Goal: Task Accomplishment & Management: Manage account settings

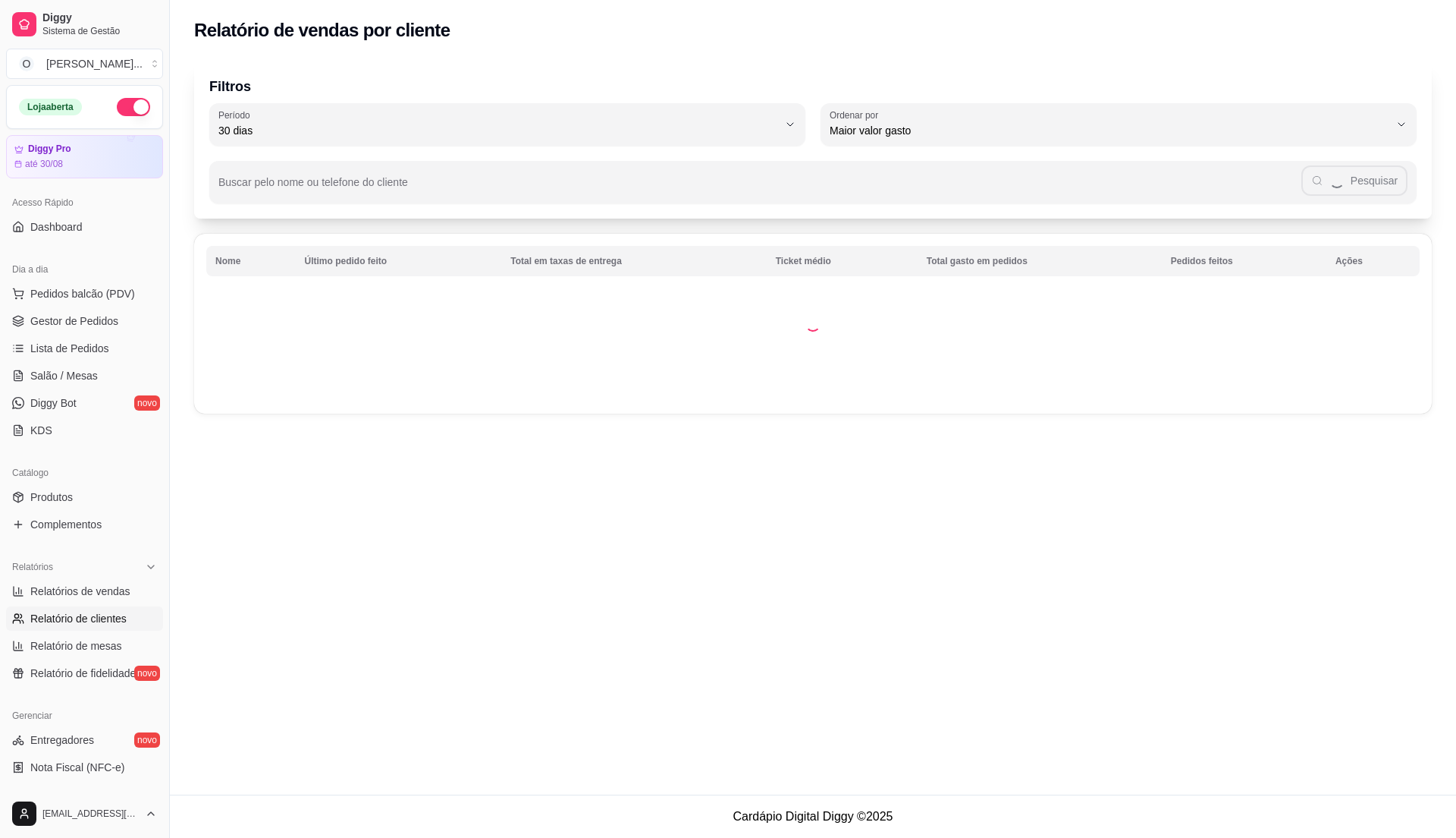
select select "30"
select select "HIGHEST_TOTAL_SPENT_WITH_ORDERS"
click at [110, 588] on span "Relatórios de vendas" at bounding box center [80, 591] width 100 height 15
select select "ALL"
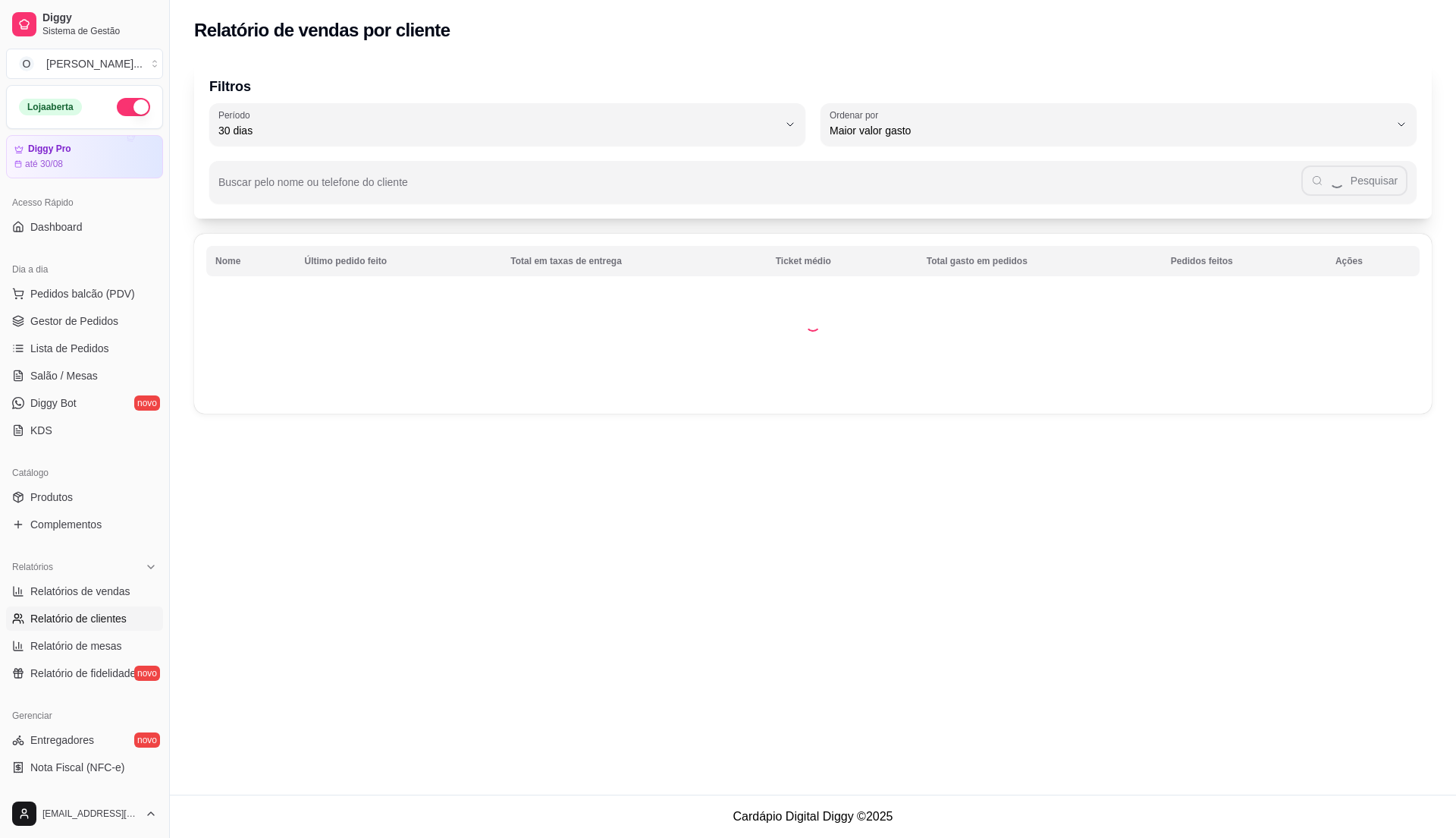
select select "0"
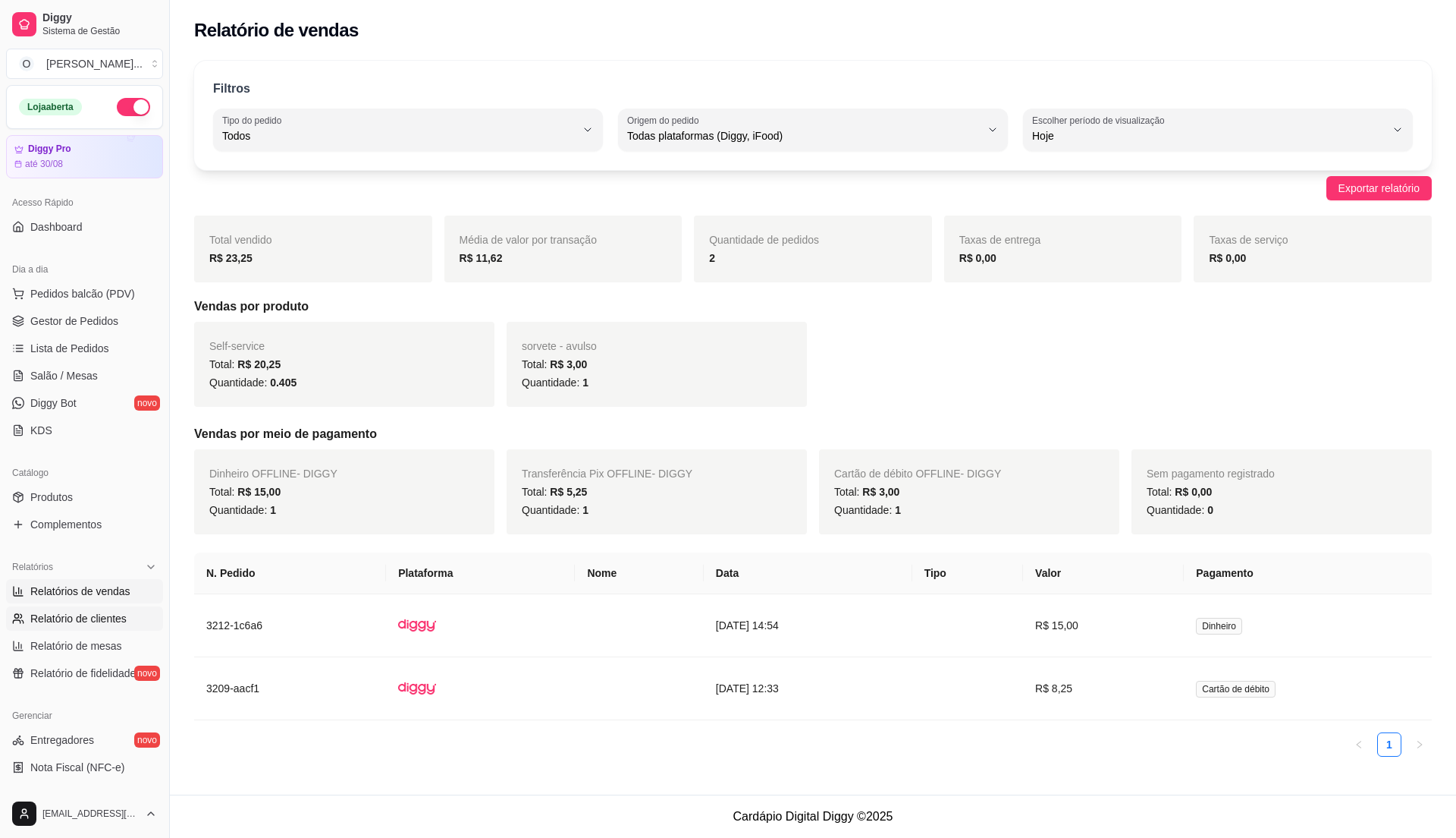
click at [104, 608] on link "Relatório de clientes" at bounding box center [84, 618] width 157 height 24
select select "30"
select select "HIGHEST_TOTAL_SPENT_WITH_ORDERS"
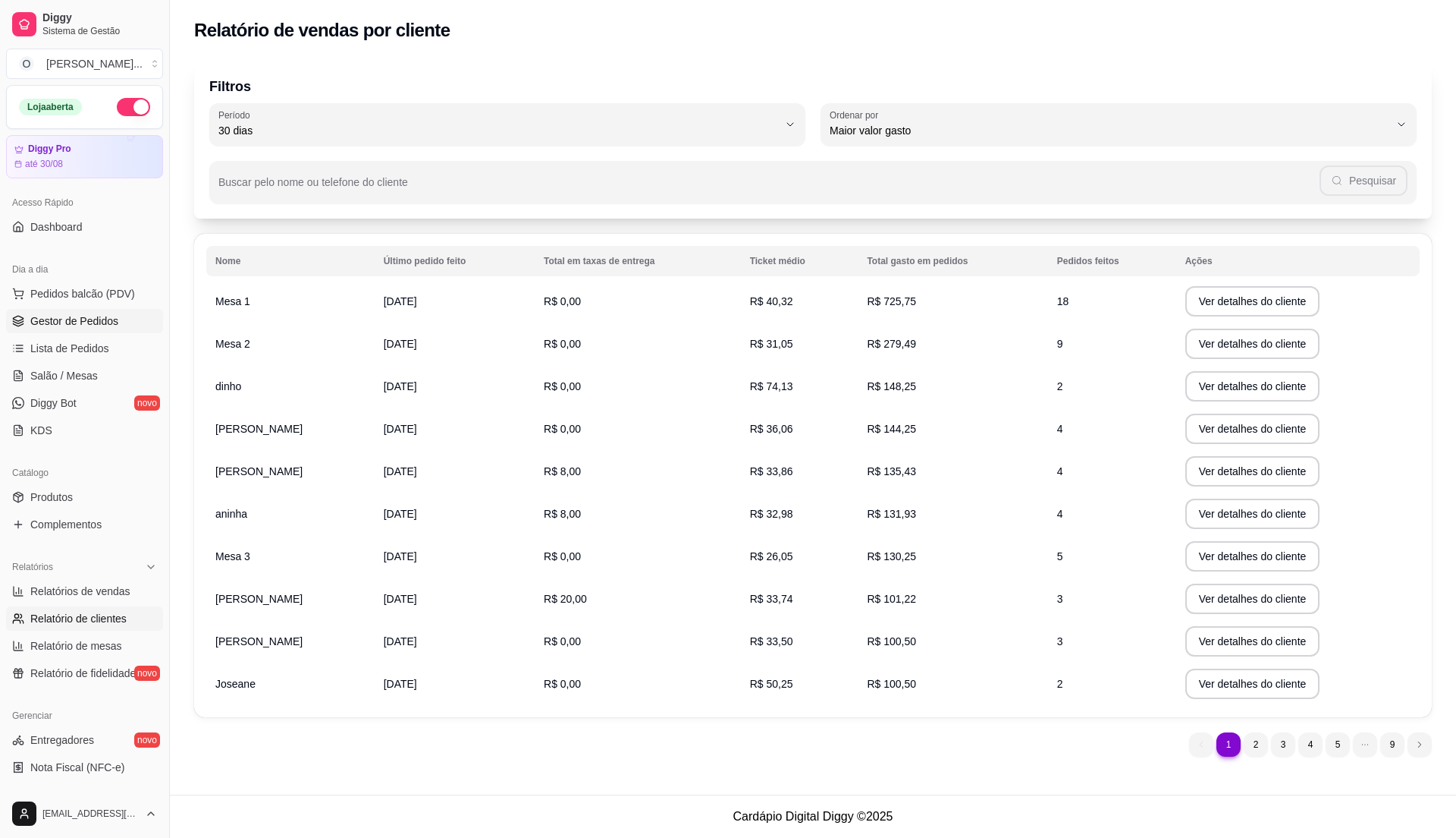
click at [103, 321] on span "Gestor de Pedidos" at bounding box center [74, 321] width 88 height 15
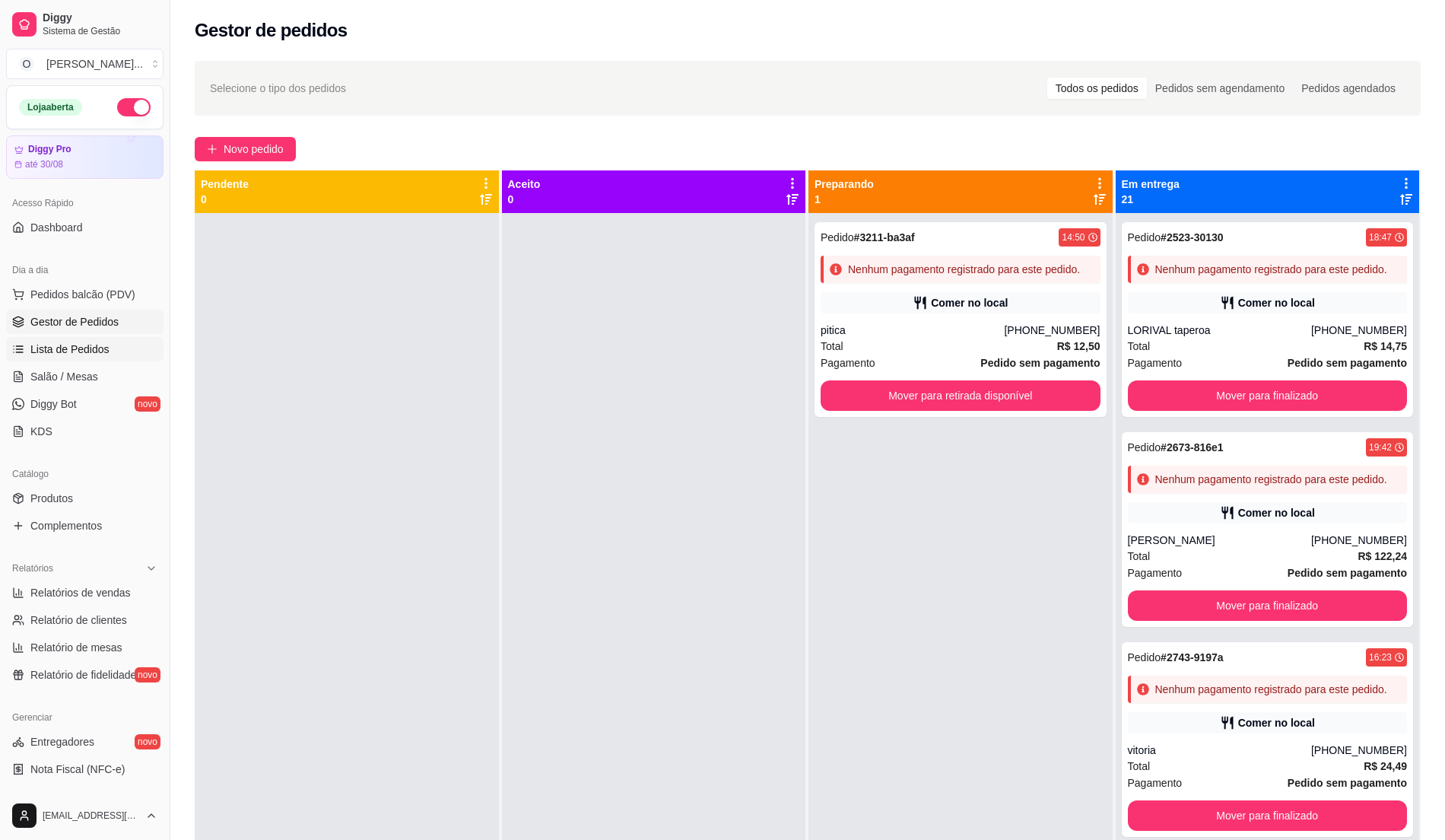
click at [111, 348] on link "Lista de Pedidos" at bounding box center [85, 349] width 157 height 24
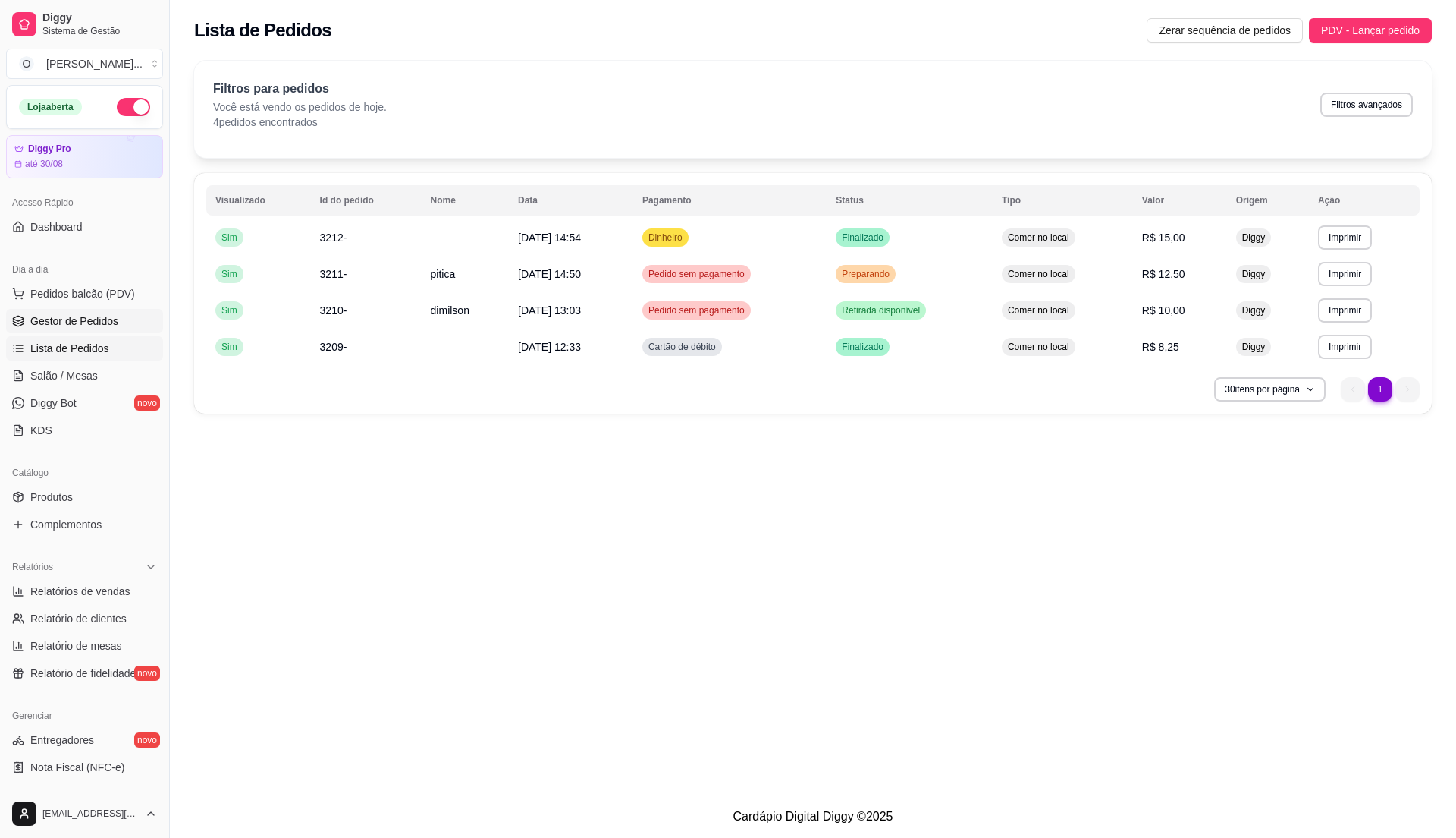
click at [102, 325] on span "Gestor de Pedidos" at bounding box center [74, 321] width 88 height 15
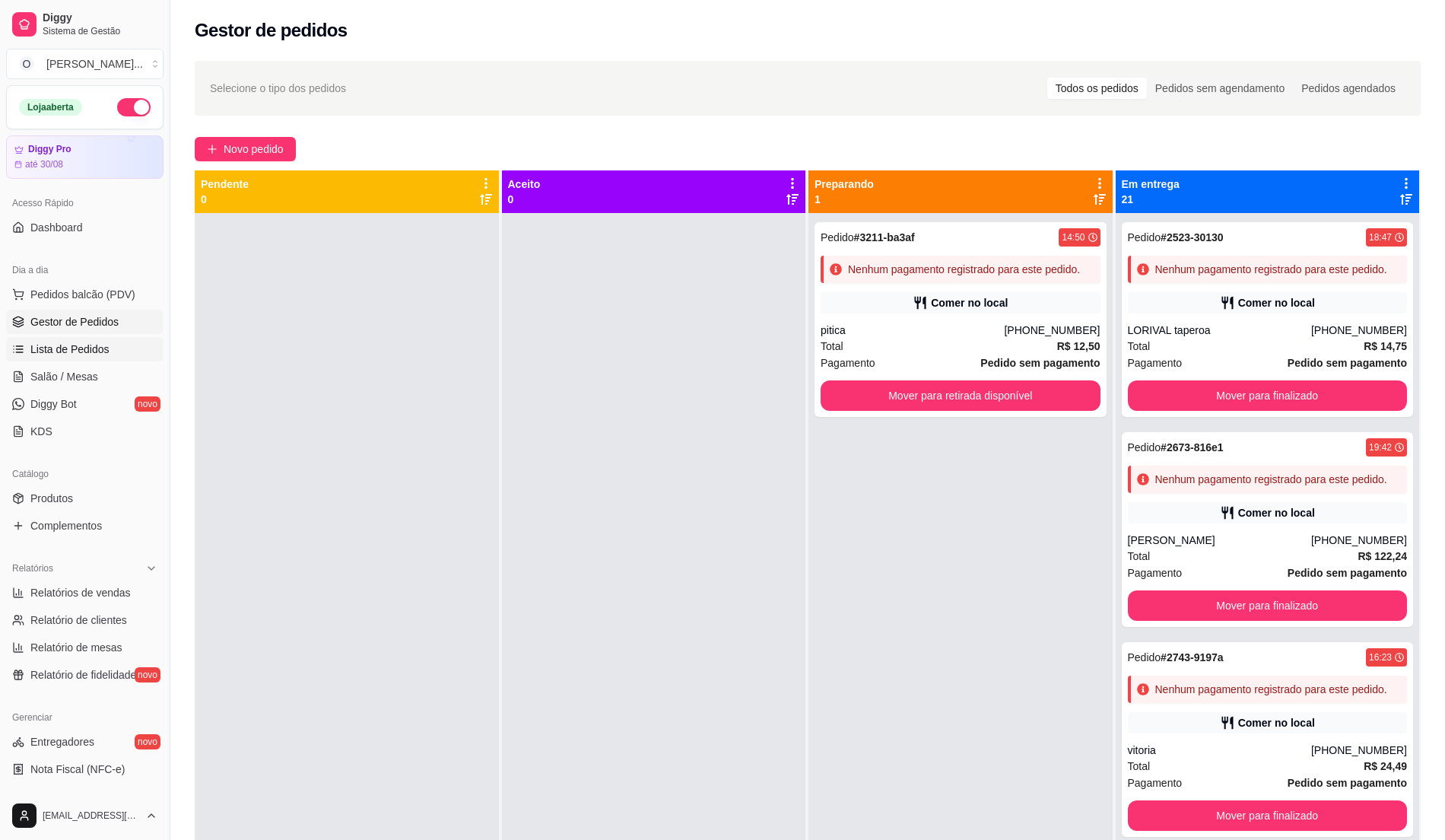
click at [90, 344] on span "Lista de Pedidos" at bounding box center [70, 348] width 79 height 15
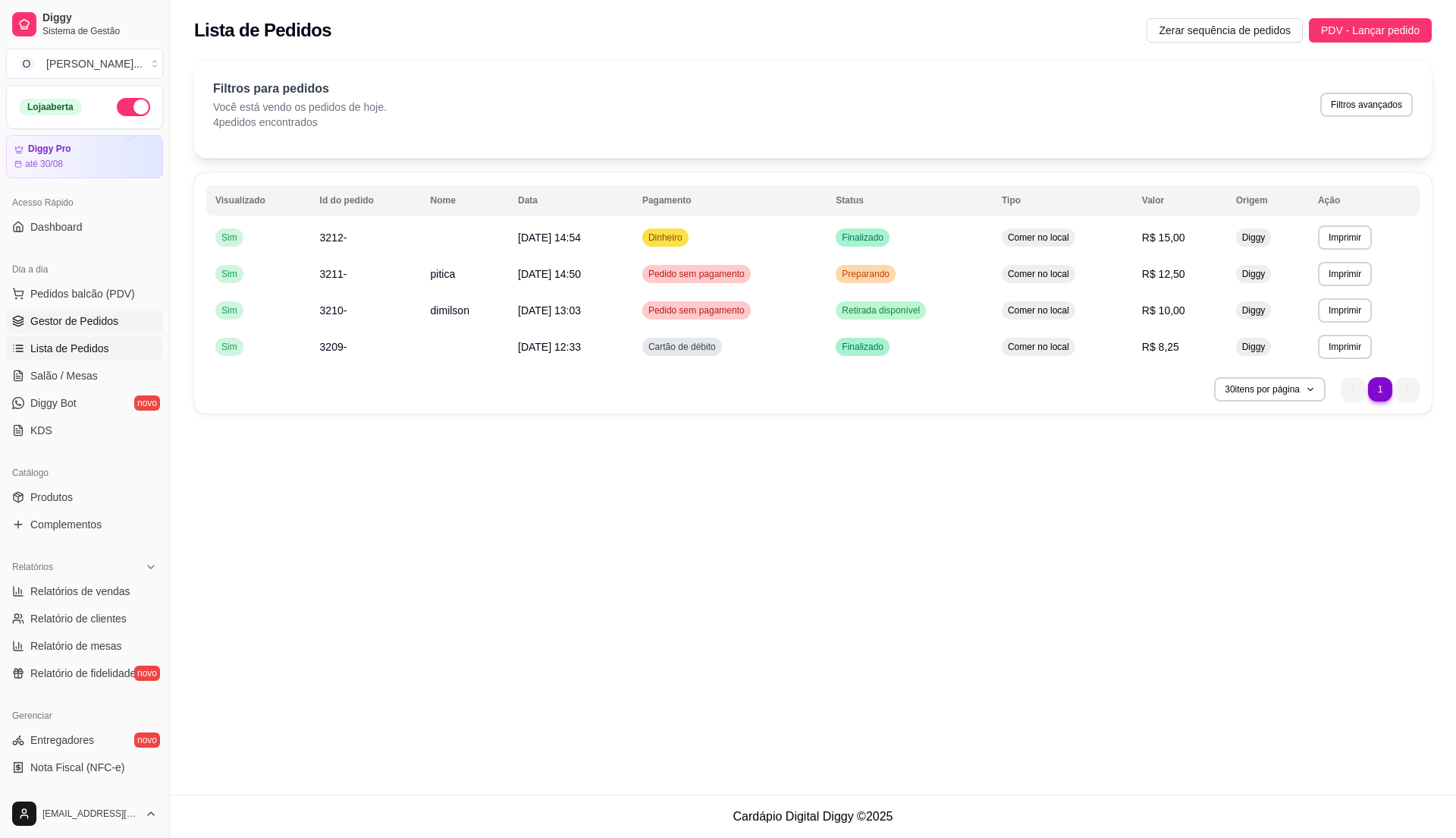
click at [91, 325] on span "Gestor de Pedidos" at bounding box center [74, 321] width 88 height 15
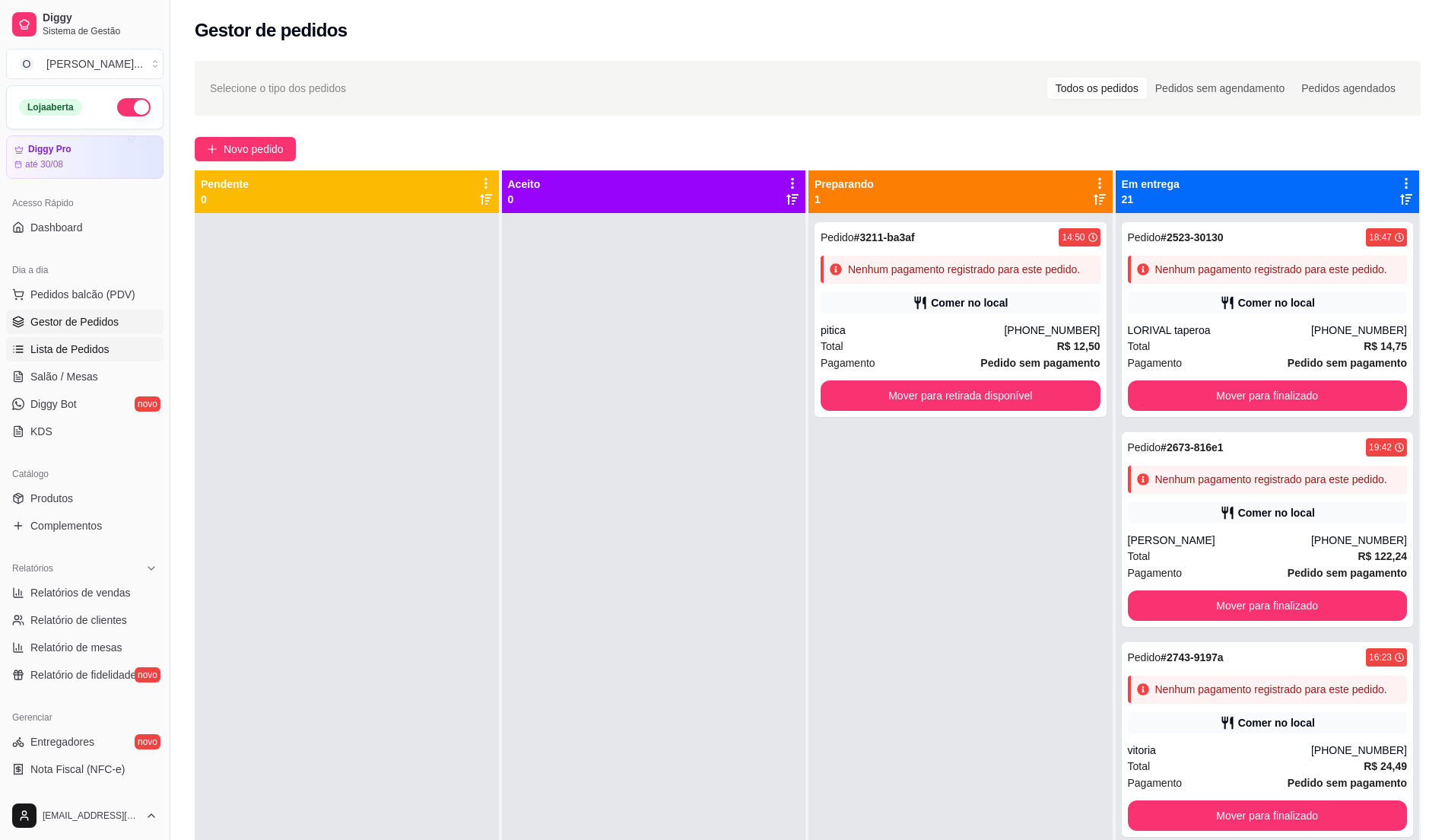
click at [35, 356] on span "Lista de Pedidos" at bounding box center [70, 348] width 79 height 15
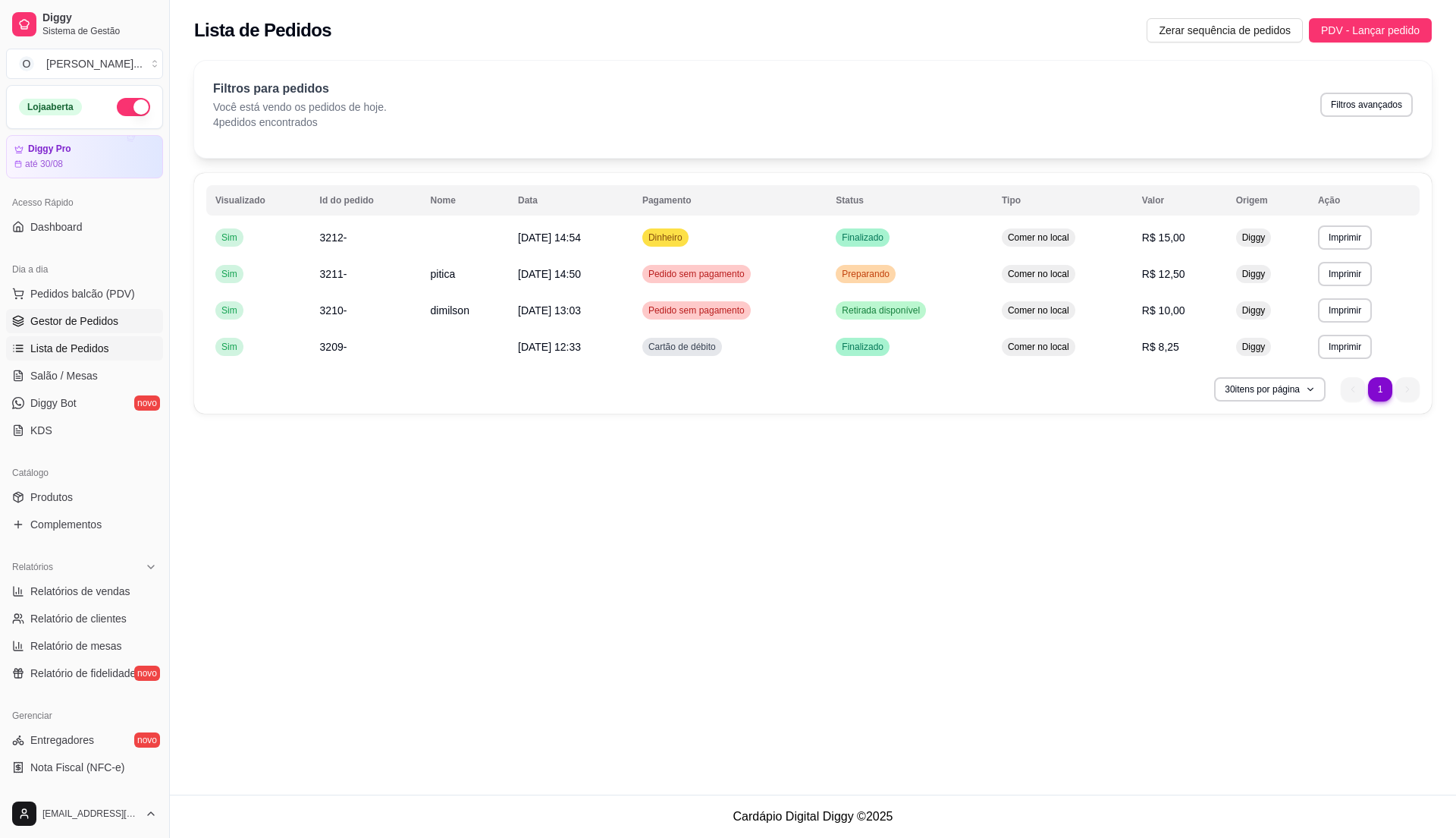
click at [92, 326] on span "Gestor de Pedidos" at bounding box center [74, 321] width 88 height 15
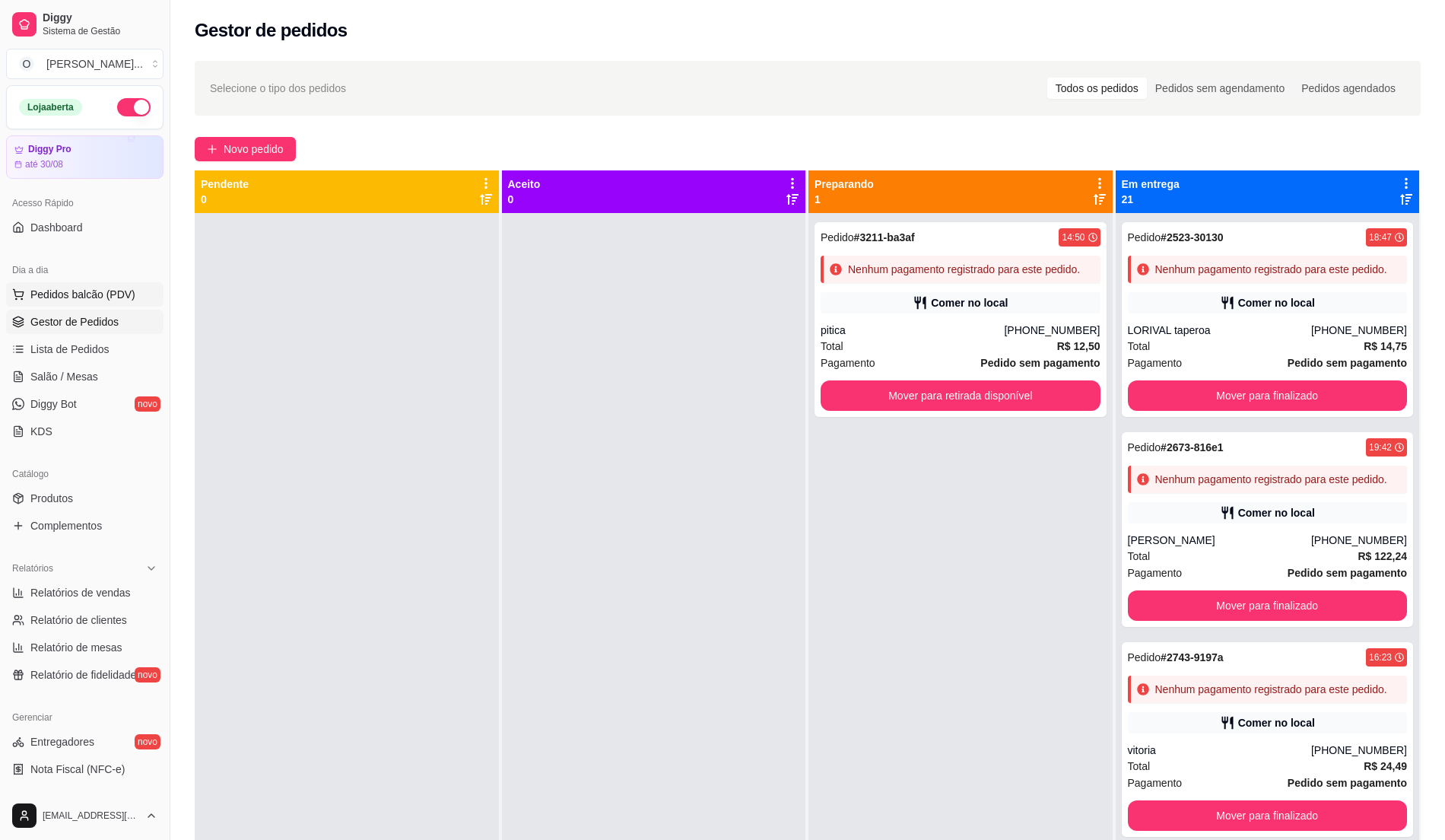
click at [111, 306] on button "Pedidos balcão (PDV)" at bounding box center [85, 294] width 157 height 24
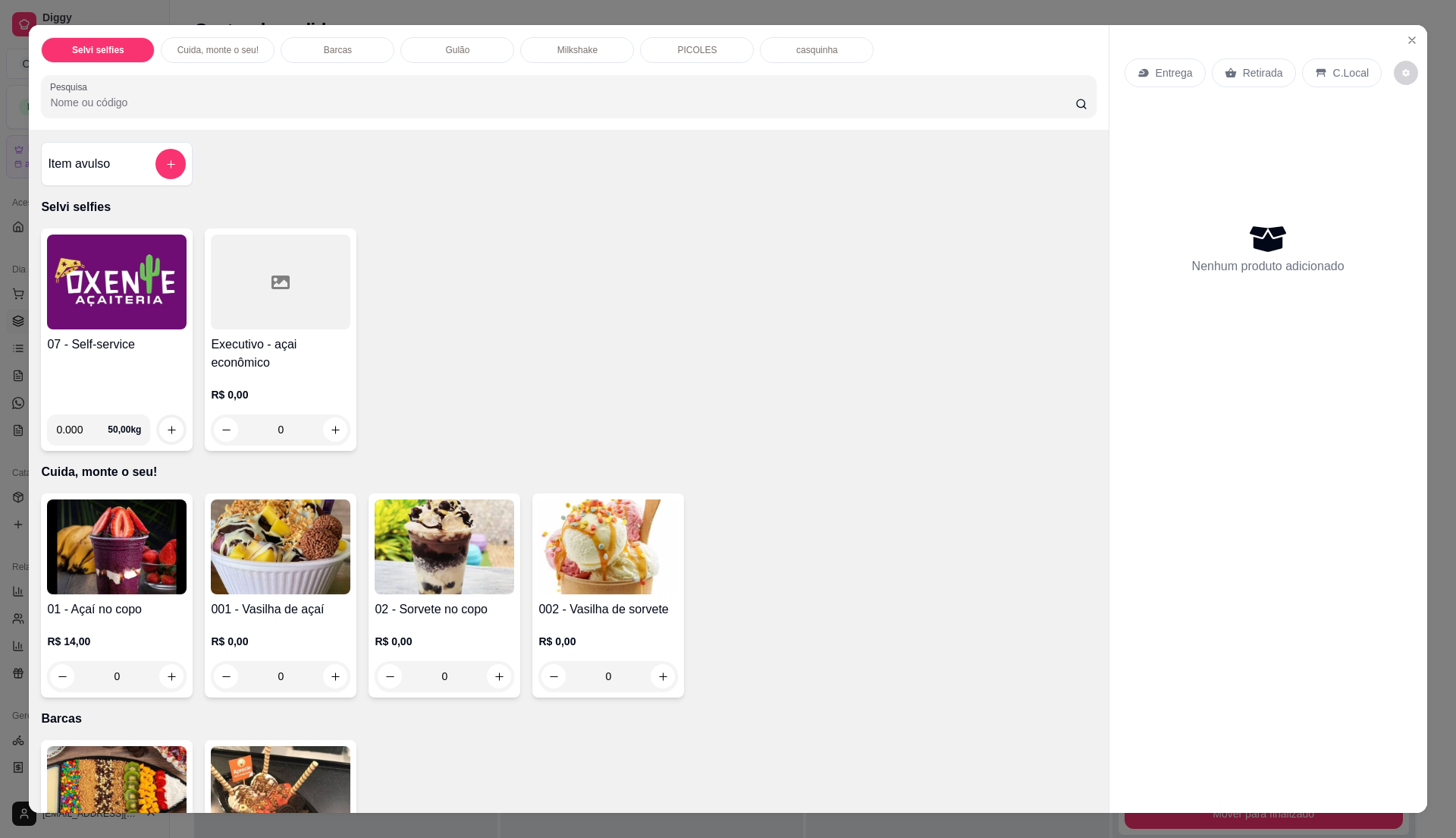
click at [110, 340] on h4 "07 - Self-service" at bounding box center [116, 344] width 139 height 18
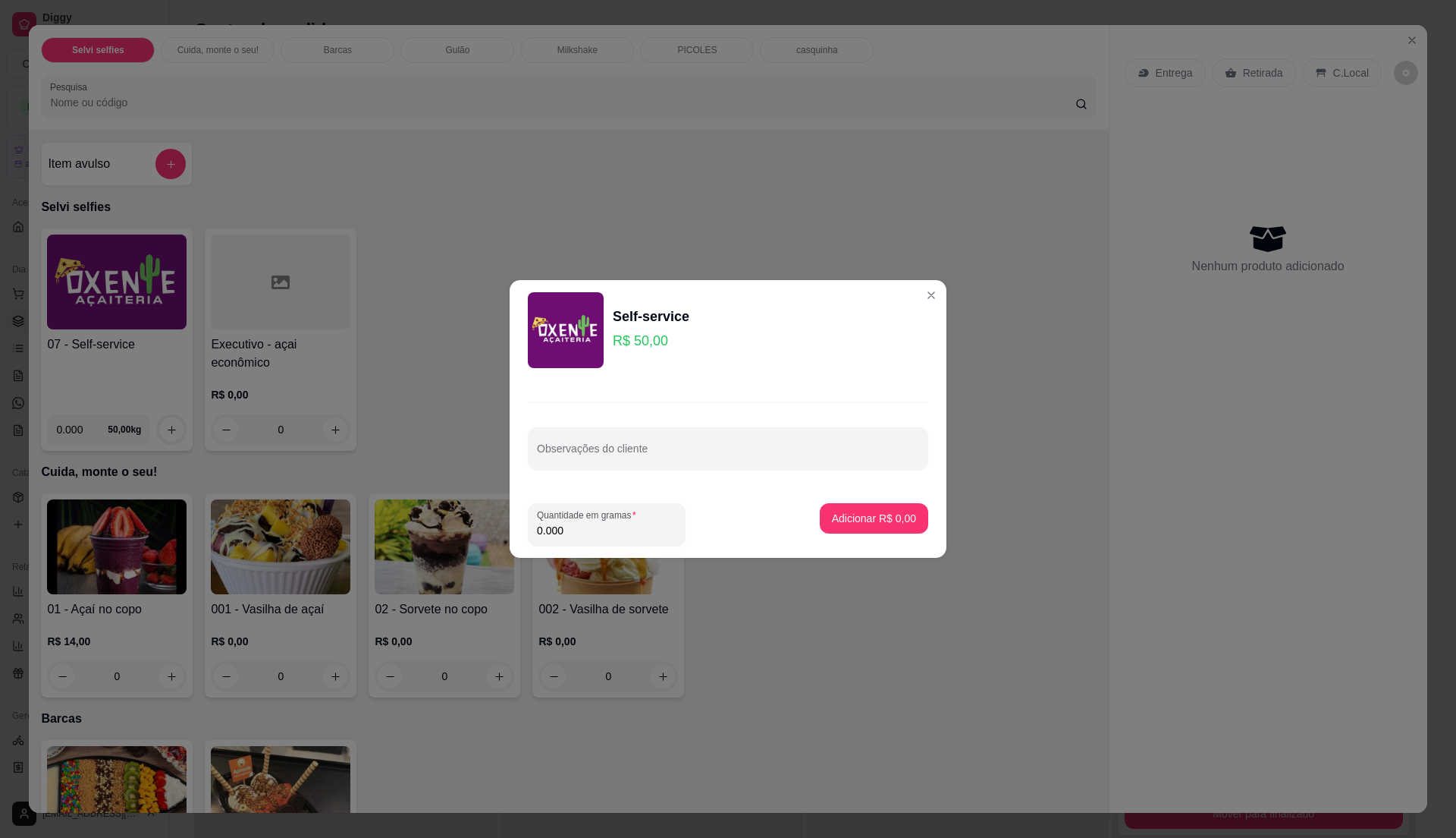
click at [619, 524] on input "0.000" at bounding box center [606, 530] width 139 height 15
click at [619, 524] on input "0" at bounding box center [606, 530] width 139 height 15
click at [608, 532] on input "0" at bounding box center [606, 530] width 139 height 15
type input "0.135"
click at [874, 520] on p "Adicionar R$ 6,75" at bounding box center [873, 517] width 82 height 14
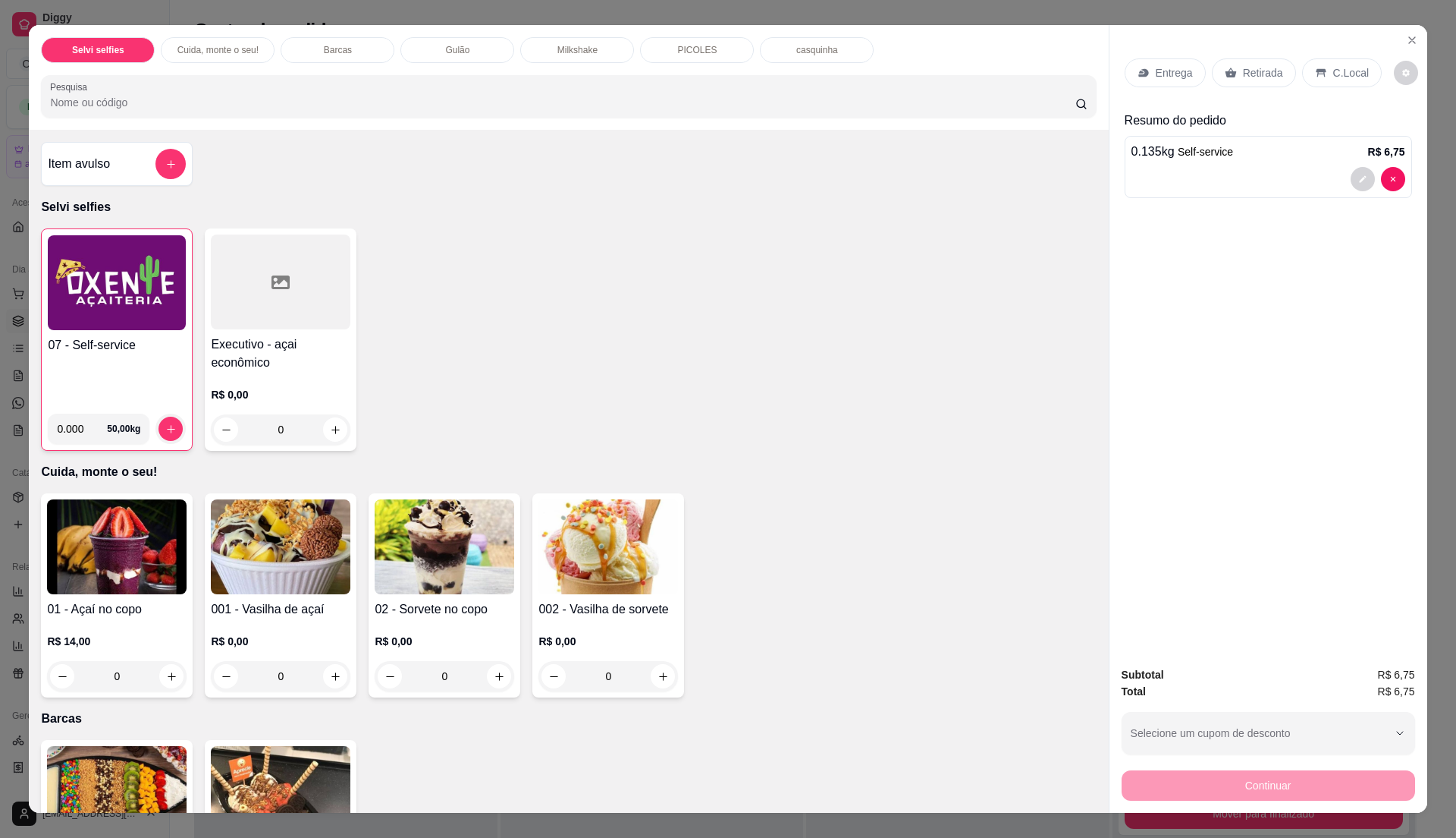
click at [1362, 73] on div "C.Local" at bounding box center [1342, 73] width 80 height 29
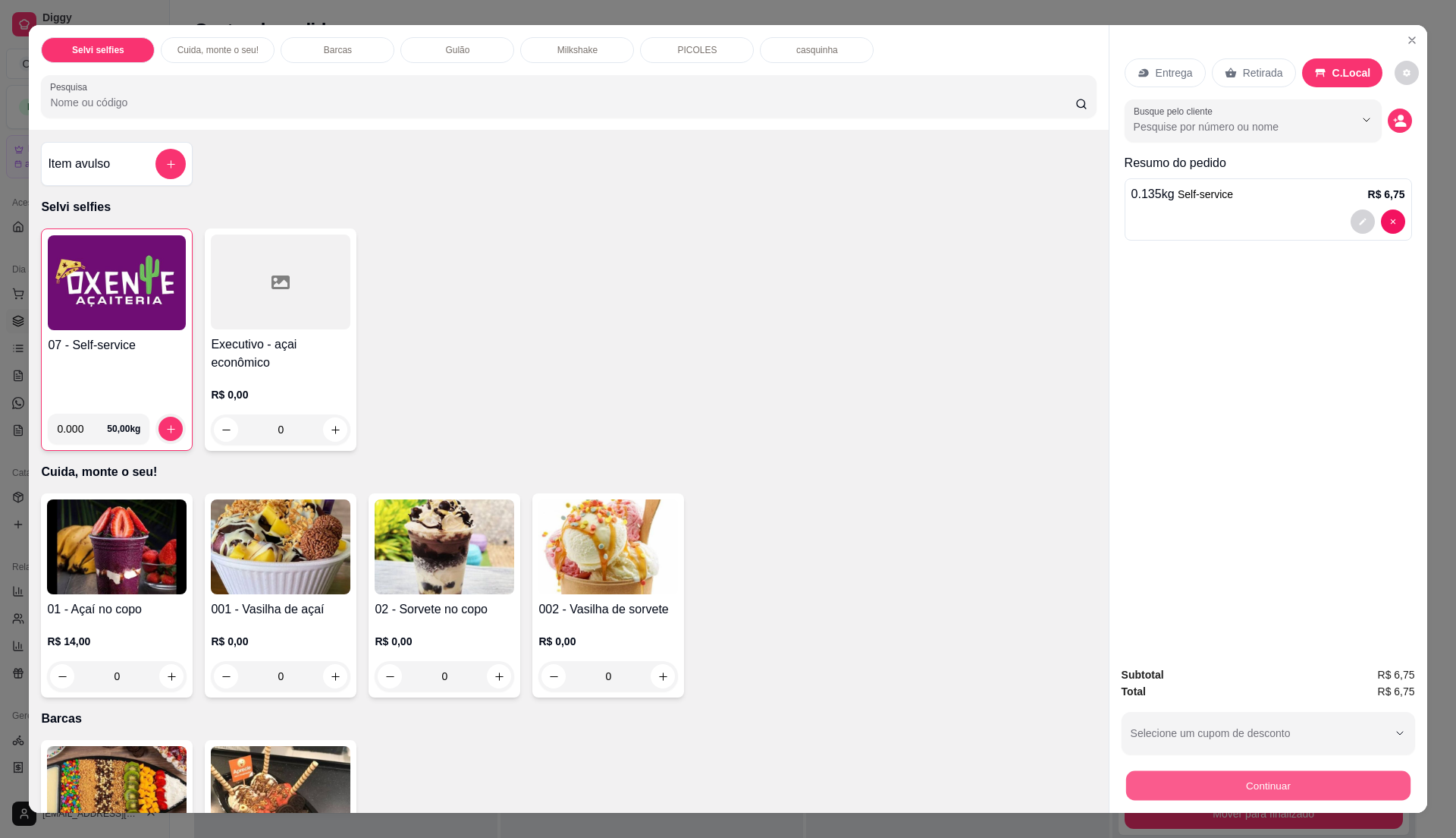
click at [1305, 786] on button "Continuar" at bounding box center [1267, 785] width 285 height 30
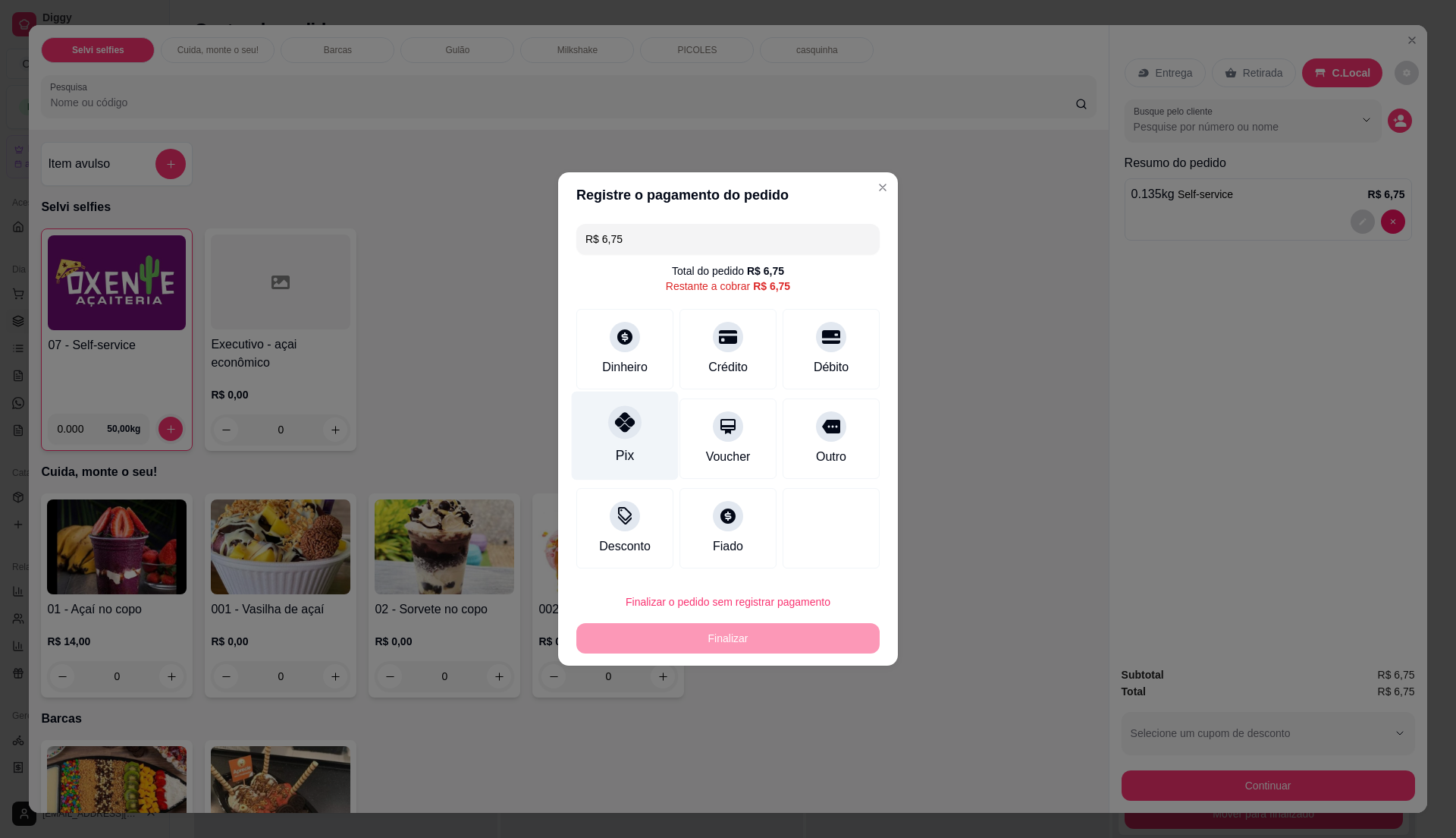
click at [643, 439] on div "Pix" at bounding box center [625, 435] width 107 height 89
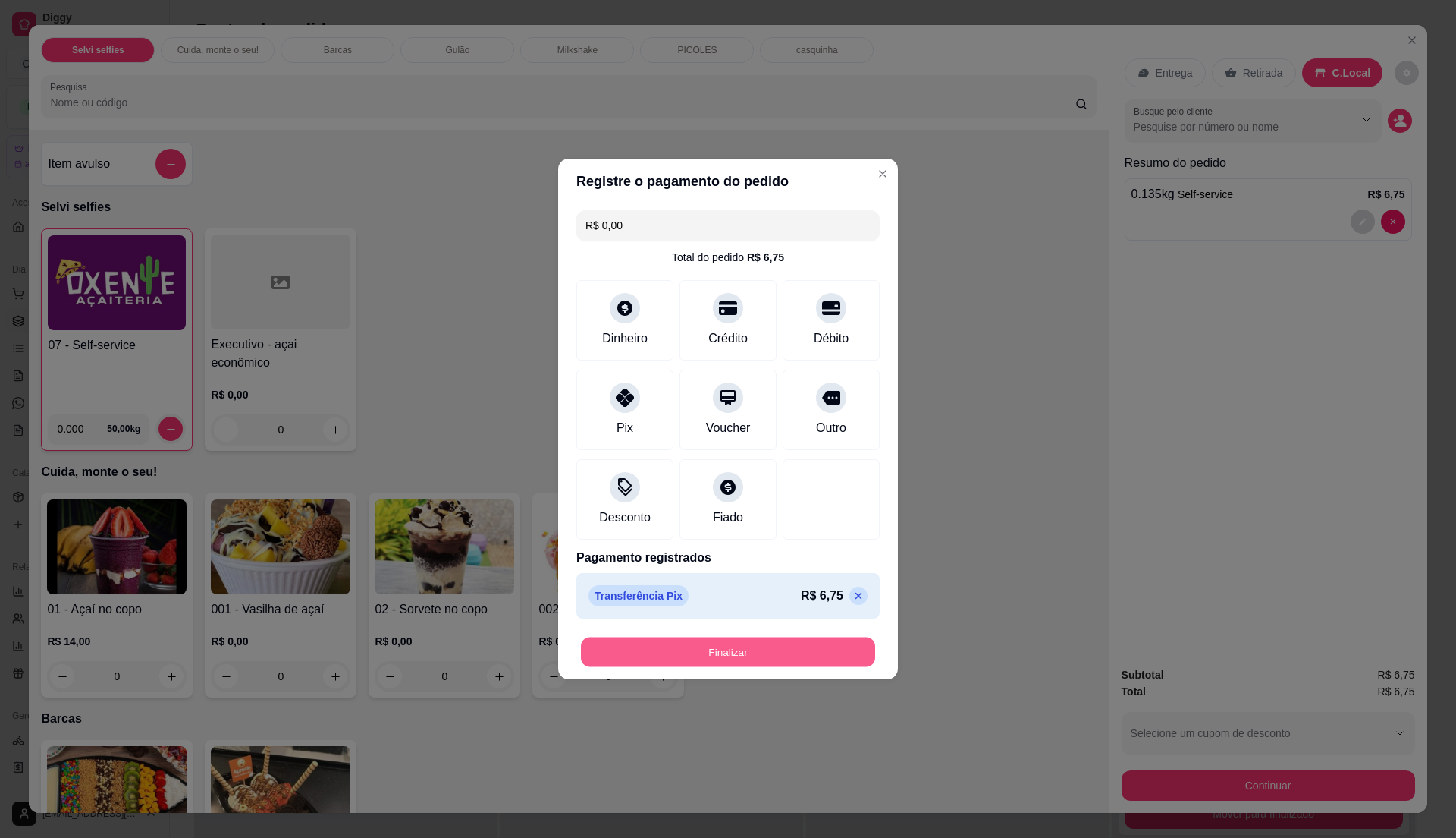
click at [818, 662] on button "Finalizar" at bounding box center [728, 651] width 294 height 30
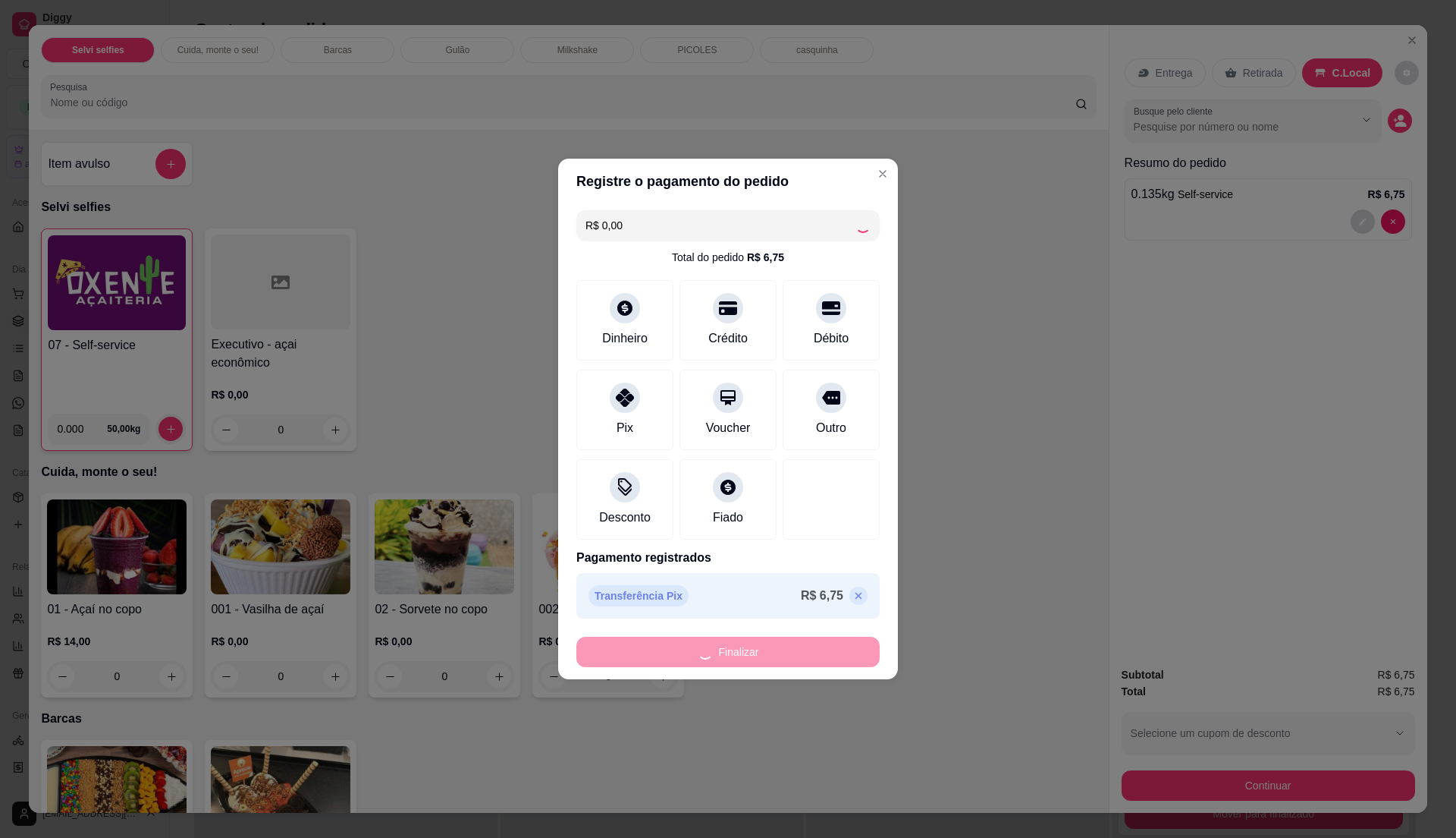
type input "-R$ 6,75"
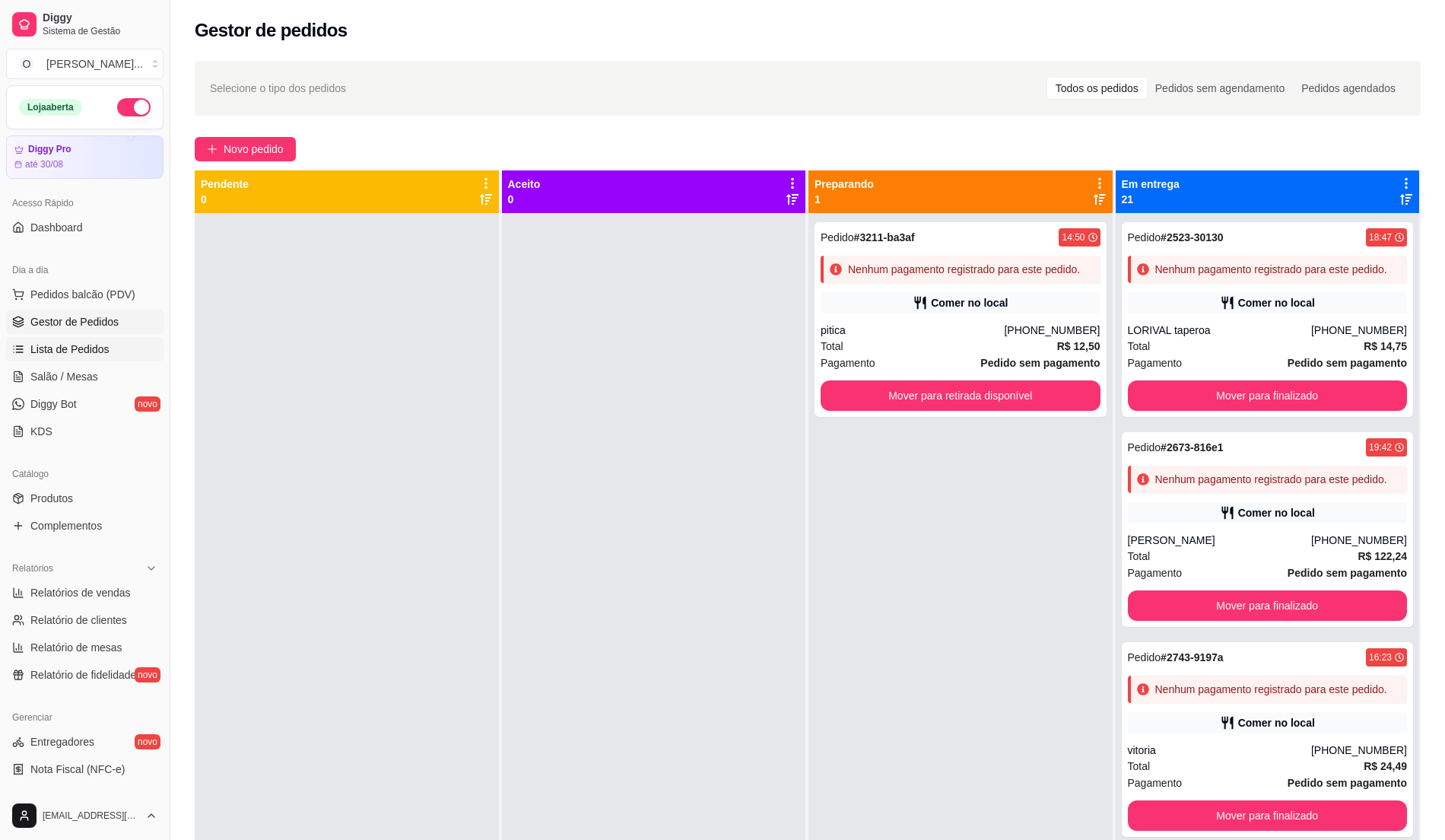
click at [107, 350] on link "Lista de Pedidos" at bounding box center [85, 349] width 157 height 24
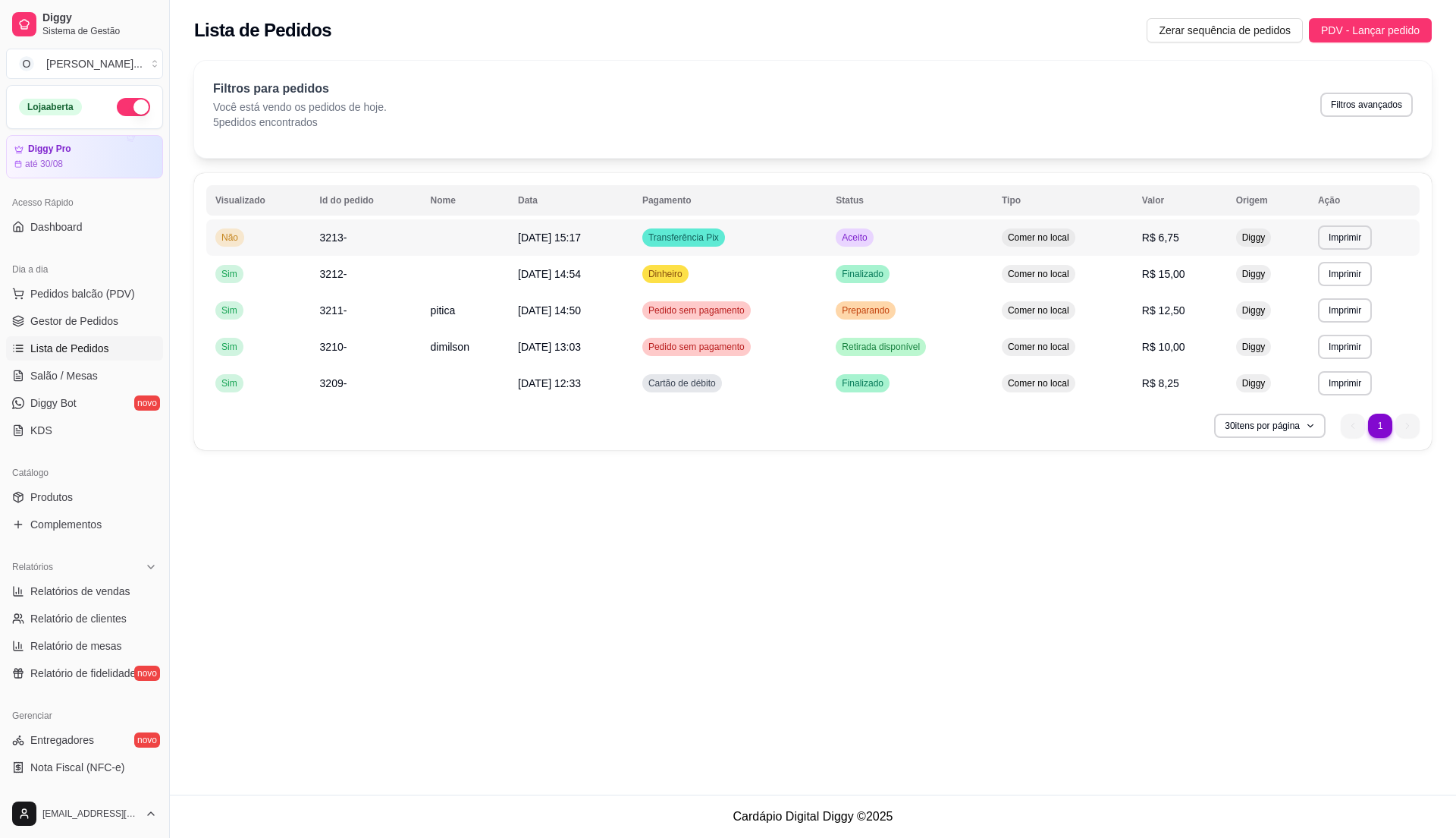
click at [938, 226] on td "Aceito" at bounding box center [909, 238] width 166 height 37
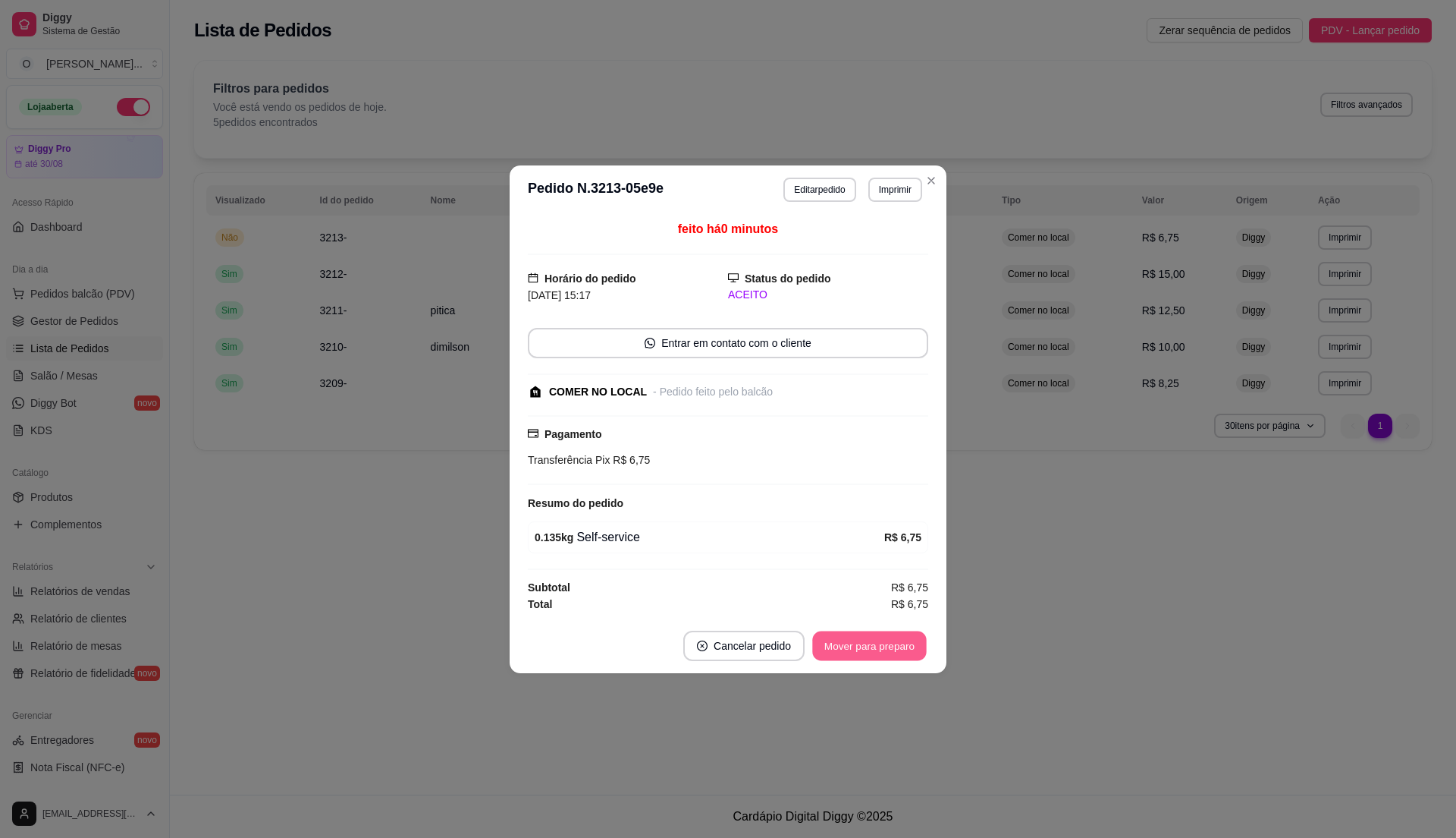
click at [848, 652] on button "Mover para preparo" at bounding box center [869, 645] width 114 height 30
click at [847, 652] on button "Mover para retirada disponível" at bounding box center [844, 645] width 163 height 30
click at [850, 650] on button "Mover para finalizado" at bounding box center [865, 646] width 126 height 30
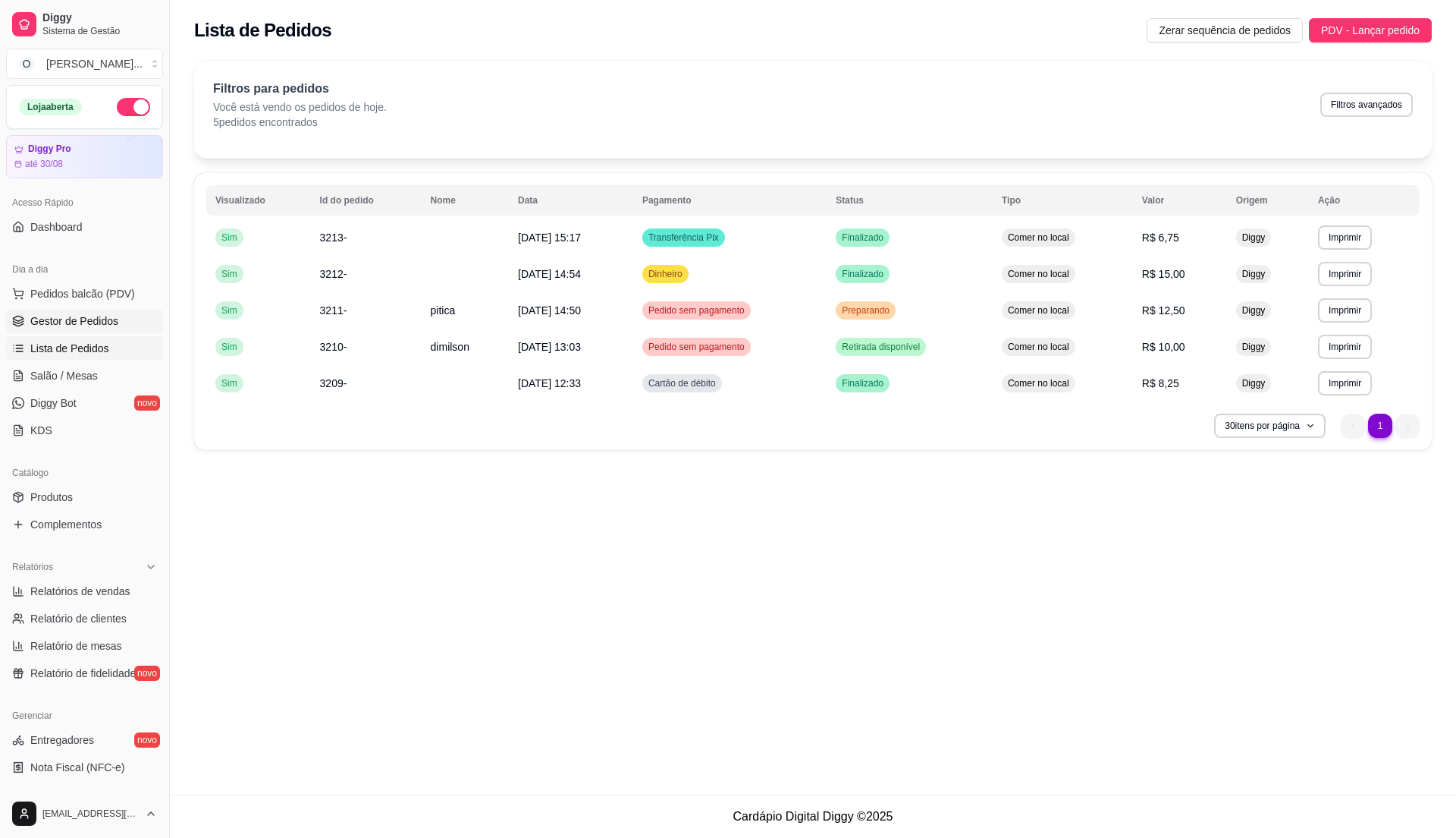
click at [86, 319] on span "Gestor de Pedidos" at bounding box center [74, 321] width 88 height 15
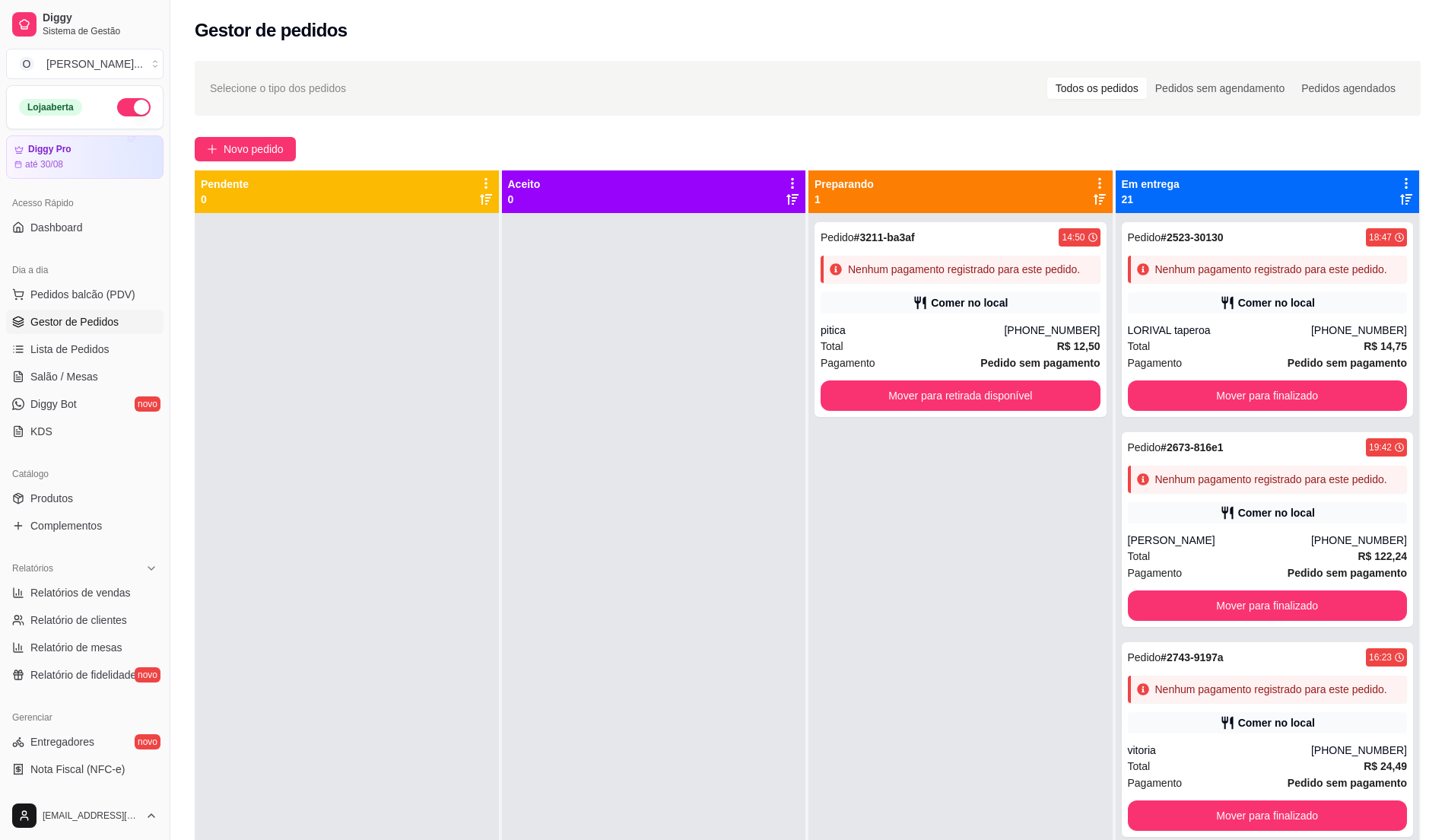
click at [687, 396] on div at bounding box center [654, 632] width 305 height 840
click at [47, 328] on span "Gestor de Pedidos" at bounding box center [74, 321] width 88 height 15
click at [67, 347] on span "Lista de Pedidos" at bounding box center [70, 348] width 79 height 15
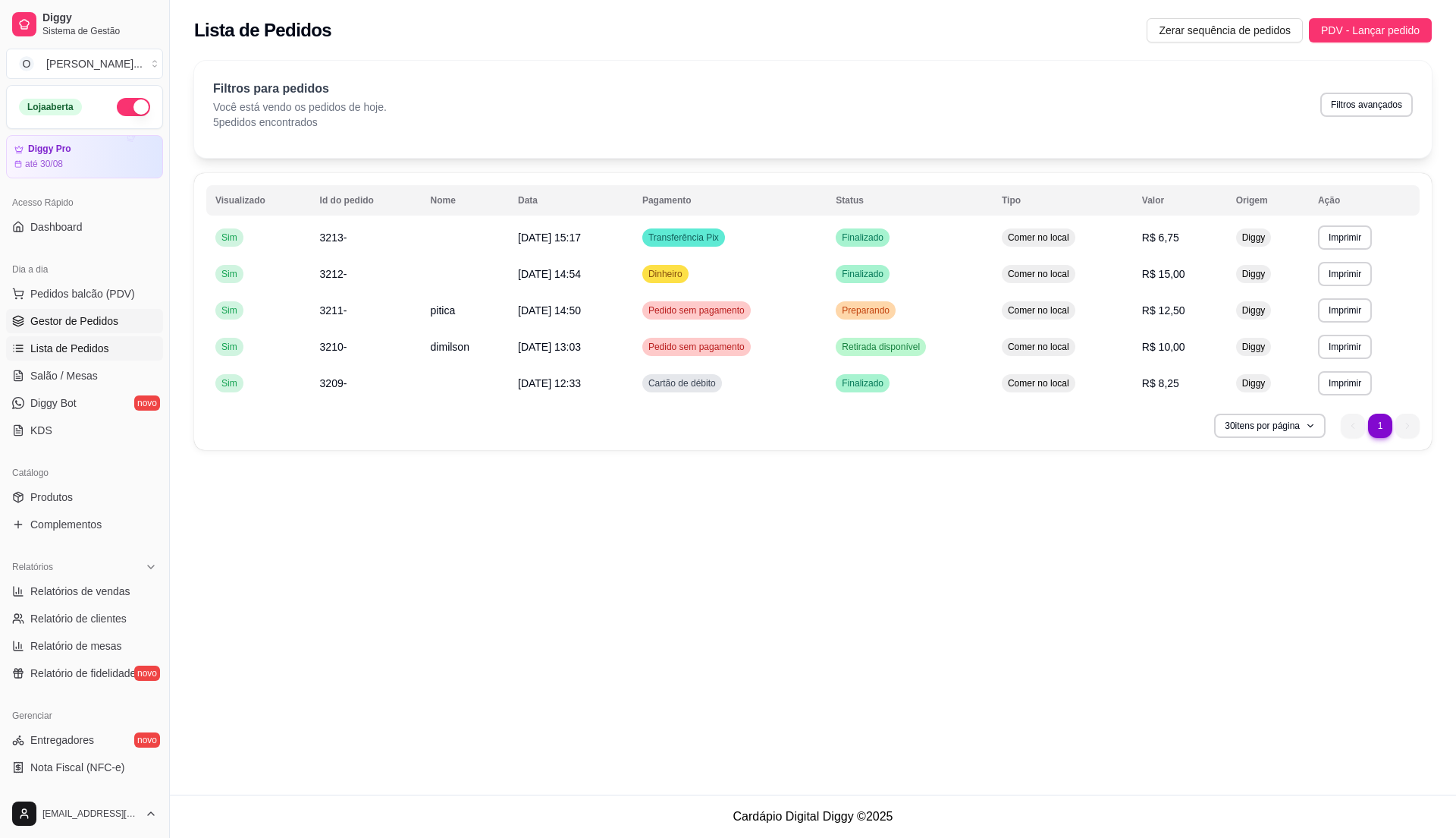
click at [64, 323] on span "Gestor de Pedidos" at bounding box center [74, 321] width 88 height 15
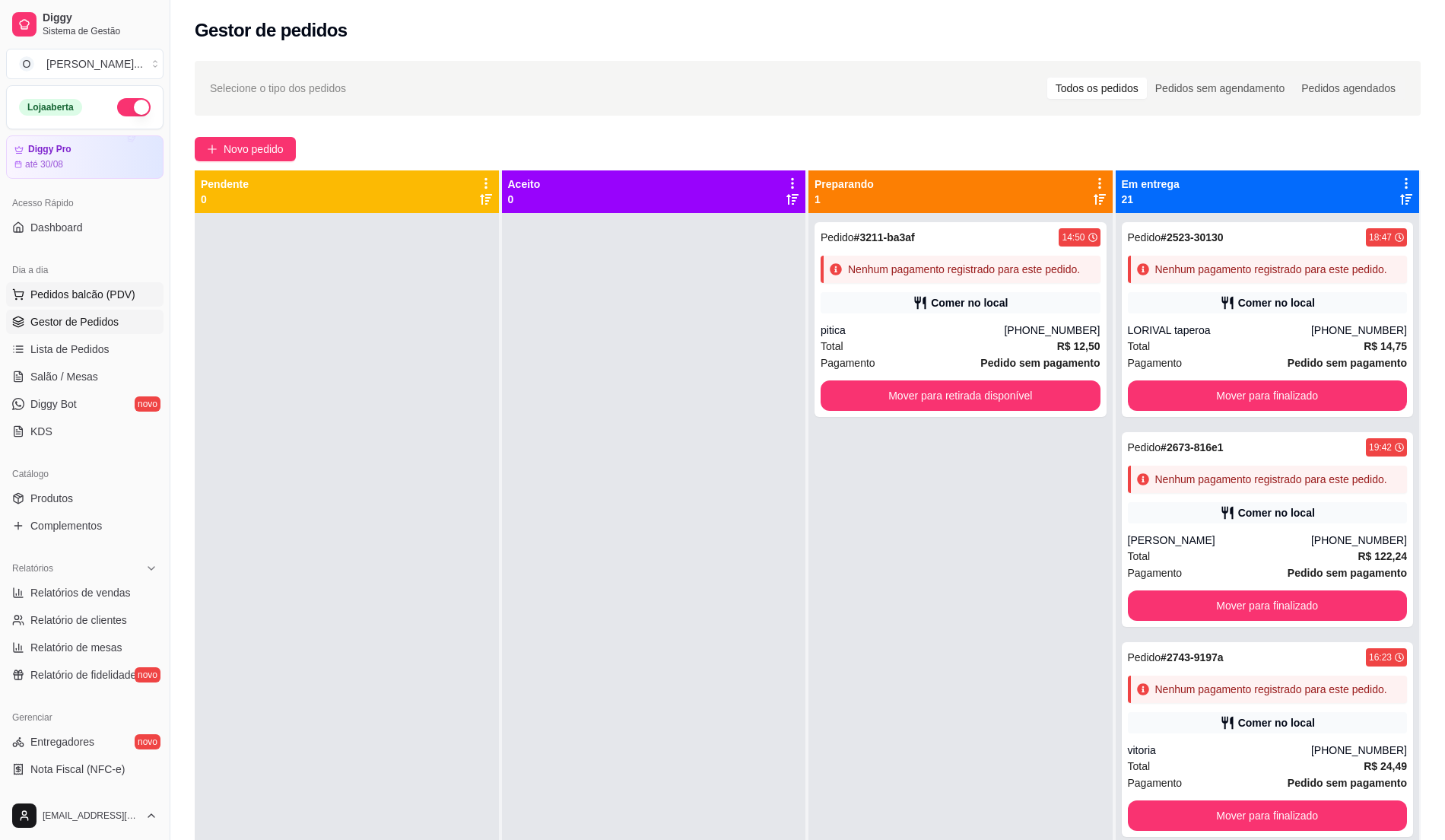
click at [102, 288] on span "Pedidos balcão (PDV)" at bounding box center [82, 294] width 105 height 15
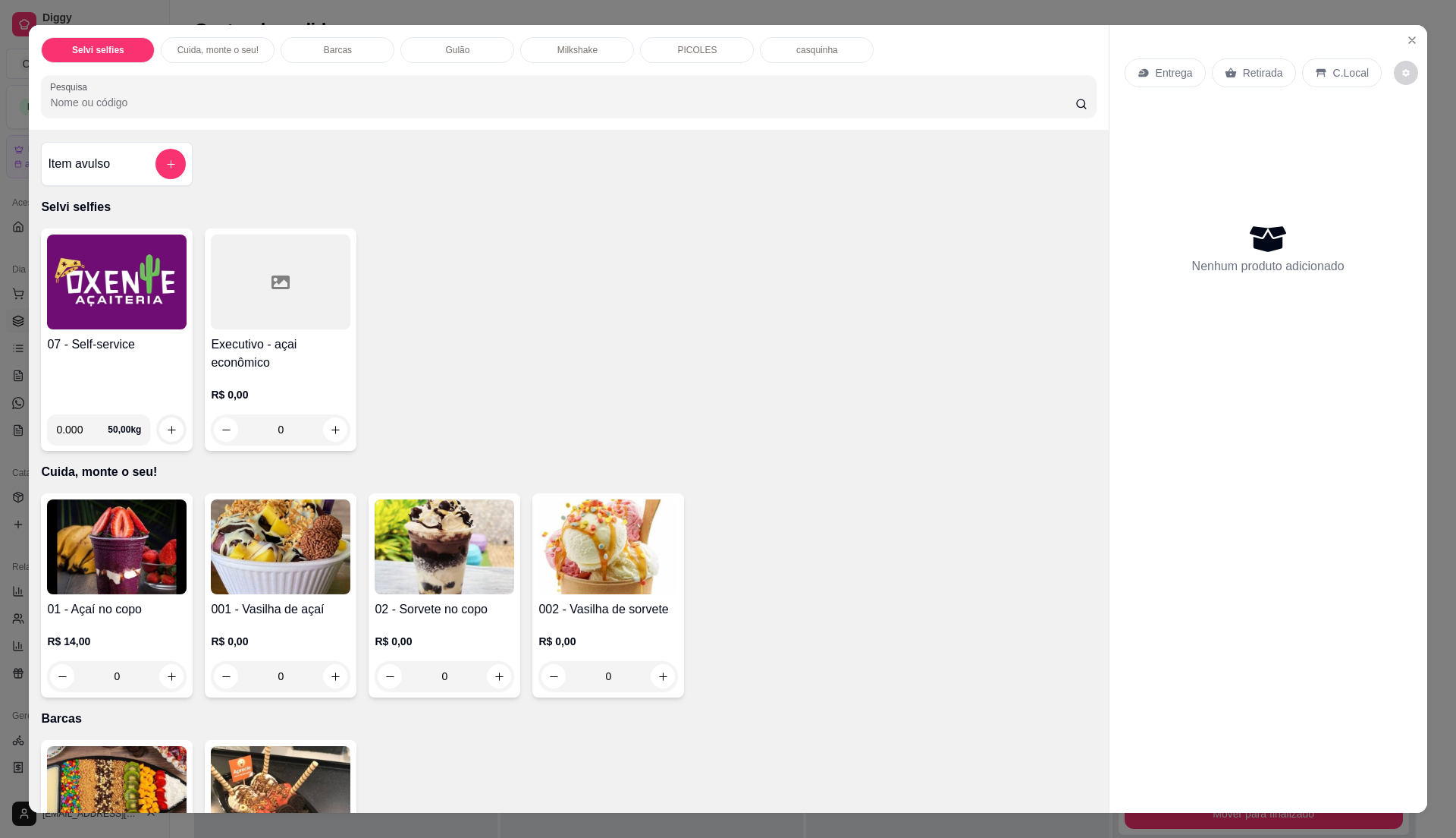
click at [110, 362] on div "07 - Self-service" at bounding box center [116, 369] width 139 height 67
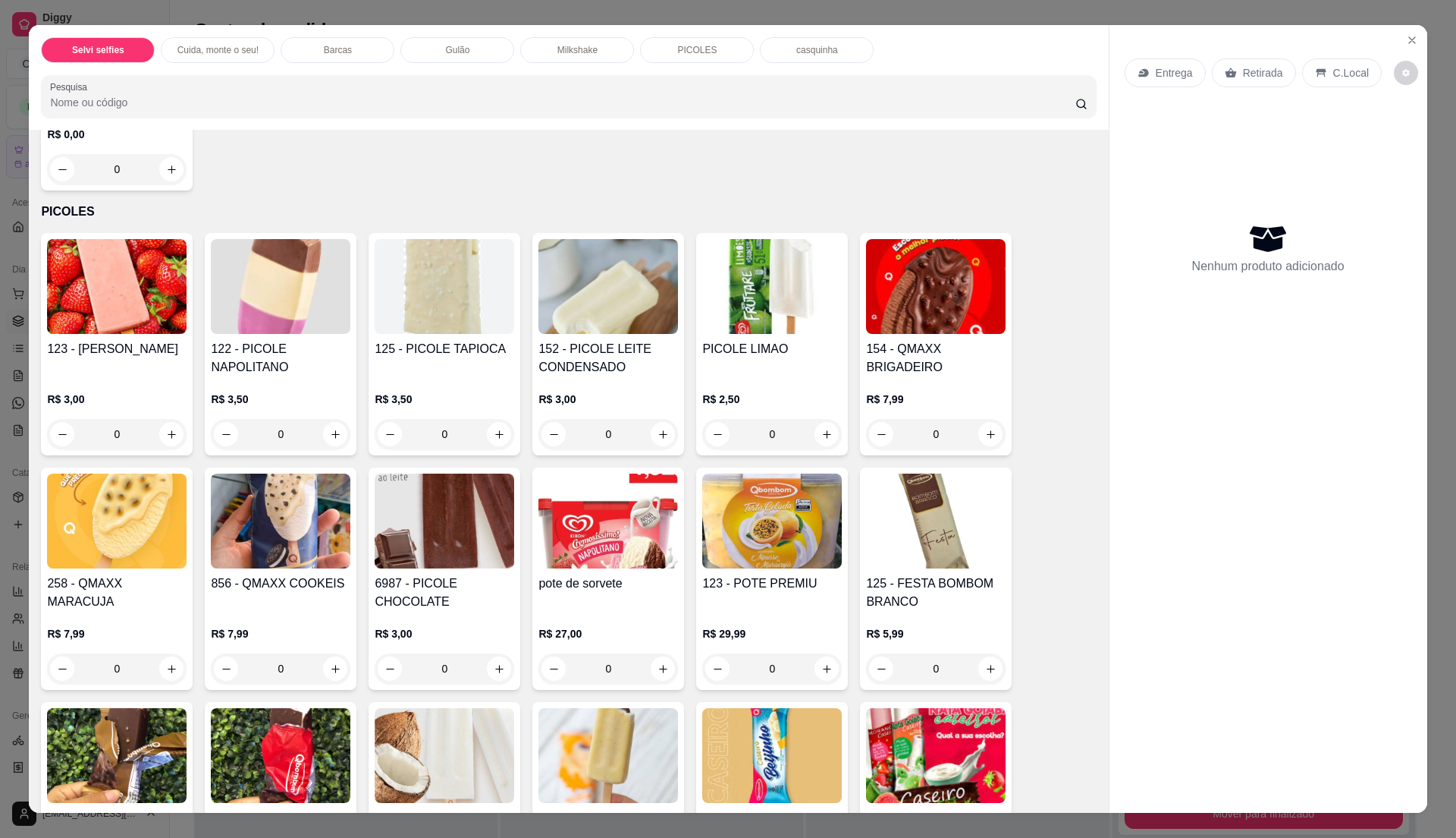
scroll to position [2023, 0]
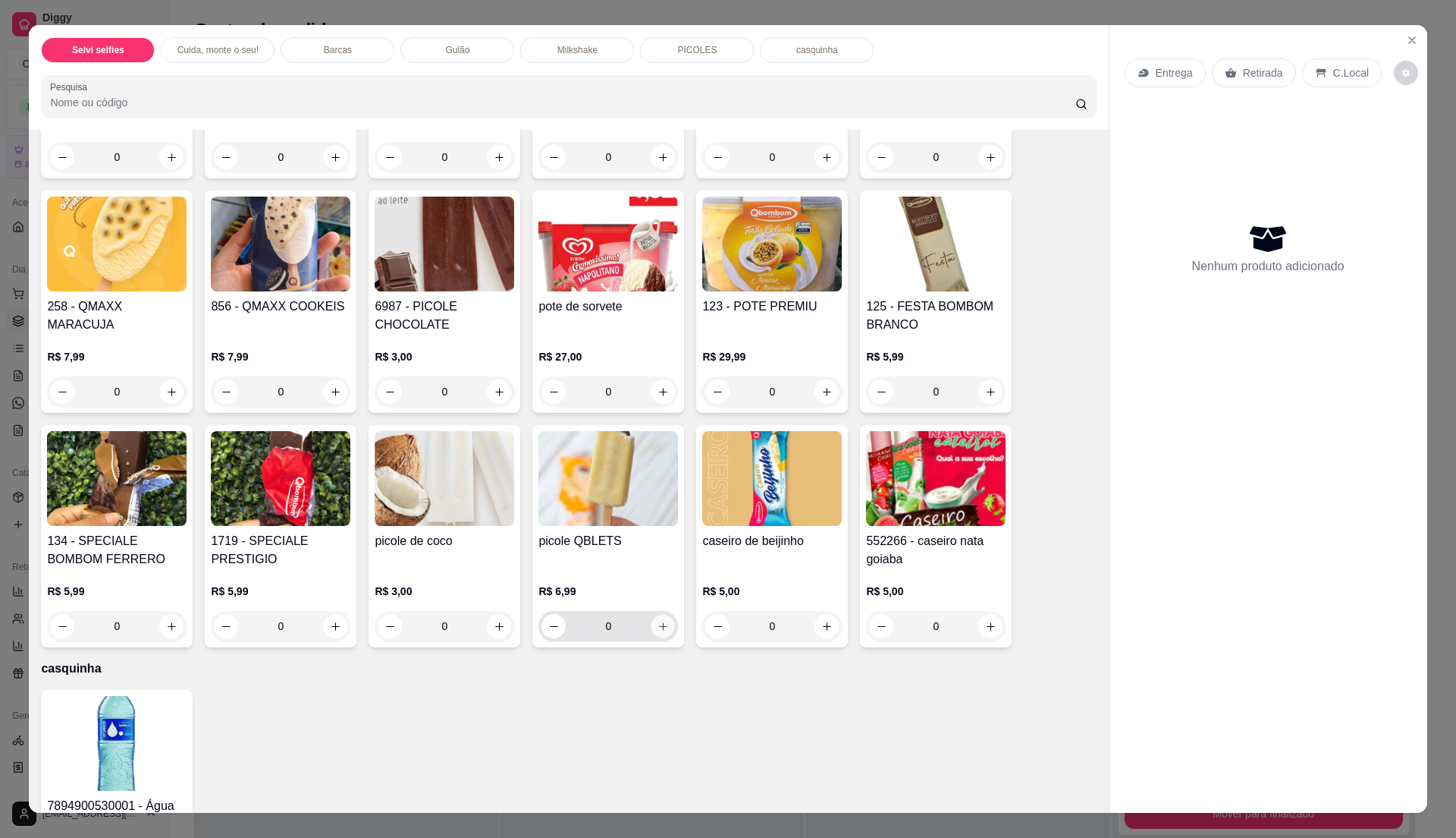
click at [659, 626] on icon "increase-product-quantity" at bounding box center [663, 626] width 8 height 8
type input "1"
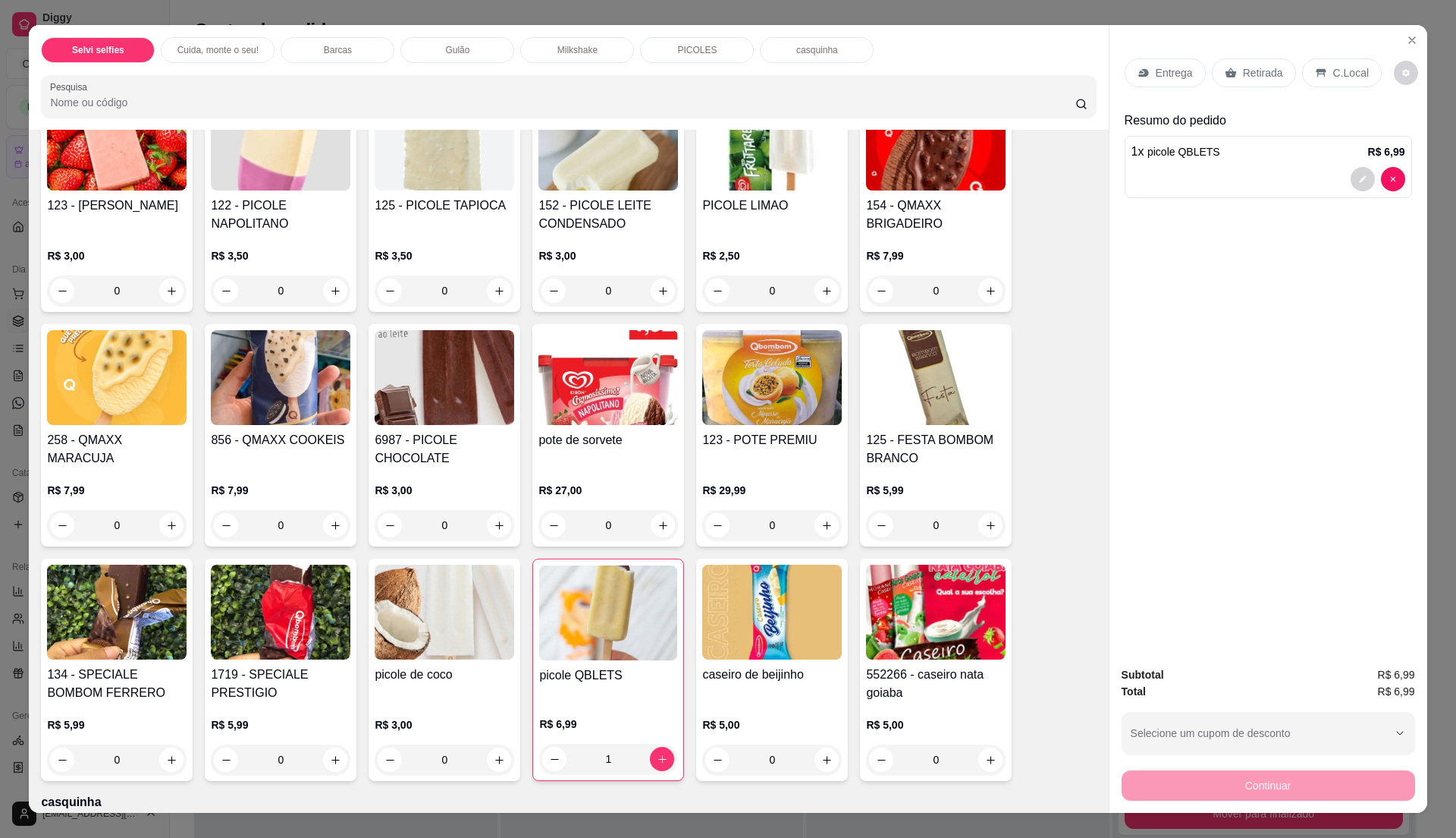
scroll to position [1922, 0]
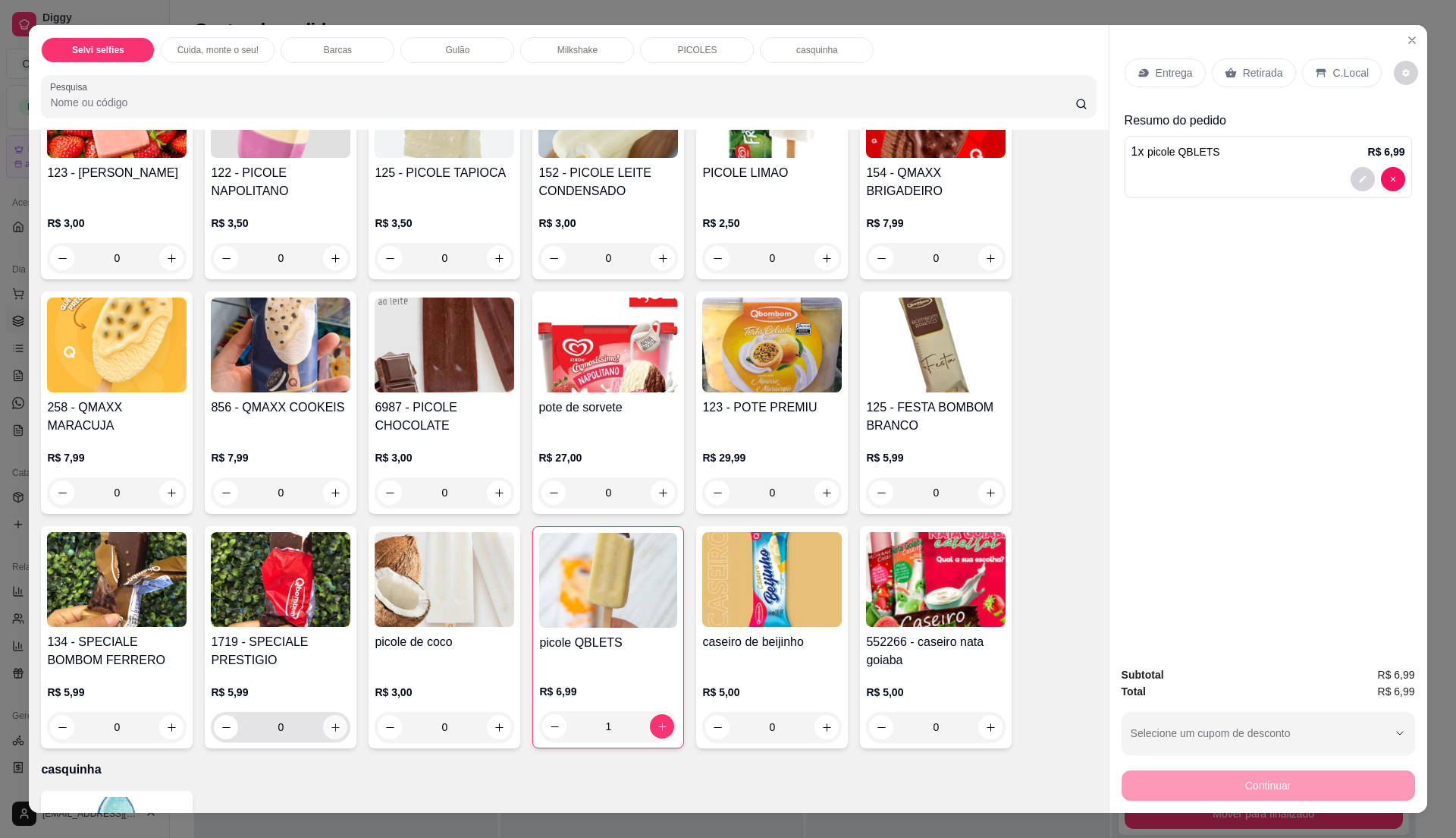
click at [328, 735] on button "increase-product-quantity" at bounding box center [335, 726] width 24 height 24
type input "1"
click at [1357, 69] on div "C.Local" at bounding box center [1342, 73] width 80 height 29
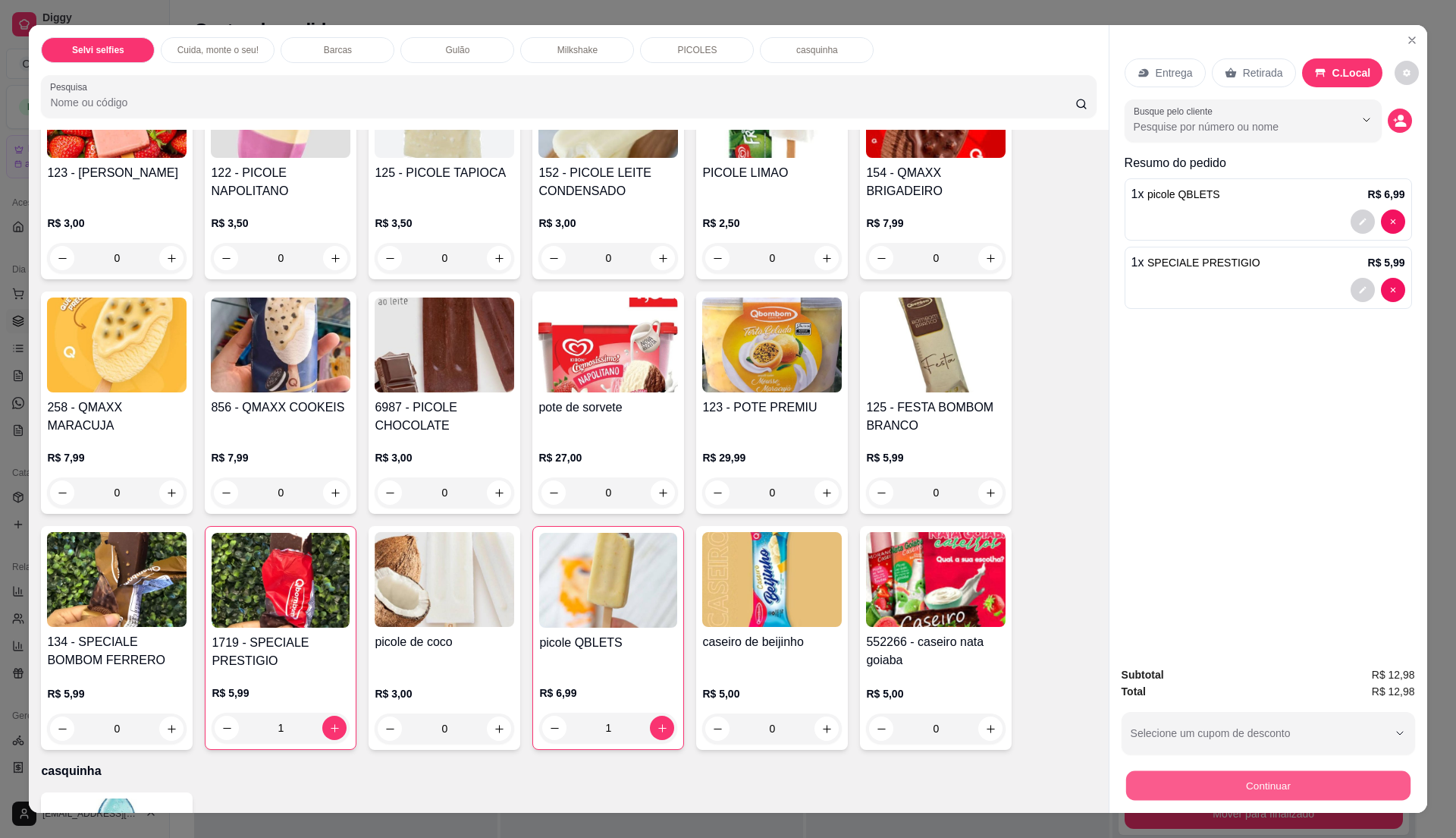
click at [1275, 781] on button "Continuar" at bounding box center [1267, 785] width 285 height 30
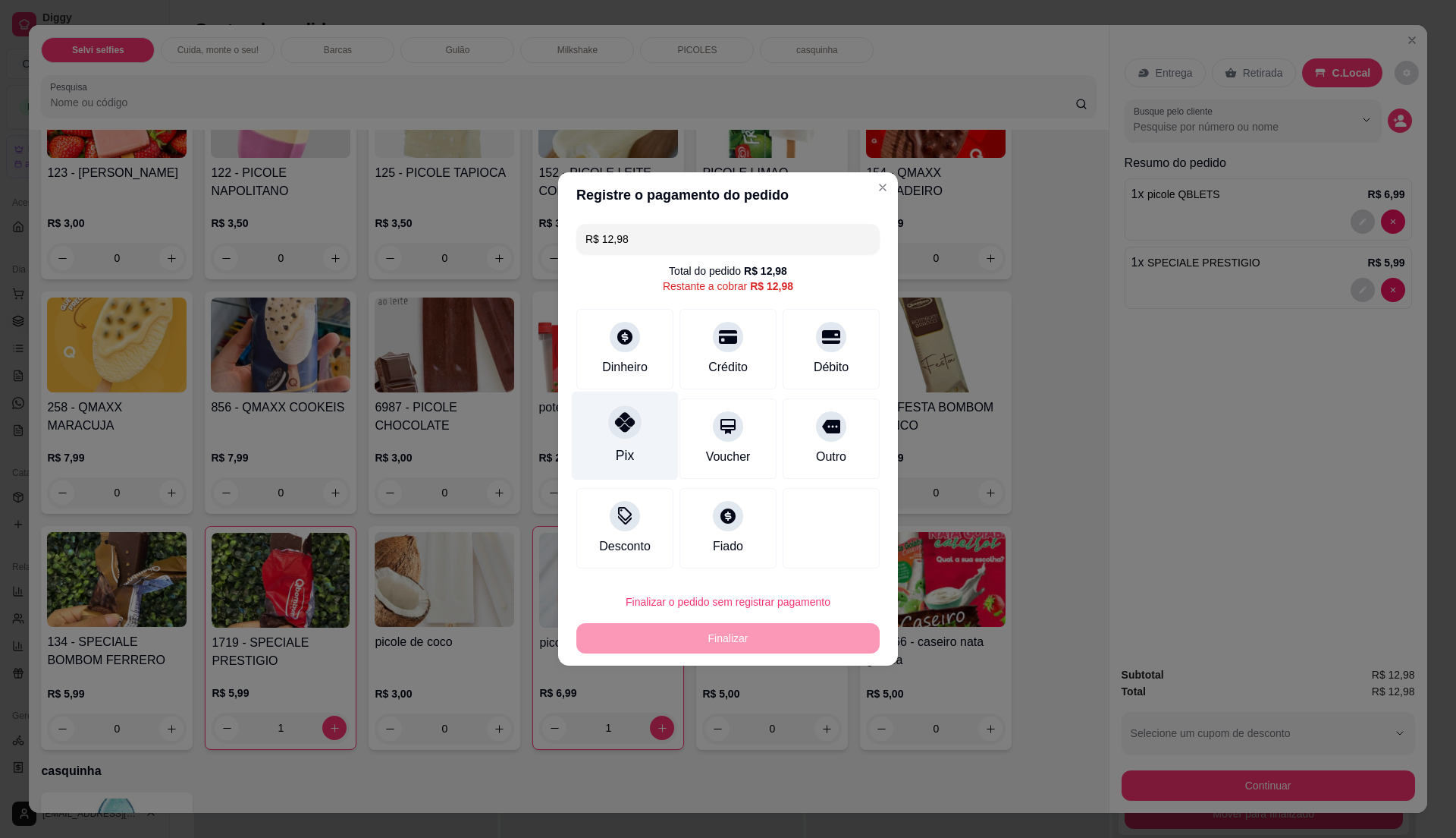
click at [633, 454] on div "Pix" at bounding box center [625, 435] width 107 height 89
type input "R$ 0,00"
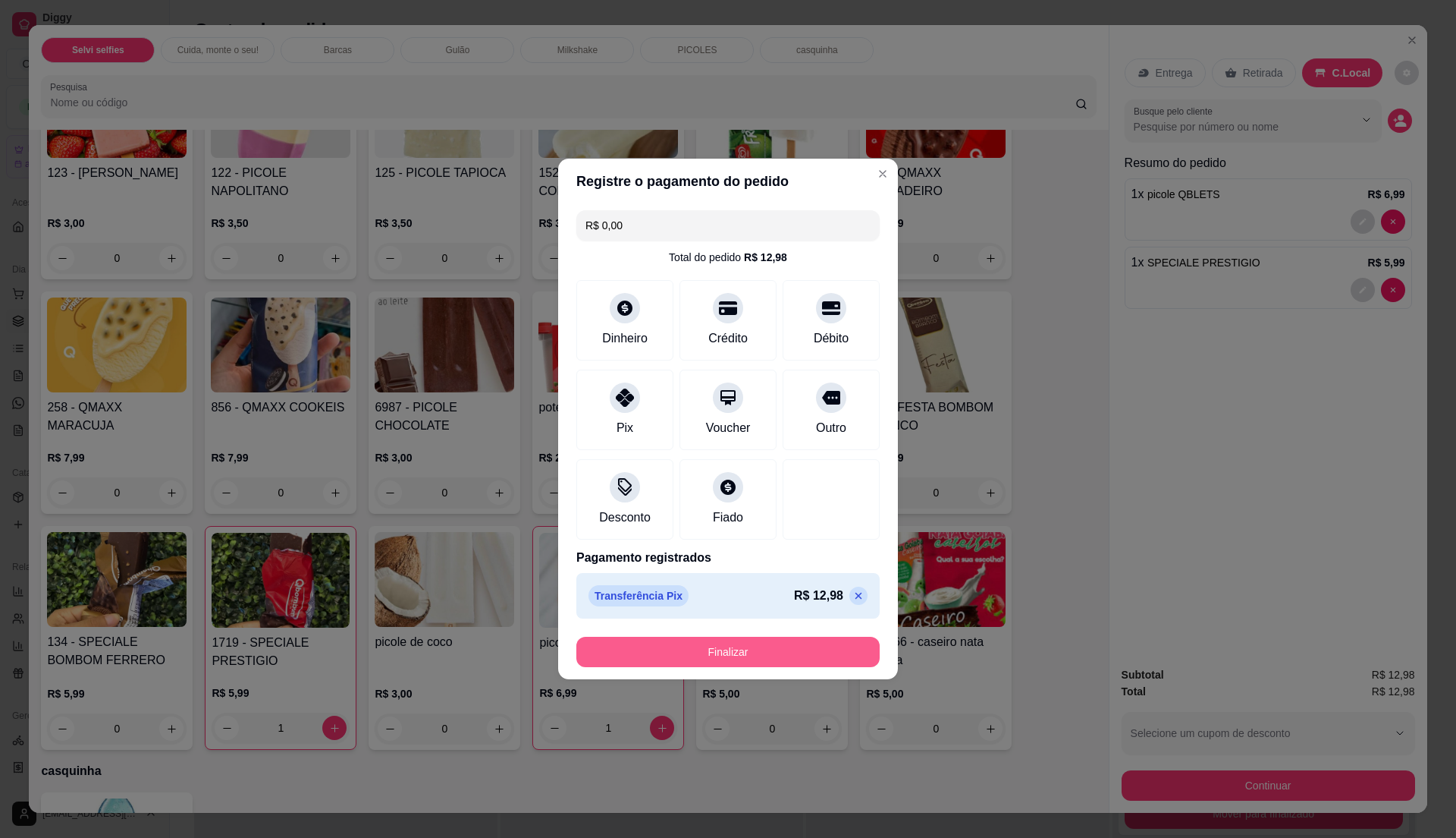
click at [759, 648] on button "Finalizar" at bounding box center [728, 651] width 304 height 30
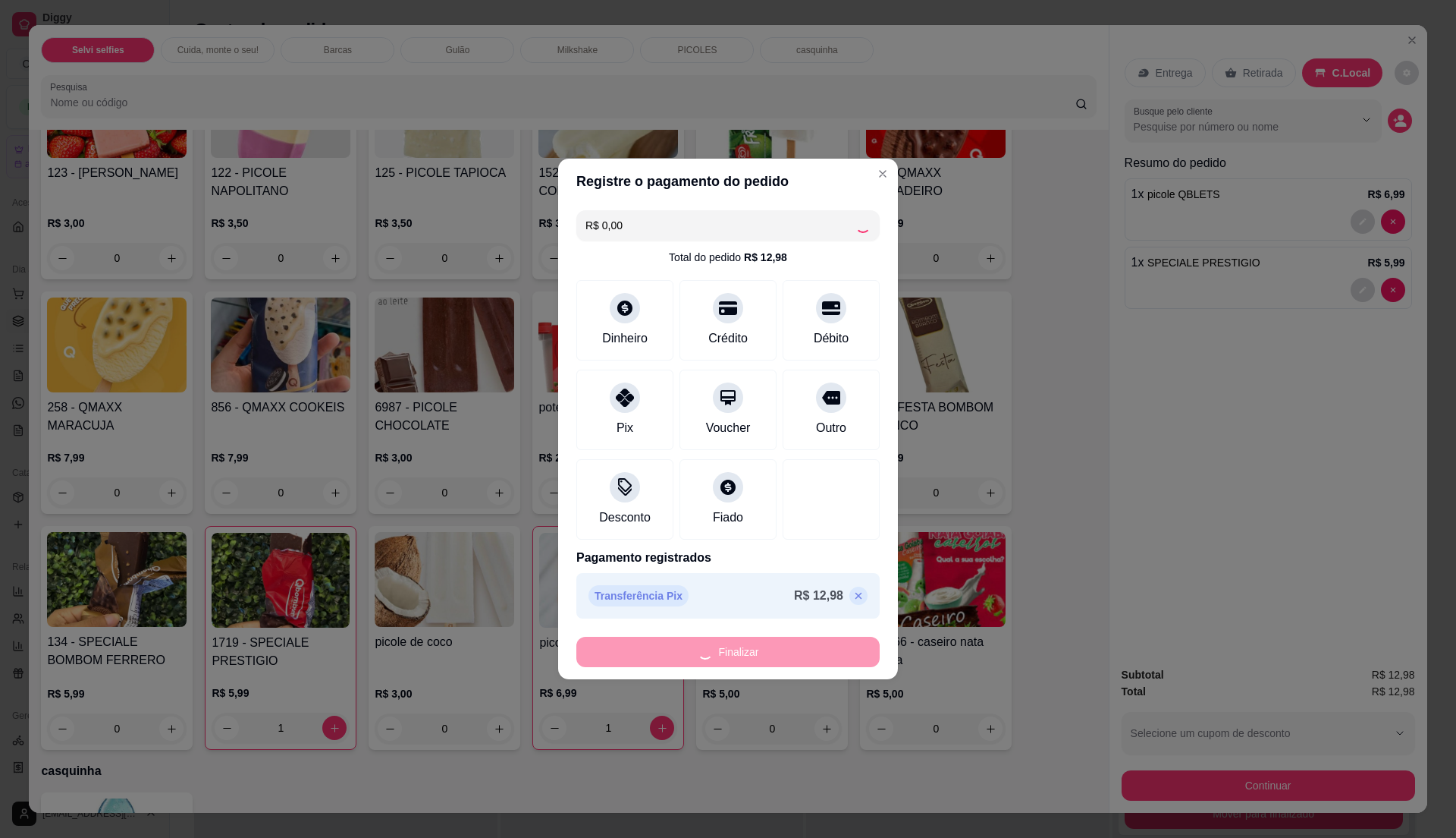
type input "0"
type input "-R$ 12,98"
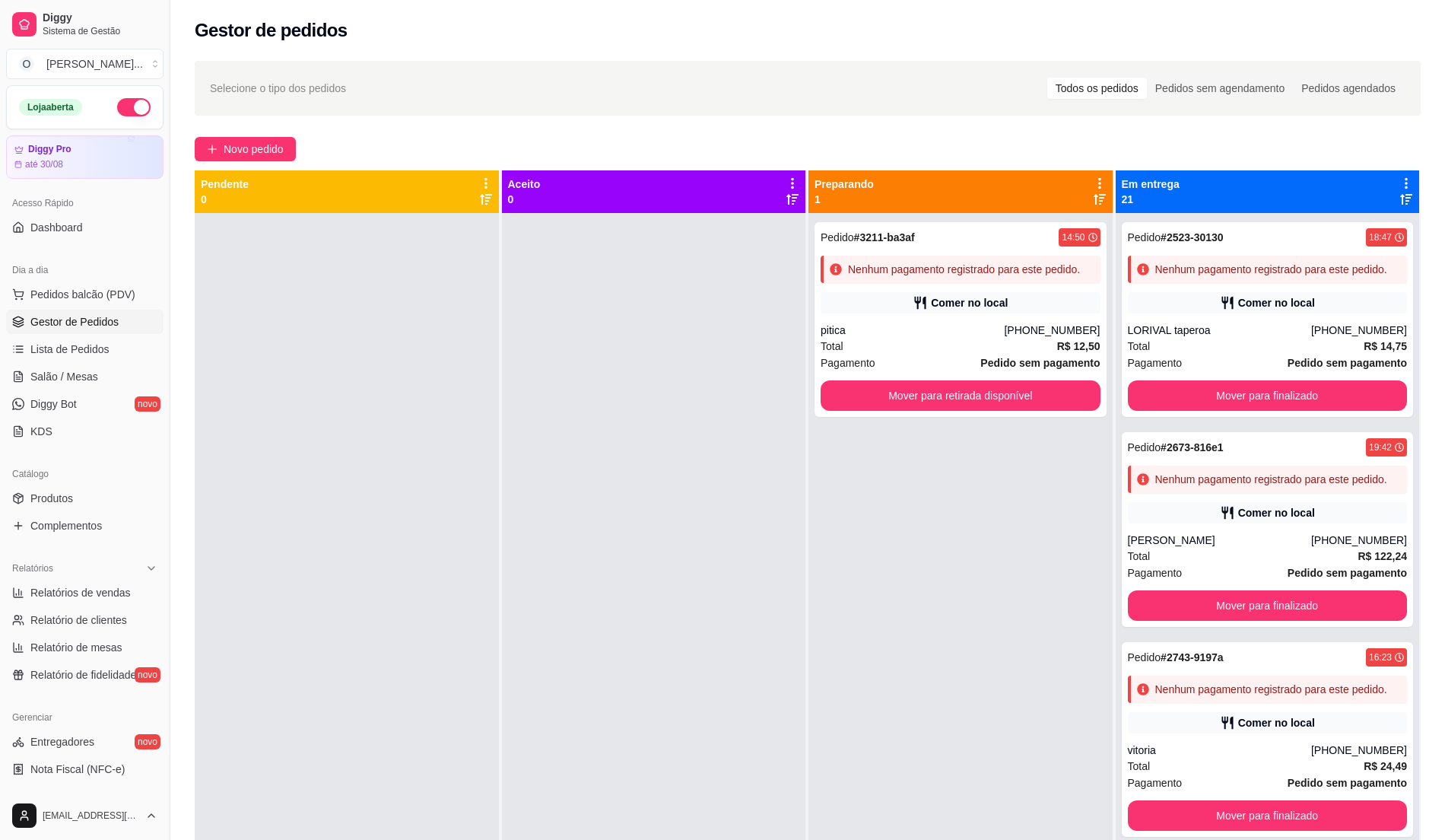
click at [61, 336] on ul "Pedidos balcão (PDV) Gestor de Pedidos Lista de Pedidos Salão / Mesas Diggy Bot…" at bounding box center [85, 363] width 157 height 161
click at [59, 341] on span "Lista de Pedidos" at bounding box center [70, 348] width 79 height 15
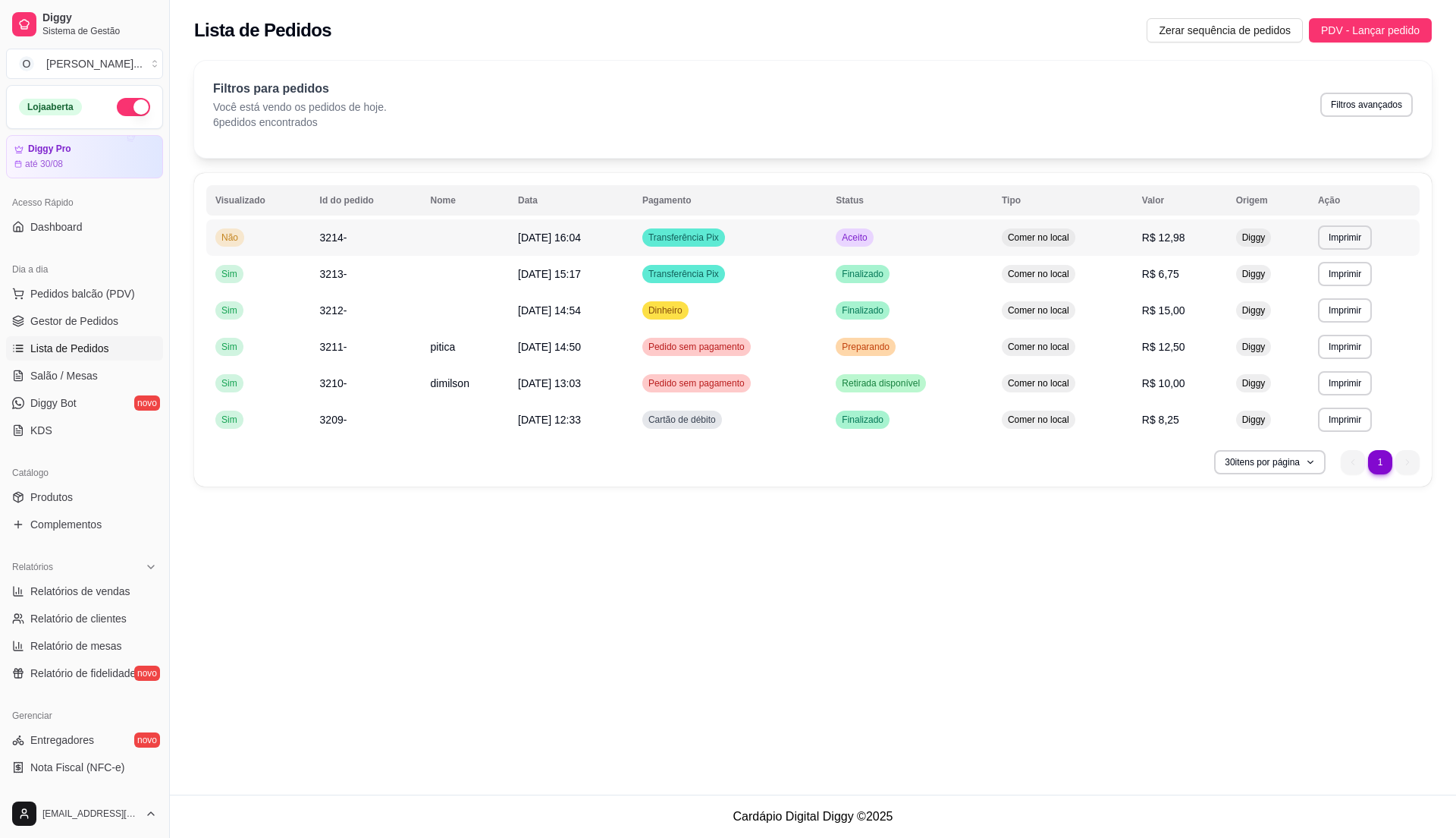
click at [962, 244] on td "Aceito" at bounding box center [909, 238] width 166 height 37
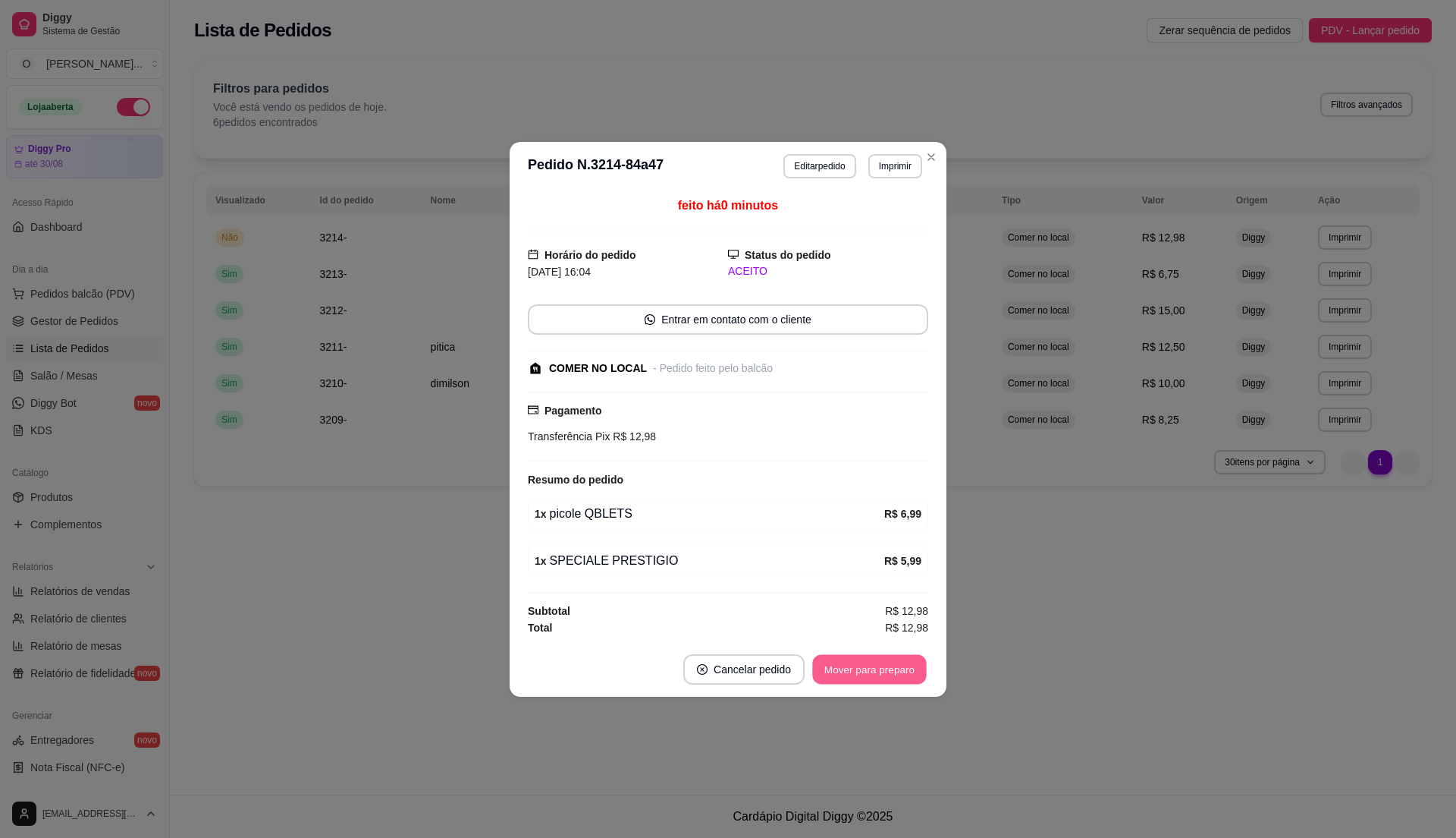
click at [865, 674] on button "Mover para preparo" at bounding box center [869, 668] width 114 height 30
click at [865, 674] on button "Mover para retirada disponível" at bounding box center [844, 669] width 167 height 30
click at [863, 674] on button "Mover para finalizado" at bounding box center [865, 668] width 122 height 30
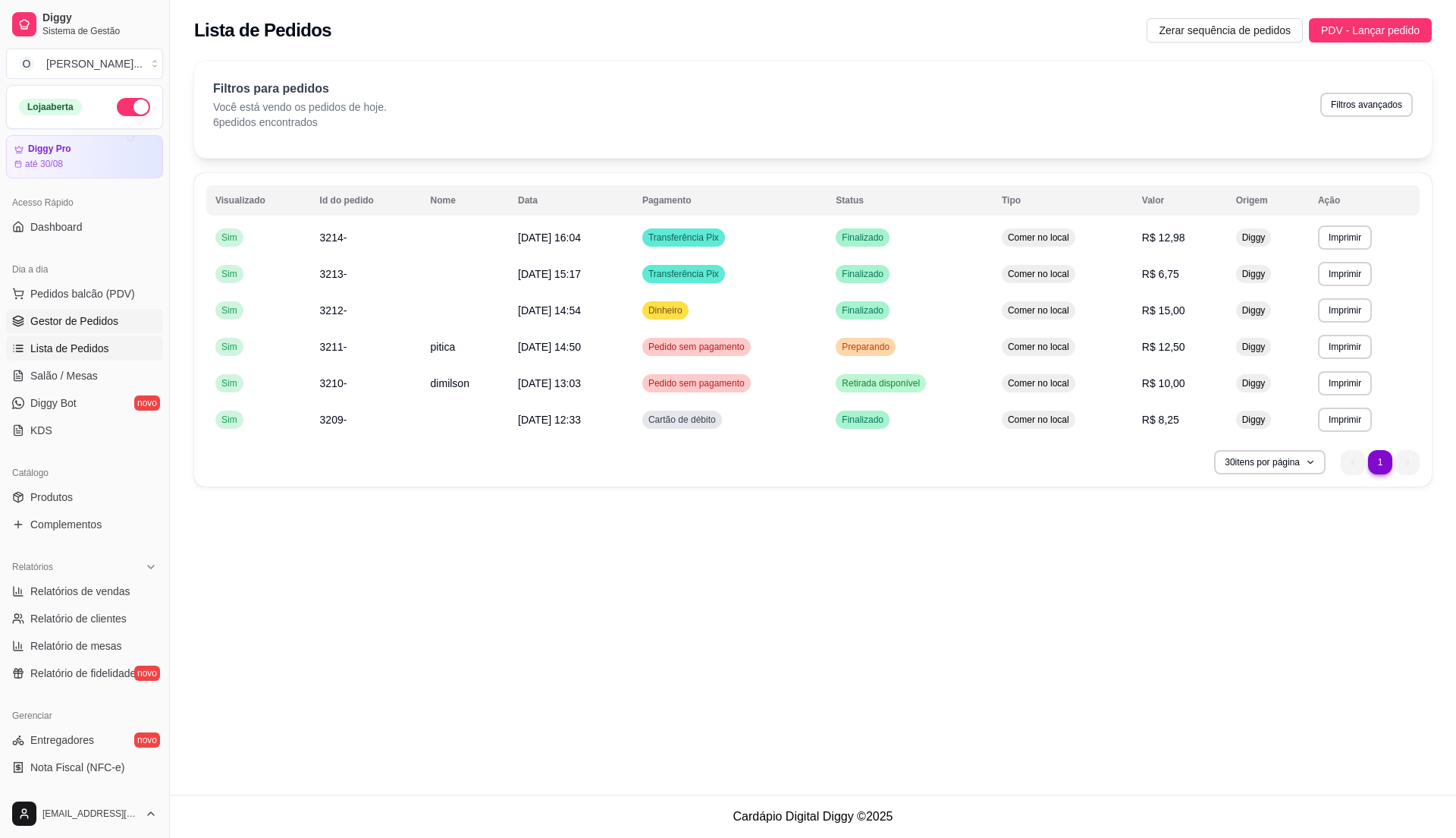
click at [109, 325] on span "Gestor de Pedidos" at bounding box center [74, 321] width 88 height 15
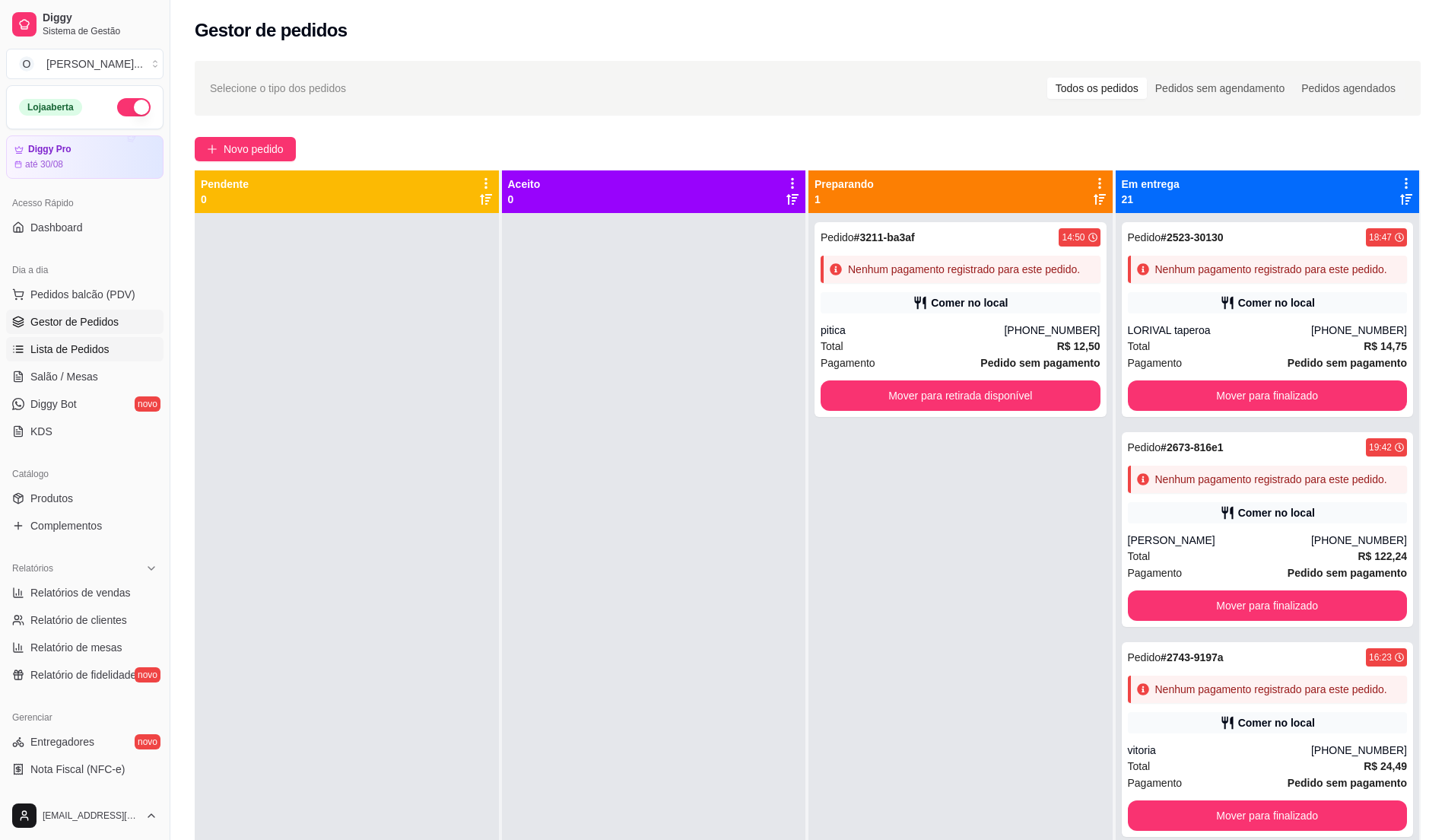
click at [90, 341] on span "Lista de Pedidos" at bounding box center [70, 348] width 79 height 15
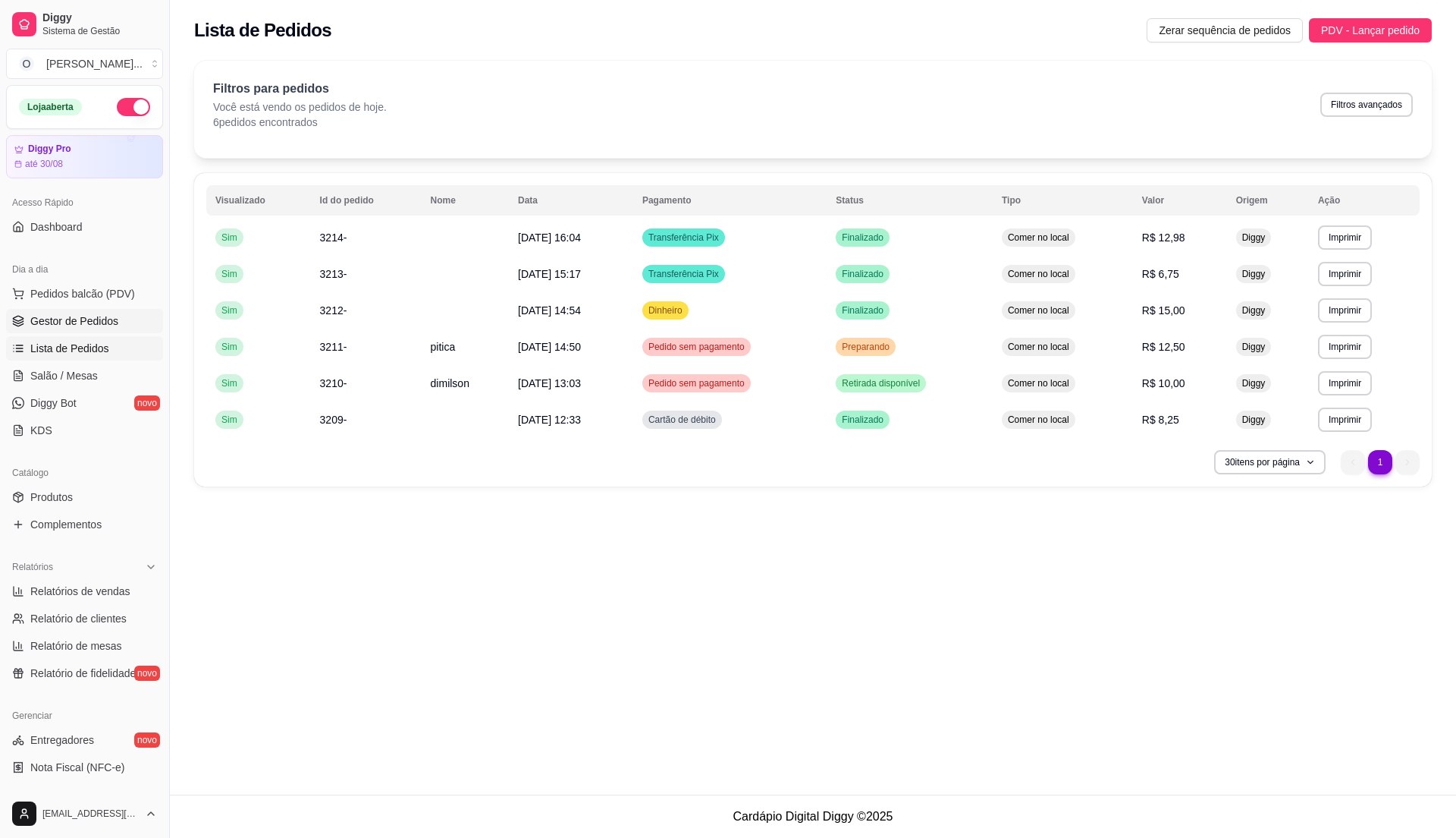
click at [109, 322] on span "Gestor de Pedidos" at bounding box center [74, 321] width 88 height 15
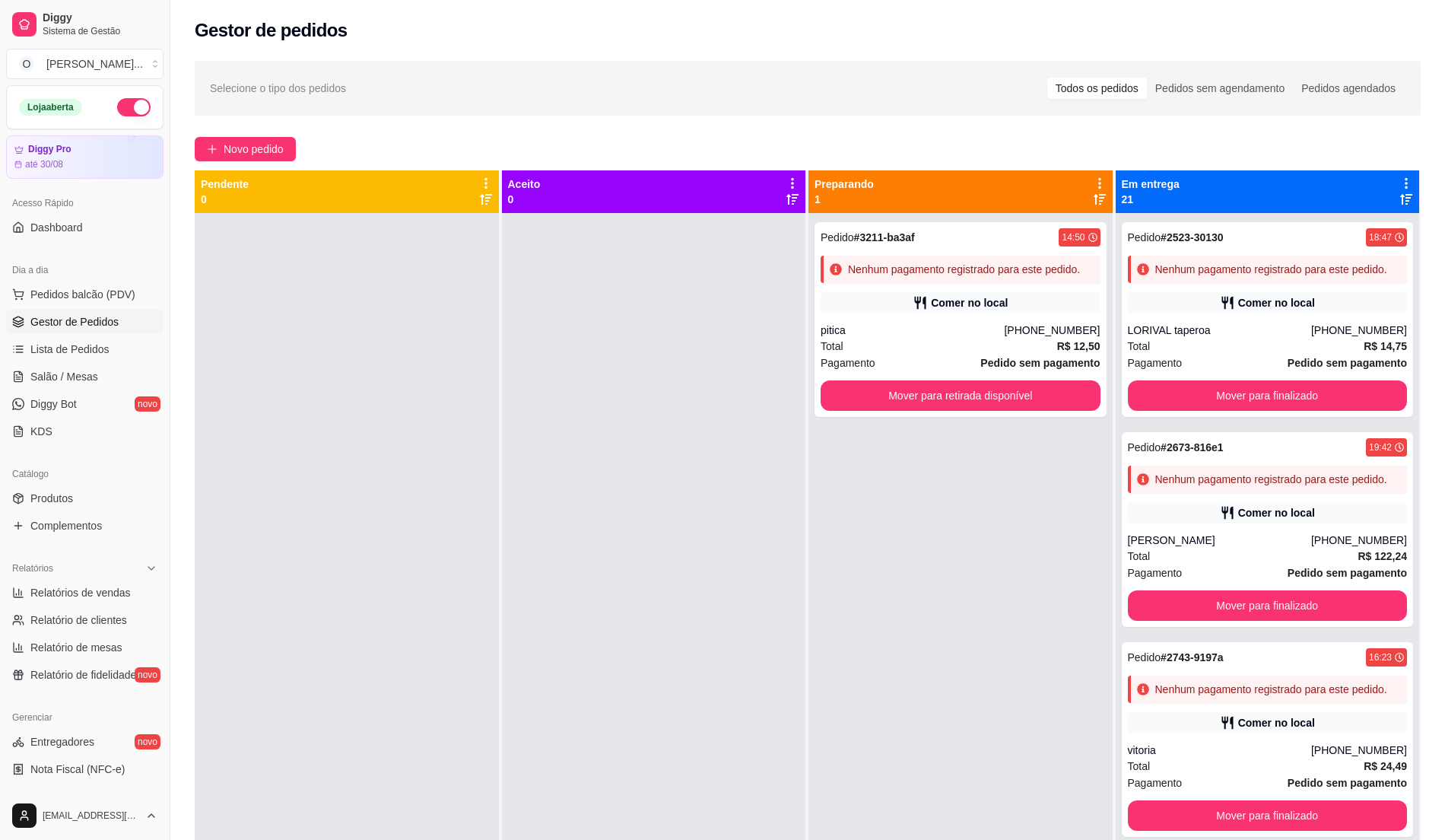
click at [109, 323] on span "Gestor de Pedidos" at bounding box center [74, 321] width 88 height 15
click at [117, 298] on span "Pedidos balcão (PDV)" at bounding box center [82, 294] width 105 height 15
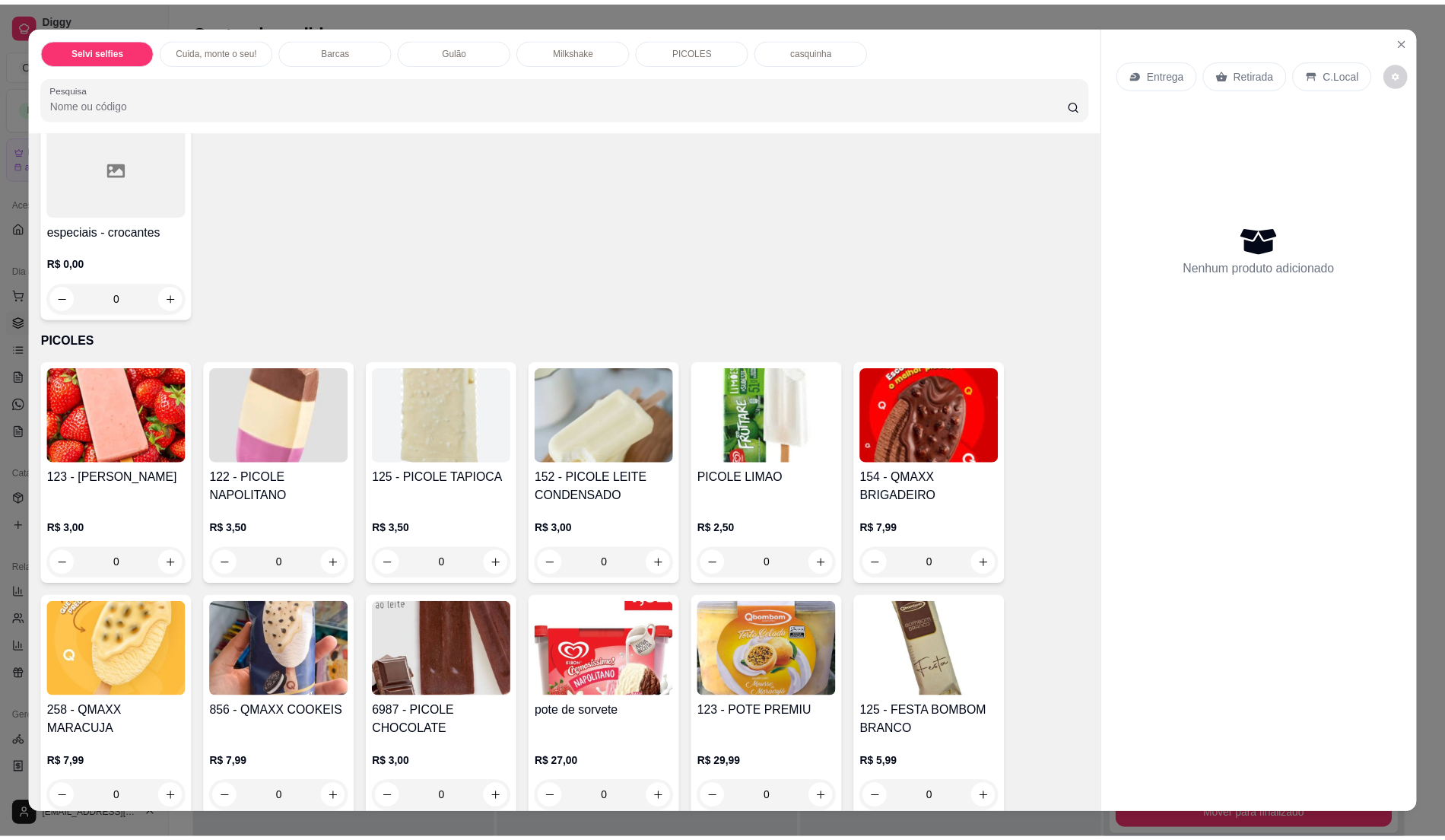
scroll to position [2129, 0]
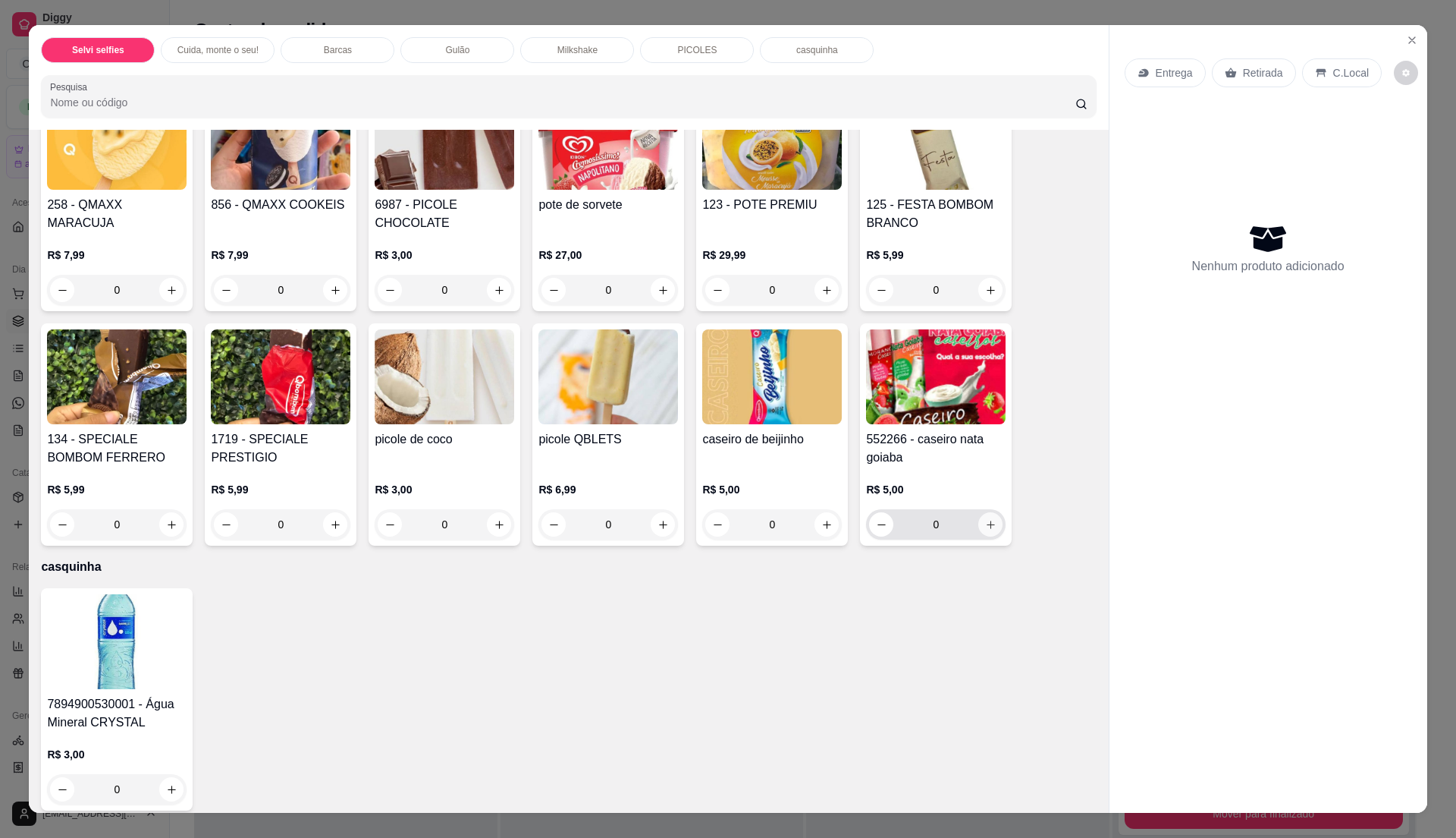
click at [987, 524] on icon "increase-product-quantity" at bounding box center [991, 525] width 11 height 11
type input "1"
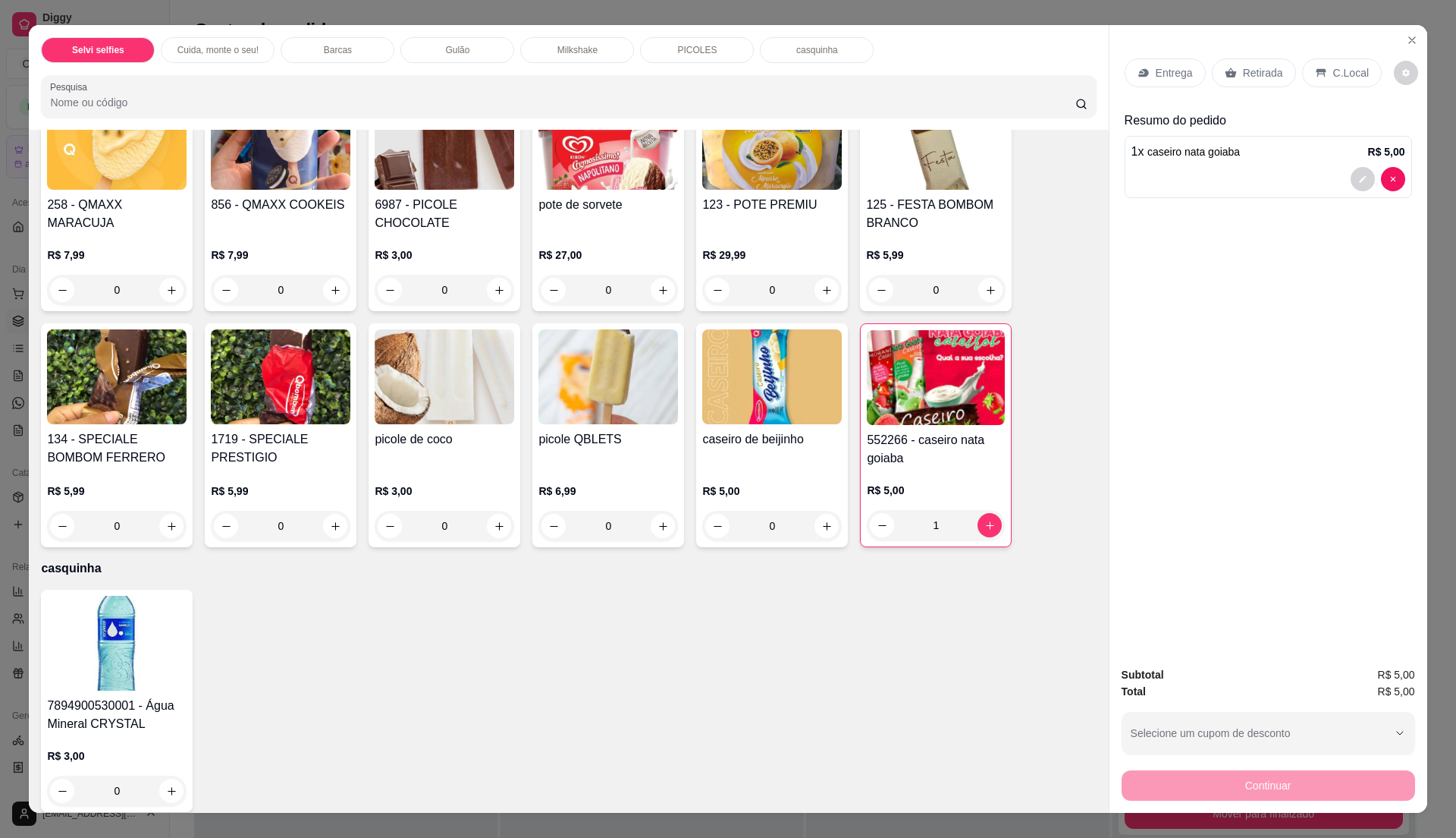
click at [1333, 79] on p "C.Local" at bounding box center [1351, 73] width 36 height 15
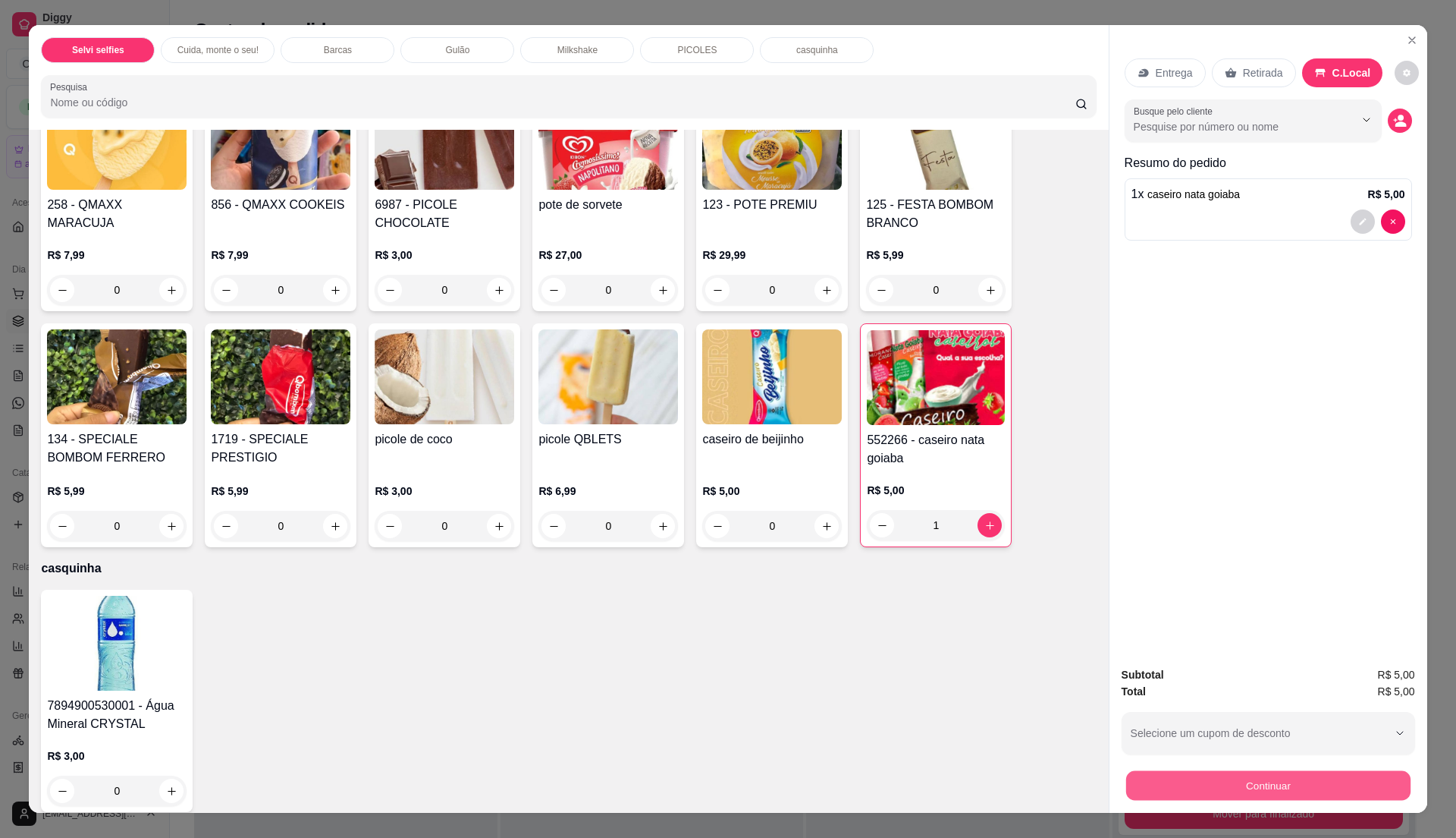
click at [1262, 781] on button "Continuar" at bounding box center [1267, 785] width 285 height 30
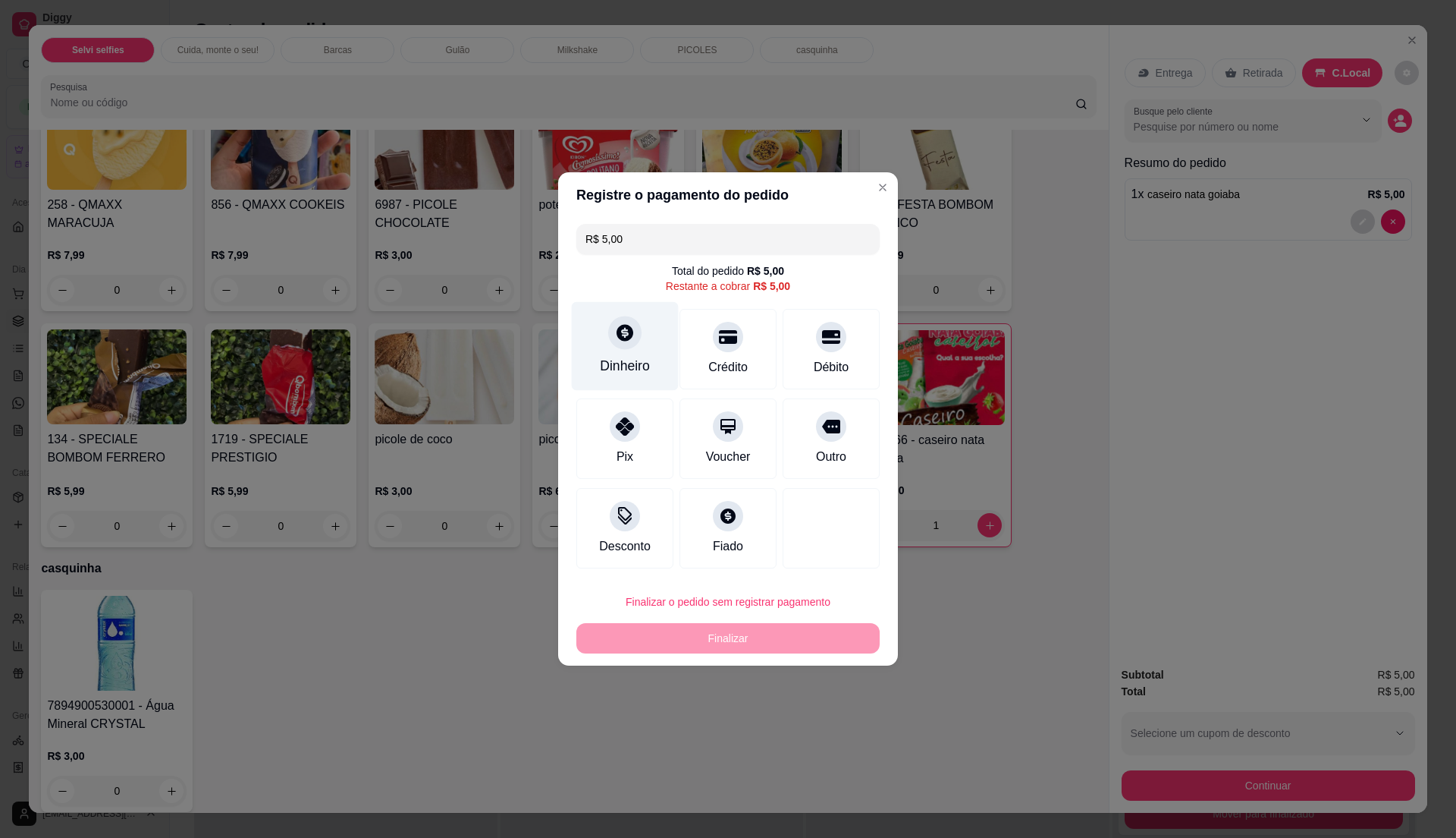
click at [642, 373] on div "Dinheiro" at bounding box center [625, 365] width 50 height 20
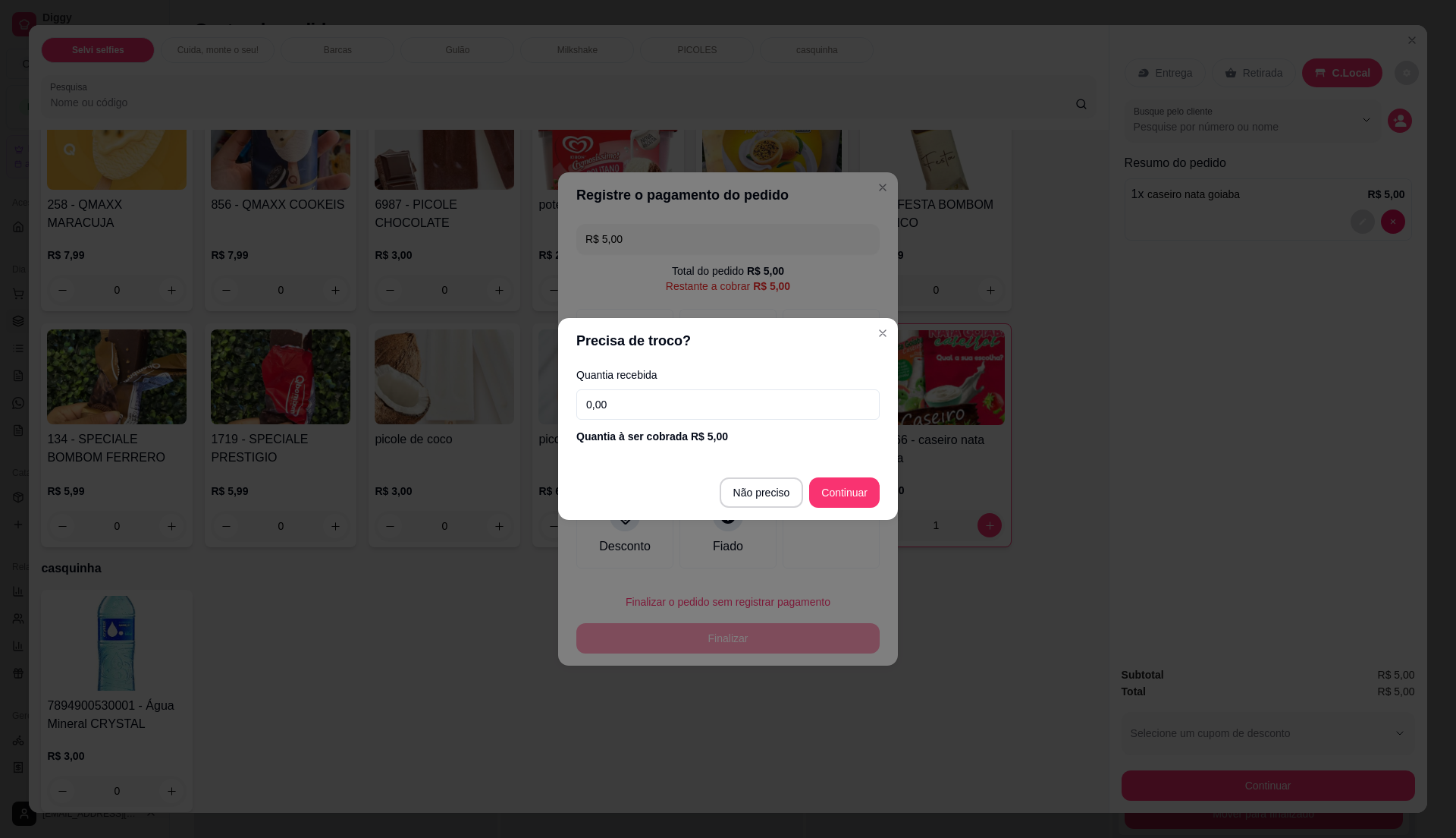
click at [650, 396] on input "0,00" at bounding box center [728, 404] width 304 height 30
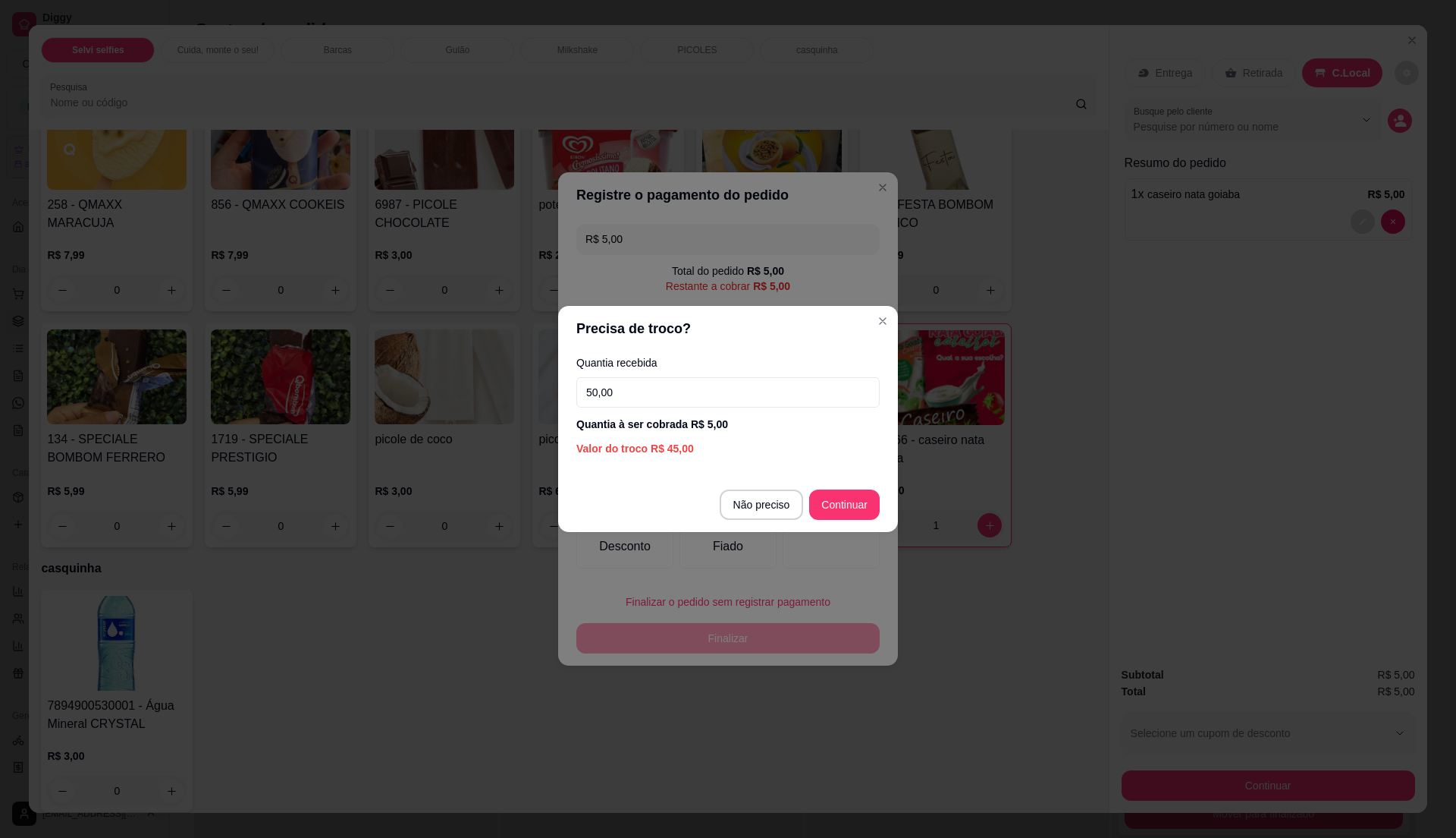
type input "50,00"
type input "R$ 0,00"
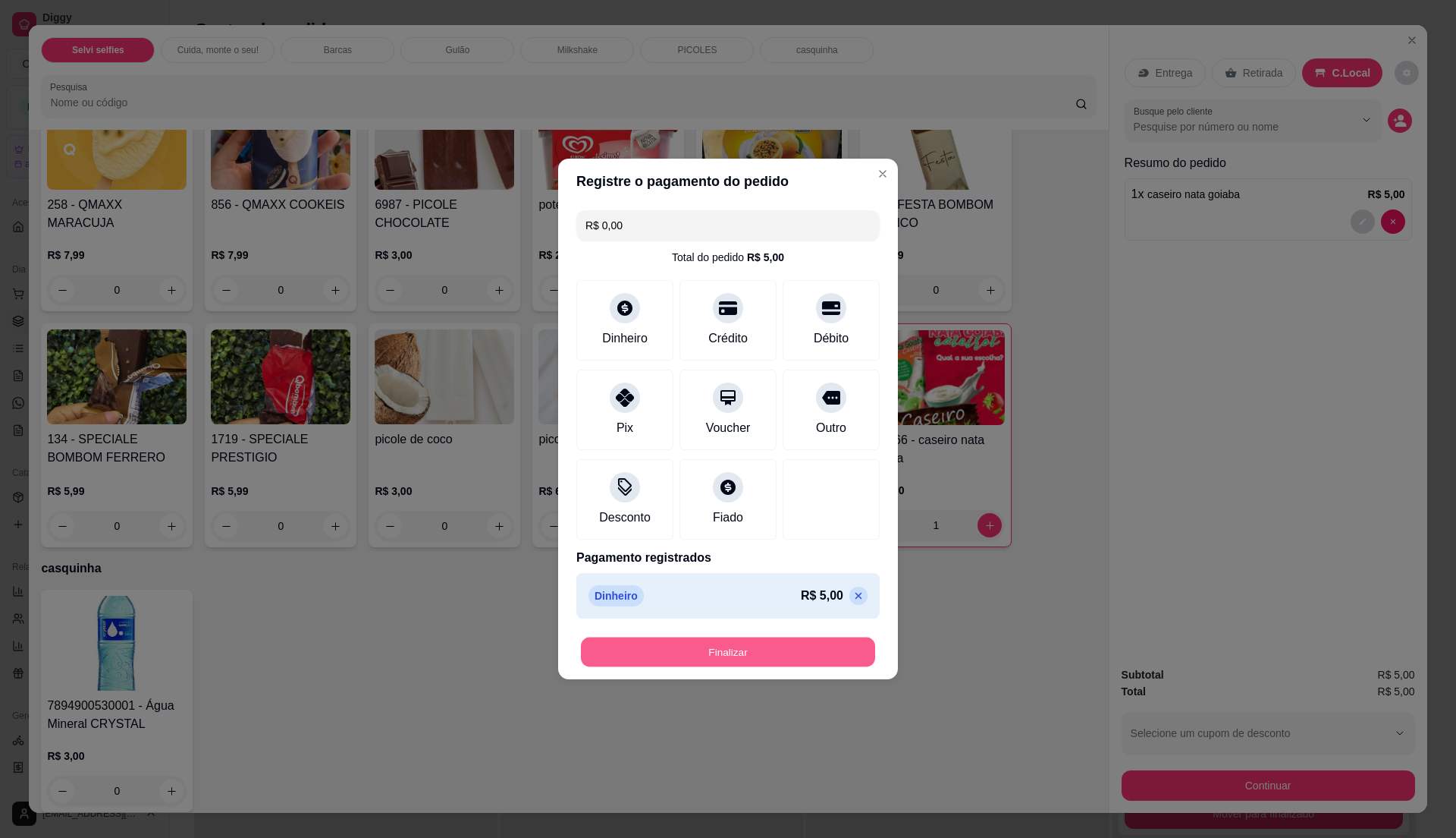
click at [828, 656] on button "Finalizar" at bounding box center [728, 651] width 294 height 30
type input "0"
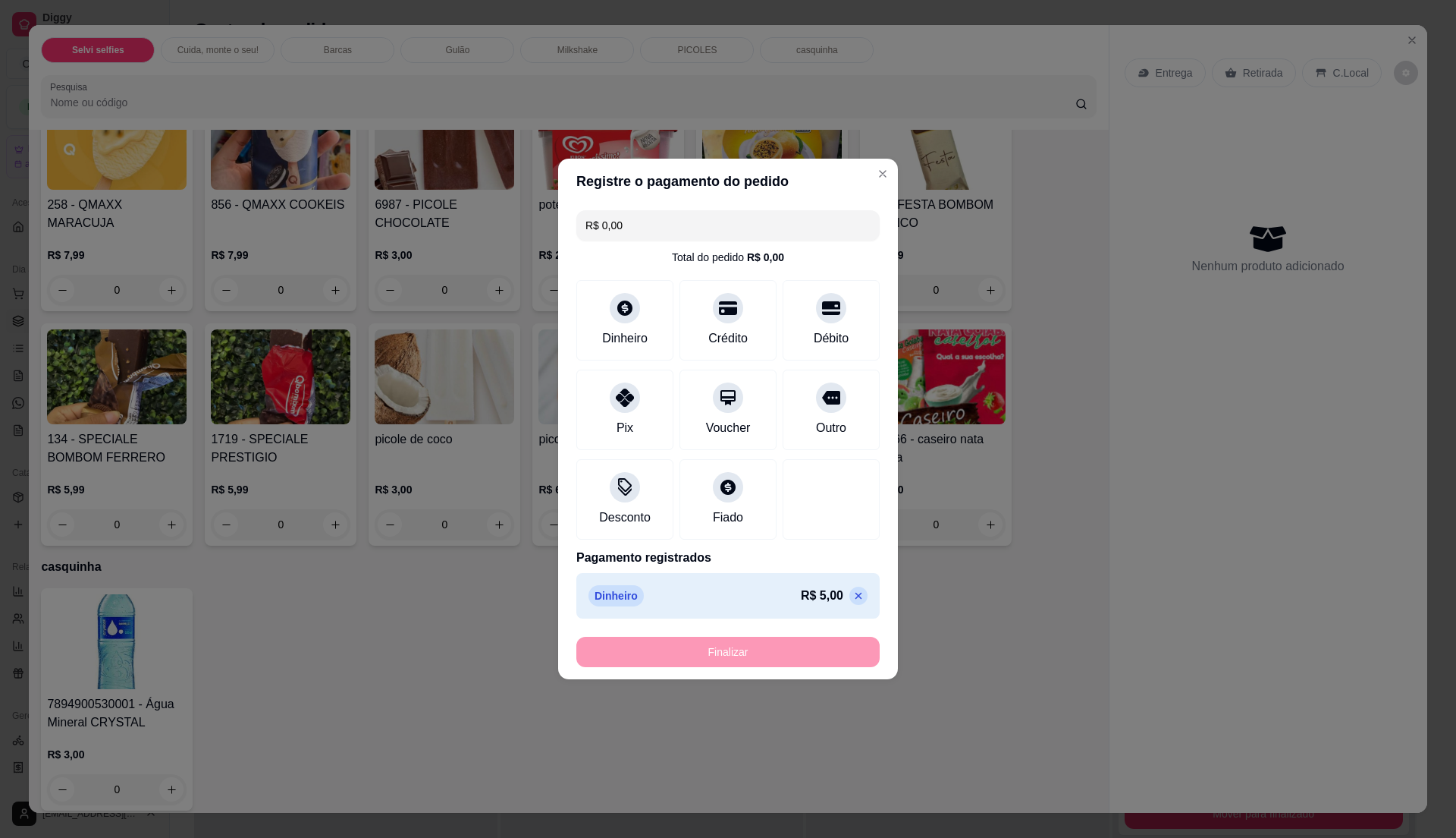
type input "-R$ 5,00"
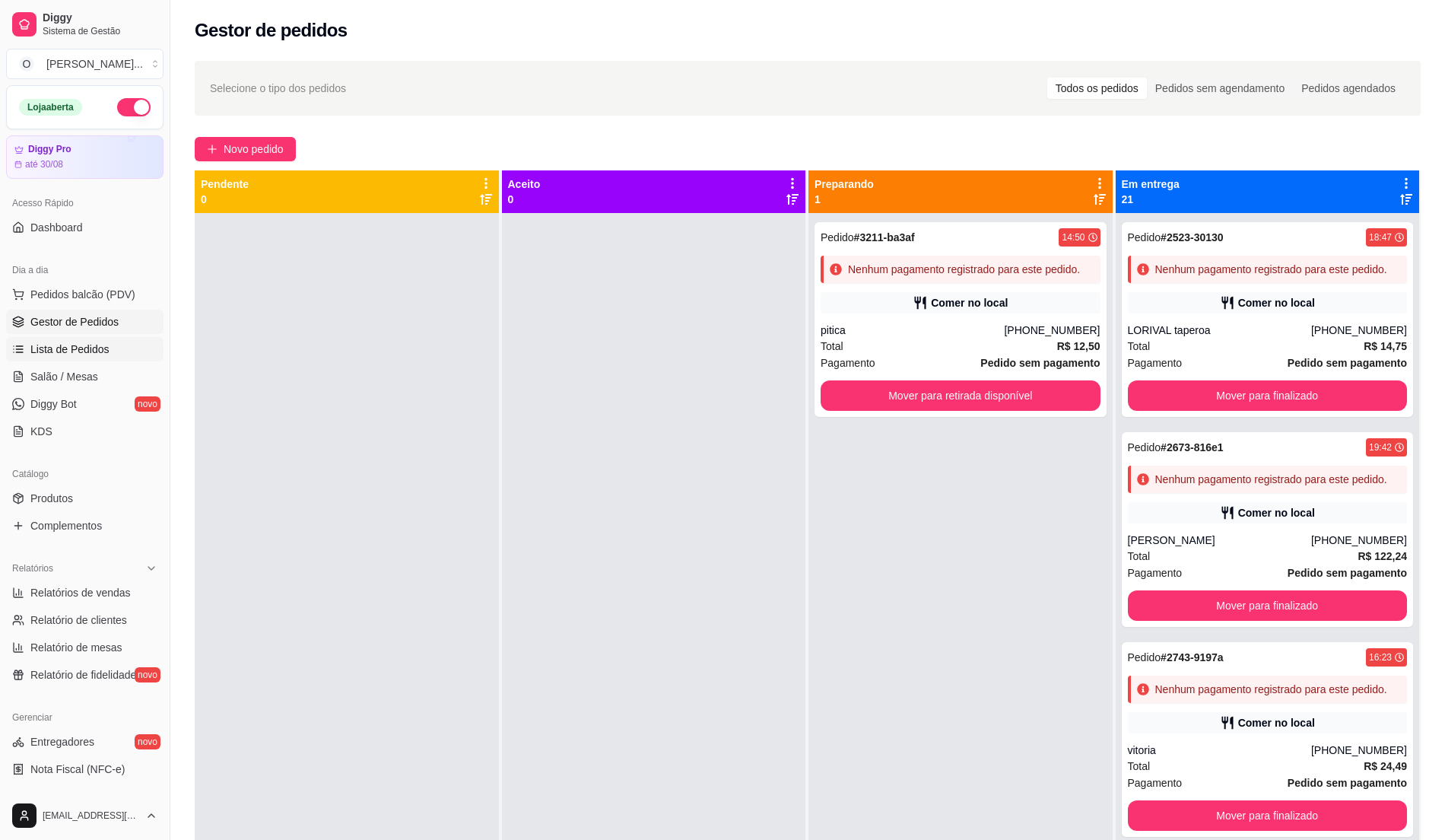
click at [84, 344] on span "Lista de Pedidos" at bounding box center [70, 348] width 79 height 15
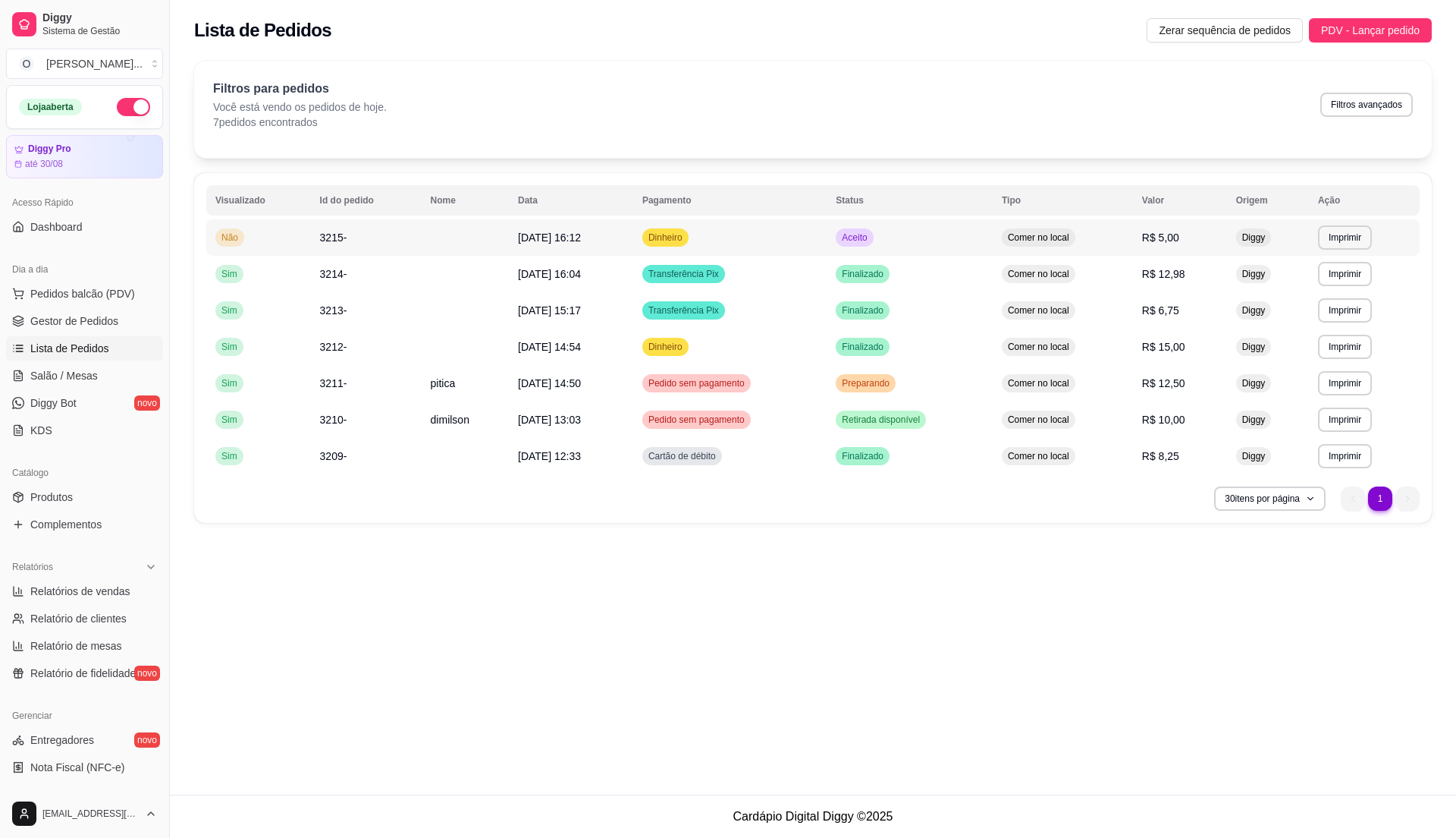
click at [1031, 244] on div "Comer no local" at bounding box center [1038, 237] width 73 height 18
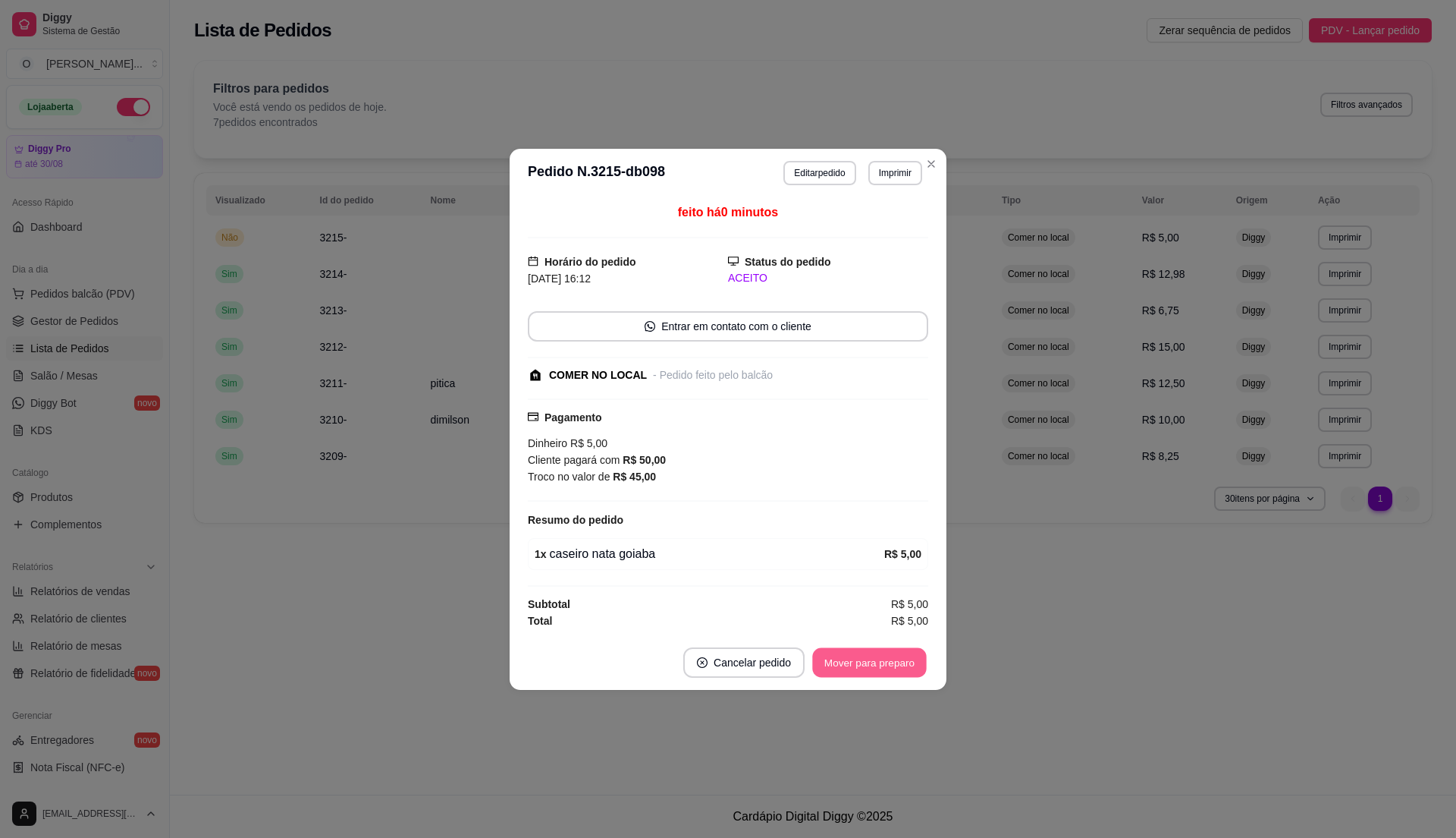
click at [853, 667] on button "Mover para preparo" at bounding box center [869, 662] width 114 height 30
click at [853, 667] on button "Mover para retirada disponível" at bounding box center [844, 662] width 163 height 30
click at [853, 667] on button "Mover para finalizado" at bounding box center [865, 663] width 126 height 30
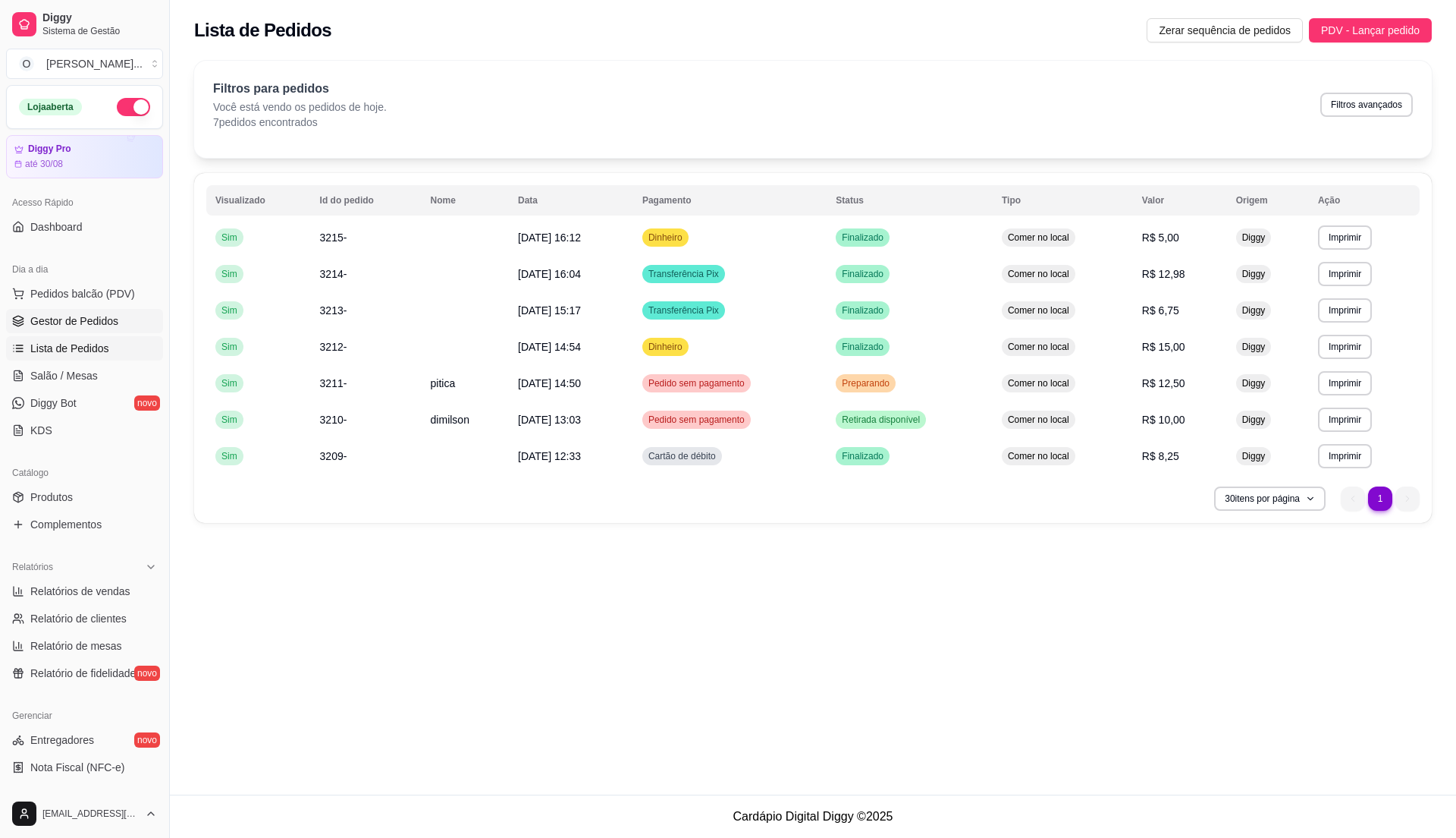
click at [120, 316] on link "Gestor de Pedidos" at bounding box center [84, 321] width 157 height 24
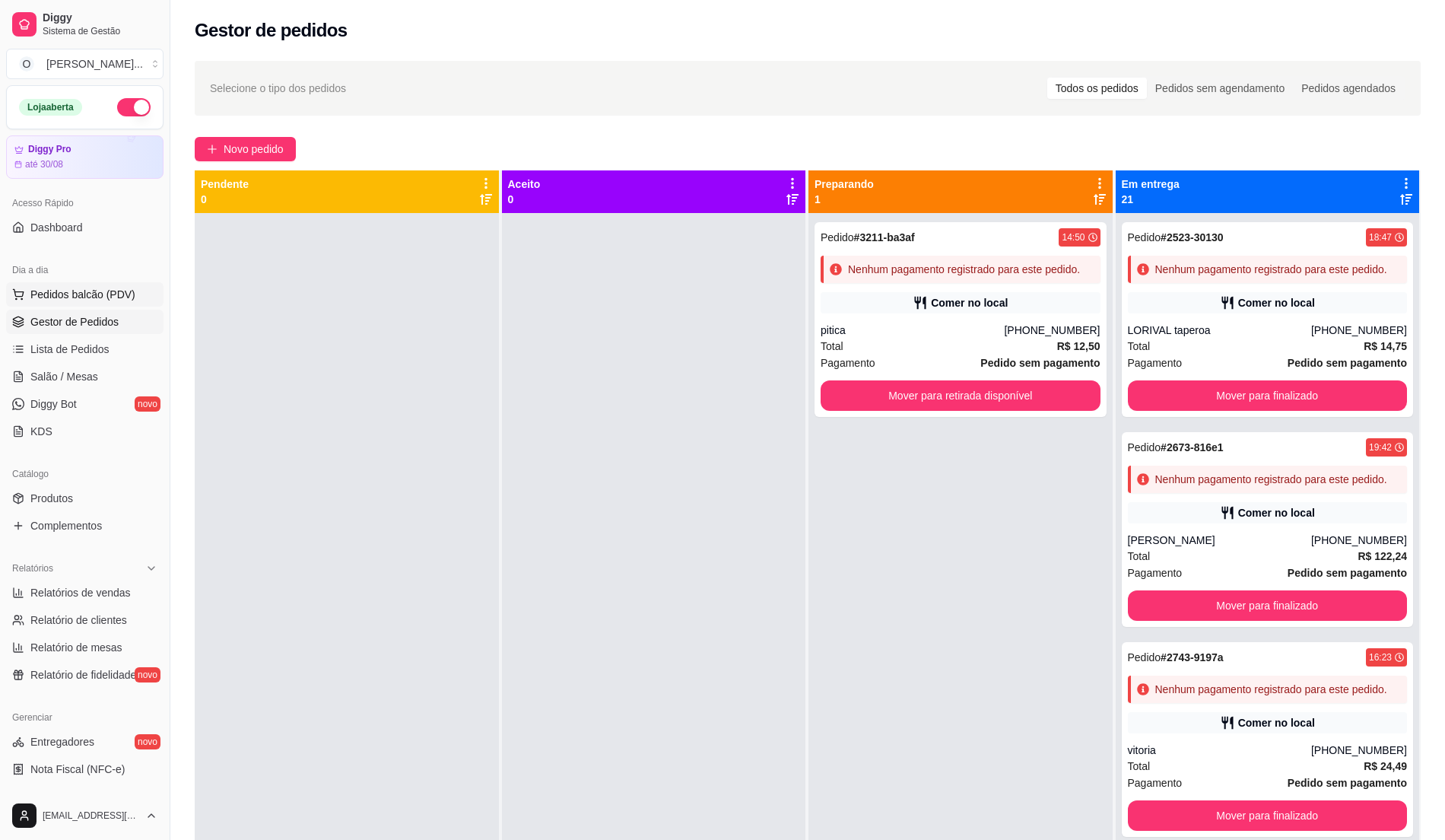
click at [119, 298] on span "Pedidos balcão (PDV)" at bounding box center [82, 294] width 105 height 15
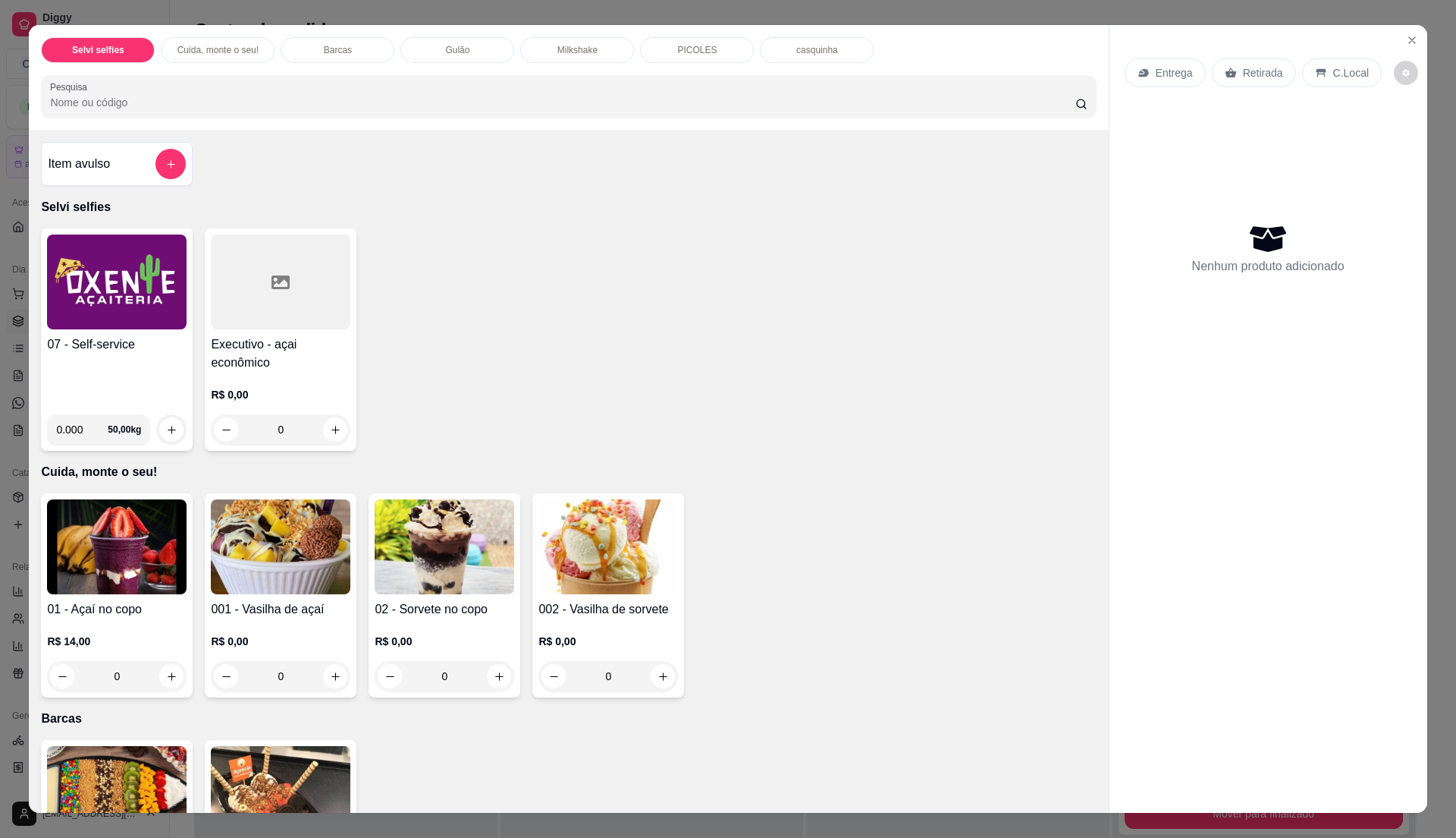
click at [114, 358] on div "07 - Self-service" at bounding box center [116, 369] width 139 height 67
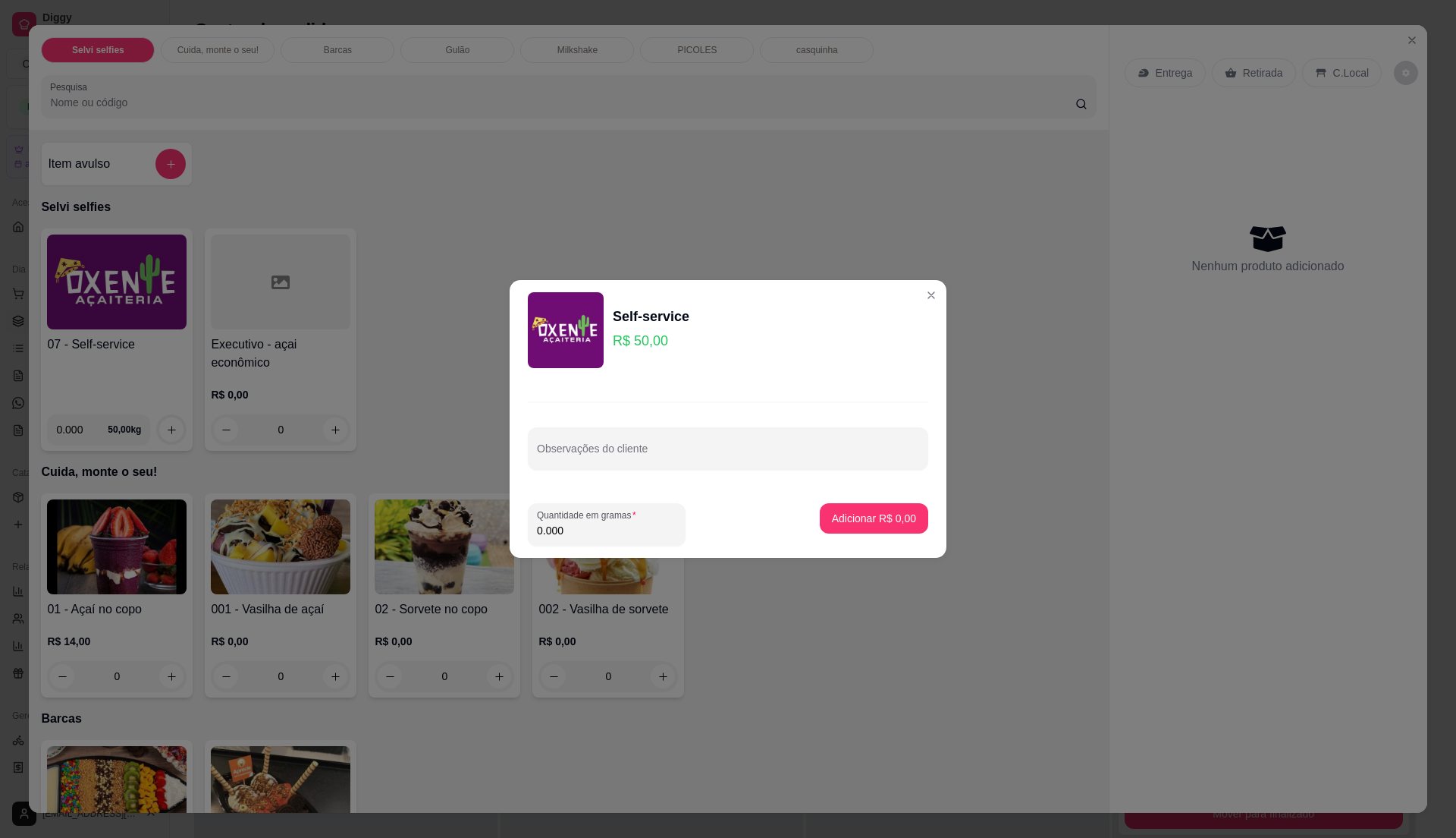
click at [605, 524] on input "0.000" at bounding box center [606, 530] width 139 height 15
click at [605, 524] on input "0" at bounding box center [606, 530] width 139 height 15
type input "0.22"
click at [896, 524] on p "Adicionar R$ 11,00" at bounding box center [870, 517] width 90 height 15
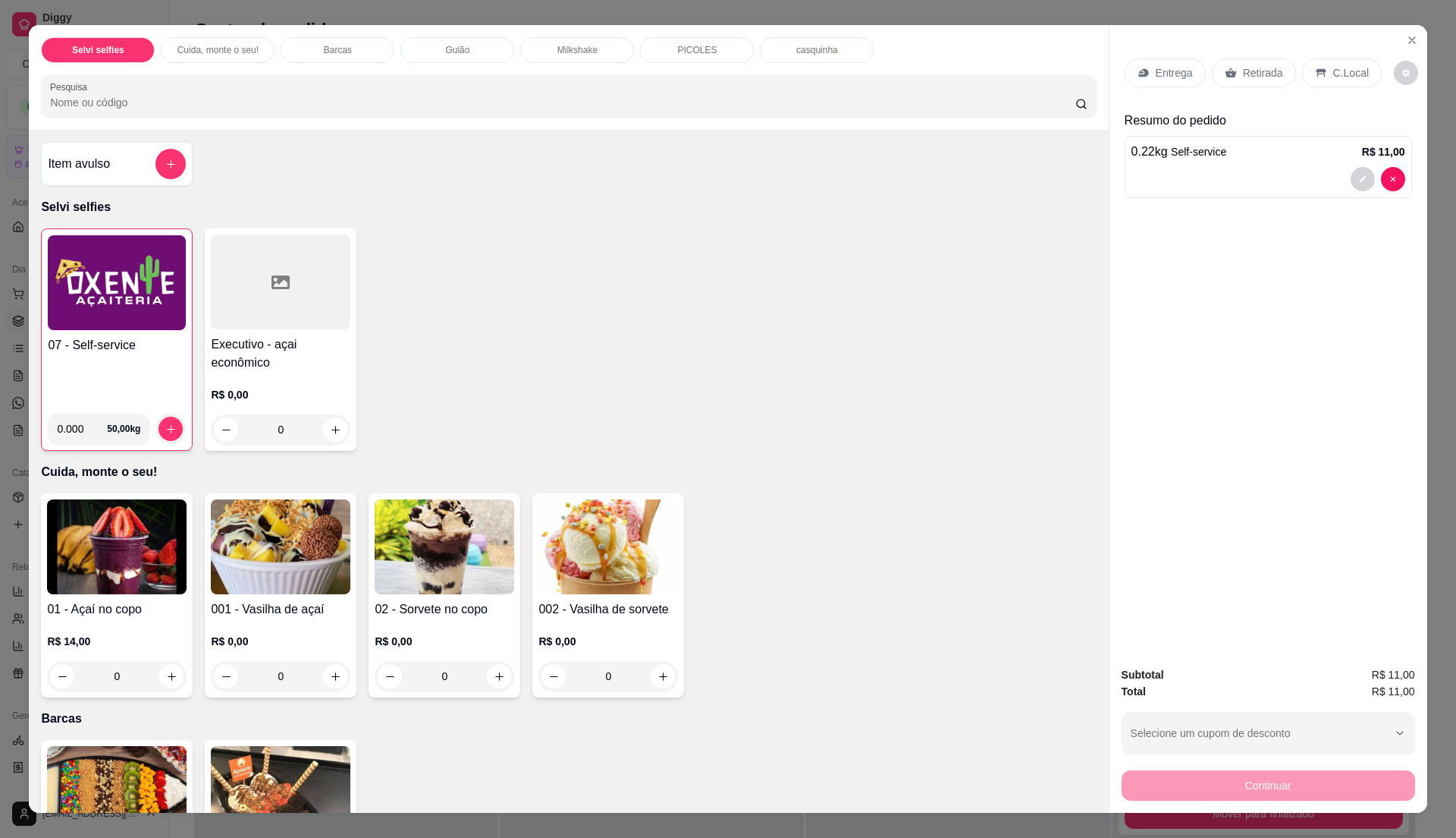
click at [1333, 70] on p "C.Local" at bounding box center [1351, 73] width 36 height 15
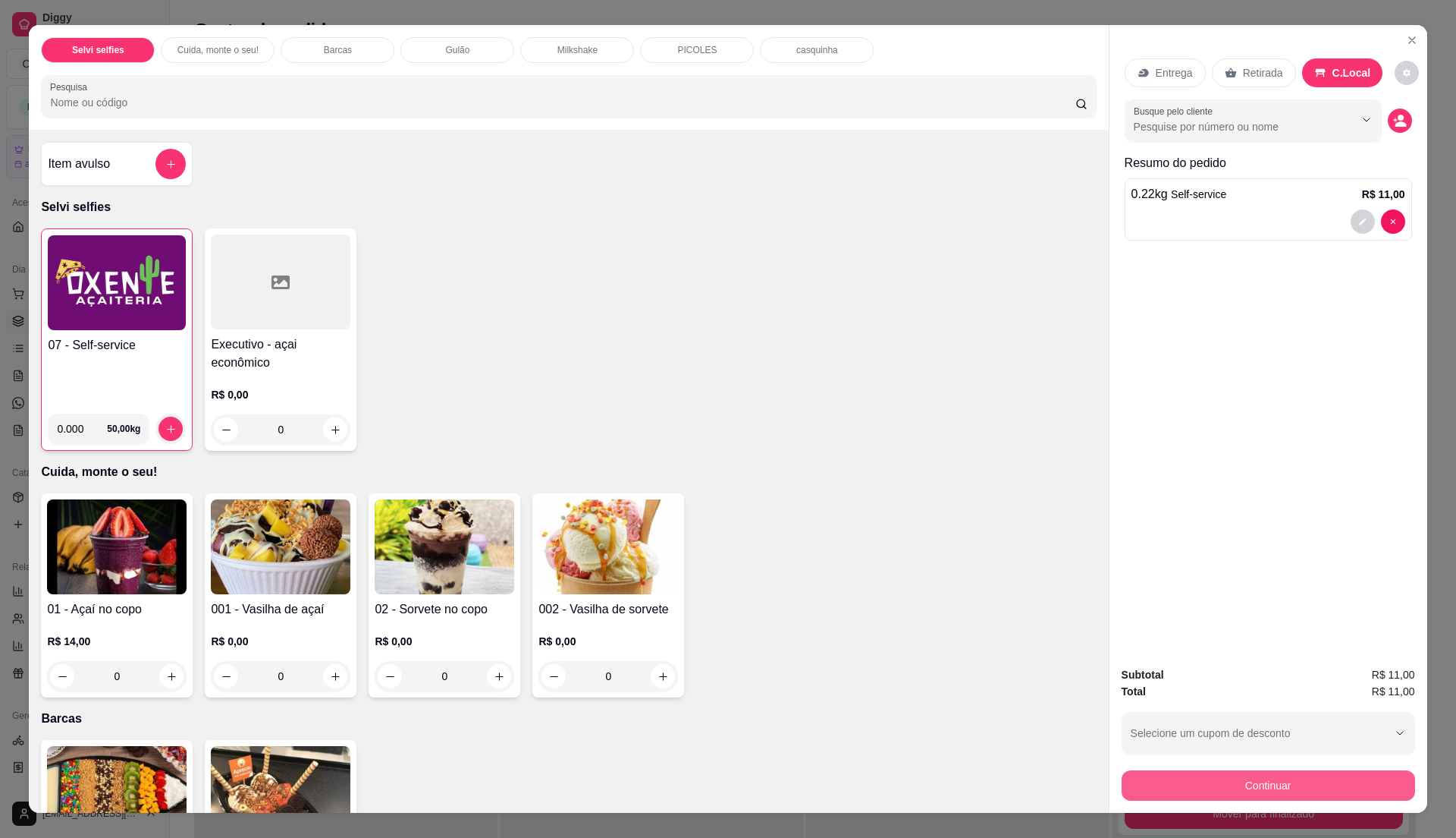
click at [1254, 781] on button "Continuar" at bounding box center [1268, 785] width 293 height 30
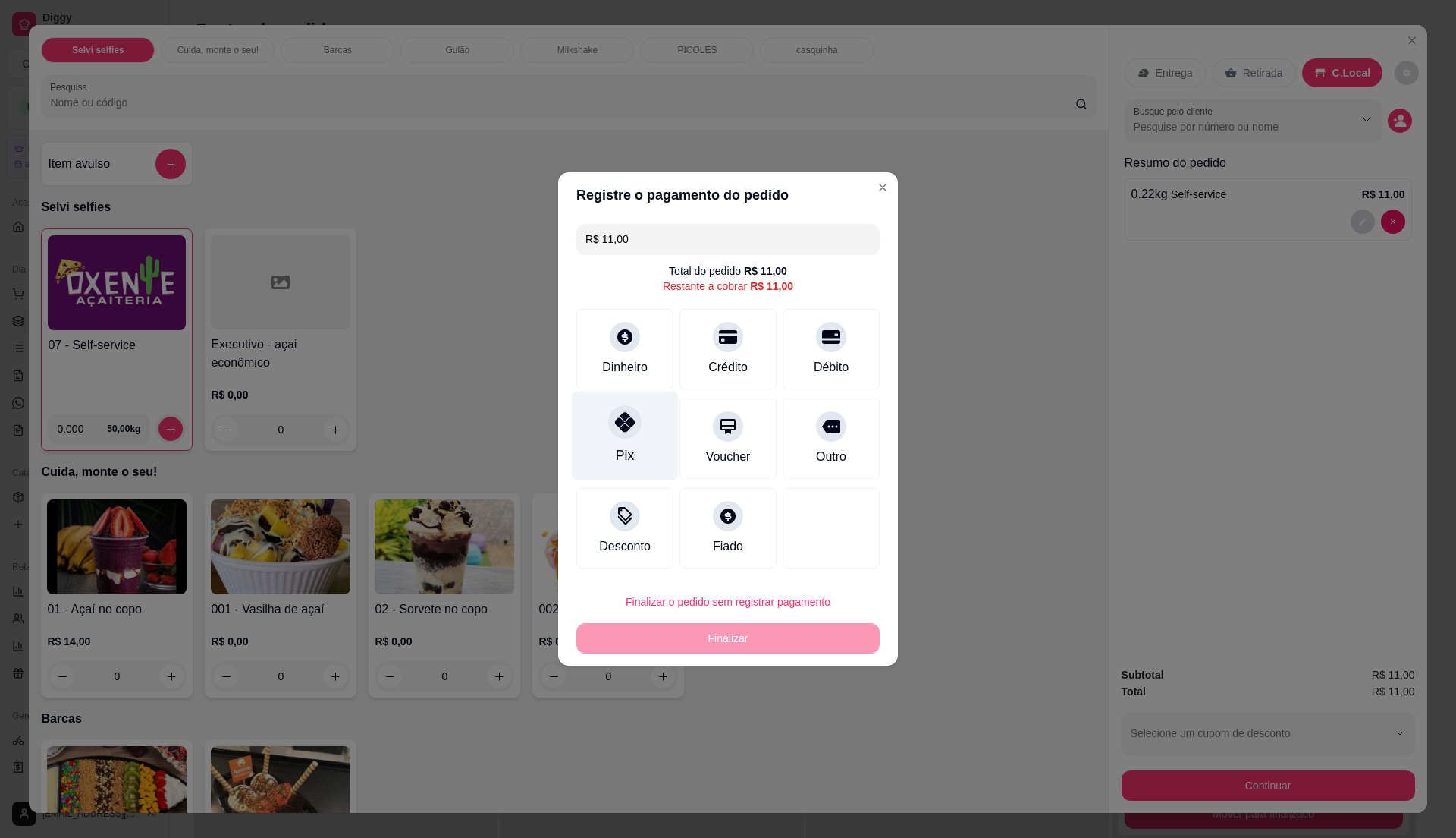
click at [626, 440] on div "Pix" at bounding box center [625, 435] width 107 height 89
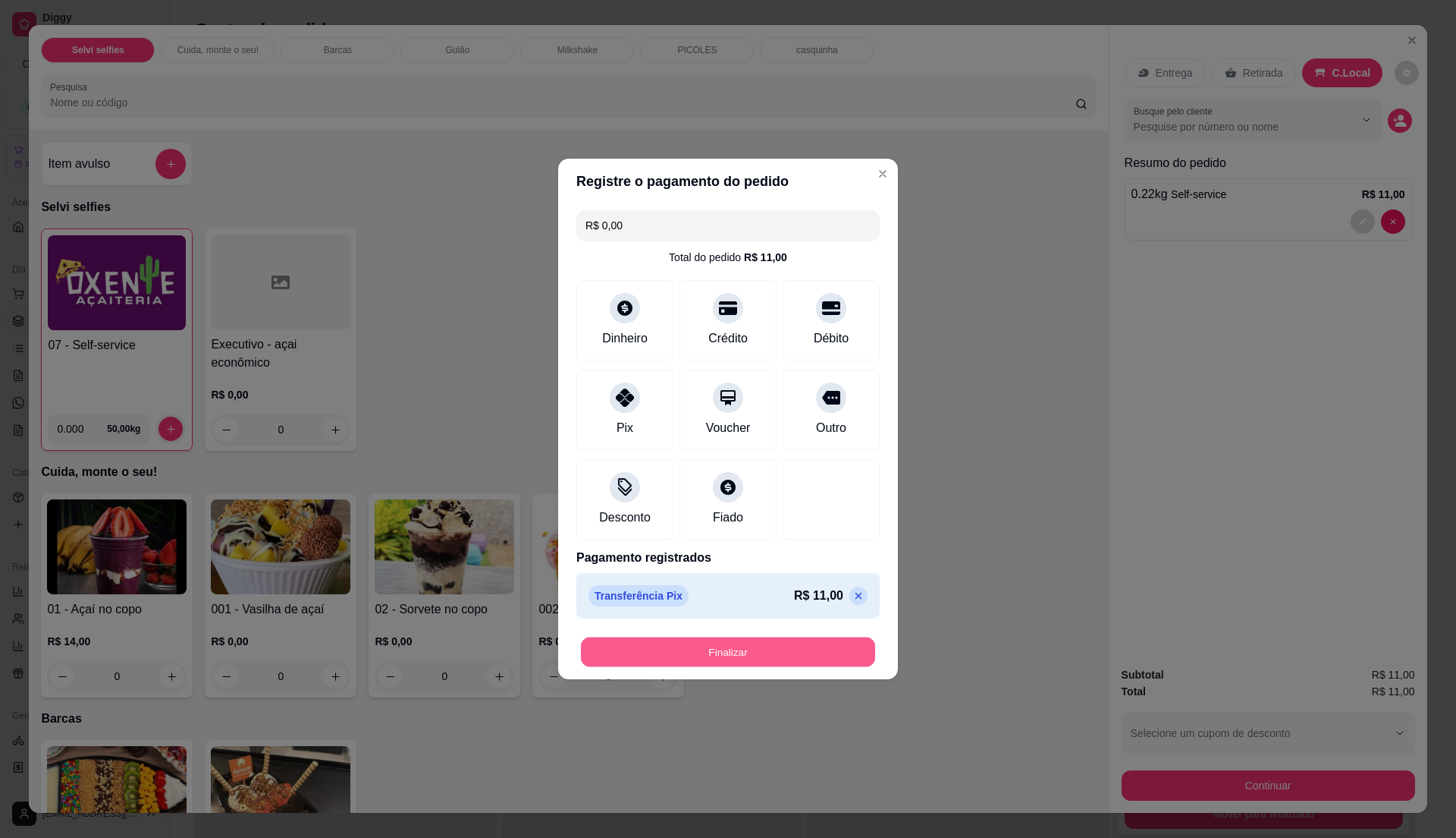
click at [713, 653] on button "Finalizar" at bounding box center [728, 651] width 294 height 30
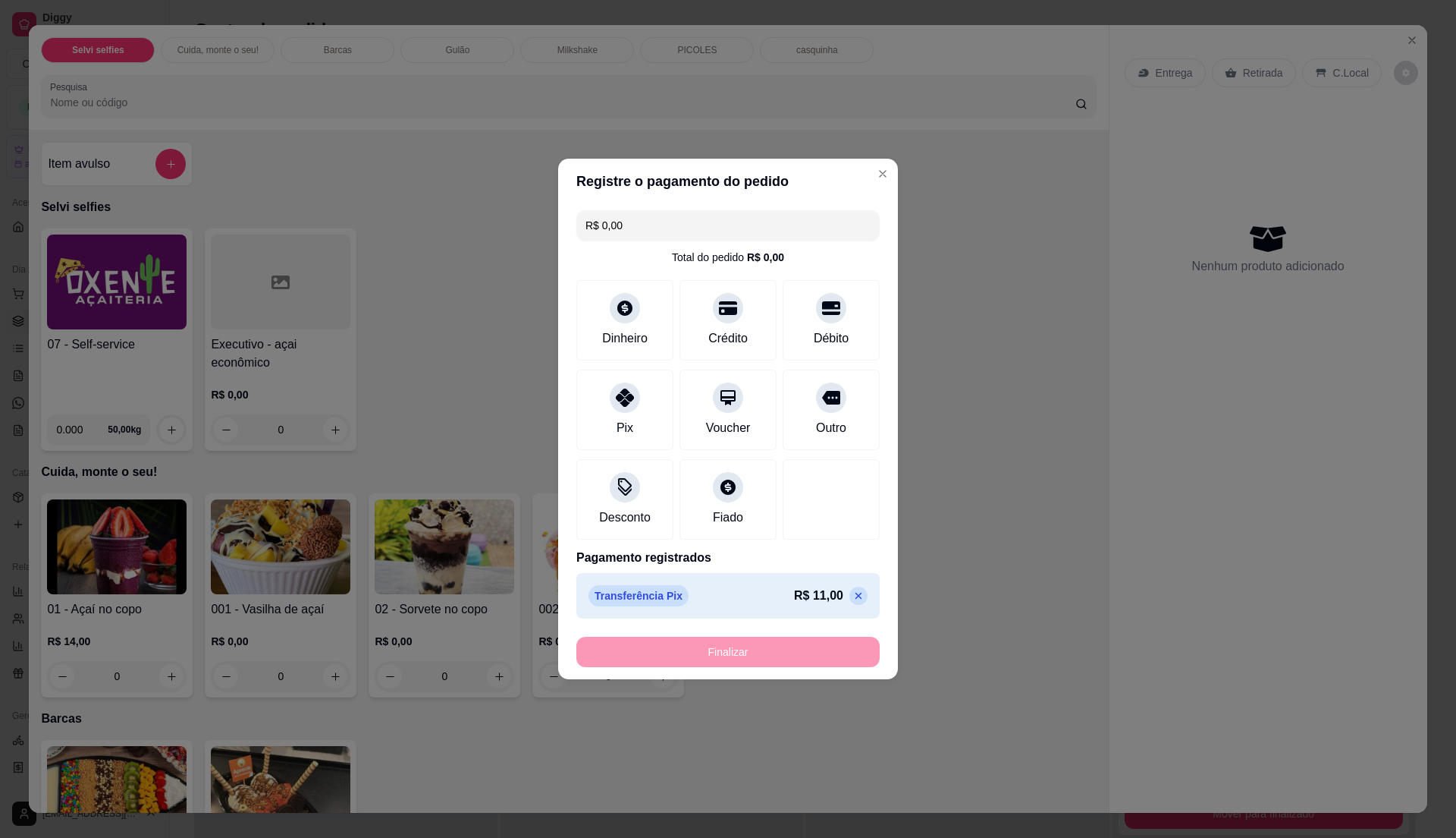
type input "-R$ 11,00"
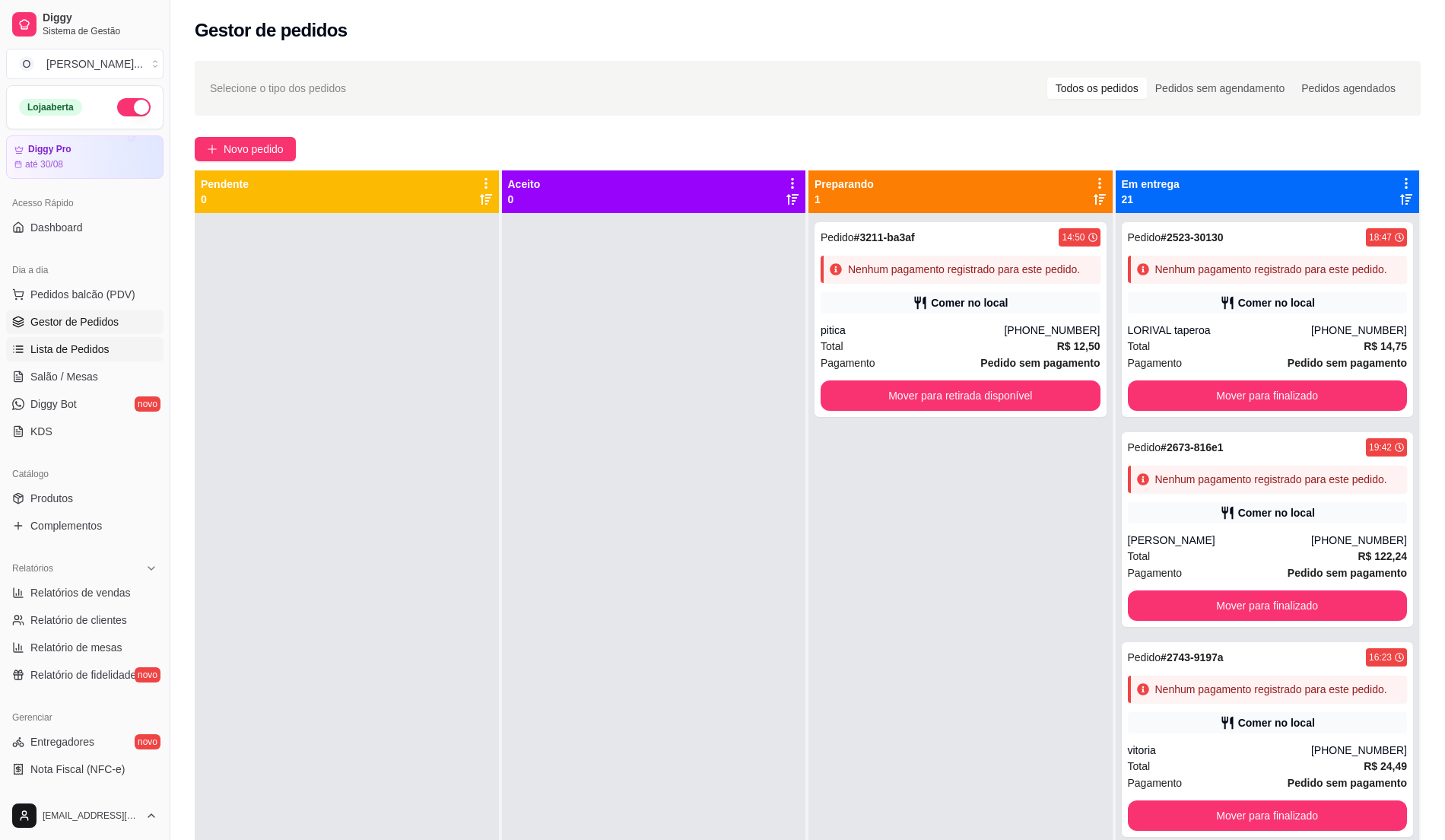
click at [79, 348] on span "Lista de Pedidos" at bounding box center [70, 348] width 79 height 15
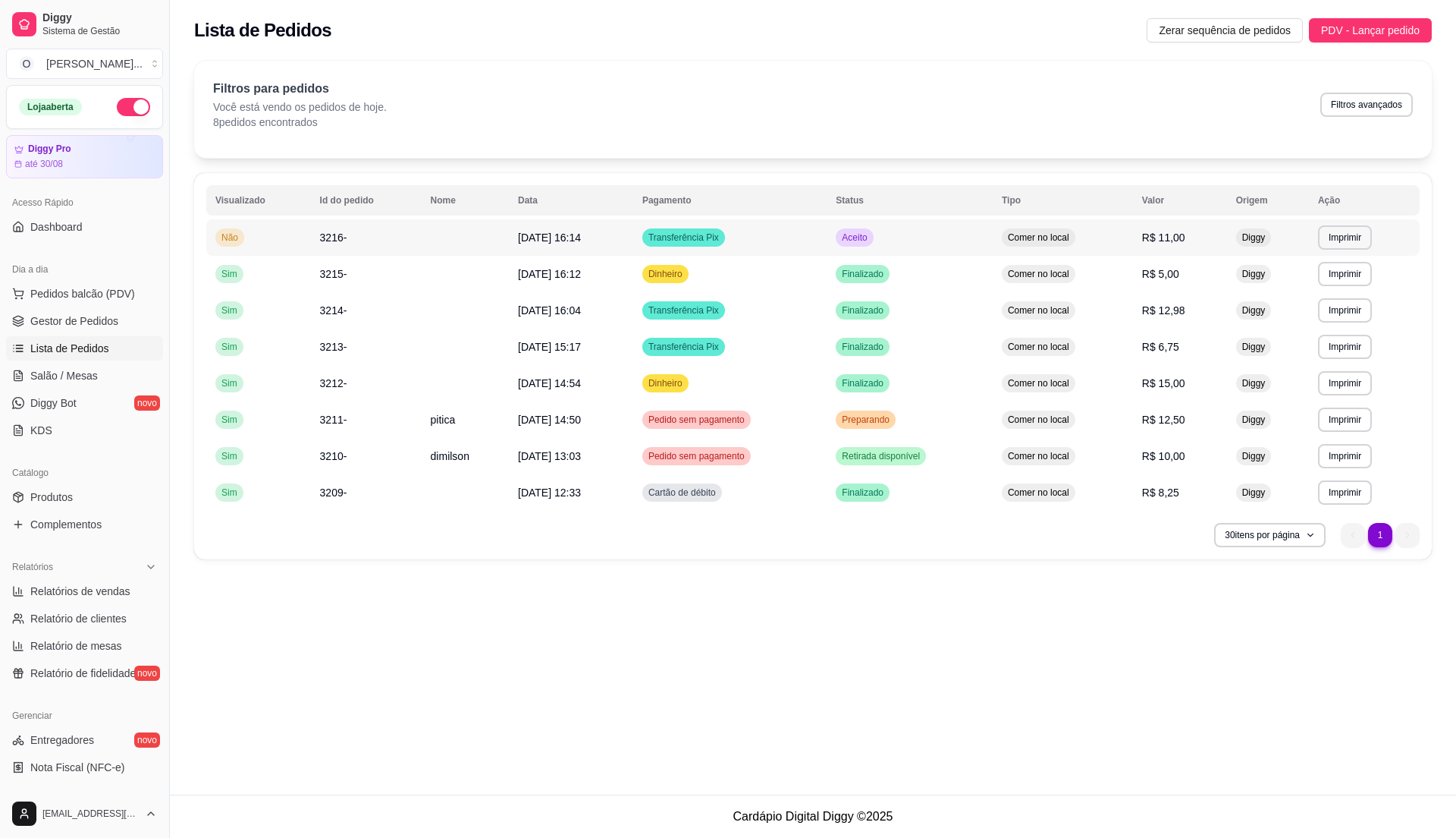
click at [935, 238] on td "Aceito" at bounding box center [909, 238] width 166 height 37
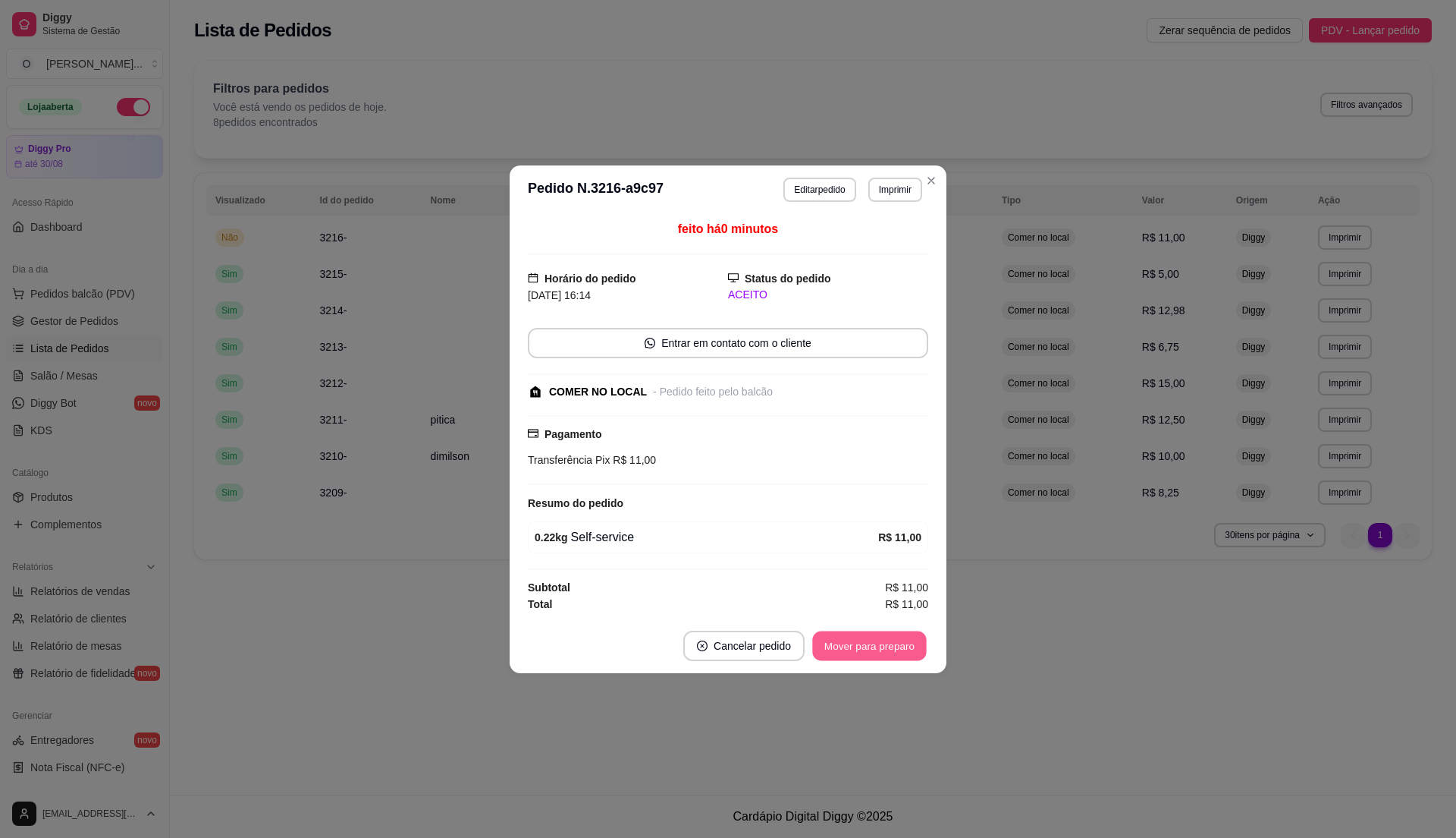
click at [832, 651] on button "Mover para preparo" at bounding box center [869, 645] width 114 height 30
click at [832, 651] on button "Mover para retirada disponível" at bounding box center [844, 646] width 167 height 30
click at [832, 651] on button "Mover para finalizado" at bounding box center [865, 645] width 122 height 30
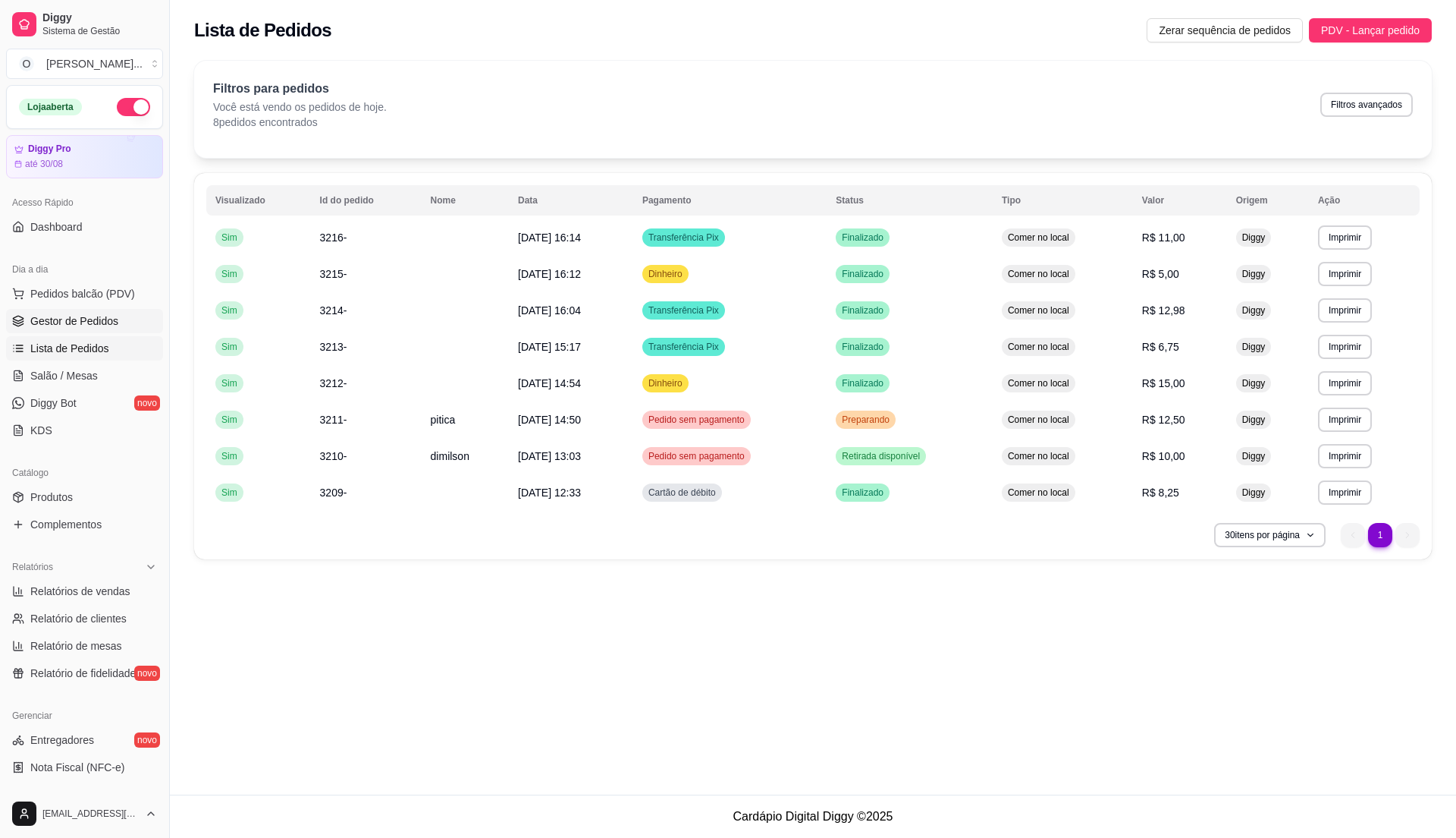
click at [98, 323] on span "Gestor de Pedidos" at bounding box center [74, 321] width 88 height 15
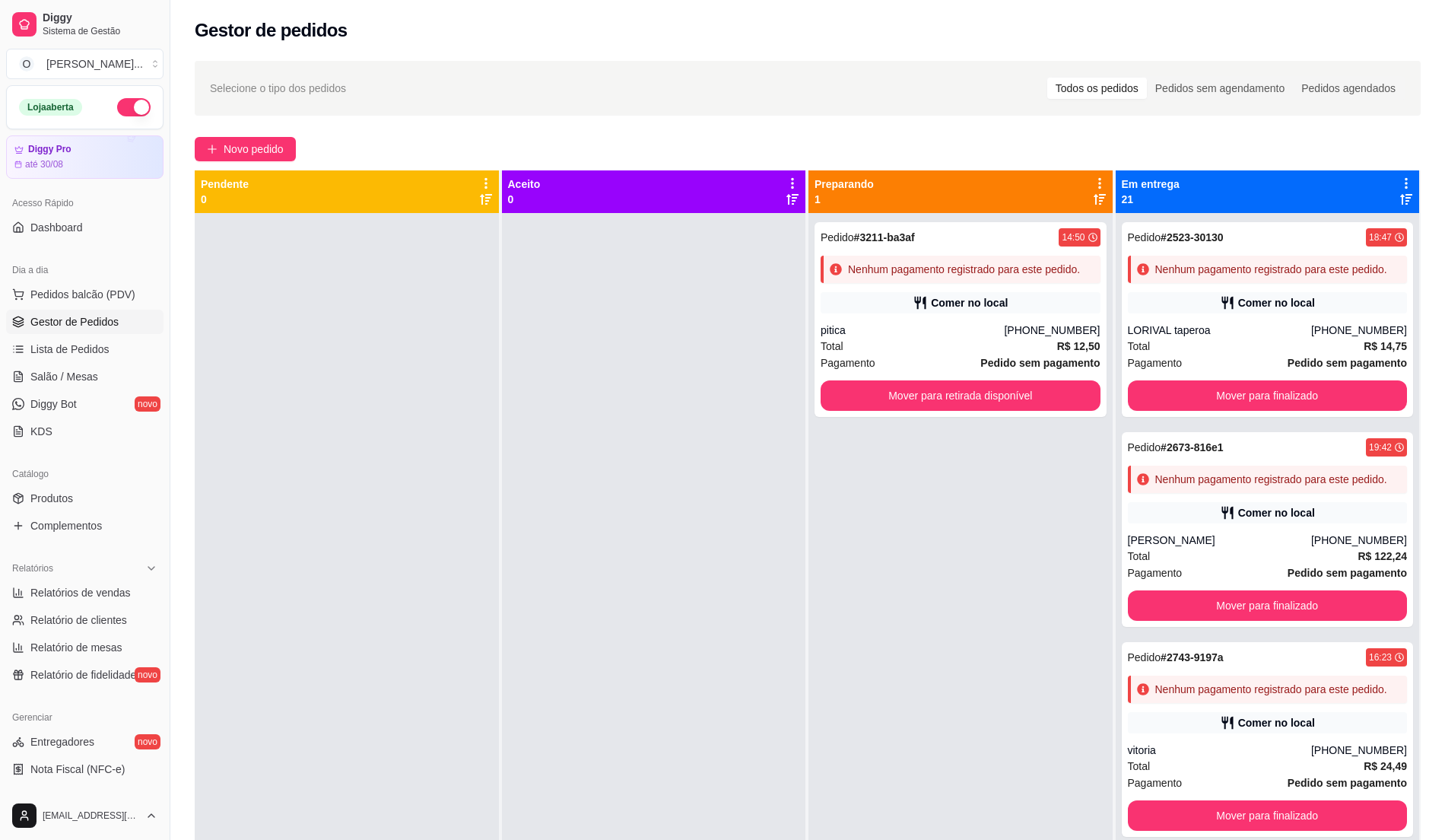
click at [76, 212] on div "Acesso Rápido" at bounding box center [85, 203] width 157 height 24
click at [86, 302] on span "Pedidos balcão (PDV)" at bounding box center [82, 294] width 105 height 15
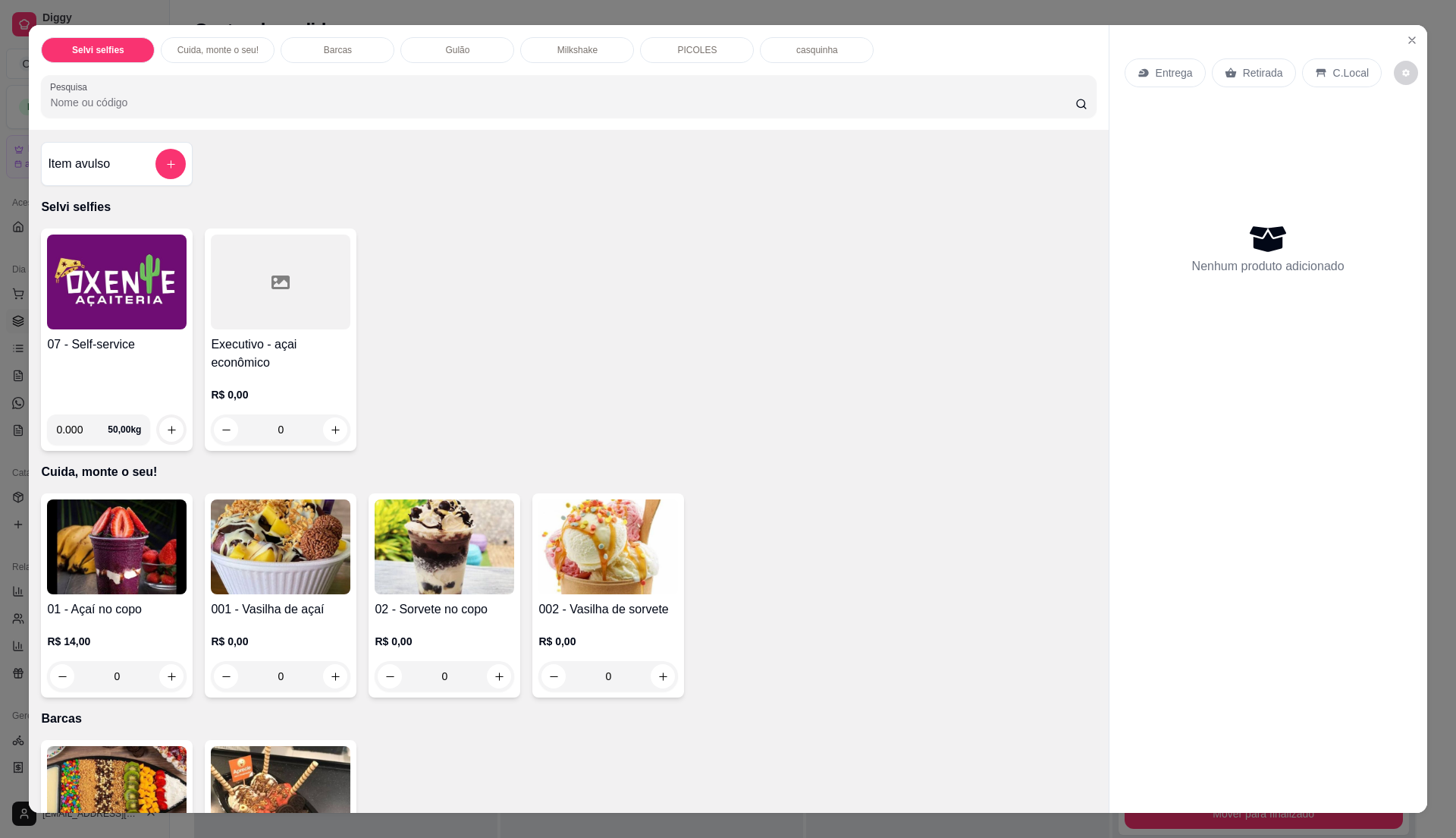
click at [132, 365] on div "07 - Self-service" at bounding box center [116, 369] width 139 height 67
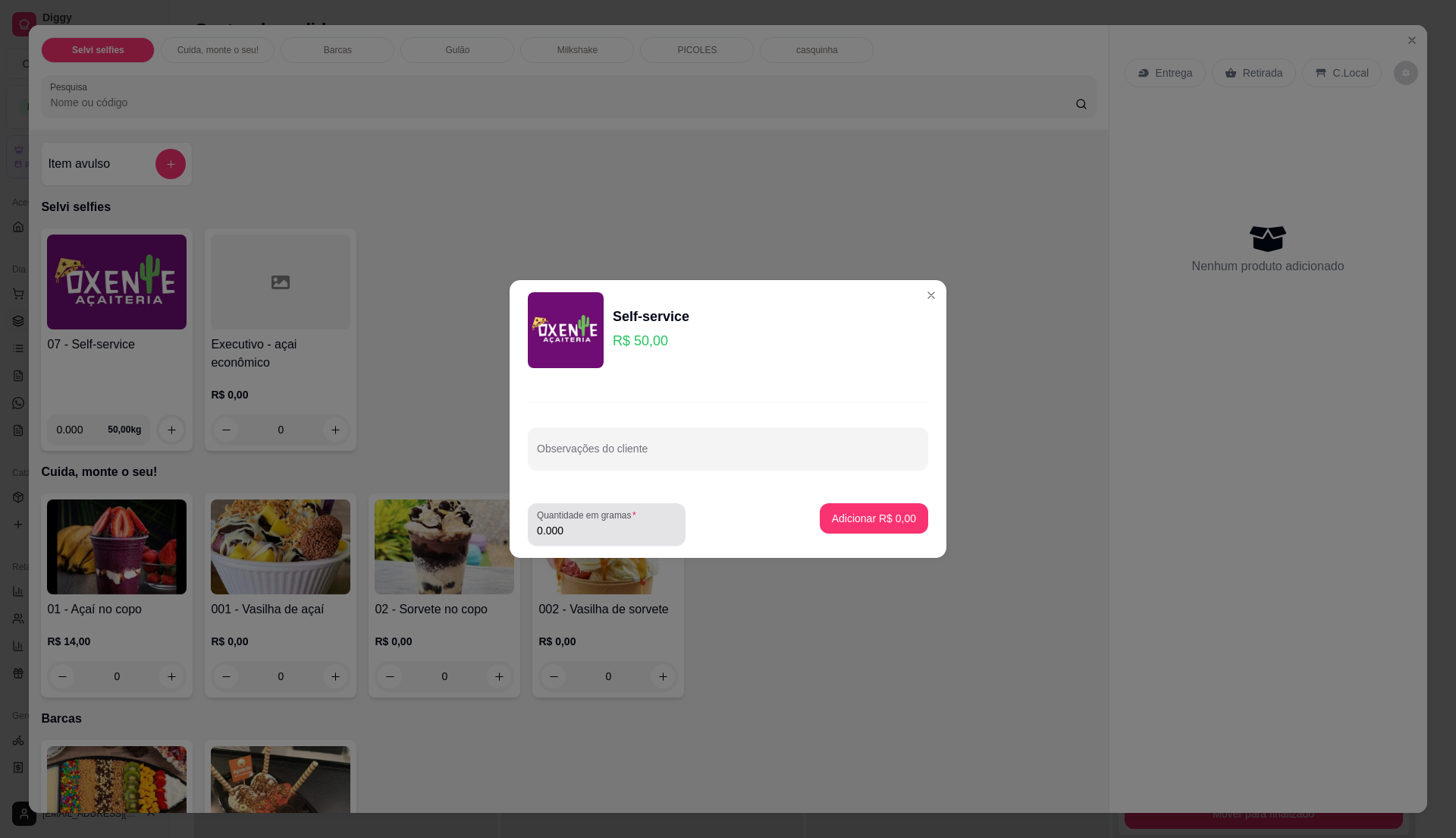
click at [593, 533] on input "0.000" at bounding box center [606, 530] width 139 height 15
type input "0.665"
click at [866, 517] on p "Adicionar R$ 33,25" at bounding box center [870, 517] width 90 height 15
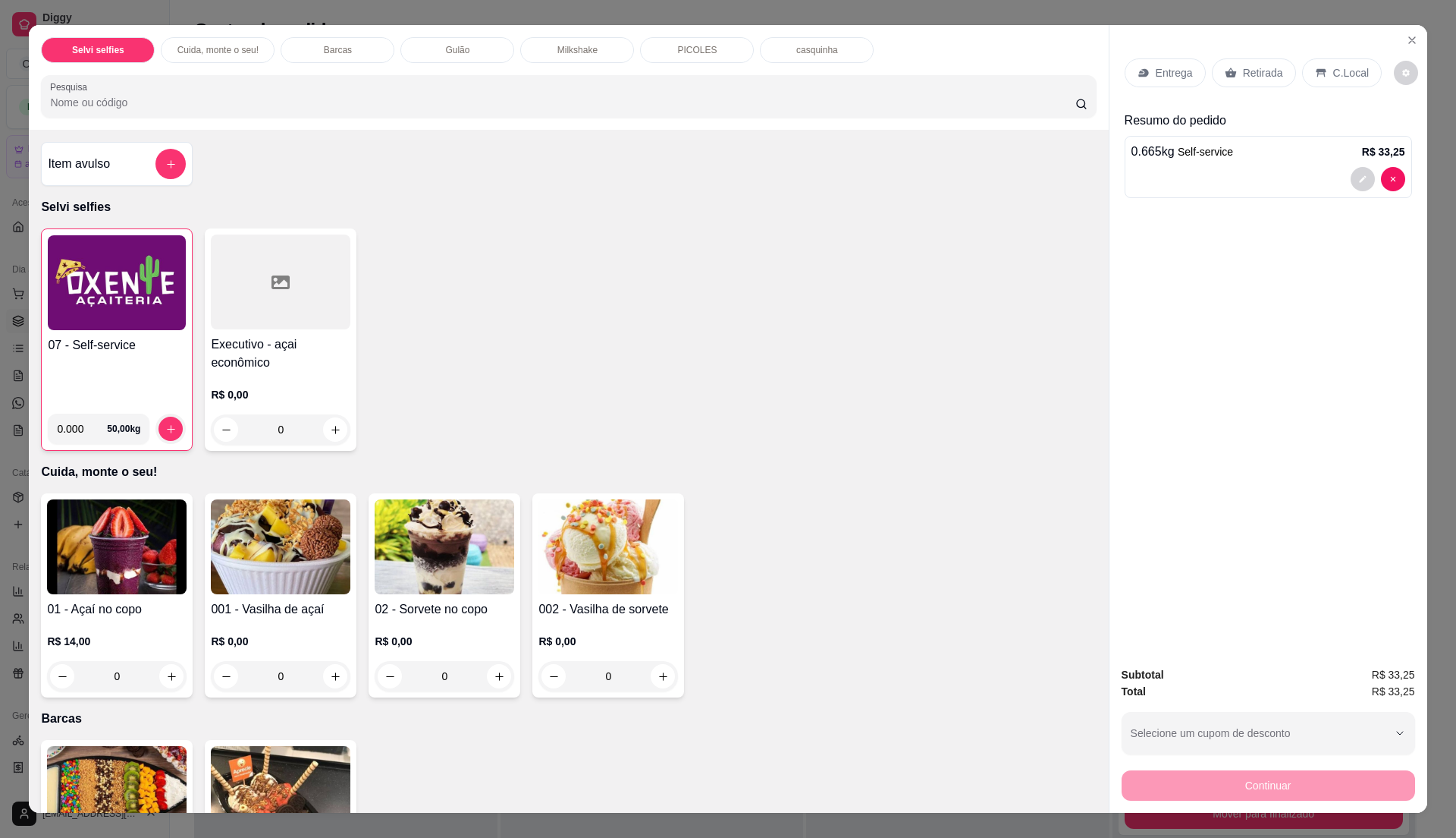
drag, startPoint x: 1335, startPoint y: 73, endPoint x: 1296, endPoint y: 97, distance: 45.8
click at [1333, 73] on p "C.Local" at bounding box center [1351, 73] width 36 height 15
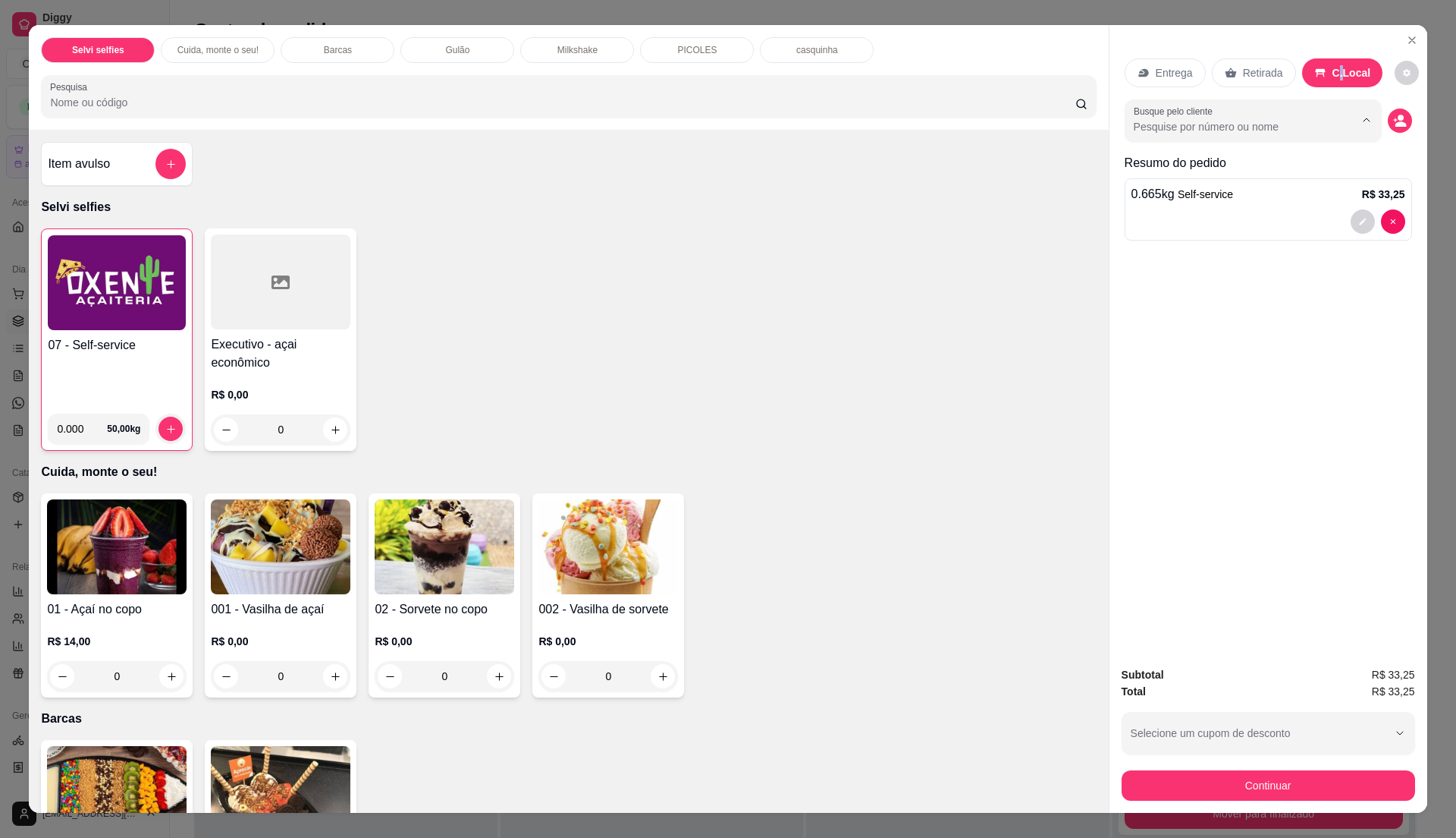
drag, startPoint x: 1296, startPoint y: 97, endPoint x: 1204, endPoint y: 136, distance: 99.9
click at [1238, 128] on input "Busque pelo cliente" at bounding box center [1232, 126] width 196 height 15
type input "ven"
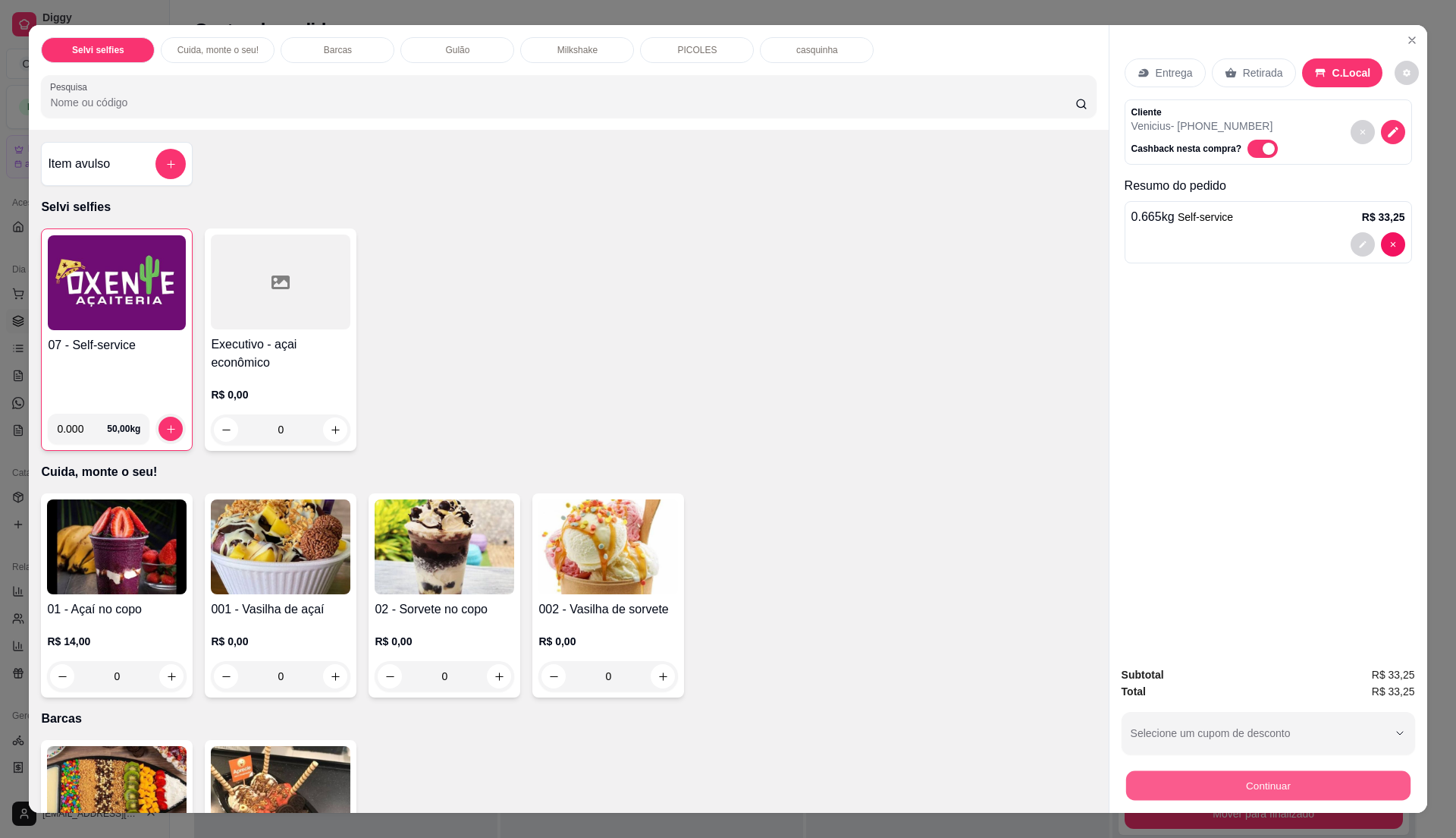
click at [1251, 793] on button "Continuar" at bounding box center [1267, 785] width 285 height 30
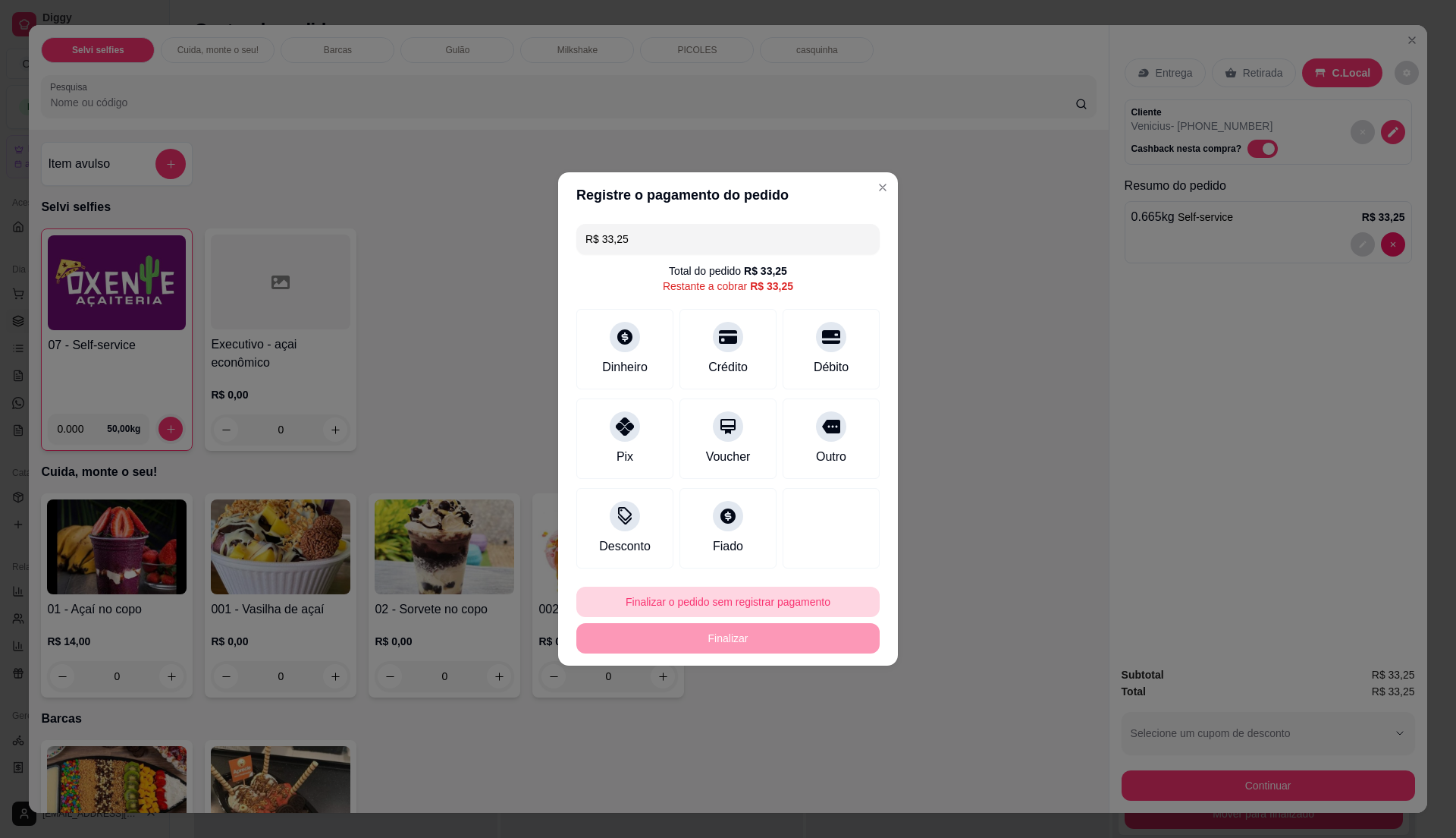
click at [787, 603] on button "Finalizar o pedido sem registrar pagamento" at bounding box center [728, 602] width 304 height 30
click at [830, 731] on button "Confirmar" at bounding box center [822, 726] width 56 height 23
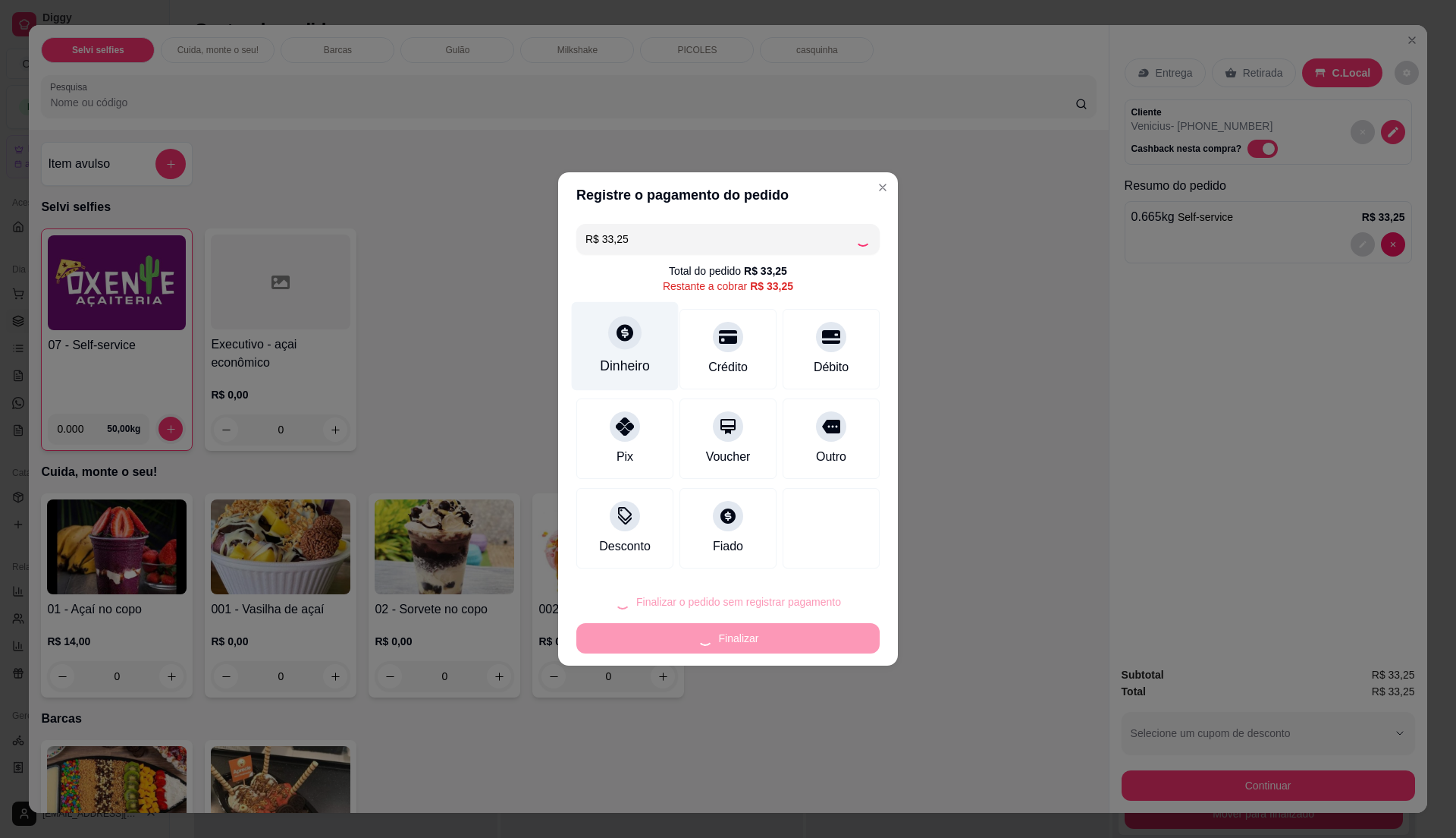
type input "R$ 0,00"
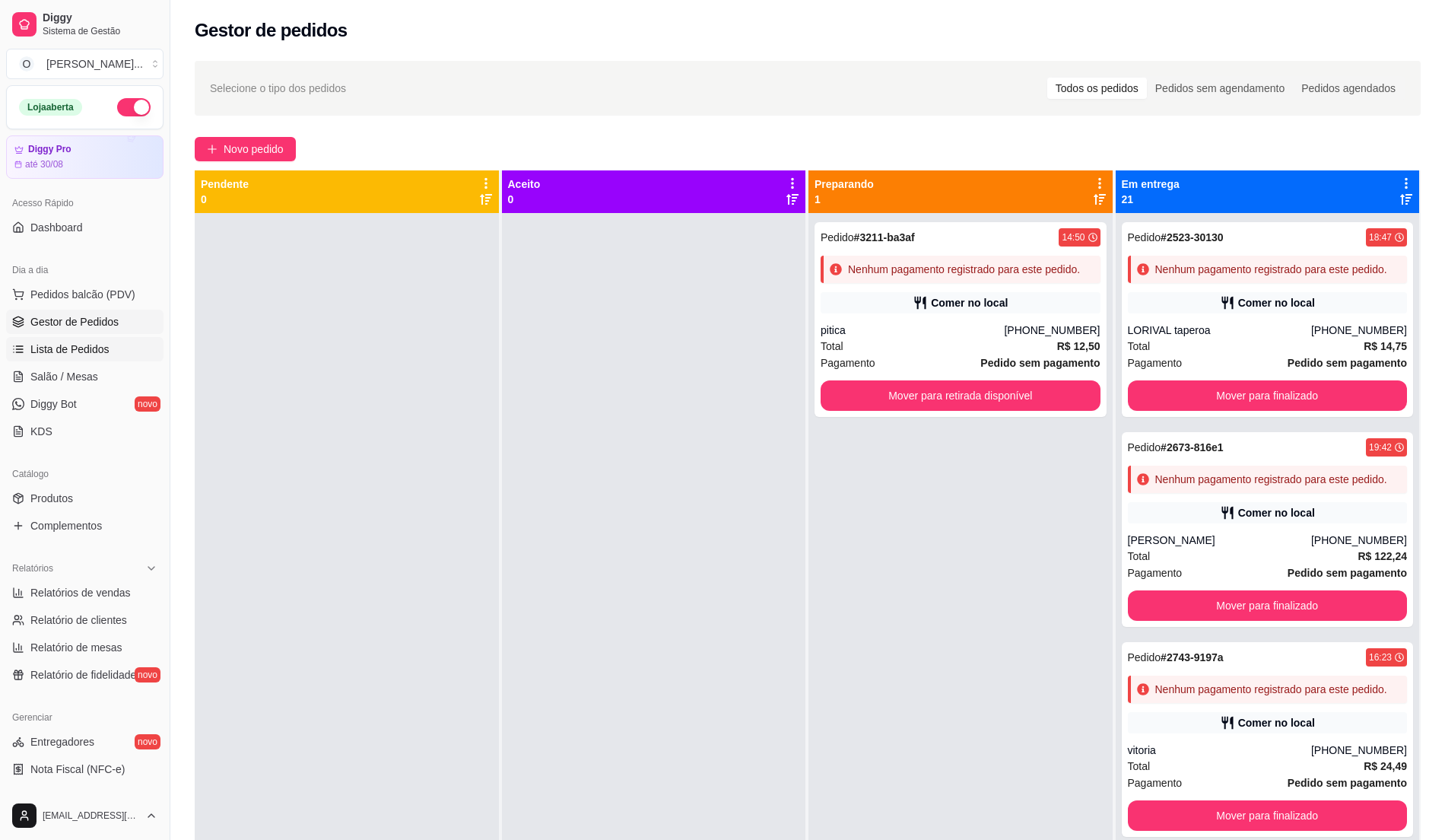
click at [99, 344] on span "Lista de Pedidos" at bounding box center [70, 348] width 79 height 15
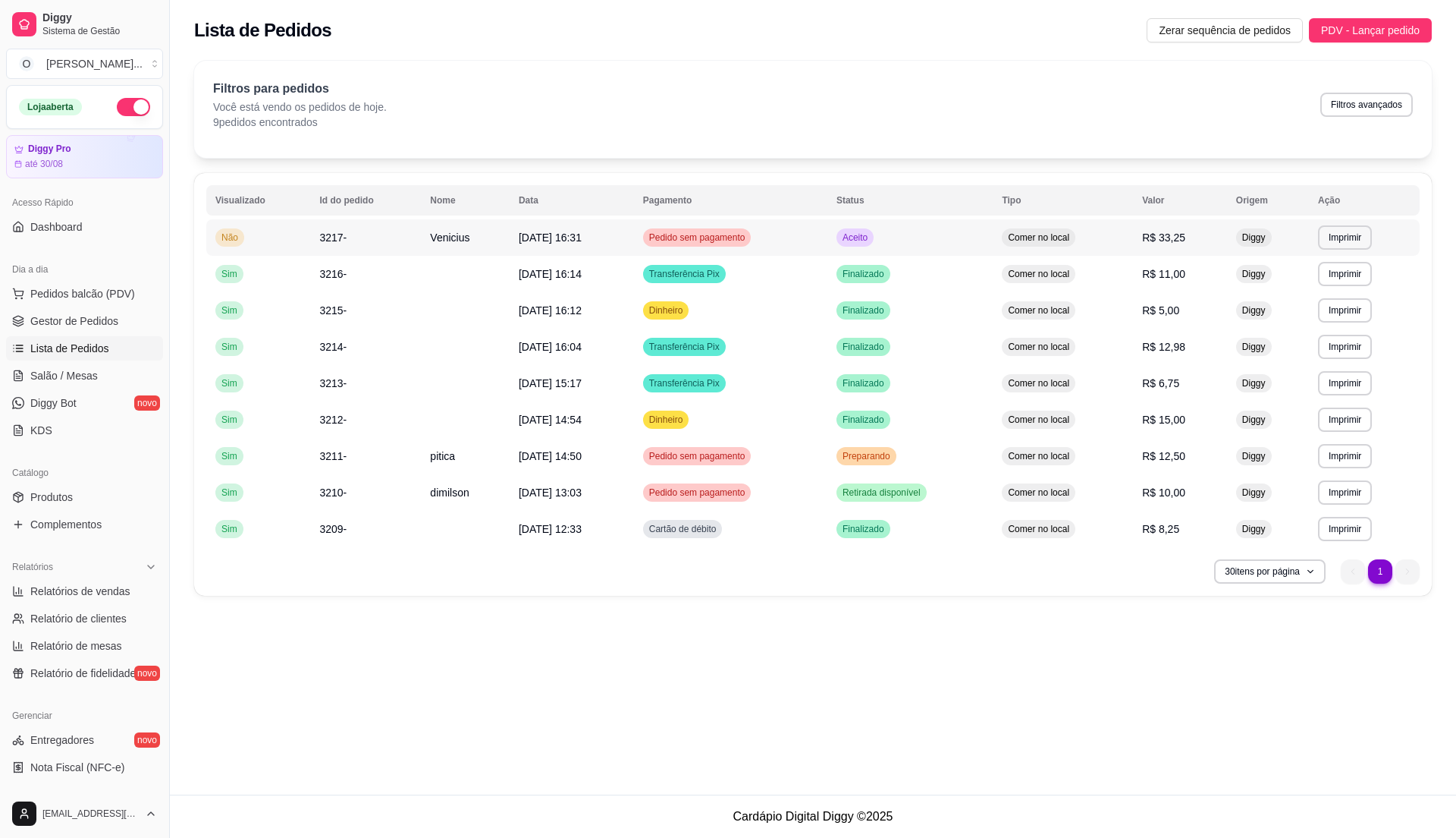
click at [932, 235] on td "Aceito" at bounding box center [909, 238] width 165 height 37
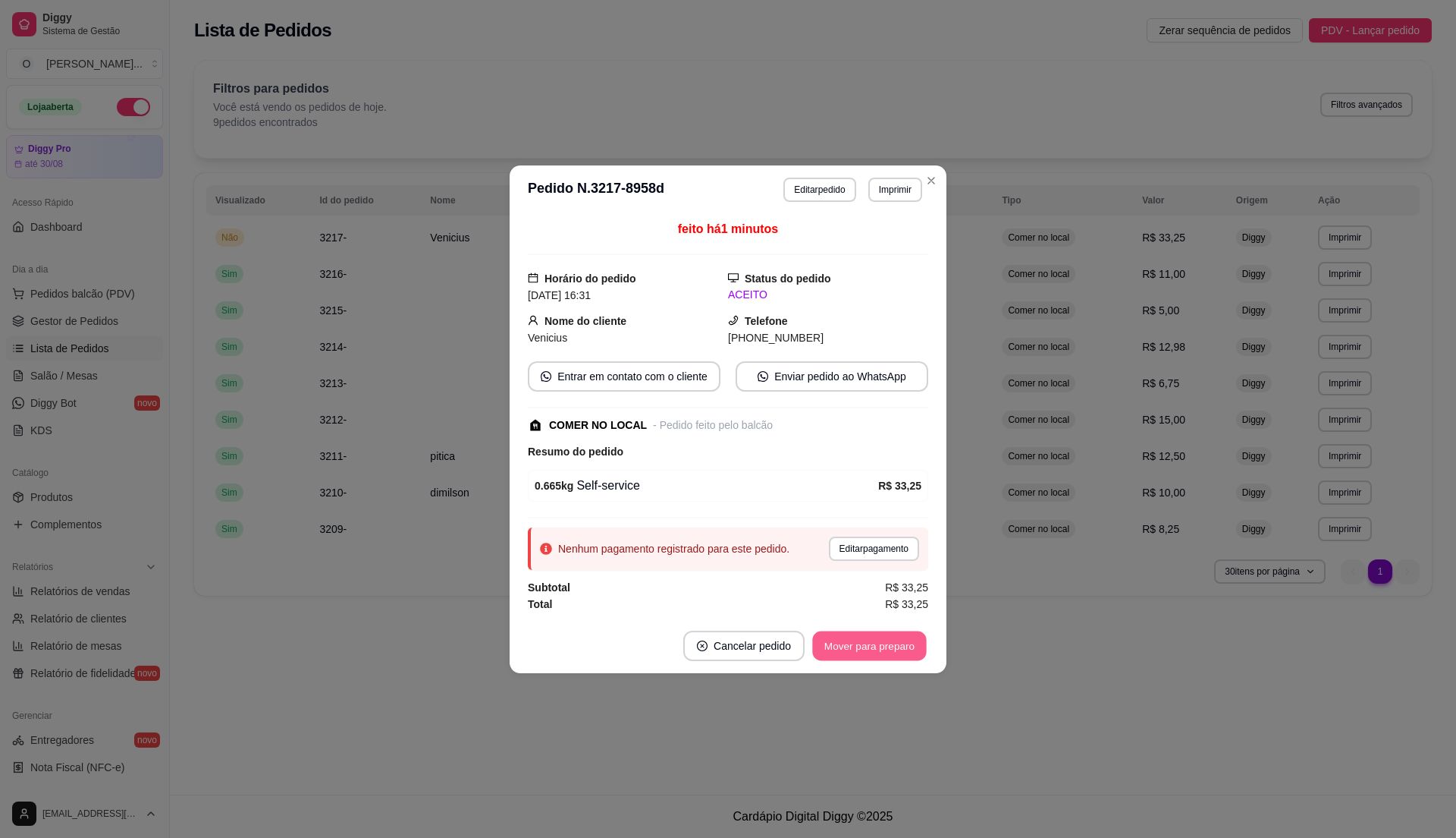
click at [877, 657] on button "Mover para preparo" at bounding box center [869, 645] width 114 height 30
click at [877, 657] on button "Mover para retirada disponível" at bounding box center [844, 645] width 163 height 30
click at [884, 655] on button "Mover para finalizado" at bounding box center [865, 646] width 126 height 30
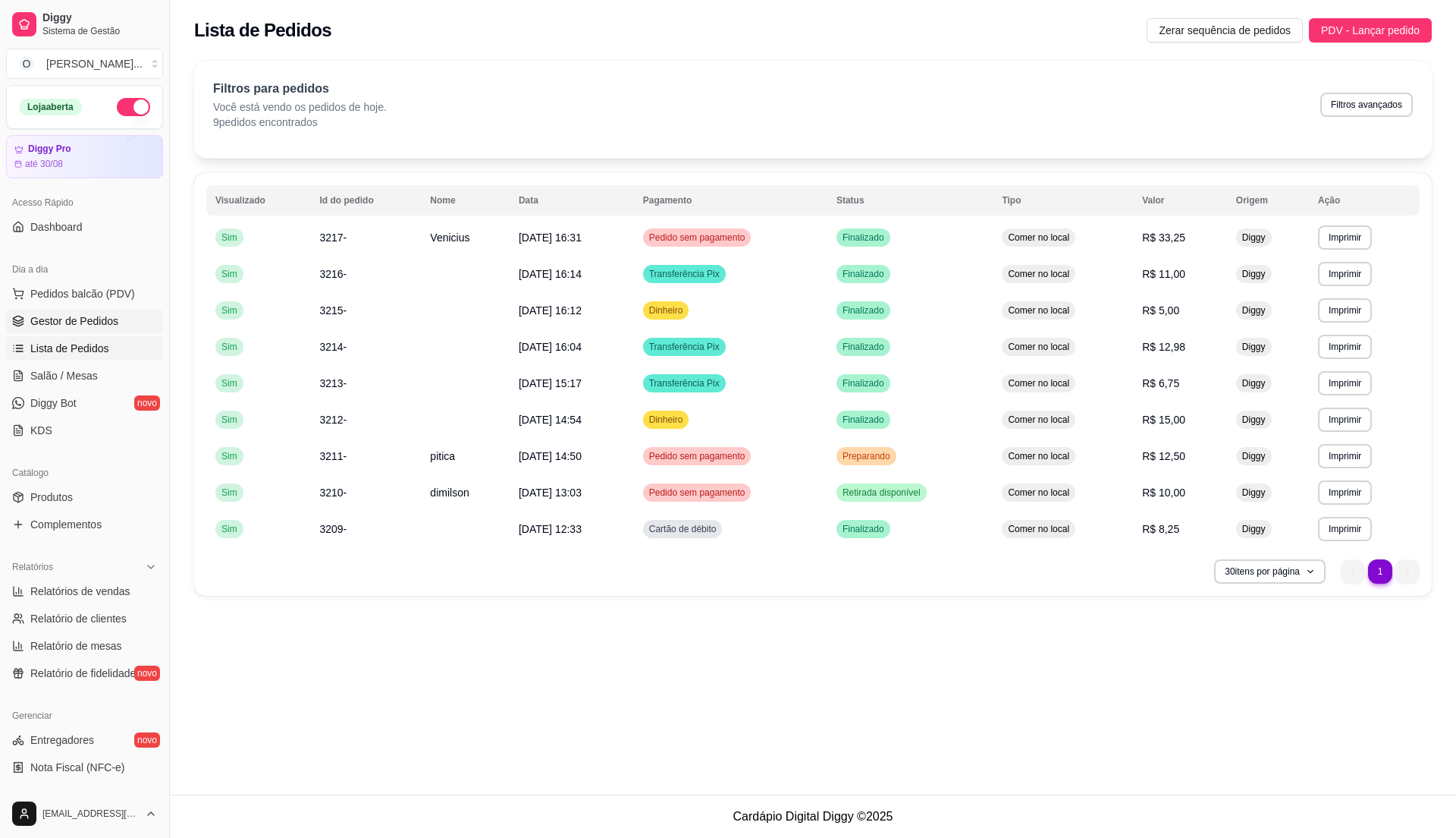
click at [100, 326] on span "Gestor de Pedidos" at bounding box center [74, 321] width 88 height 15
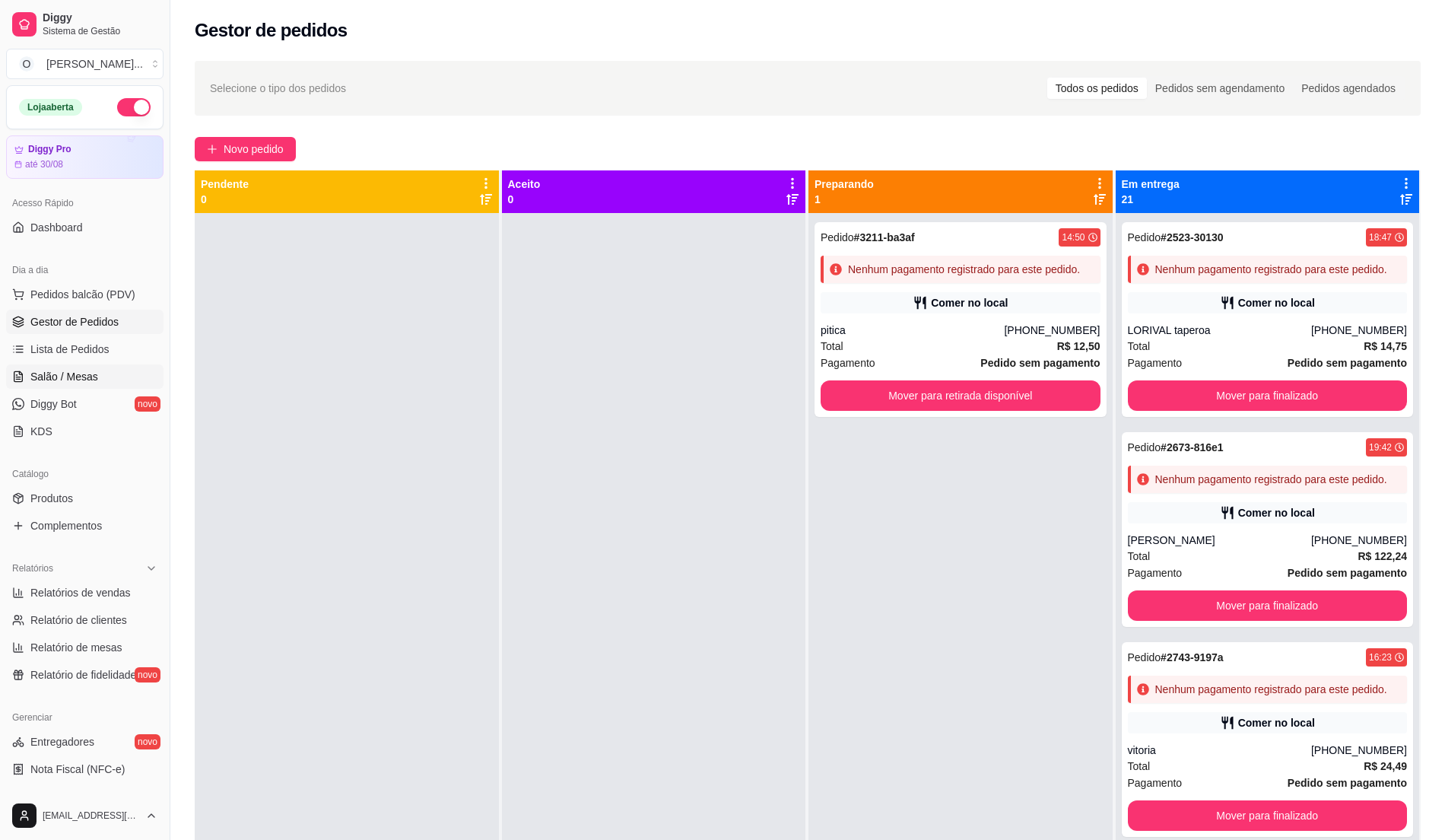
click at [80, 368] on link "Salão / Mesas" at bounding box center [85, 376] width 157 height 24
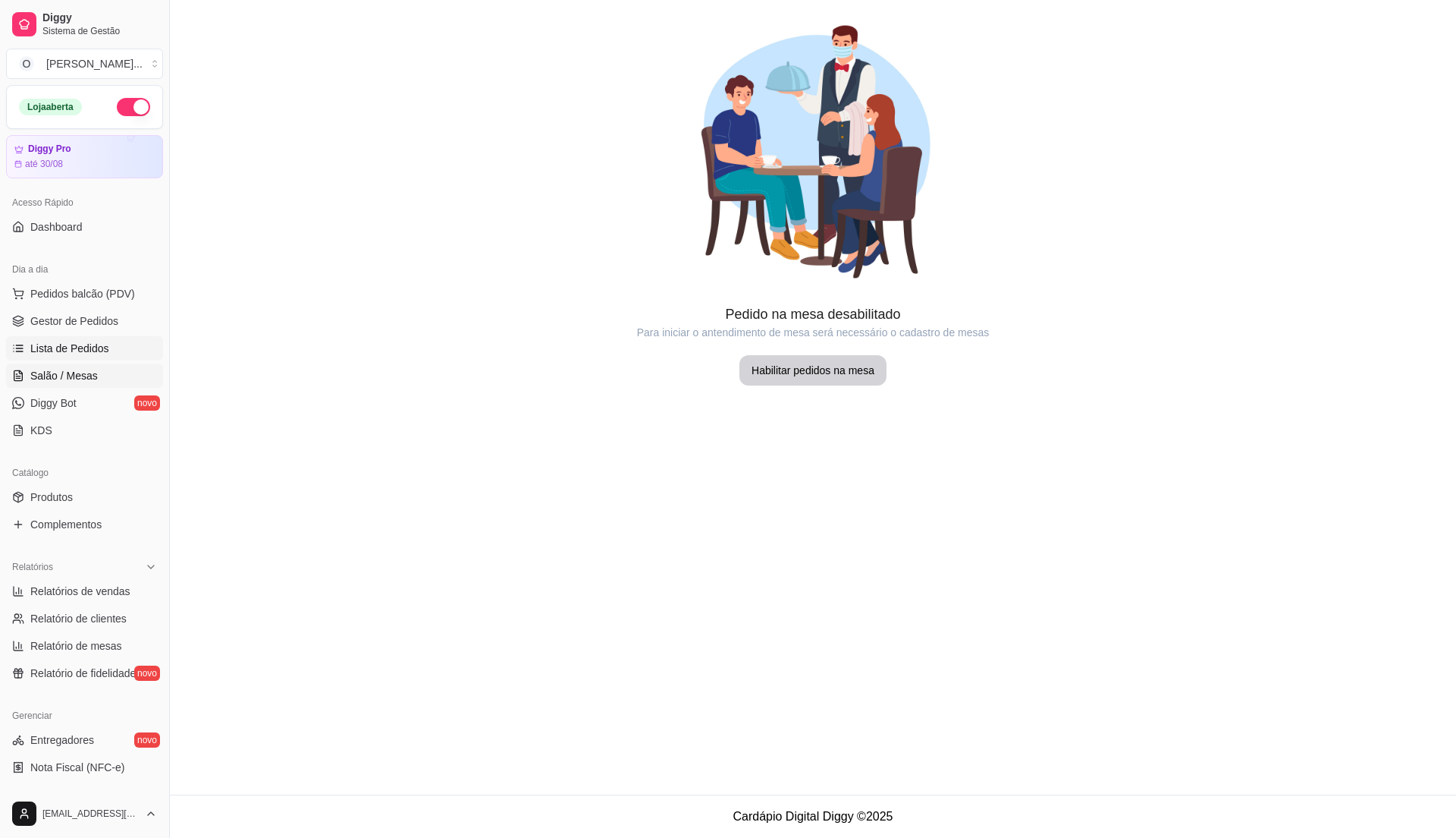
click at [80, 350] on span "Lista de Pedidos" at bounding box center [69, 348] width 79 height 15
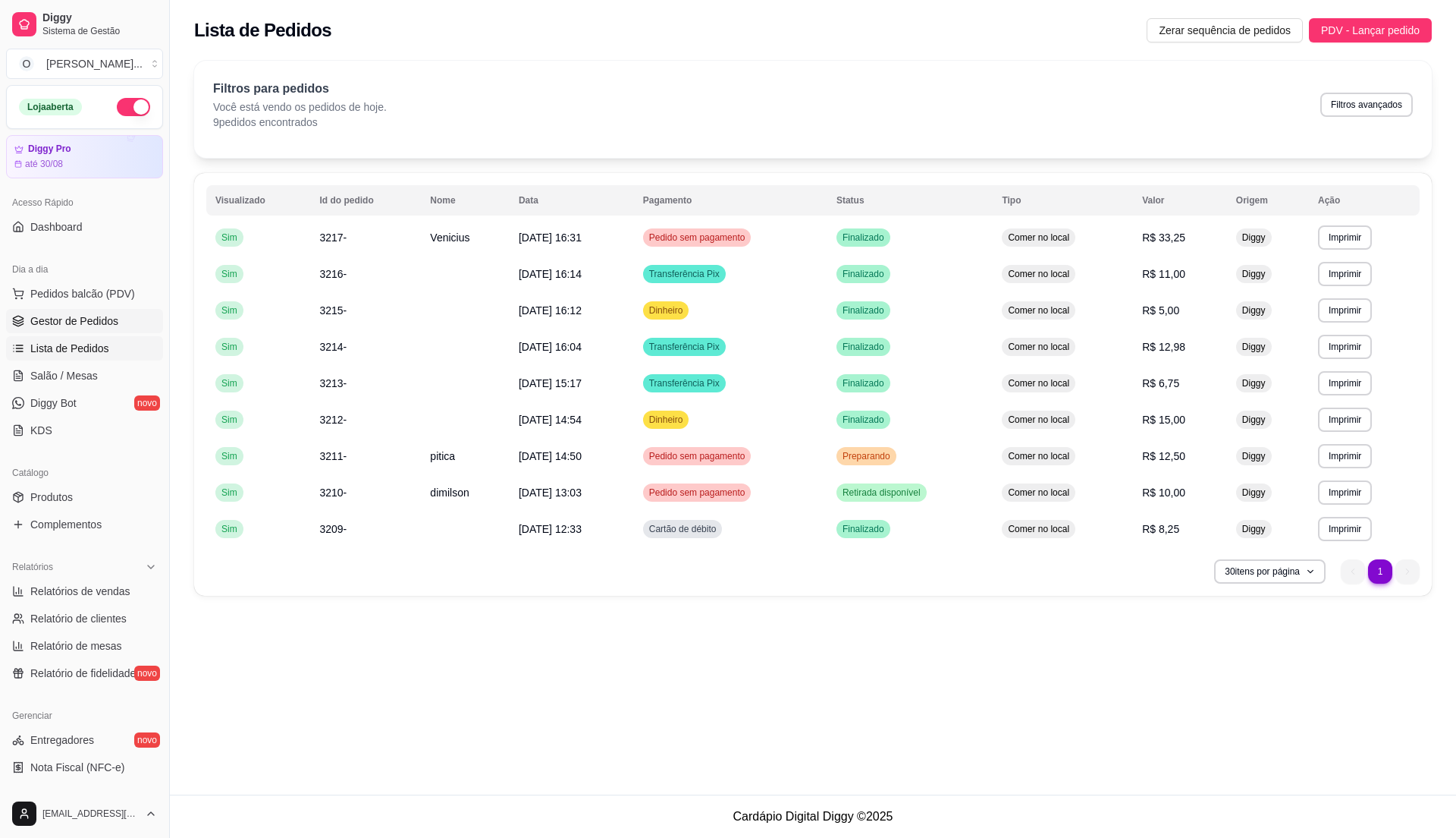
click at [108, 325] on span "Gestor de Pedidos" at bounding box center [74, 321] width 88 height 15
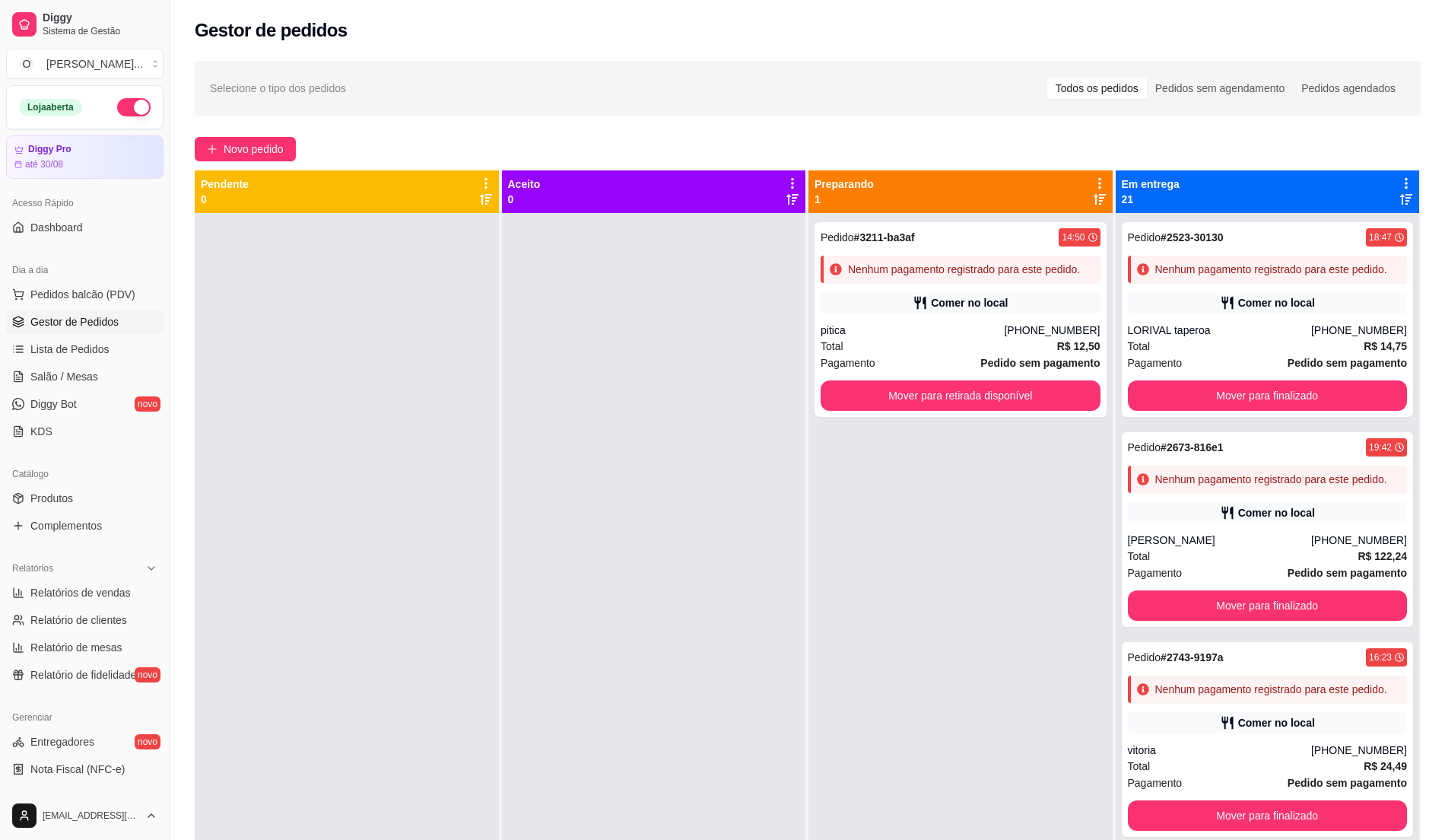
click at [46, 336] on ul "Pedidos balcão (PDV) Gestor de Pedidos Lista de Pedidos Salão / Mesas Diggy Bot…" at bounding box center [85, 363] width 157 height 161
click at [46, 341] on span "Lista de Pedidos" at bounding box center [70, 348] width 79 height 15
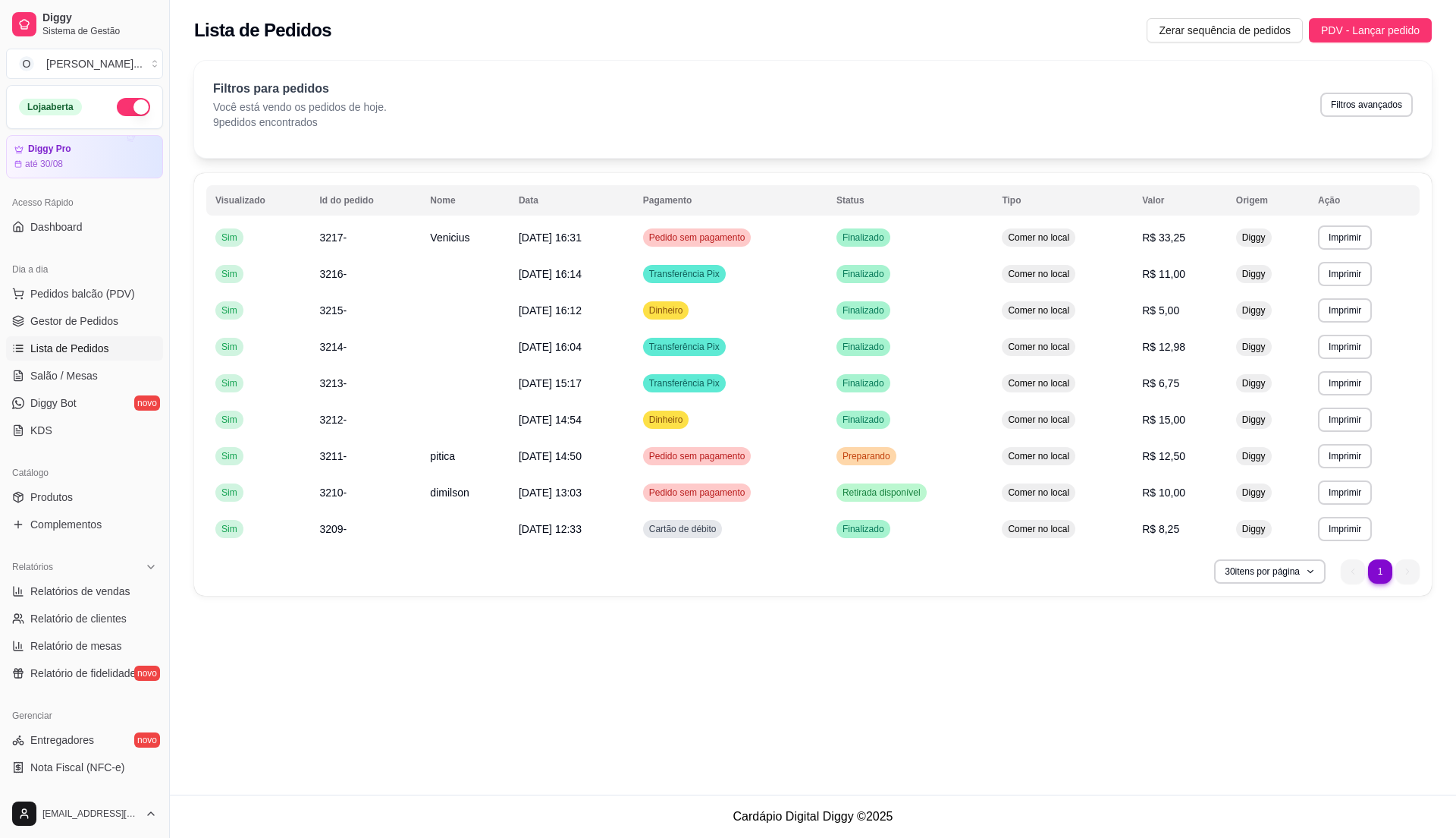
click at [45, 340] on span "Lista de Pedidos" at bounding box center [69, 348] width 79 height 15
click at [70, 321] on span "Gestor de Pedidos" at bounding box center [74, 321] width 88 height 15
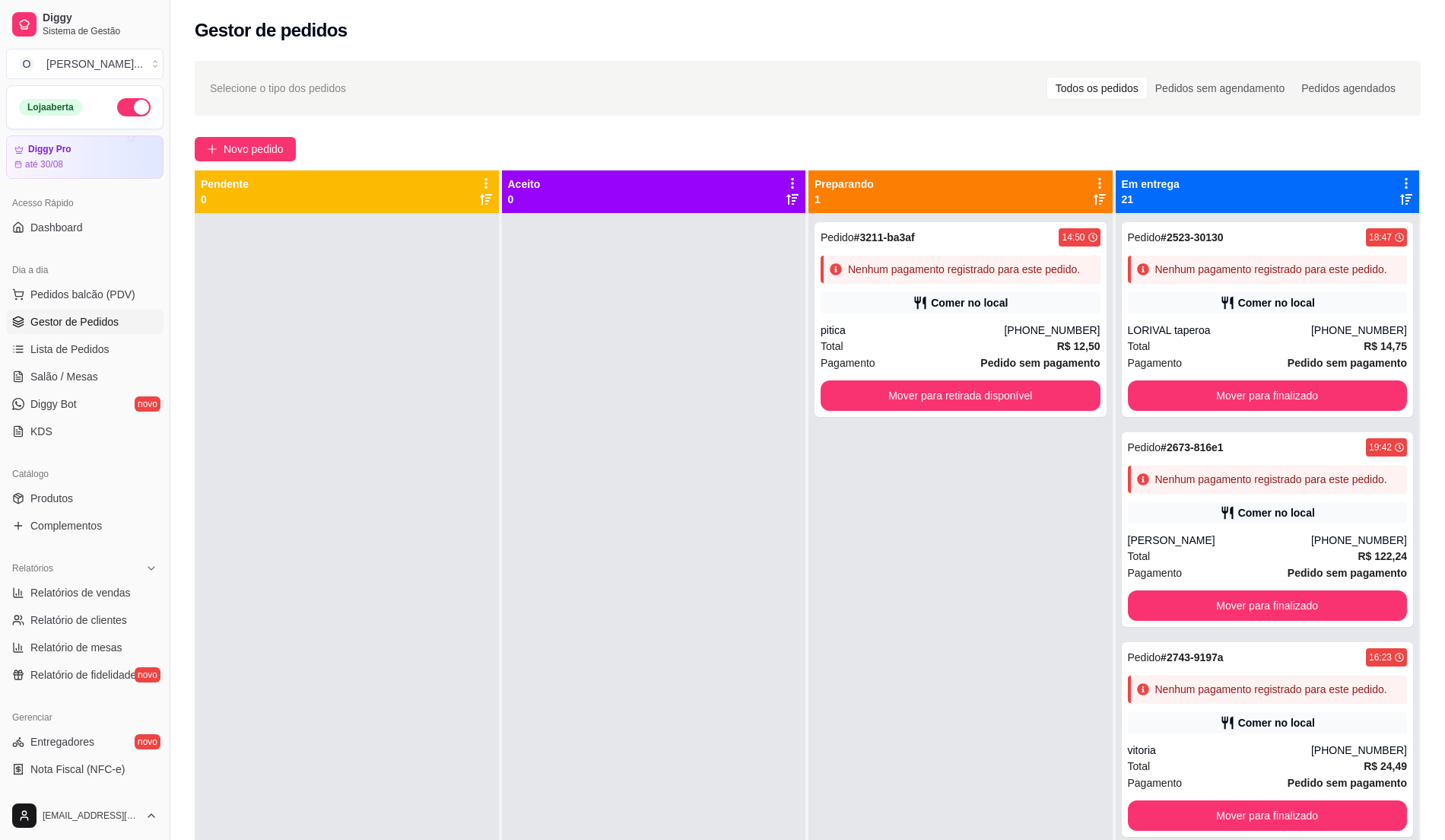
click at [103, 327] on span "Gestor de Pedidos" at bounding box center [74, 321] width 88 height 15
click at [96, 348] on span "Lista de Pedidos" at bounding box center [70, 348] width 79 height 15
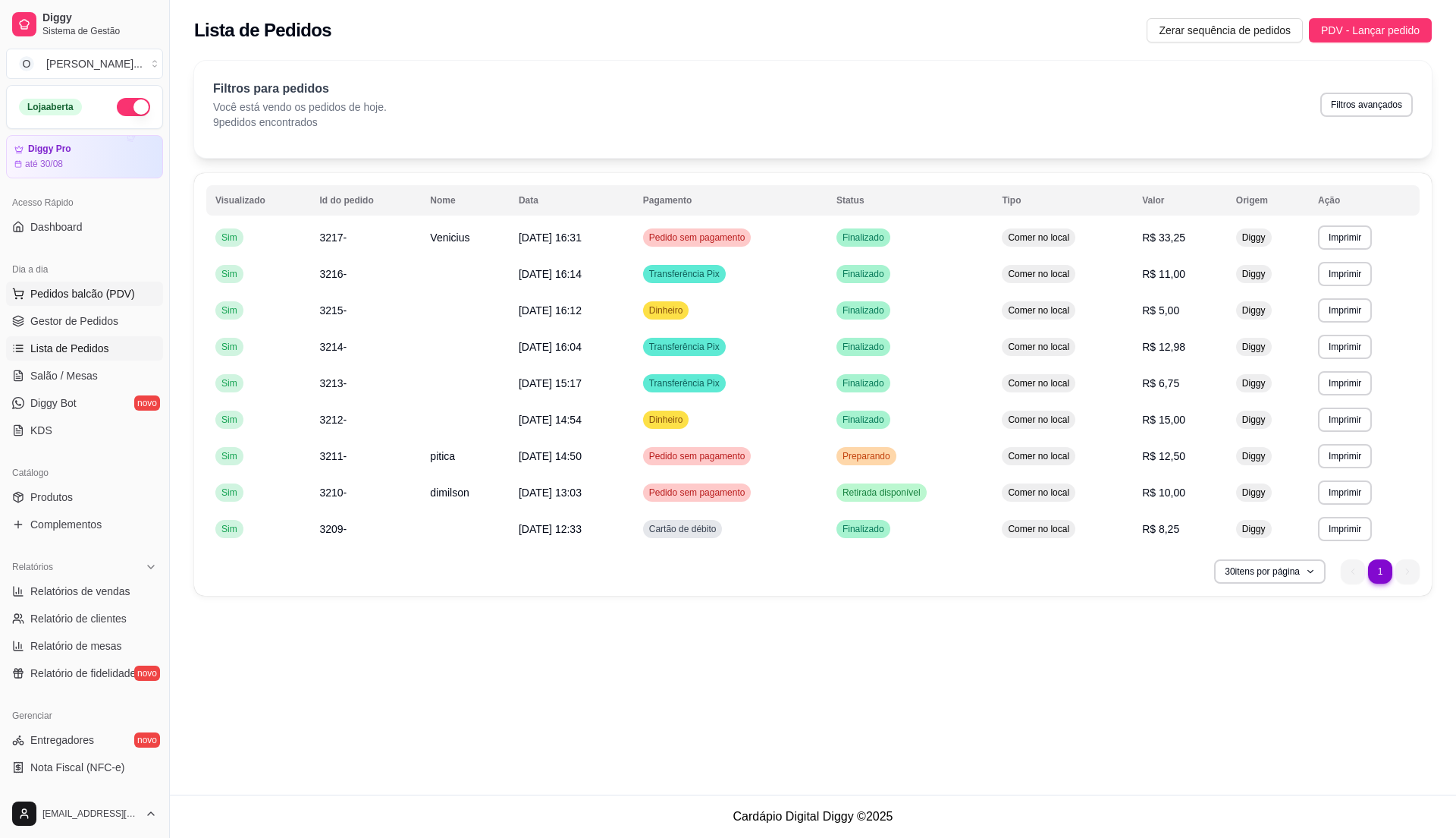
click at [80, 298] on span "Pedidos balcão (PDV)" at bounding box center [82, 293] width 104 height 15
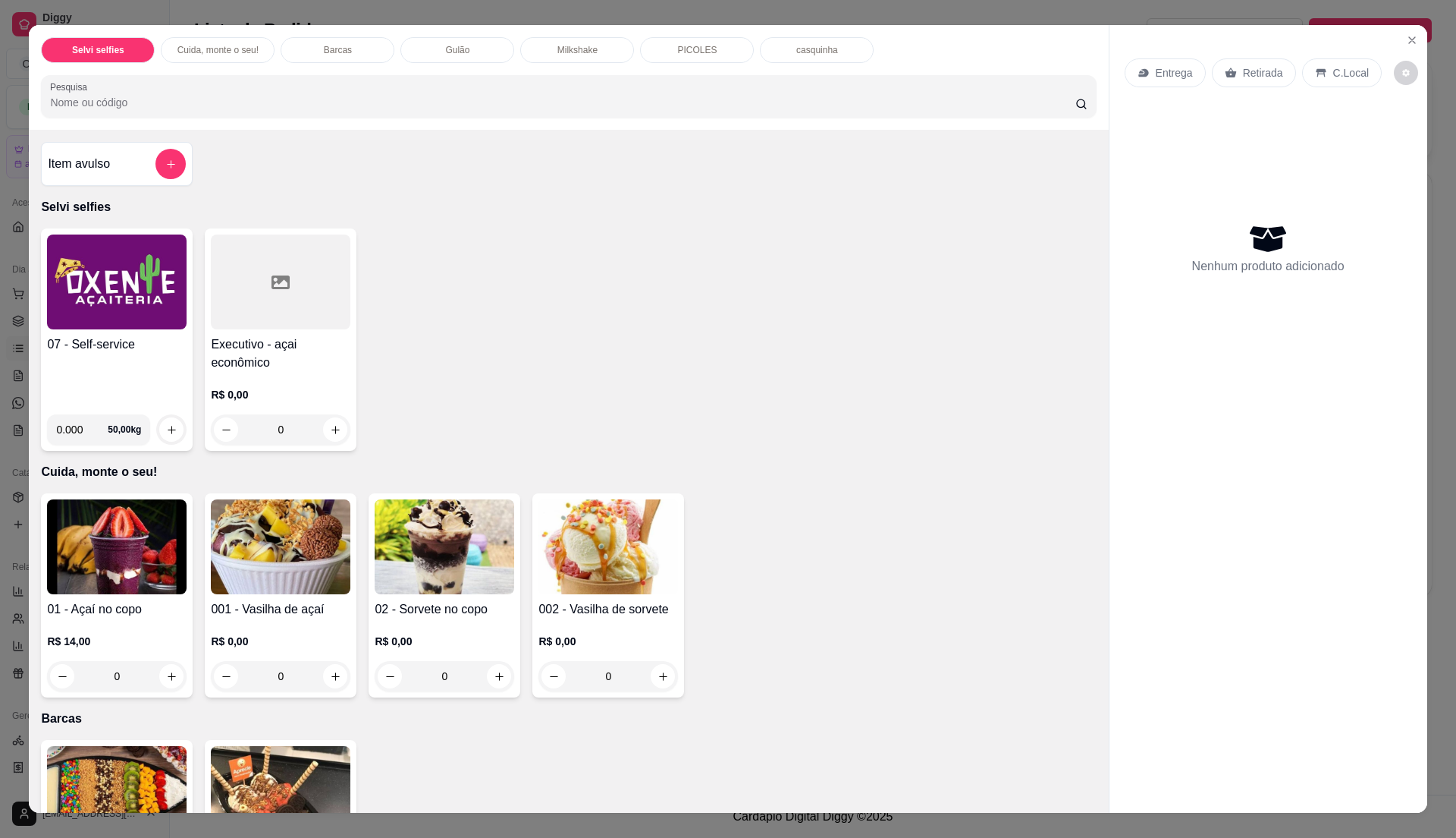
click at [144, 374] on div "07 - Self-service" at bounding box center [116, 369] width 139 height 67
click at [159, 359] on div "07 - Self-service" at bounding box center [116, 369] width 139 height 67
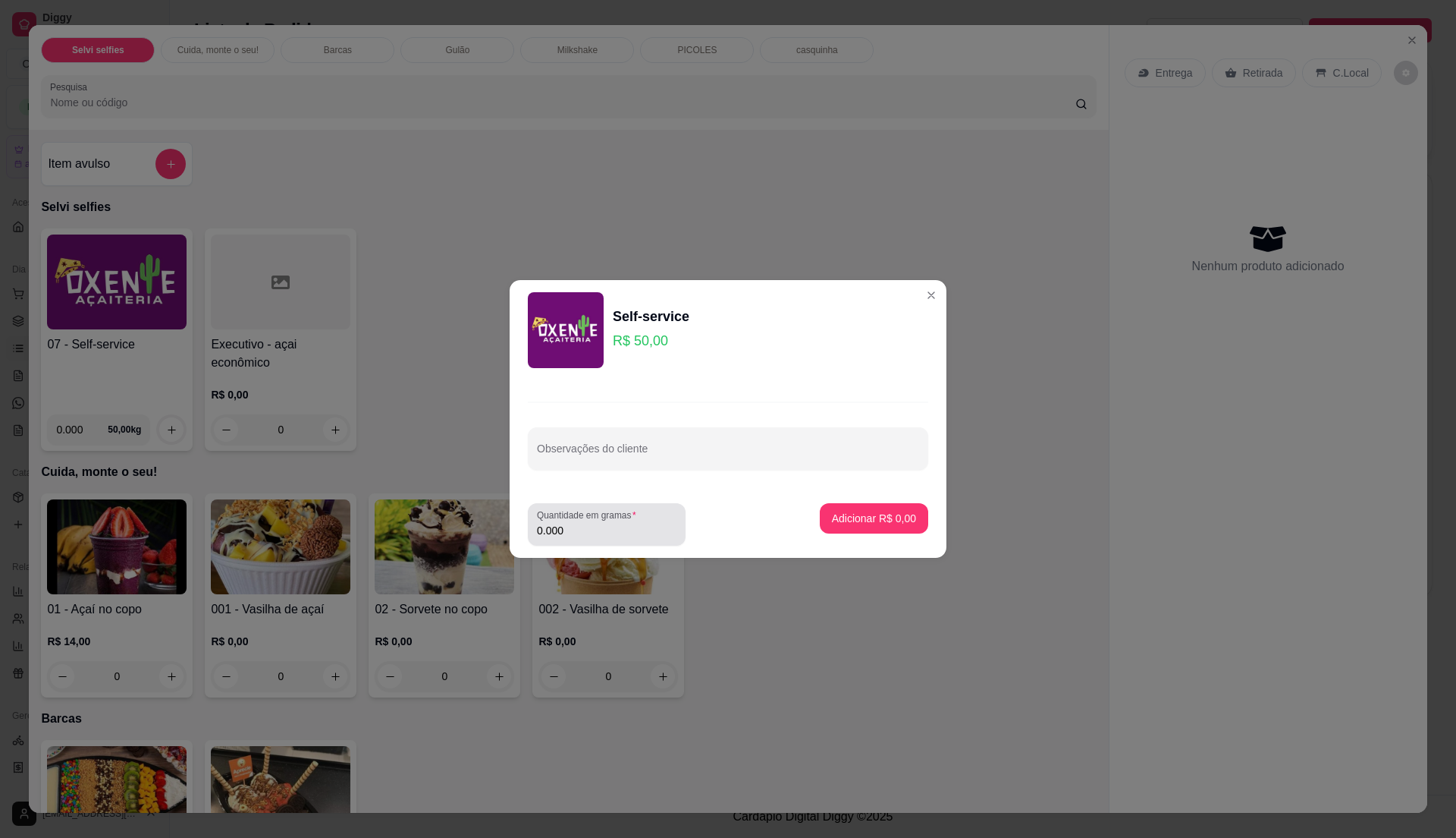
click at [626, 536] on input "0.000" at bounding box center [606, 530] width 139 height 15
click at [630, 529] on input "0" at bounding box center [606, 530] width 139 height 15
type input "0.21"
click at [875, 513] on p "Adicionar R$ 10,50" at bounding box center [870, 517] width 90 height 15
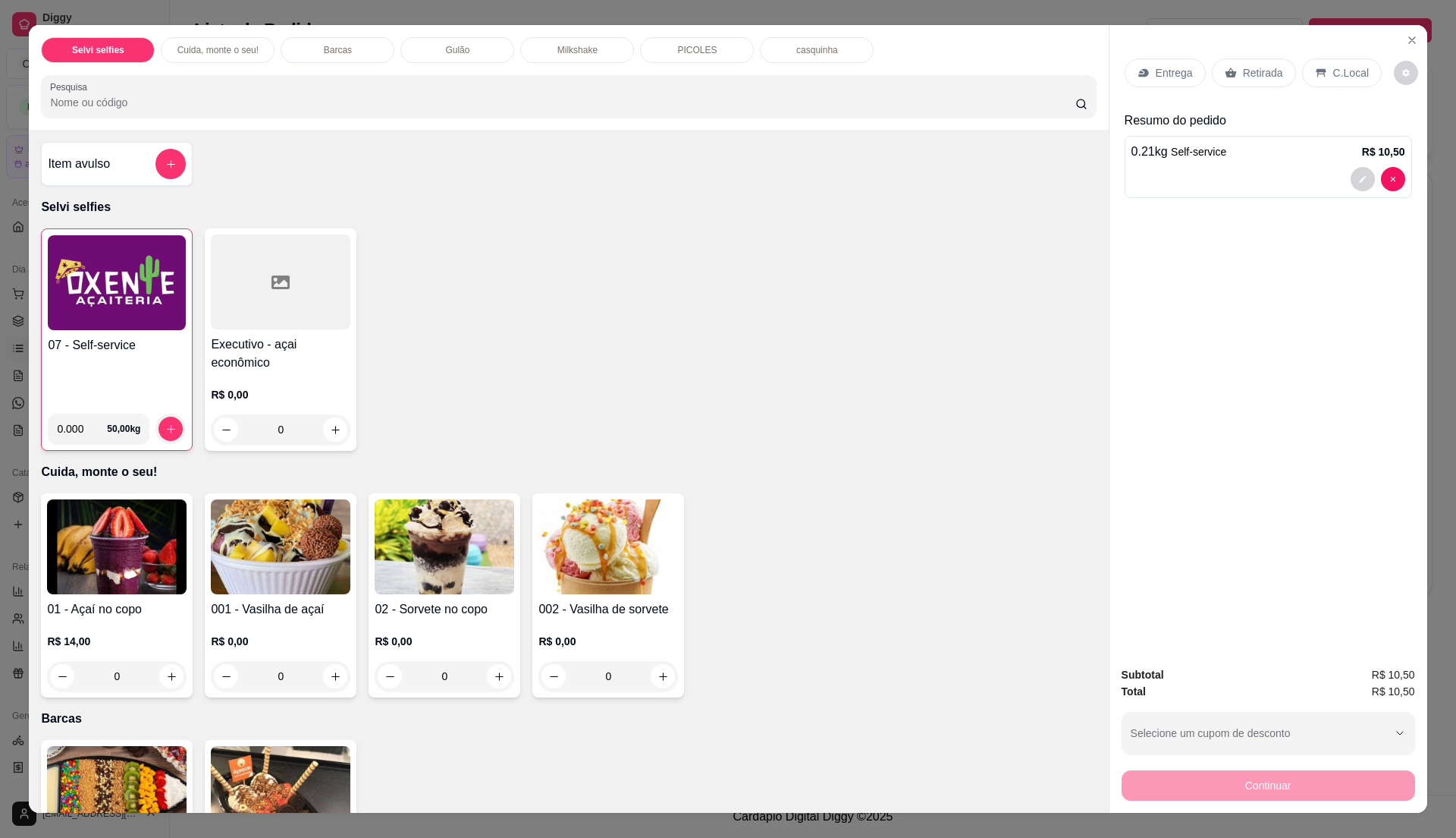
click at [1321, 70] on div "C.Local" at bounding box center [1342, 73] width 80 height 29
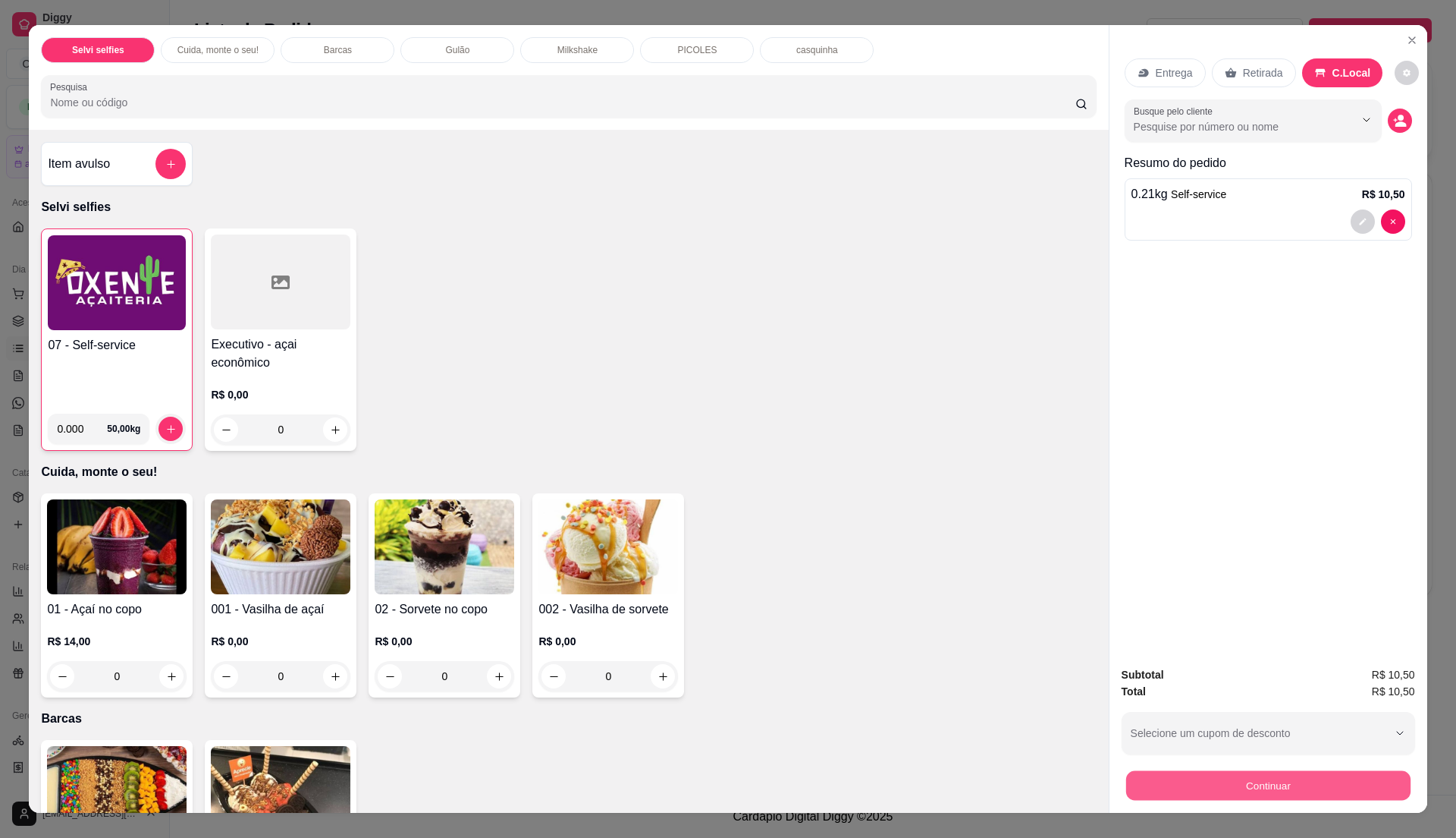
click at [1253, 771] on button "Continuar" at bounding box center [1267, 785] width 285 height 30
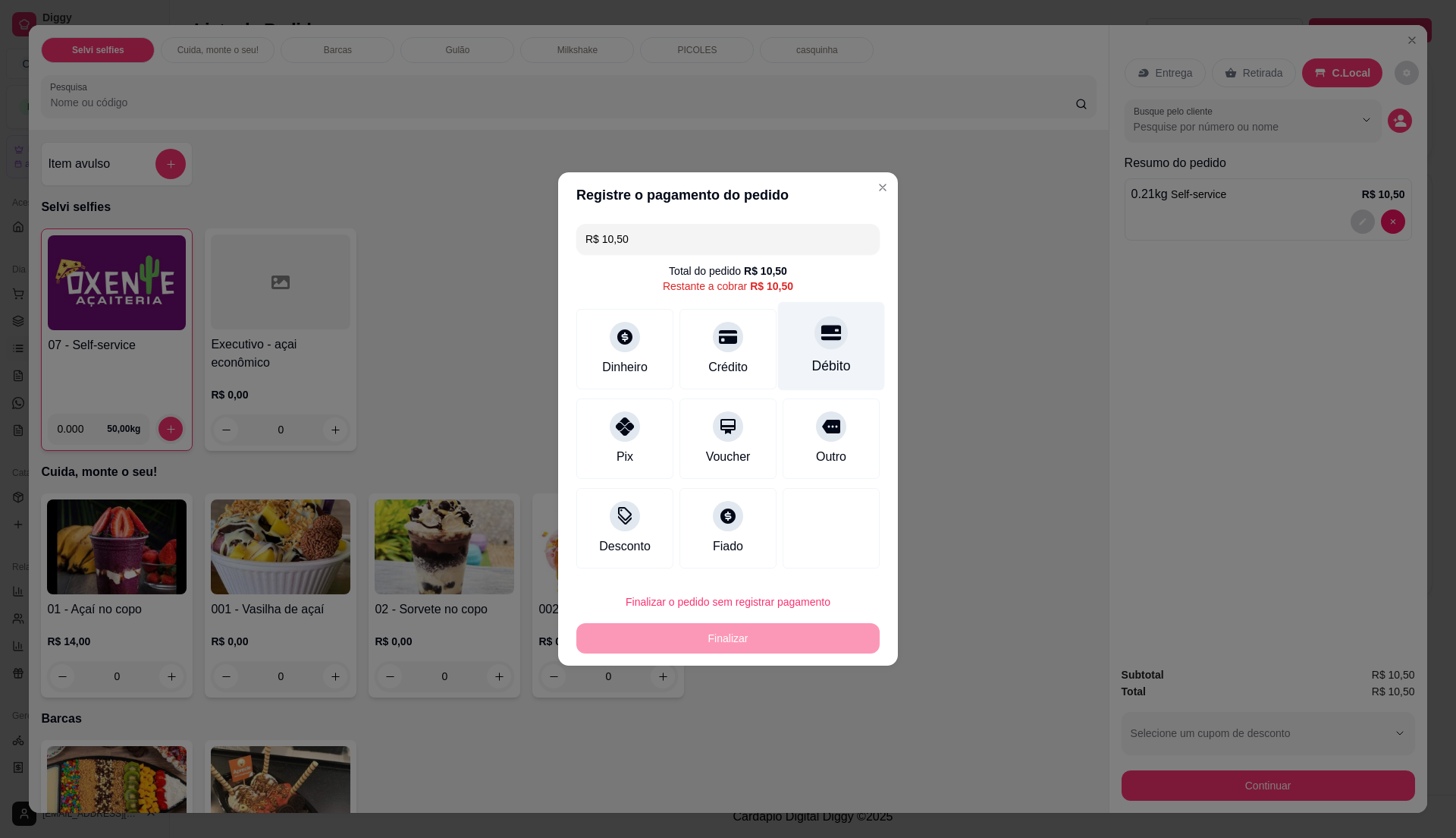
click at [787, 352] on div "Débito" at bounding box center [831, 346] width 107 height 89
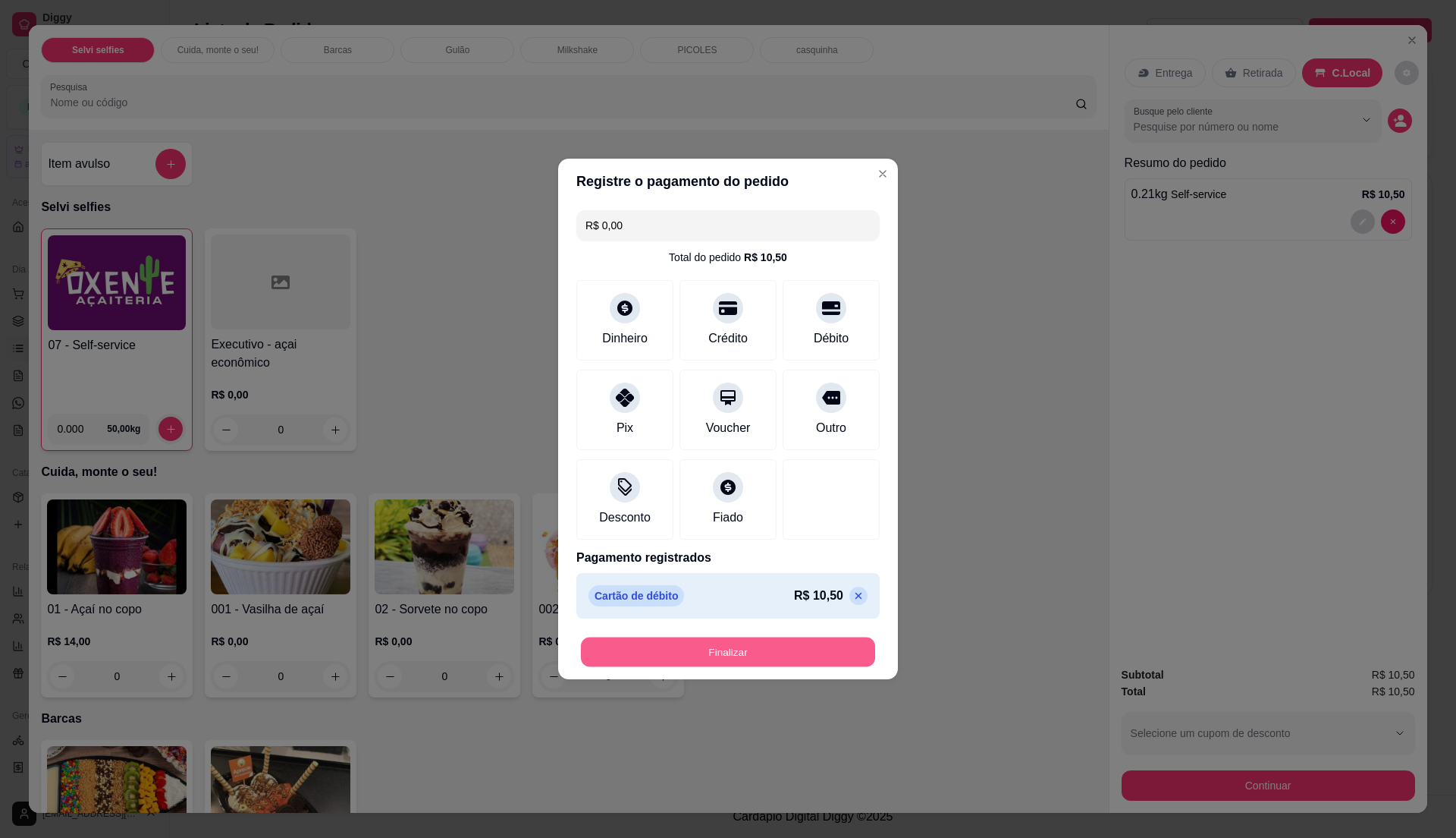
click at [778, 653] on button "Finalizar" at bounding box center [728, 651] width 294 height 30
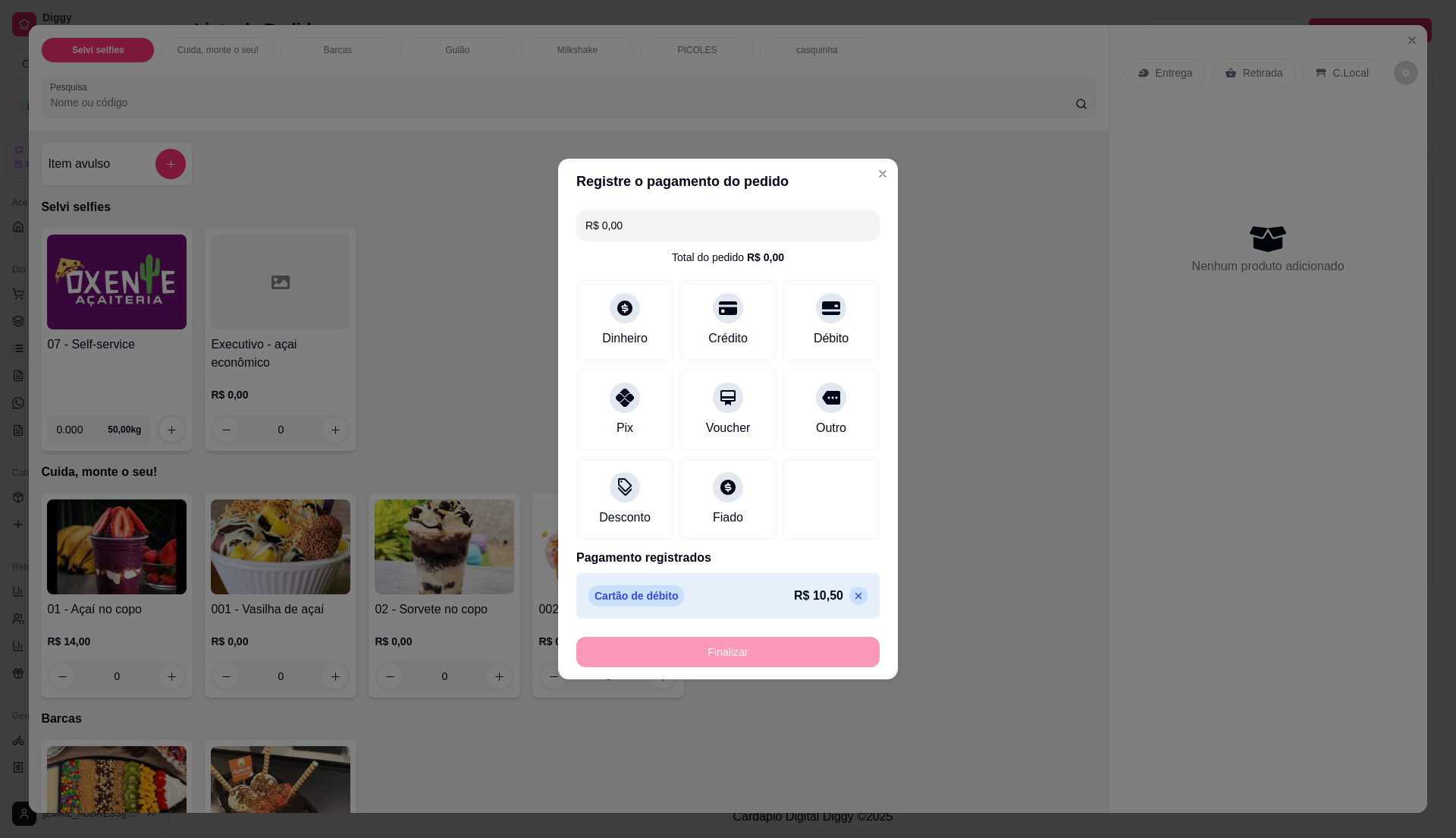
type input "-R$ 10,50"
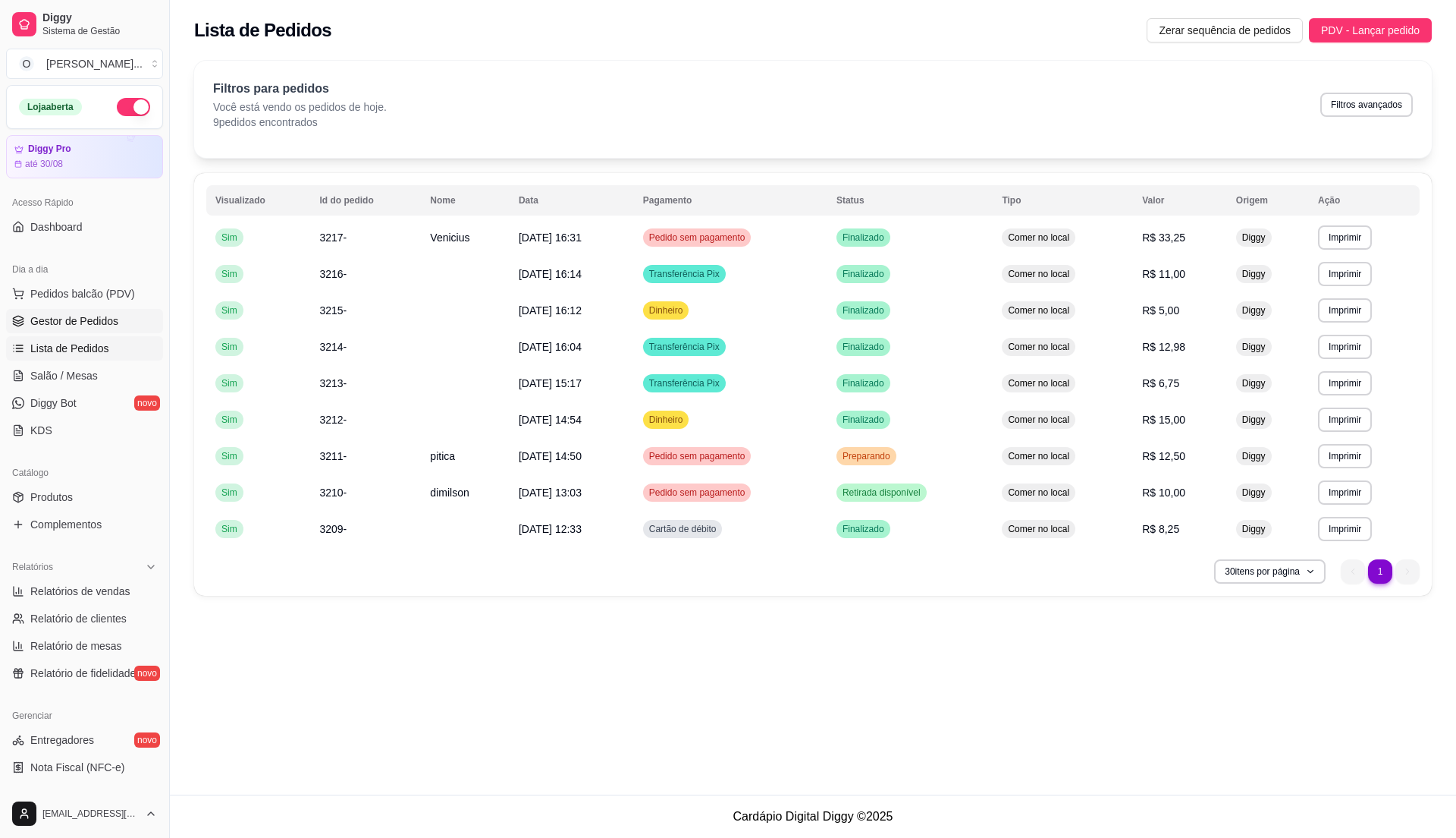
click at [84, 326] on span "Gestor de Pedidos" at bounding box center [74, 321] width 88 height 15
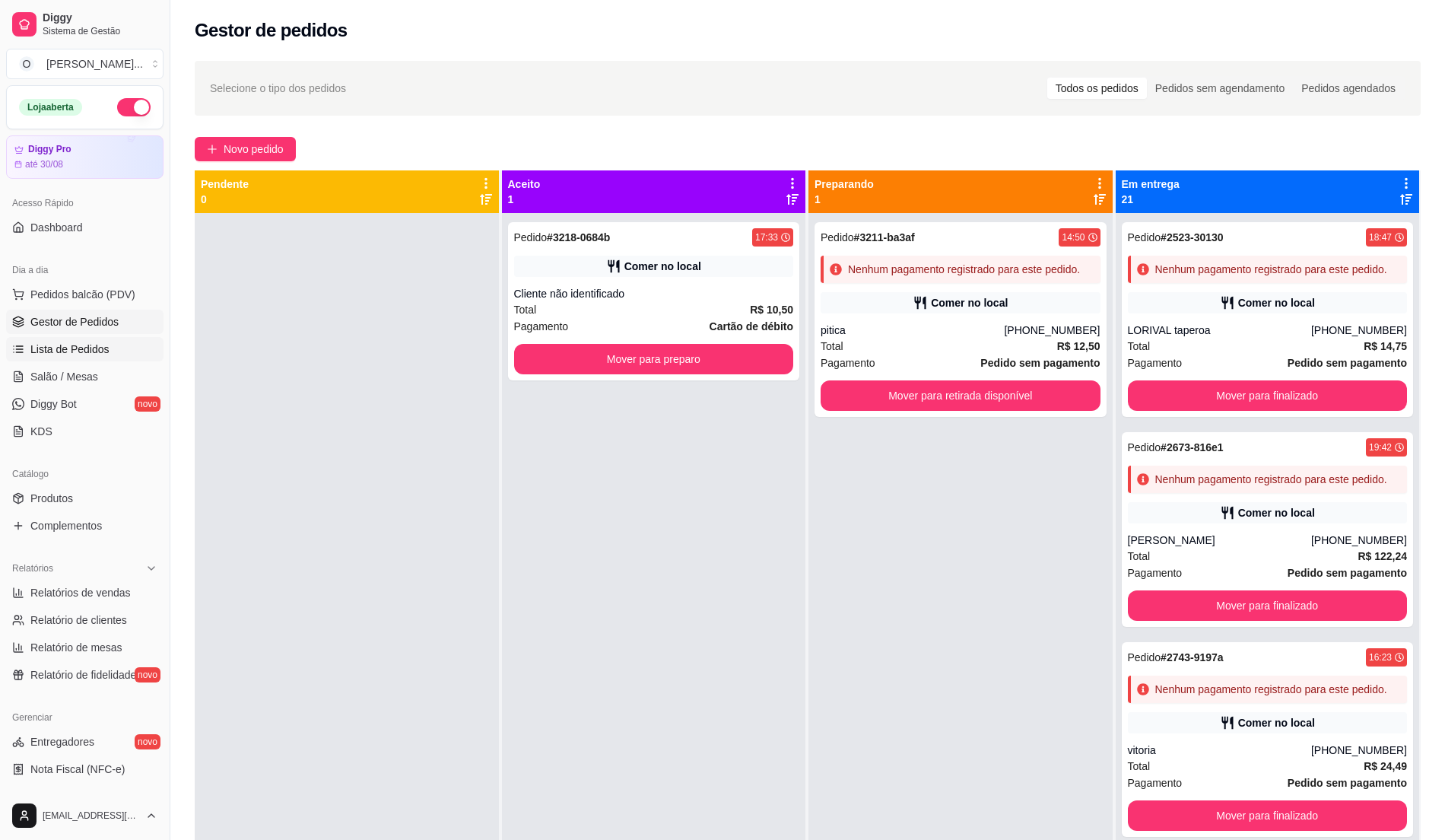
click at [83, 347] on span "Lista de Pedidos" at bounding box center [70, 348] width 79 height 15
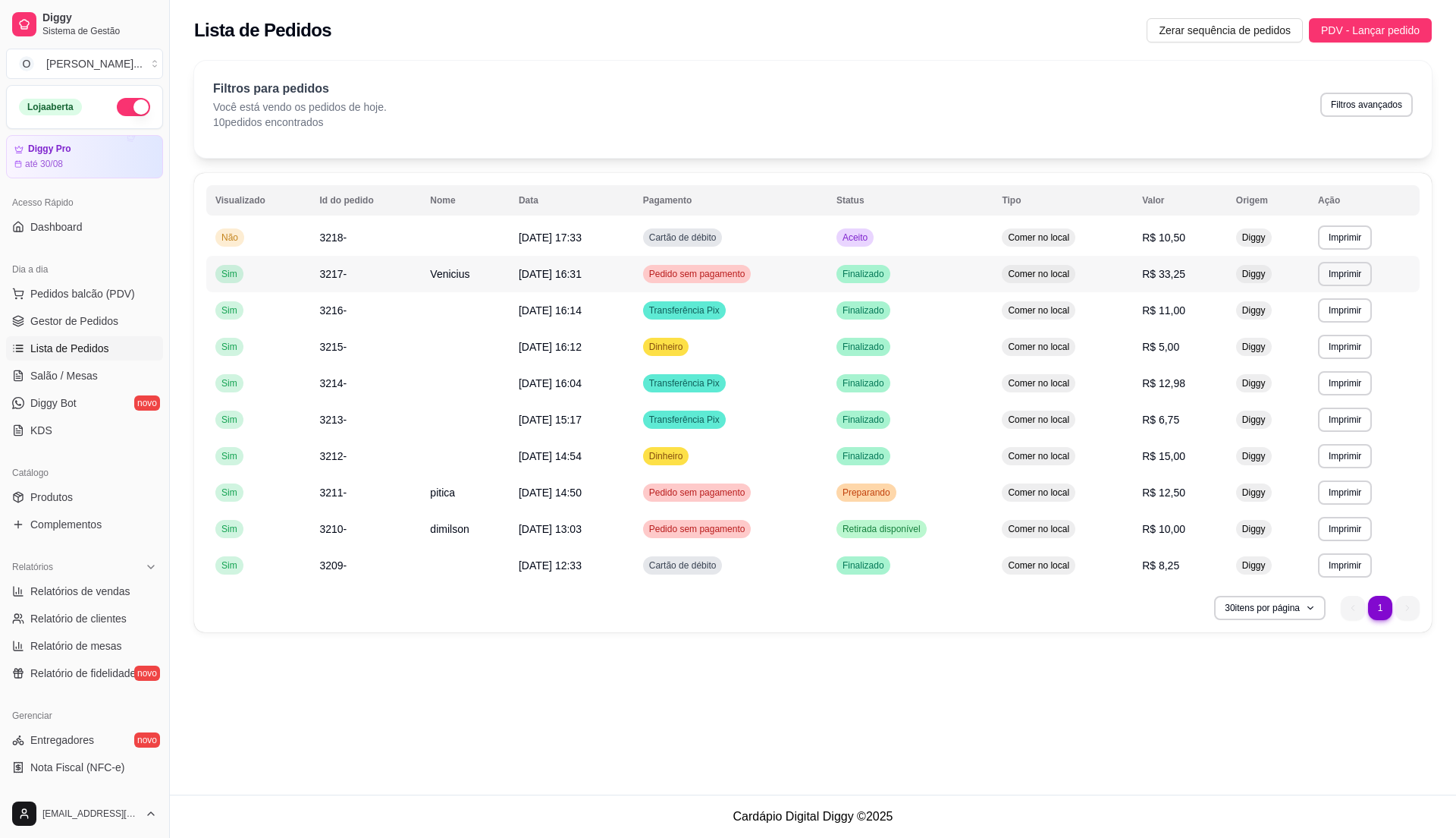
click at [895, 257] on td "Finalizado" at bounding box center [909, 274] width 165 height 37
click at [971, 242] on td "Aceito" at bounding box center [909, 238] width 165 height 37
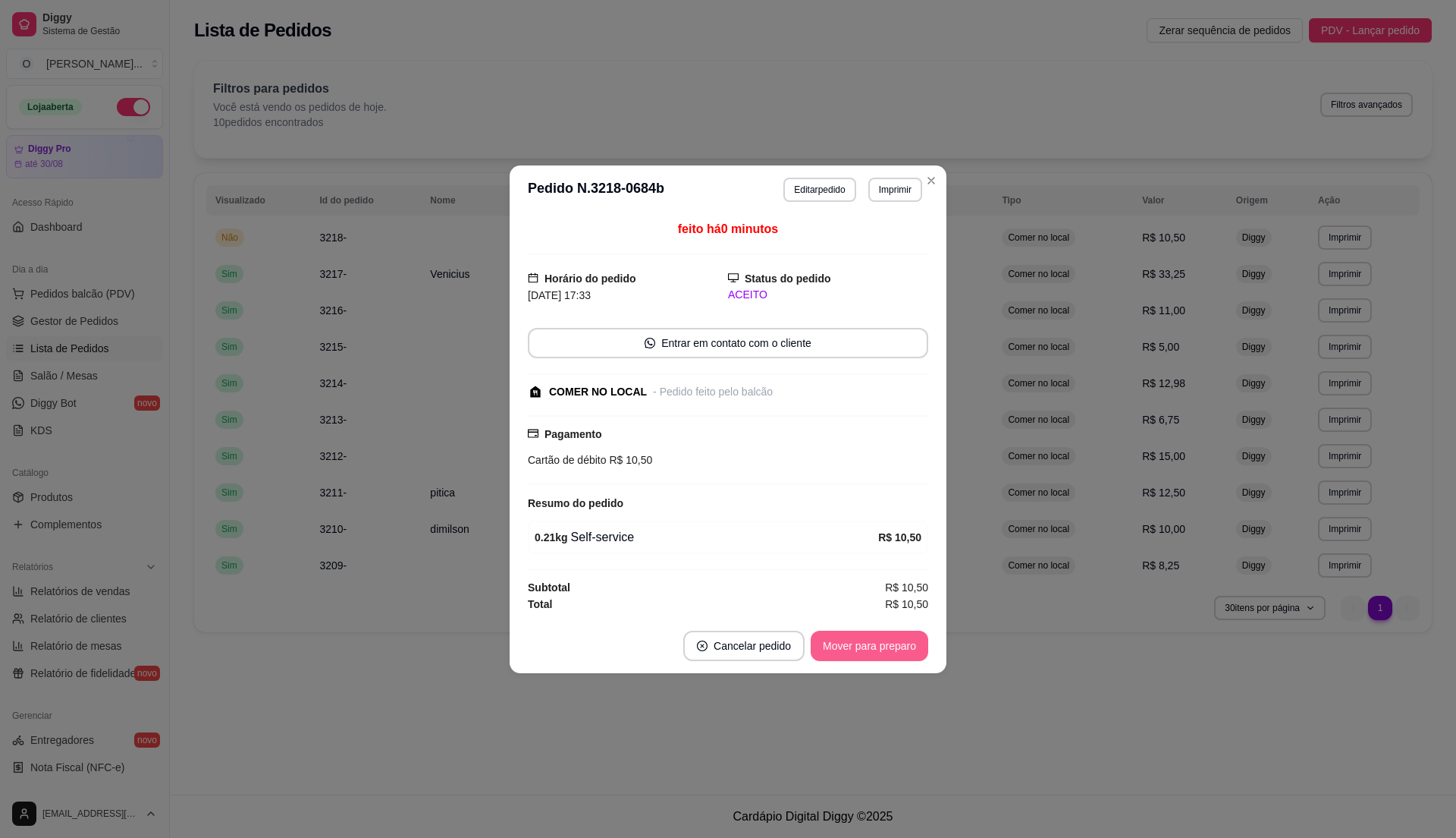
click at [874, 640] on button "Mover para preparo" at bounding box center [869, 646] width 117 height 30
click at [874, 640] on button "Mover para retirada disponível" at bounding box center [844, 645] width 163 height 30
click at [865, 640] on button "Mover para finalizado" at bounding box center [865, 645] width 122 height 30
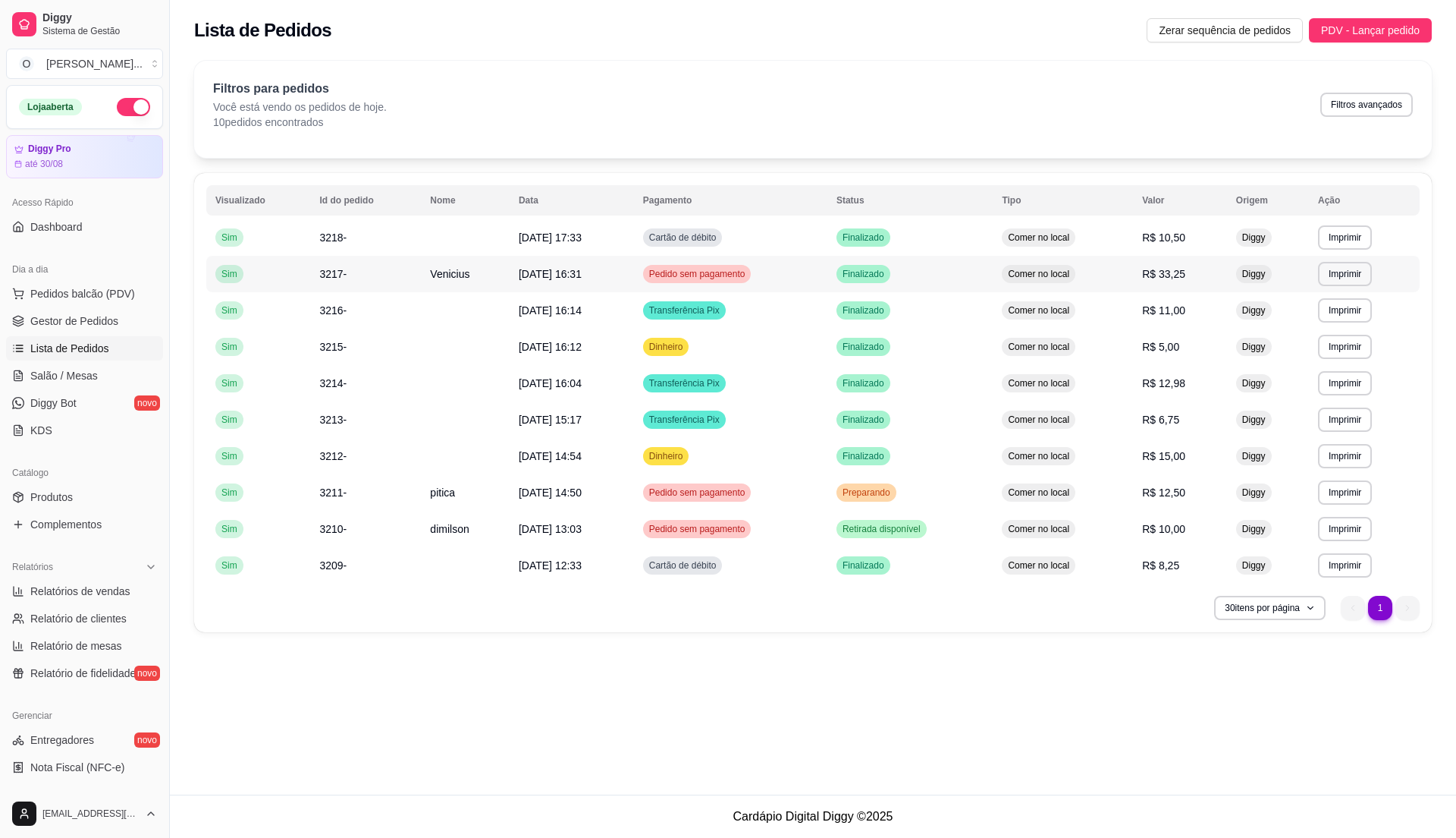
click at [741, 276] on span "Pedido sem pagamento" at bounding box center [697, 273] width 102 height 12
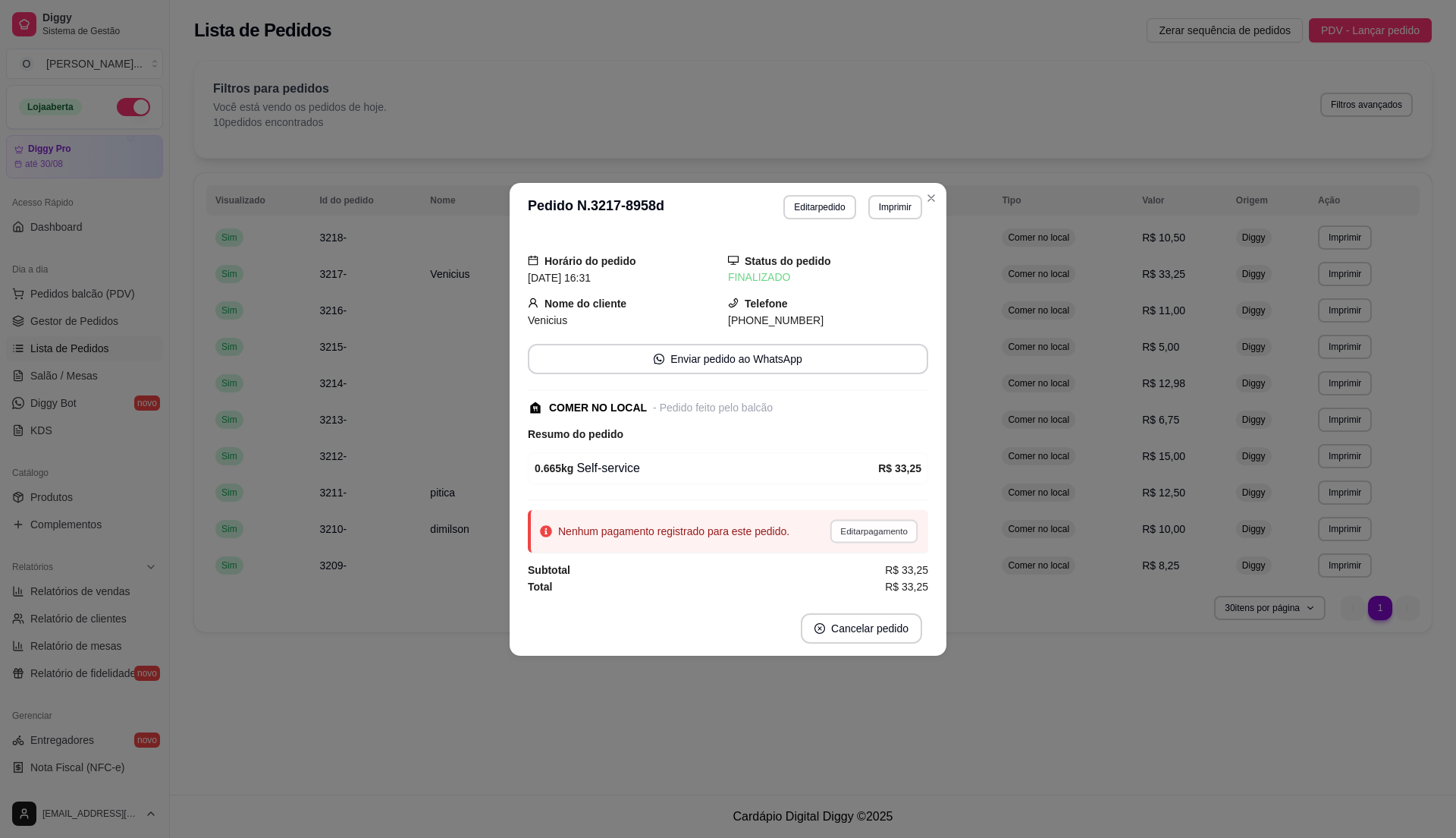
click at [863, 536] on button "Editar pagamento" at bounding box center [873, 530] width 88 height 23
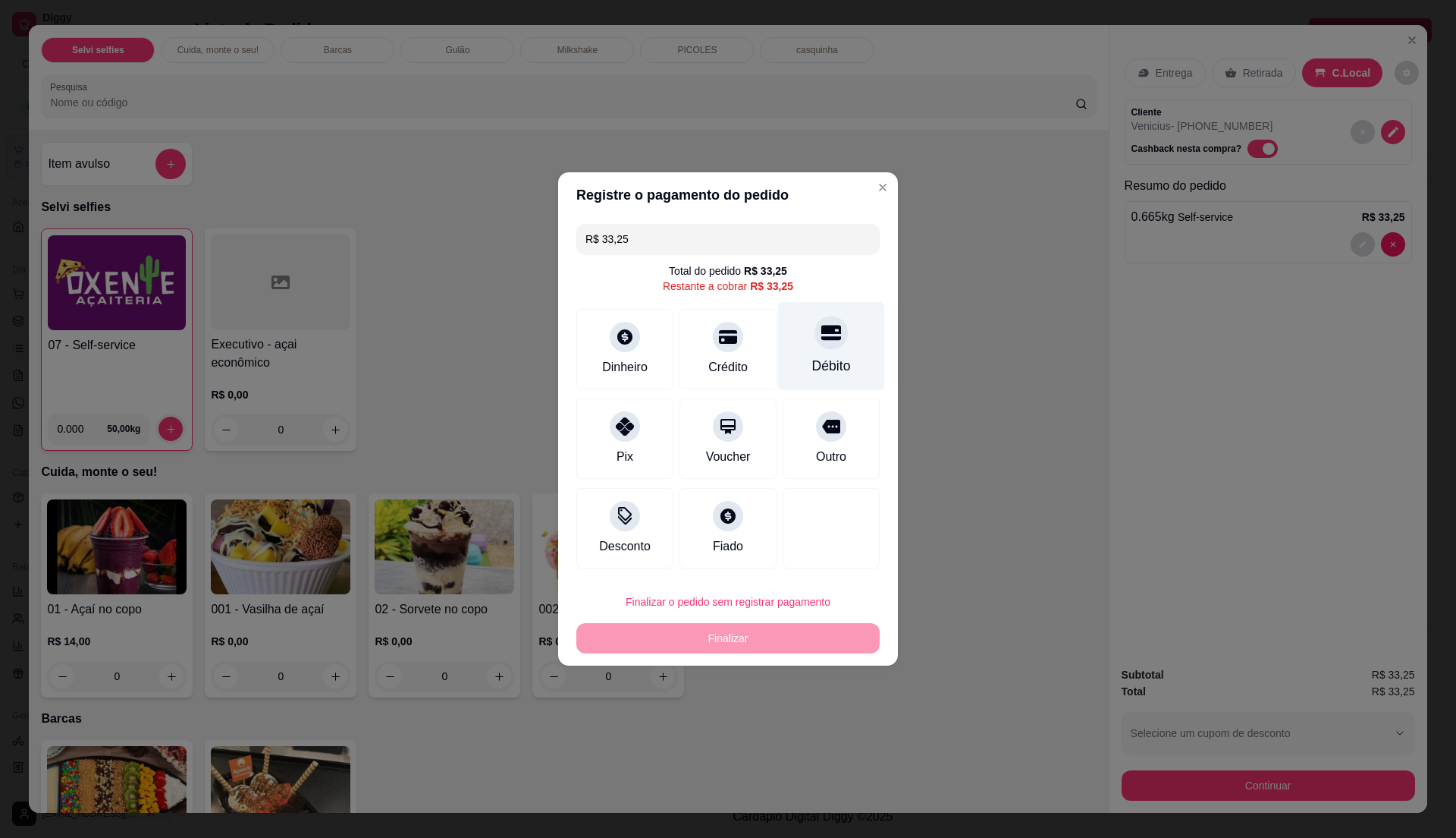
click at [812, 358] on div "Débito" at bounding box center [831, 365] width 39 height 20
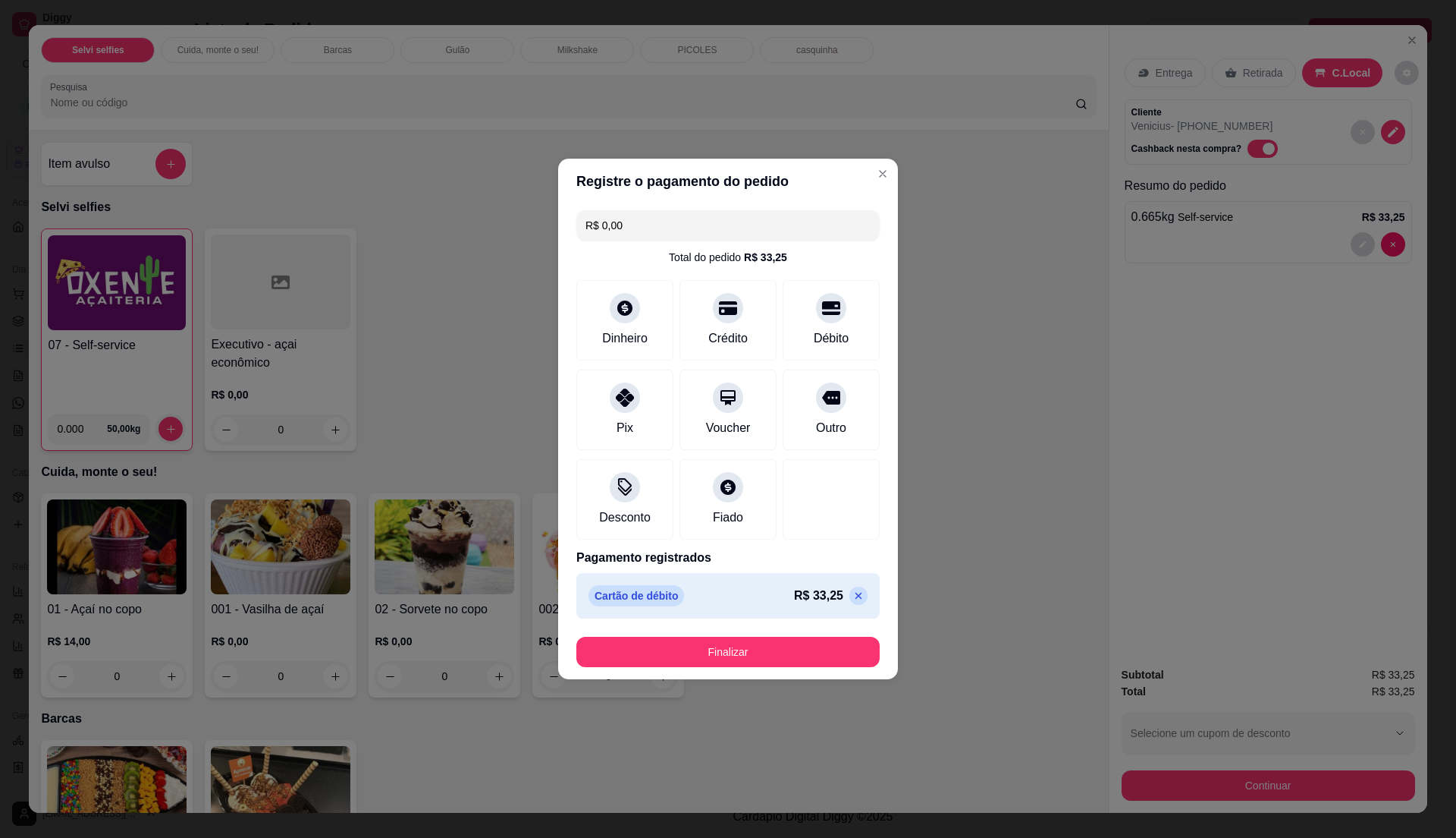
click at [853, 599] on icon at bounding box center [858, 595] width 12 height 12
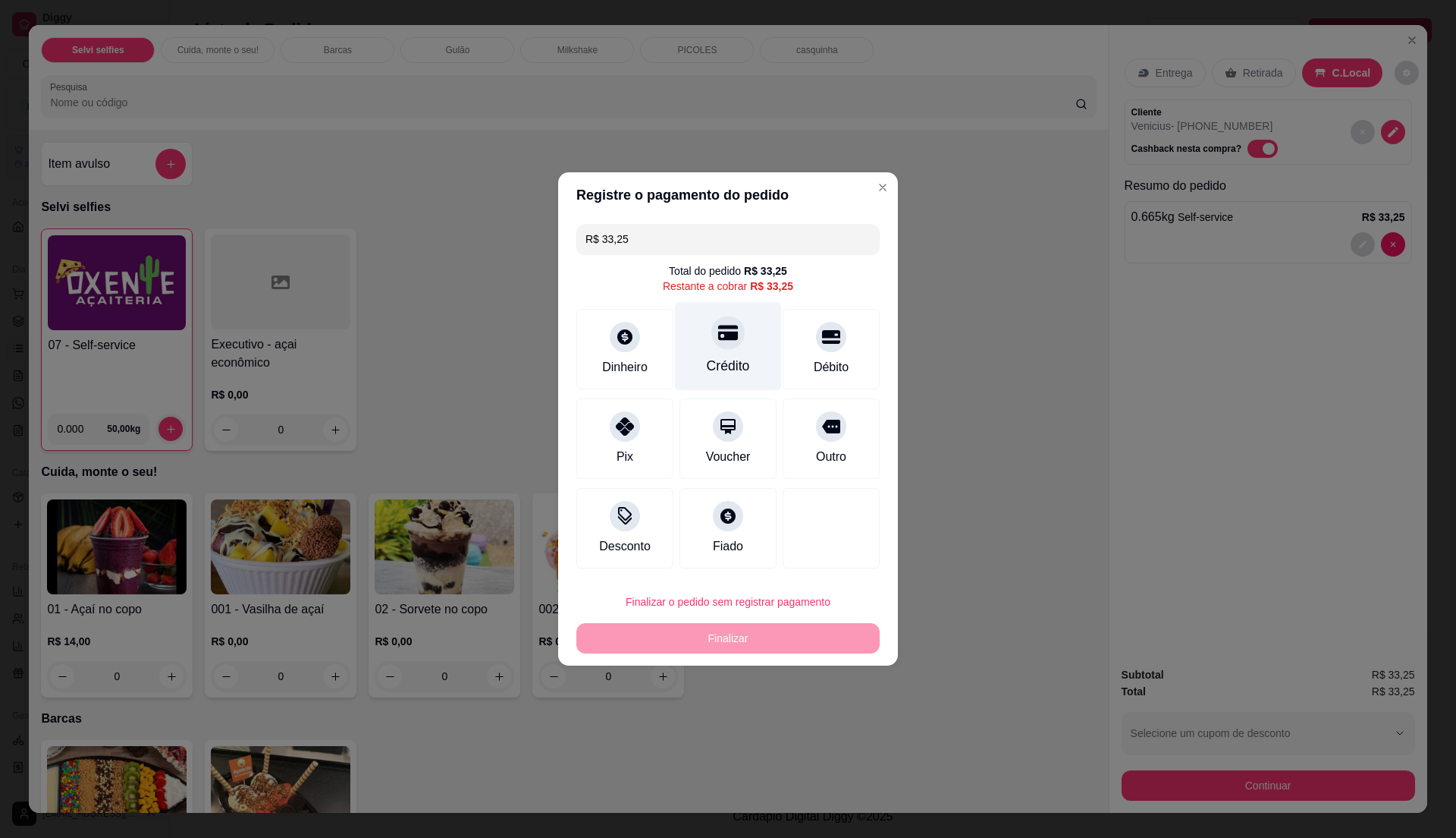
click at [727, 337] on icon at bounding box center [728, 332] width 20 height 15
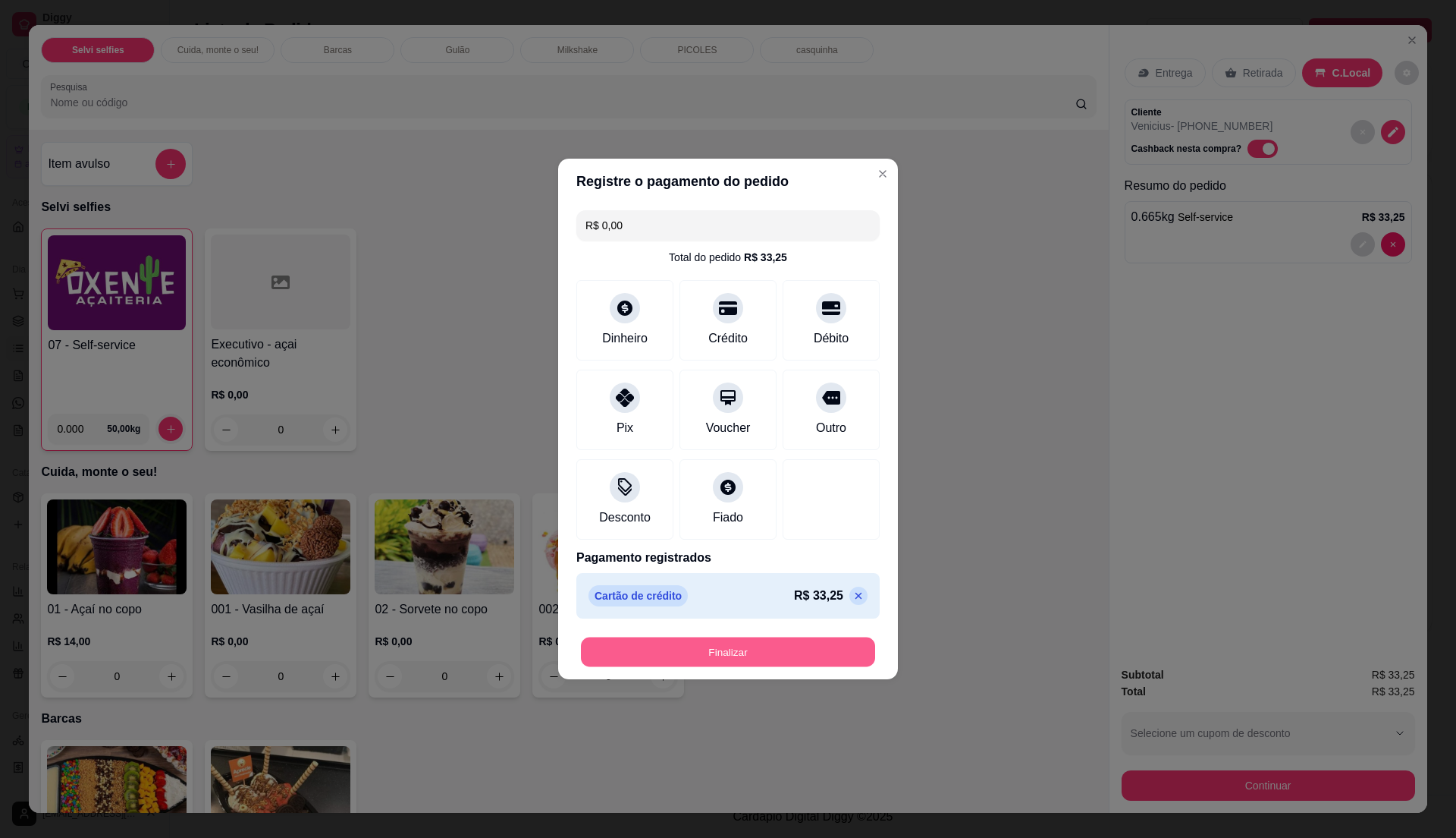
click at [817, 642] on button "Finalizar" at bounding box center [728, 651] width 294 height 30
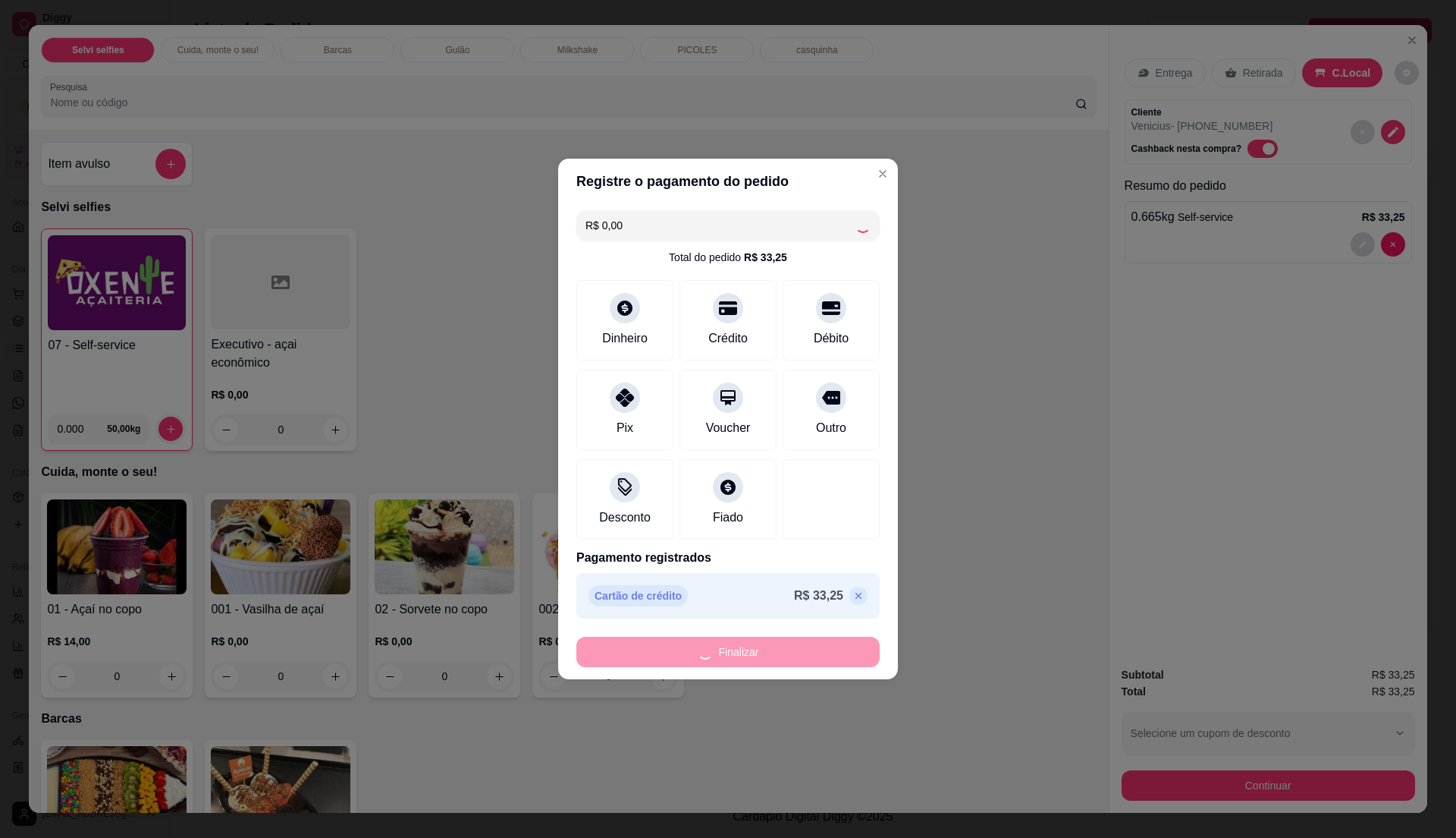
type input "-R$ 33,25"
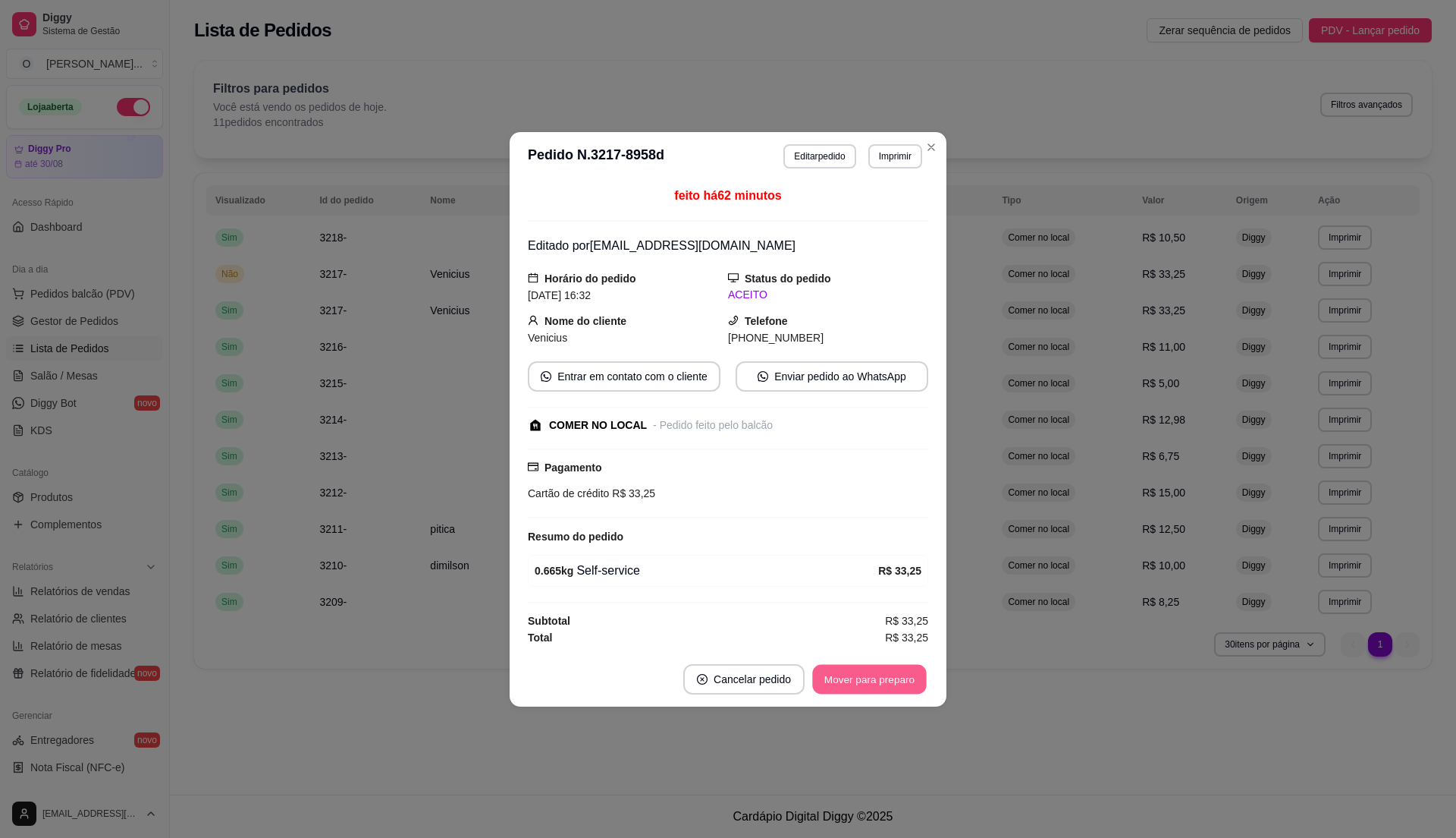
click at [868, 686] on button "Mover para preparo" at bounding box center [869, 679] width 114 height 30
click at [868, 686] on button "Mover para retirada disponível" at bounding box center [844, 679] width 163 height 30
click at [868, 686] on button "Mover para finalizado" at bounding box center [865, 679] width 122 height 30
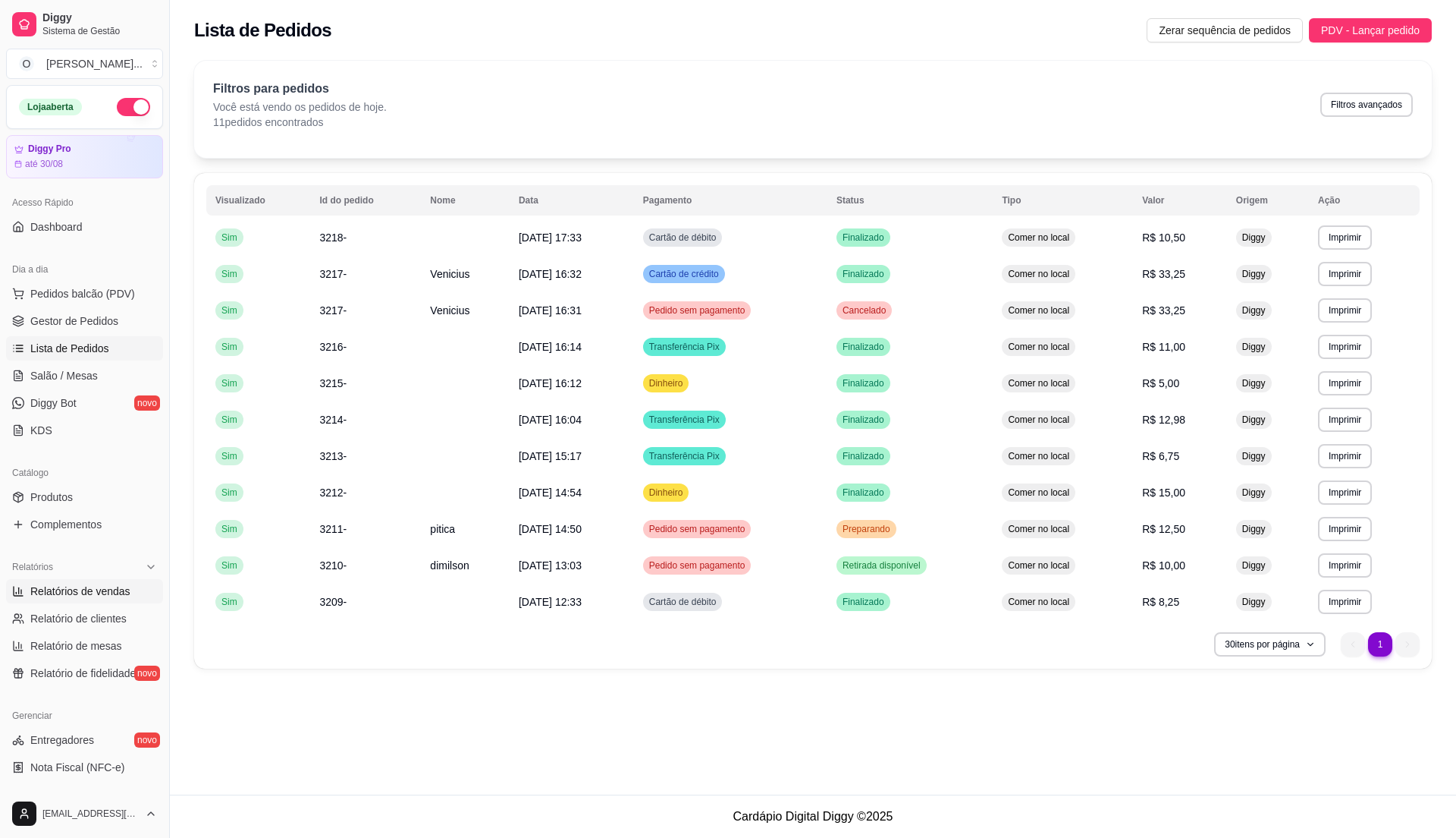
click at [92, 588] on span "Relatórios de vendas" at bounding box center [80, 591] width 100 height 15
select select "ALL"
select select "0"
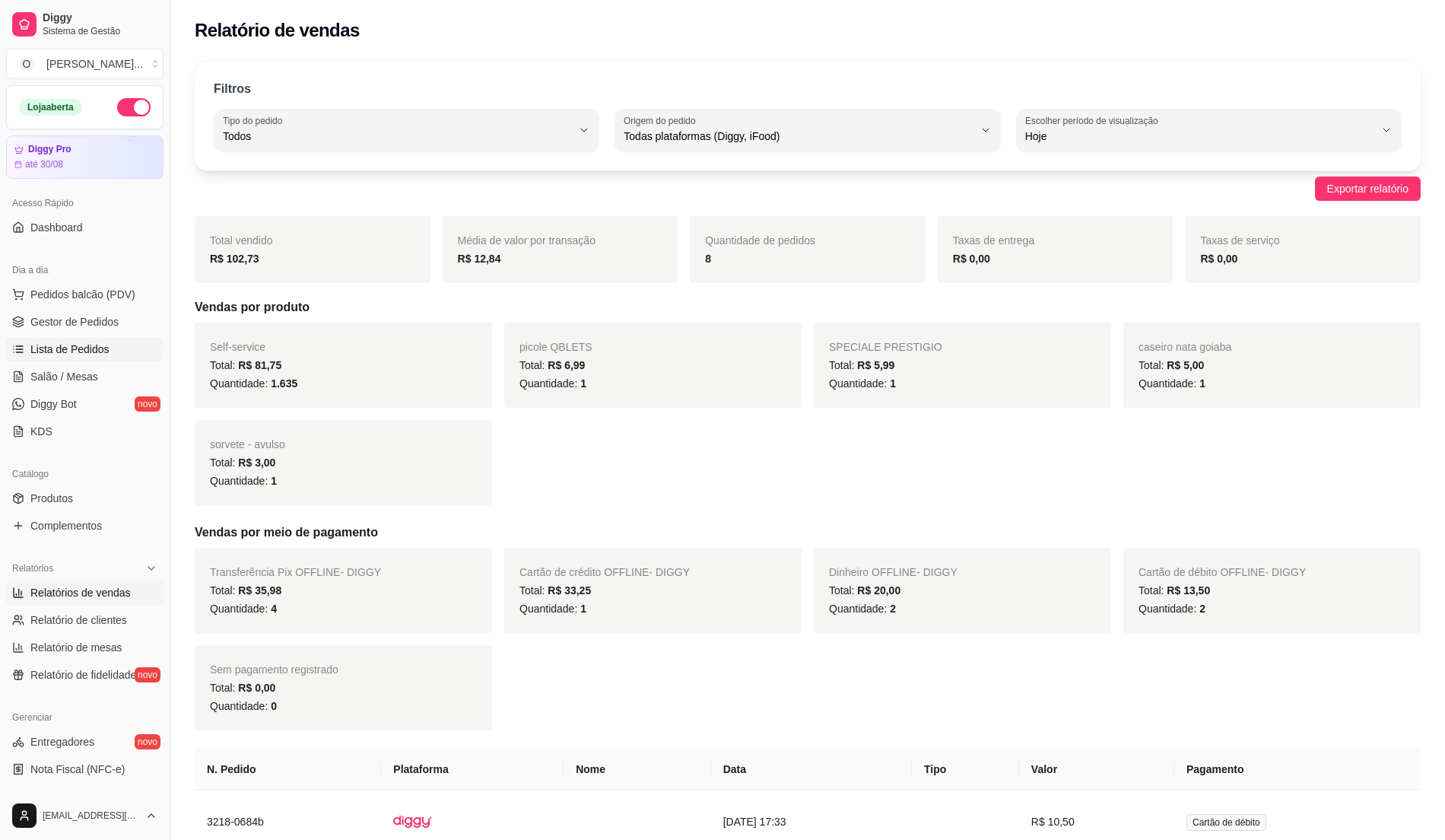
click at [113, 351] on link "Lista de Pedidos" at bounding box center [85, 349] width 157 height 24
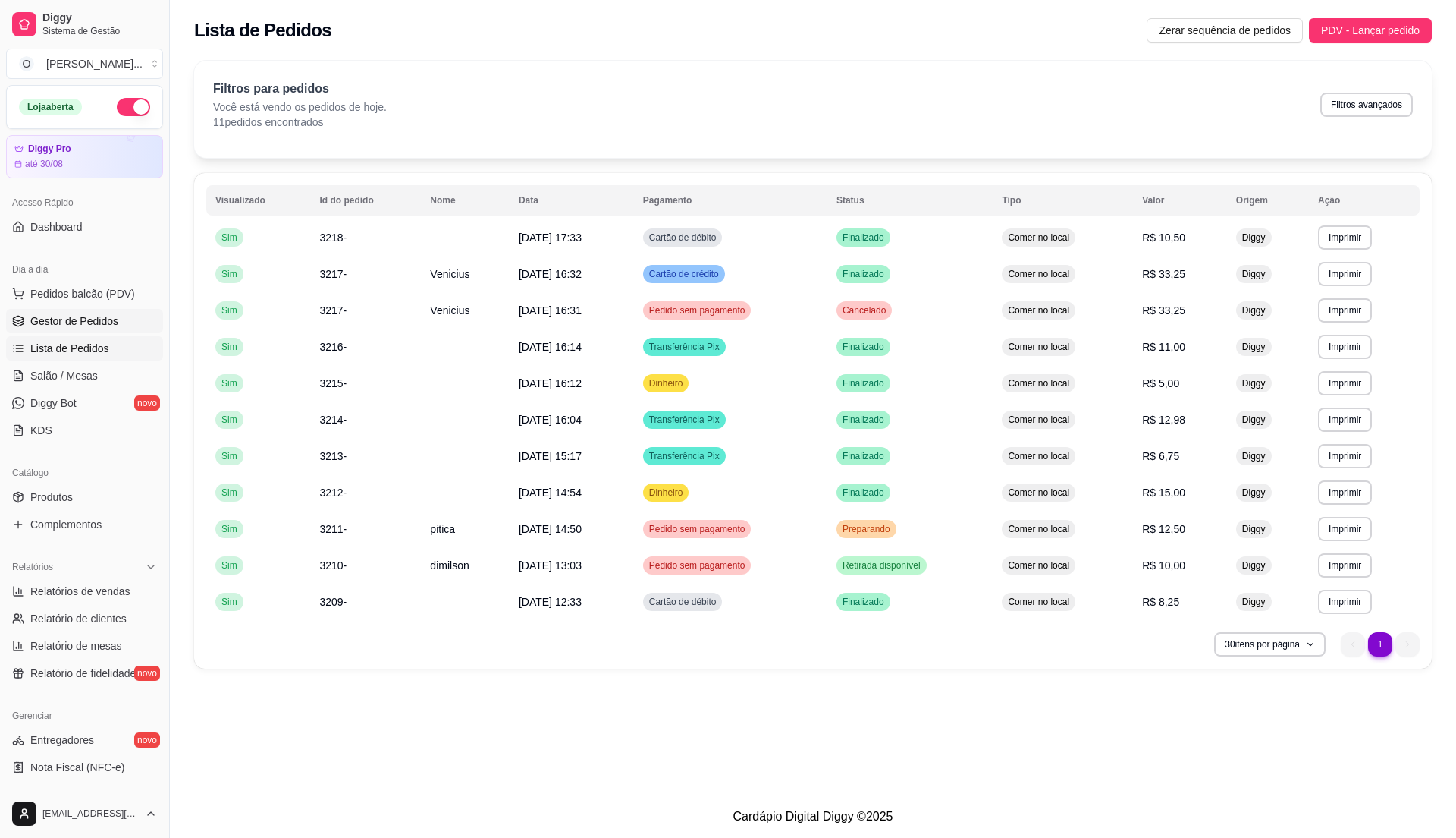
click at [114, 326] on span "Gestor de Pedidos" at bounding box center [74, 321] width 88 height 15
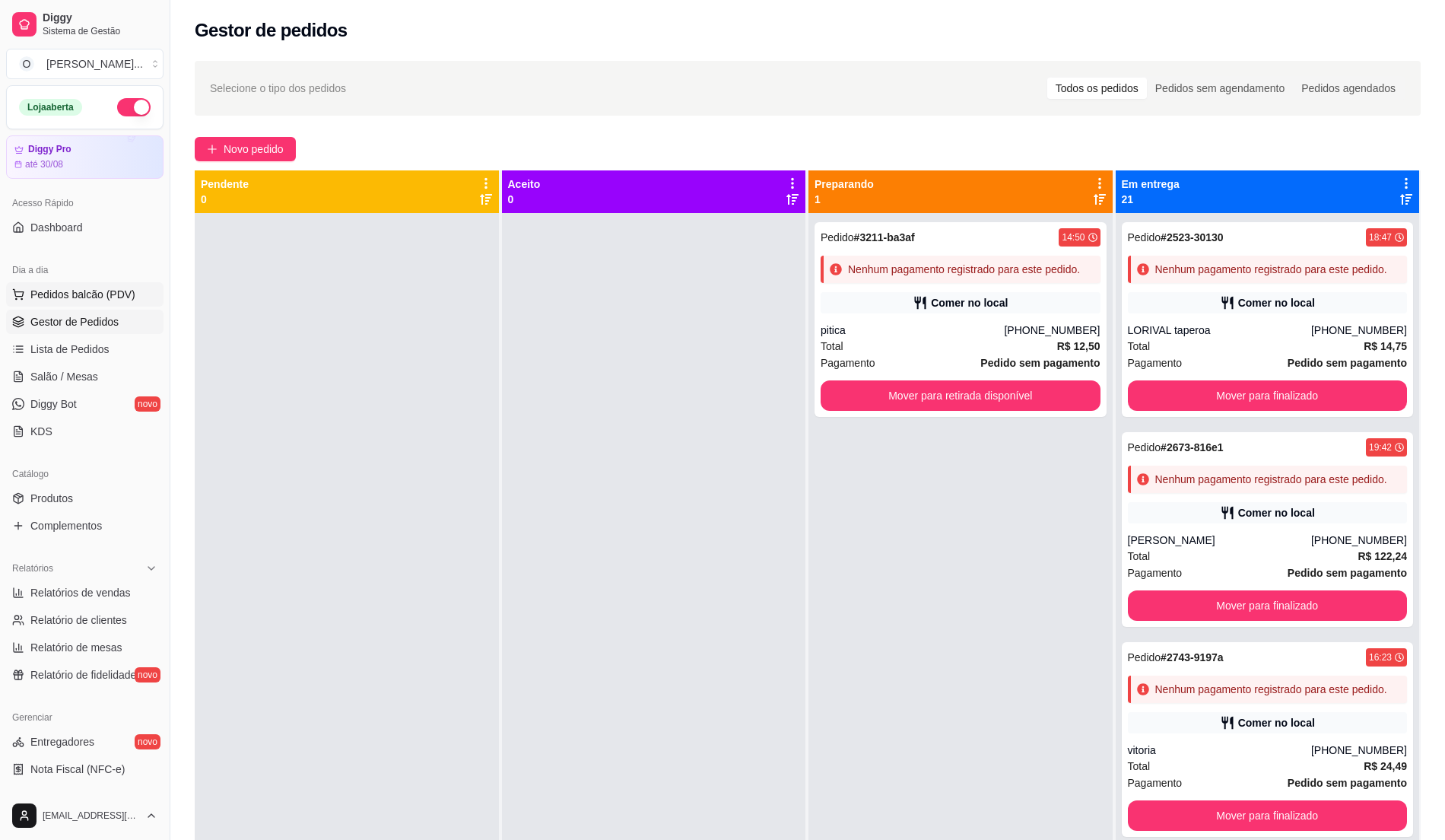
click at [73, 290] on span "Pedidos balcão (PDV)" at bounding box center [82, 294] width 105 height 15
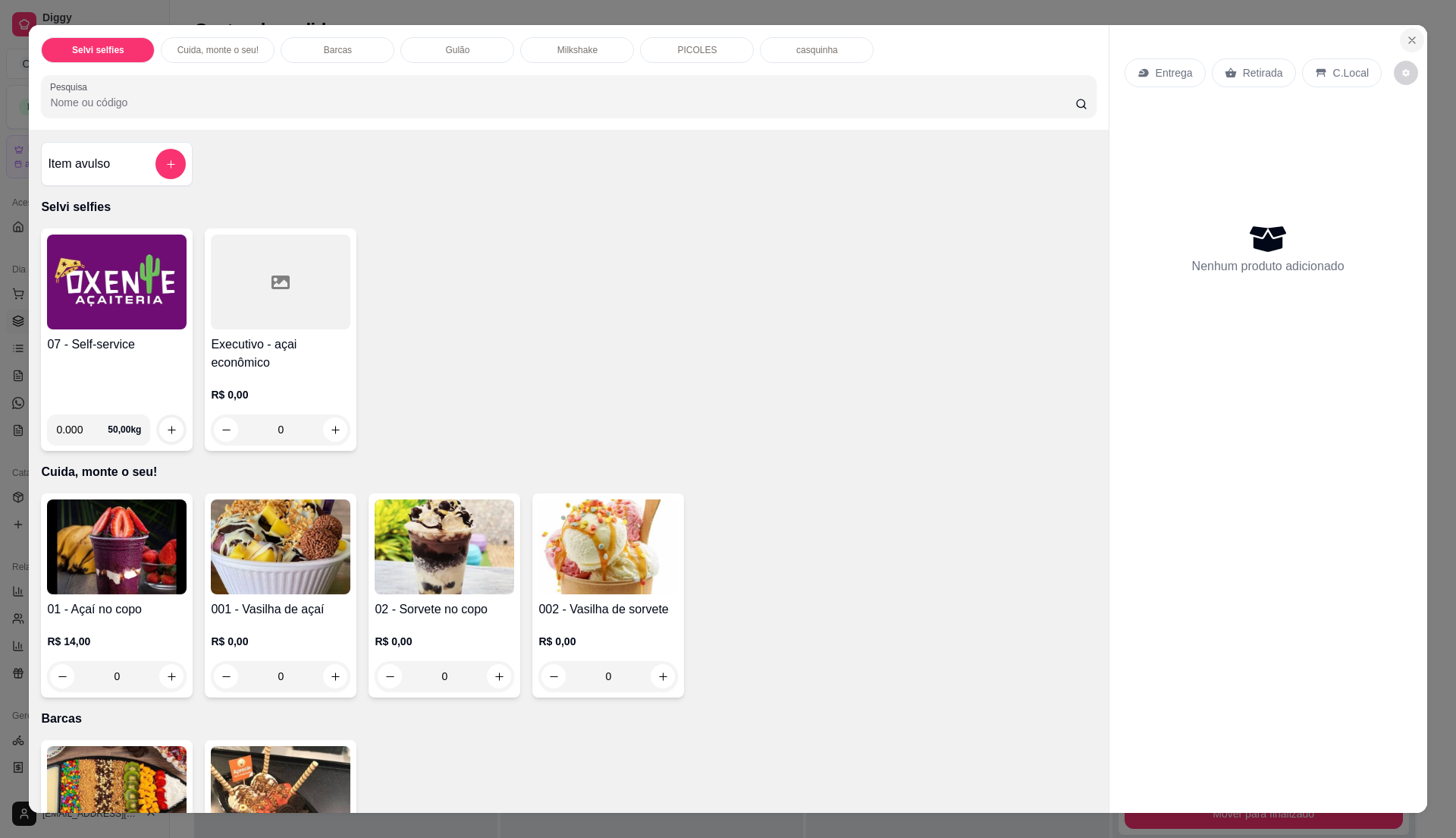
click at [1409, 38] on icon "Close" at bounding box center [1411, 40] width 12 height 12
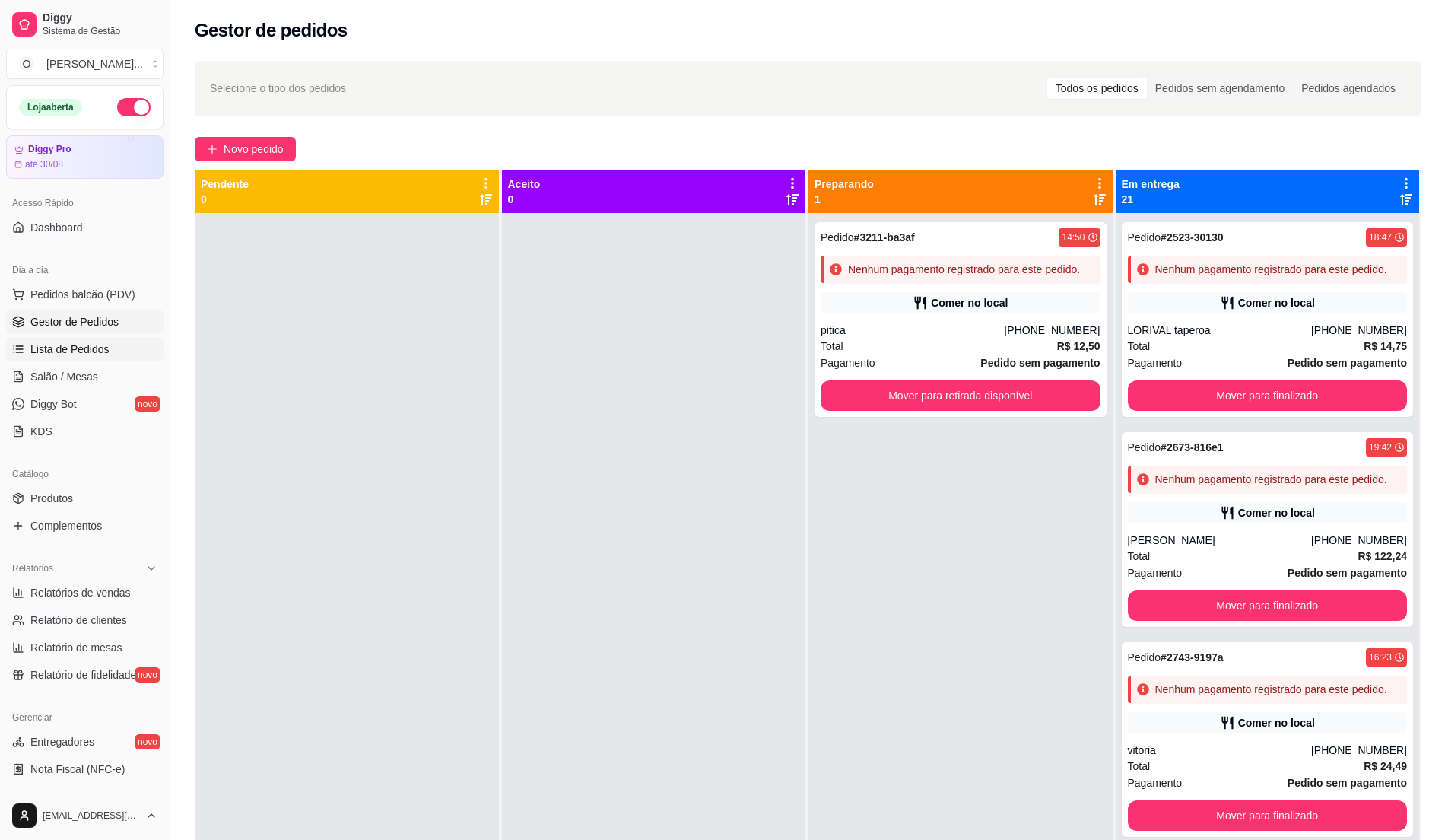
click at [83, 353] on span "Lista de Pedidos" at bounding box center [70, 348] width 79 height 15
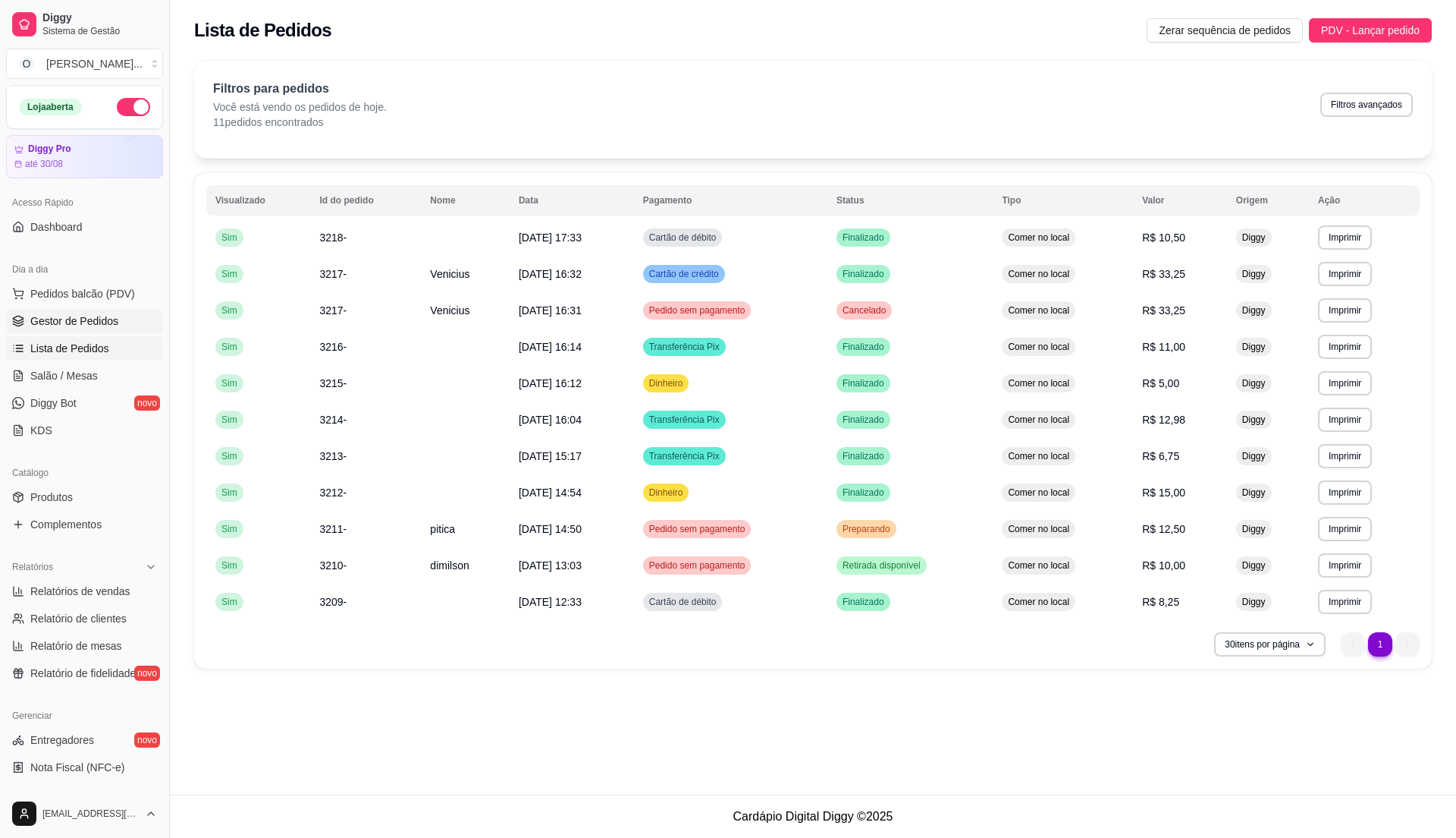
click at [86, 325] on span "Gestor de Pedidos" at bounding box center [74, 321] width 88 height 15
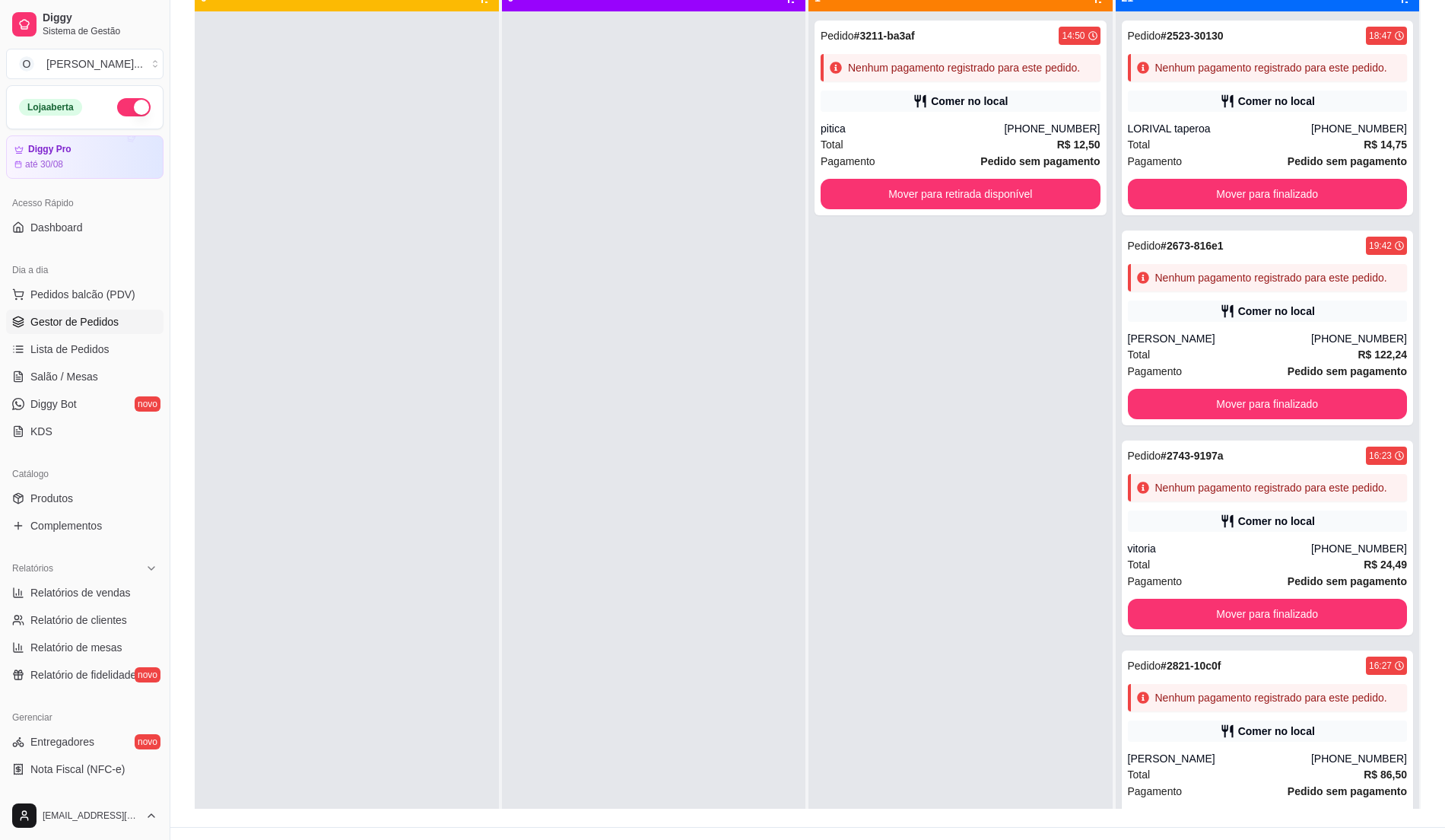
scroll to position [232, 0]
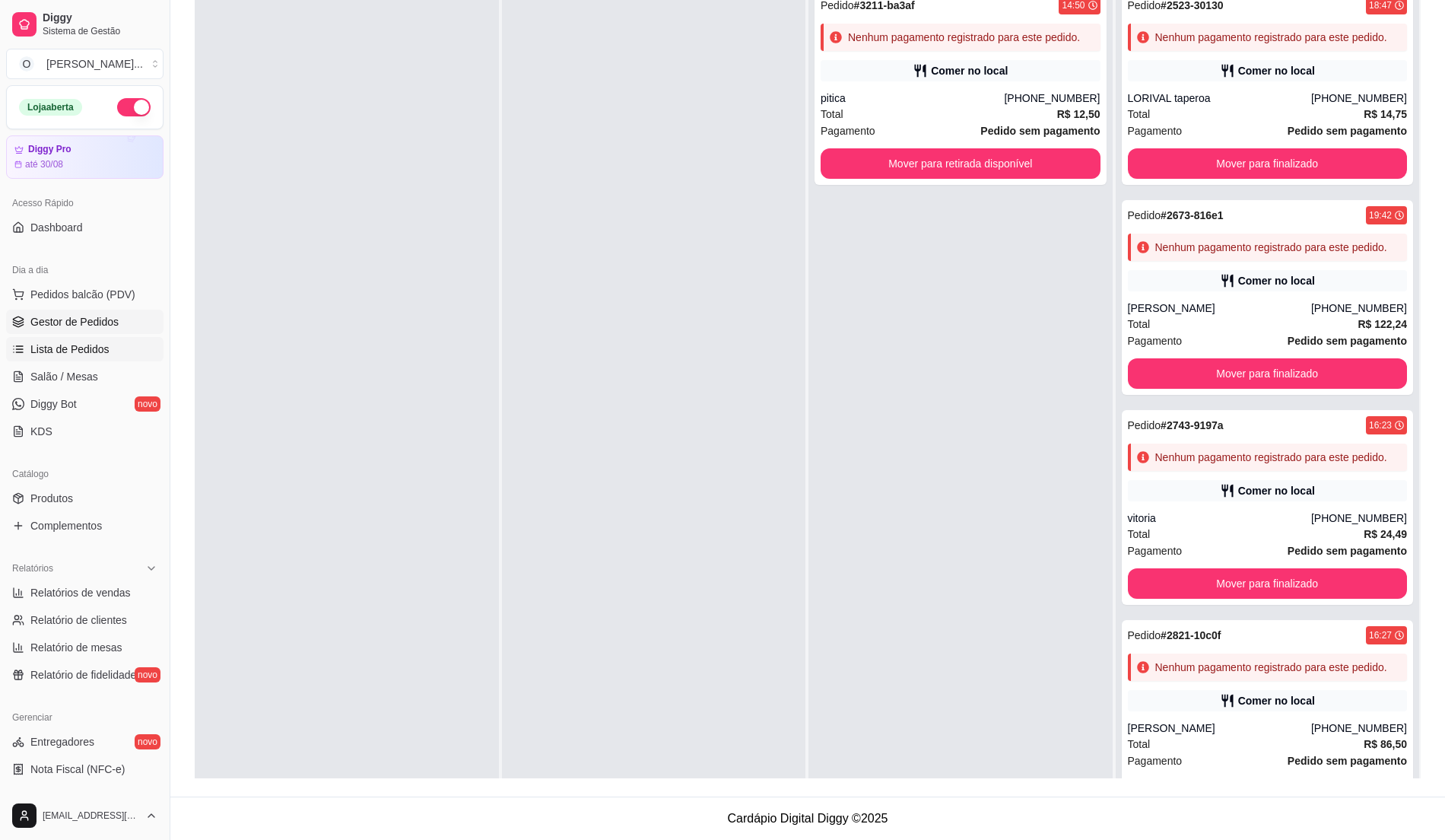
click at [65, 344] on span "Lista de Pedidos" at bounding box center [70, 348] width 79 height 15
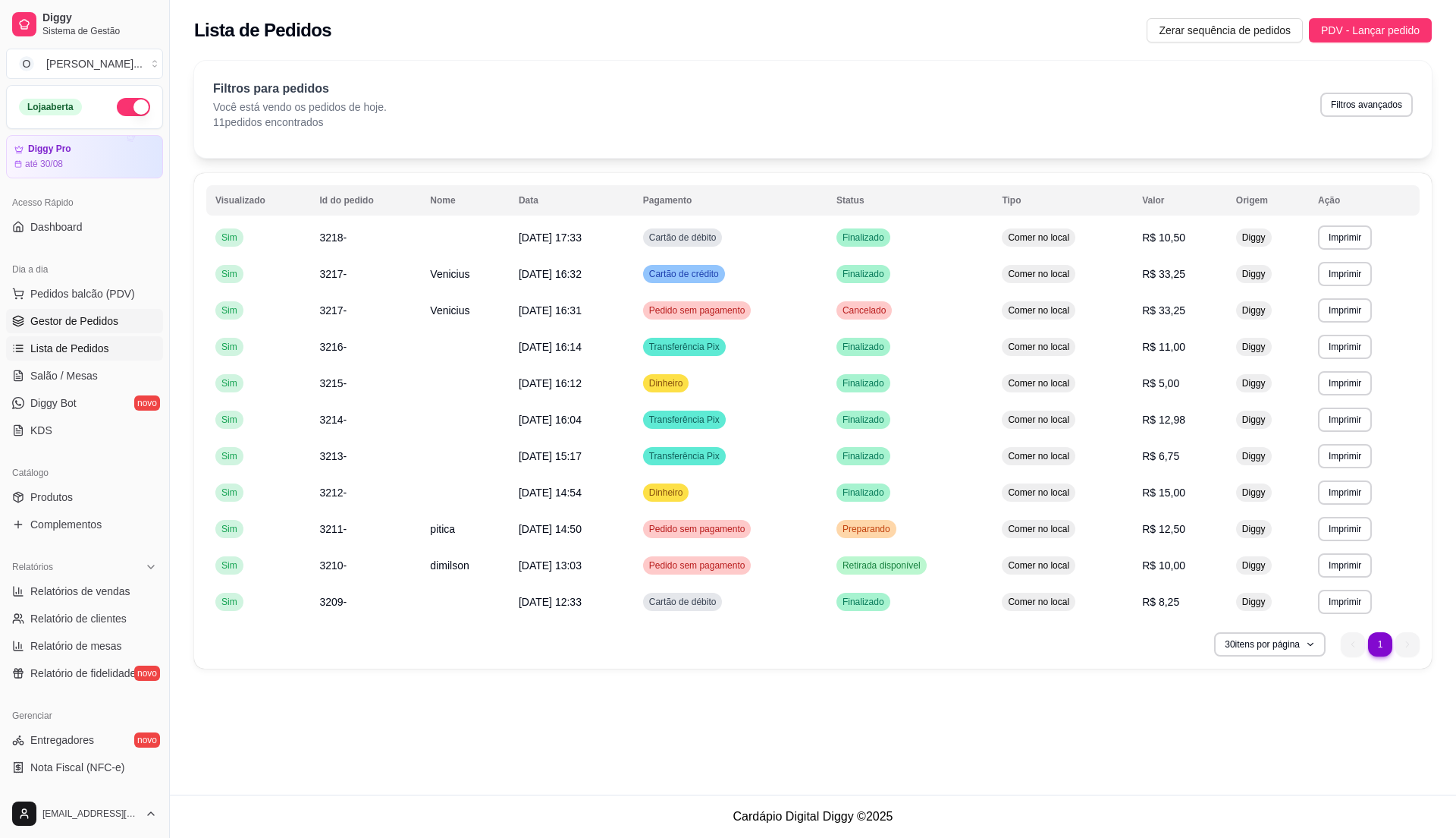
click at [120, 314] on link "Gestor de Pedidos" at bounding box center [84, 321] width 157 height 24
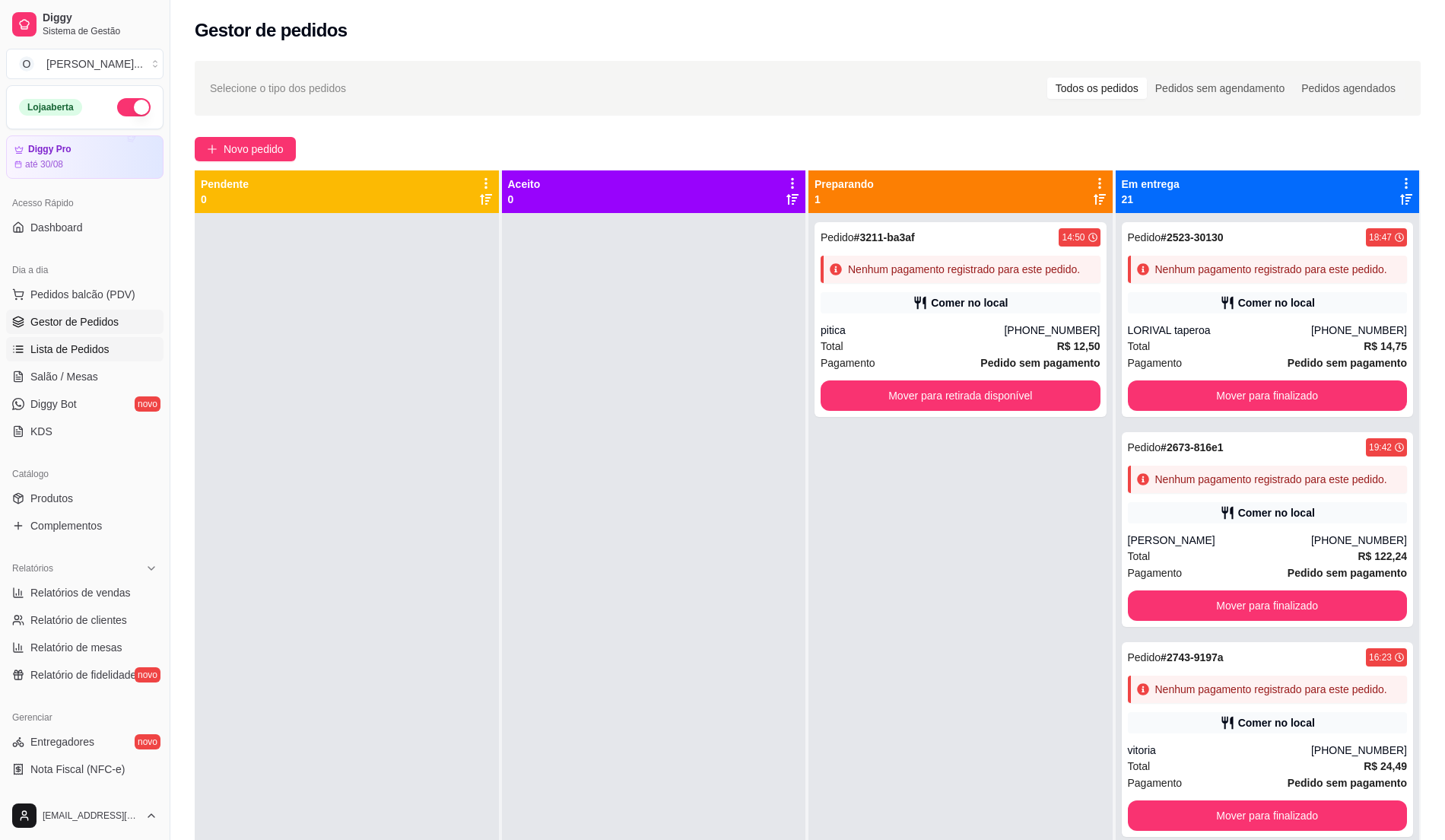
click at [90, 339] on link "Lista de Pedidos" at bounding box center [85, 349] width 157 height 24
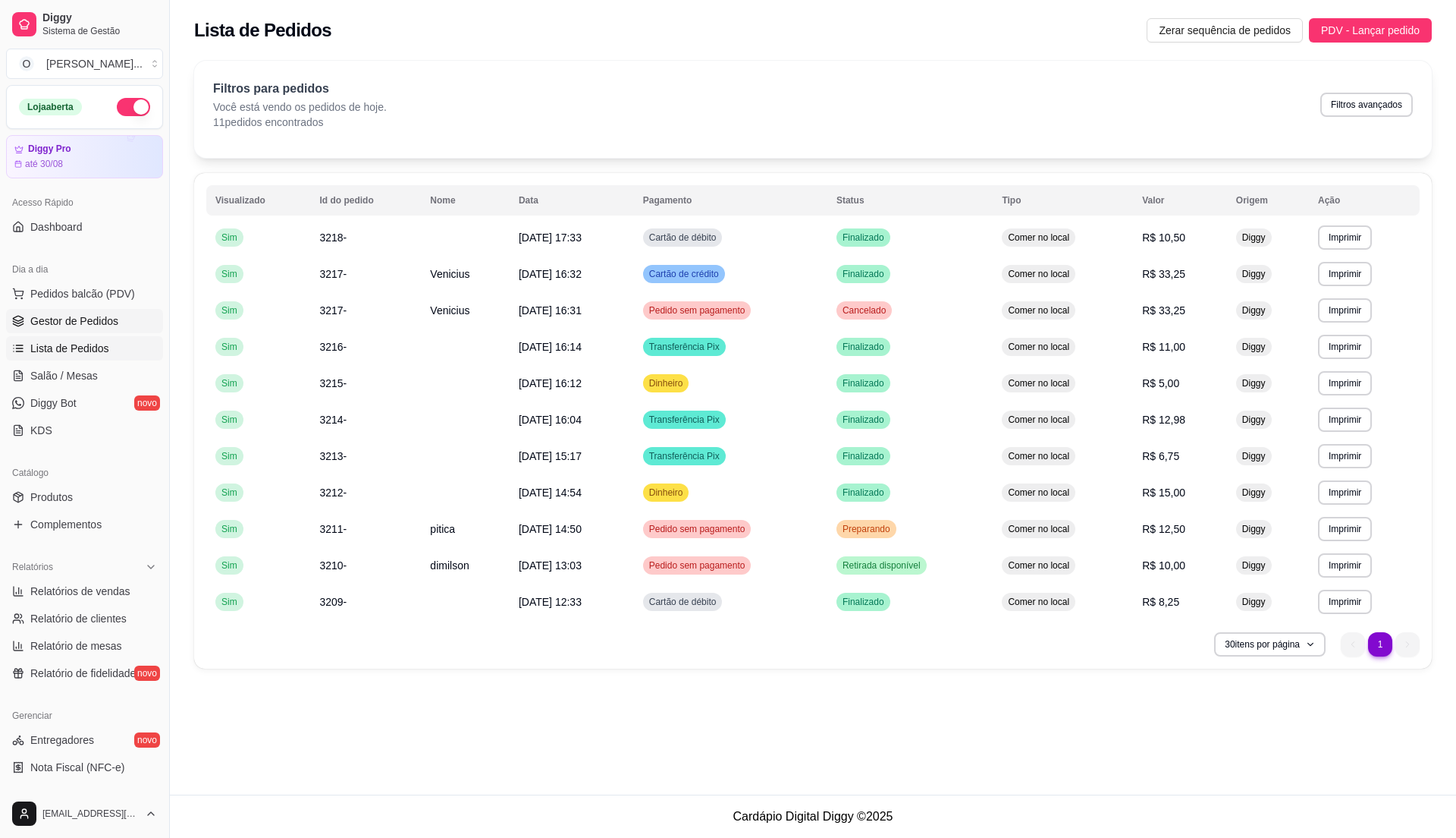
click at [104, 331] on link "Gestor de Pedidos" at bounding box center [84, 321] width 157 height 24
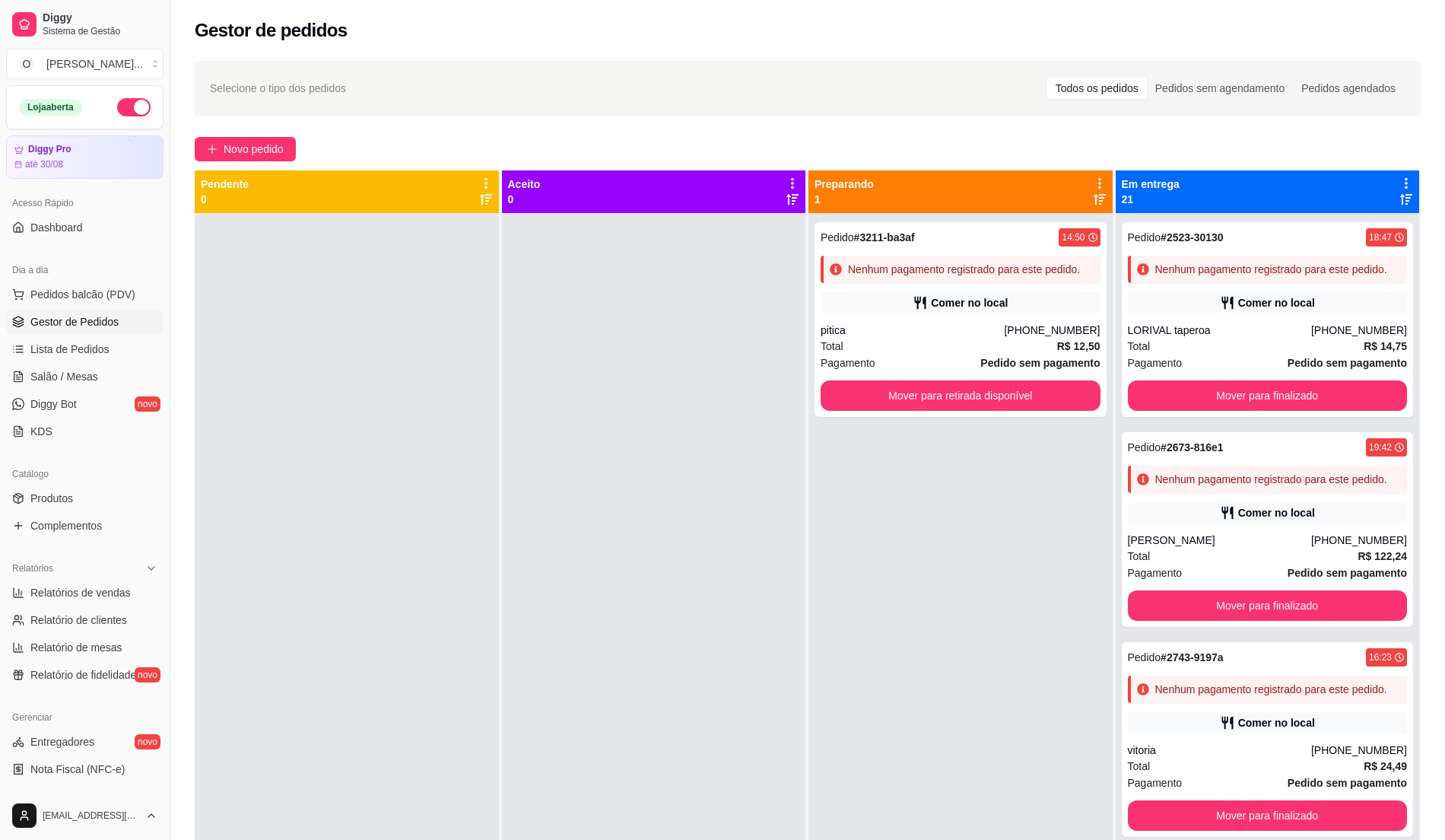
click at [84, 321] on span "Gestor de Pedidos" at bounding box center [74, 321] width 88 height 15
click at [93, 296] on span "Pedidos balcão (PDV)" at bounding box center [82, 294] width 105 height 15
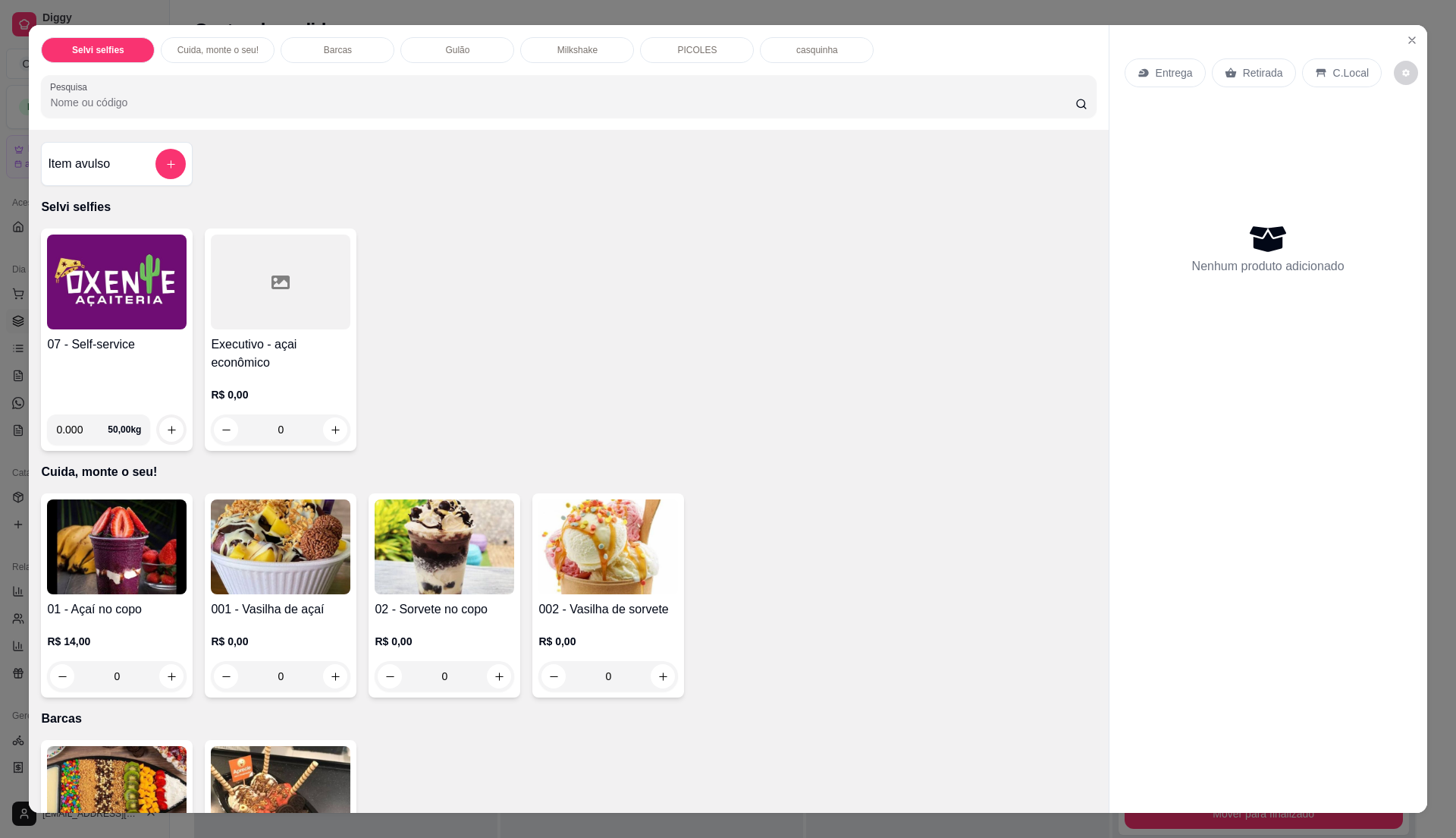
click at [116, 363] on div "07 - Self-service" at bounding box center [116, 369] width 139 height 67
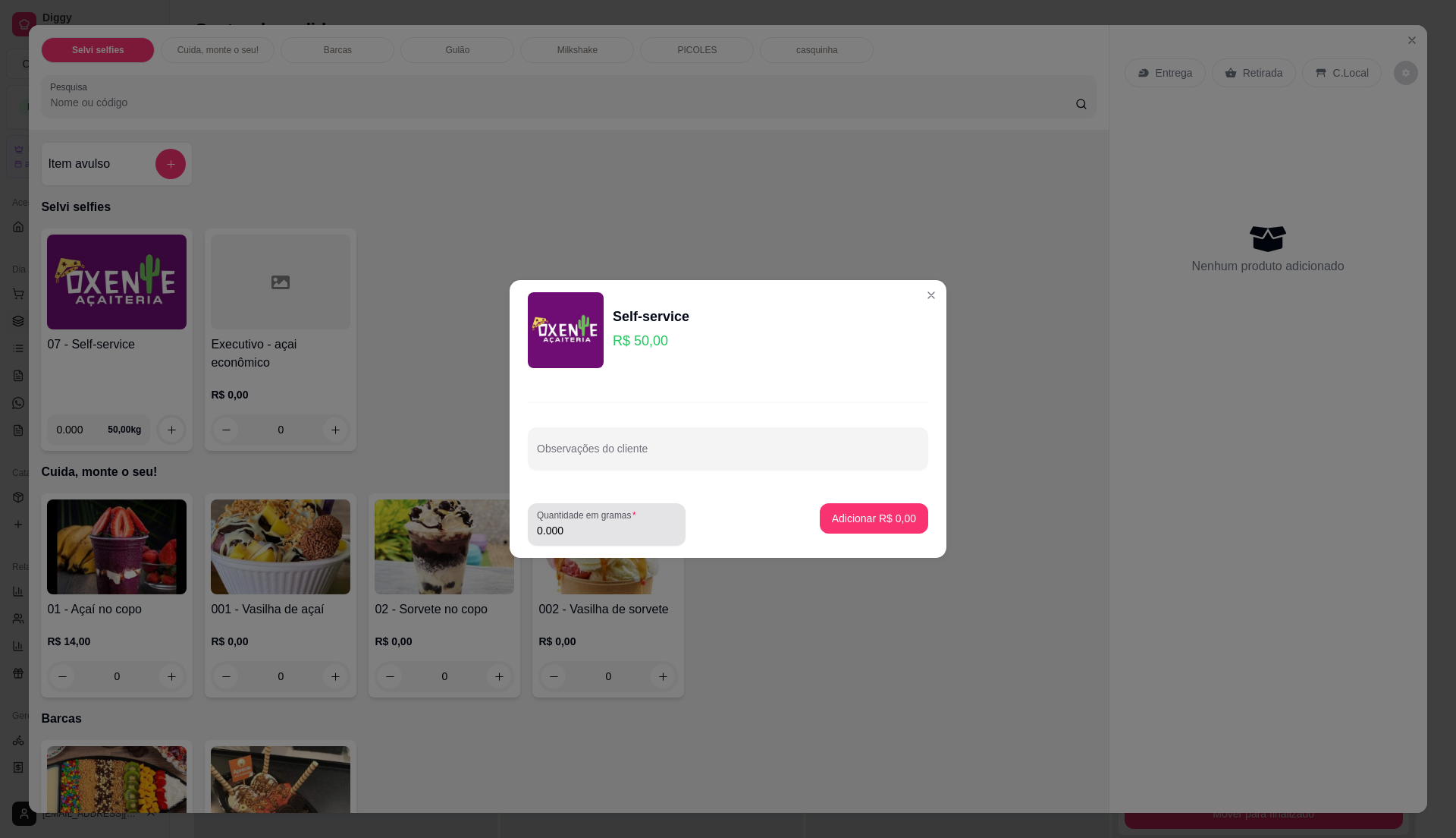
click at [622, 535] on input "0.000" at bounding box center [606, 530] width 139 height 15
click at [622, 535] on input "0" at bounding box center [606, 530] width 139 height 15
type input "0.335"
click at [851, 514] on p "Adicionar R$ 16,75" at bounding box center [870, 517] width 90 height 15
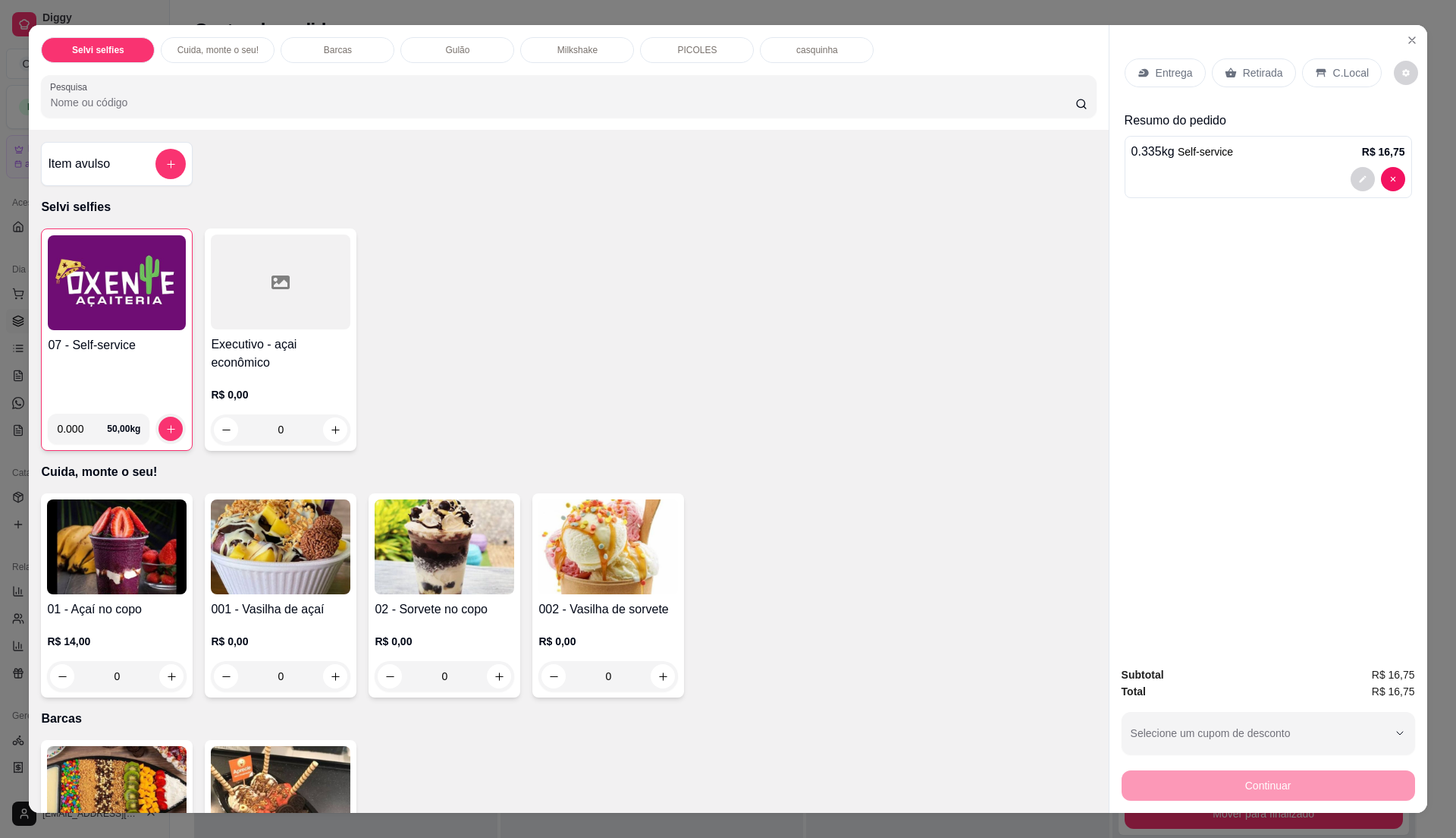
click at [1352, 68] on p "C.Local" at bounding box center [1351, 73] width 36 height 15
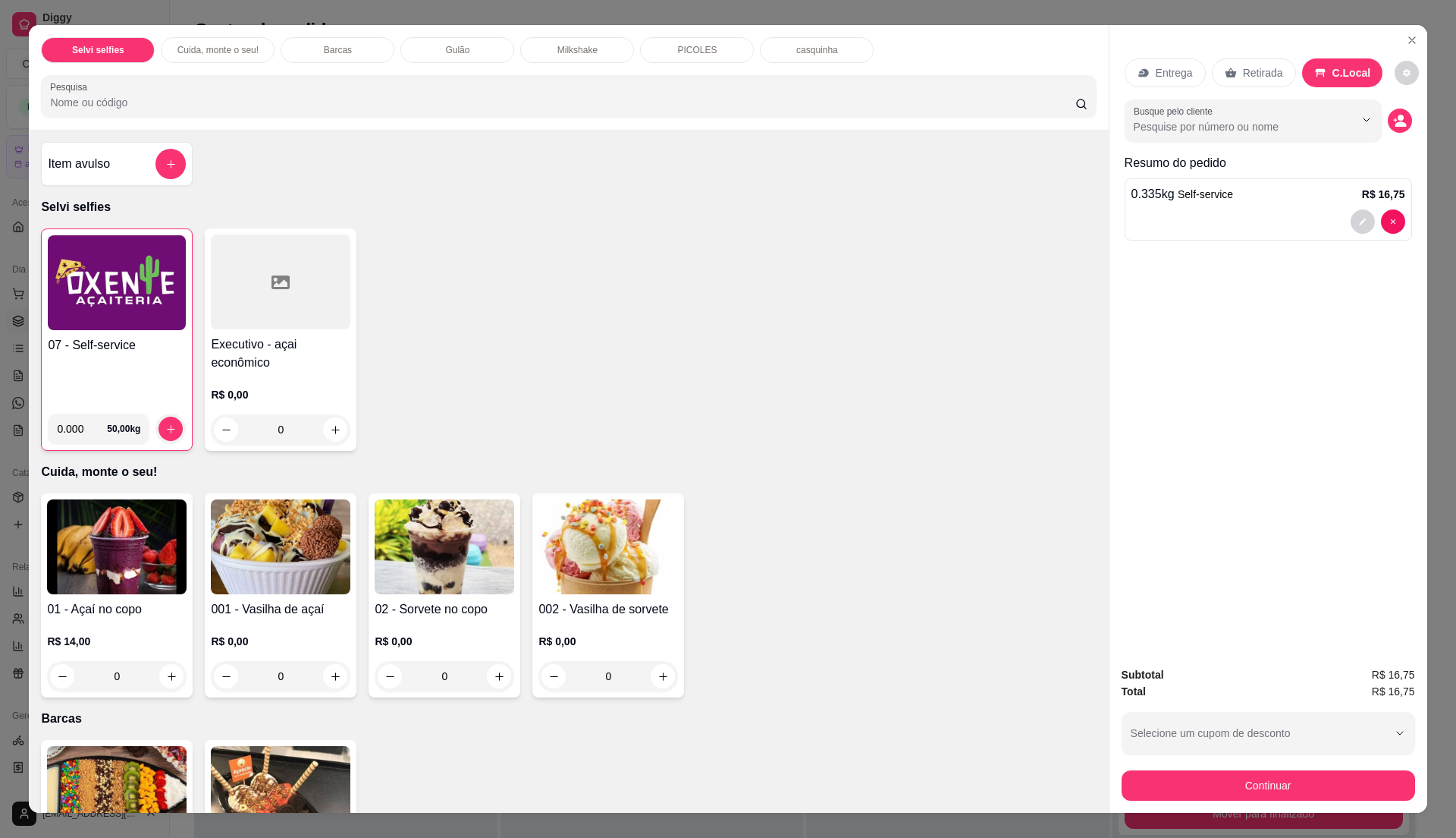
click at [121, 370] on div "07 - Self-service" at bounding box center [116, 369] width 138 height 65
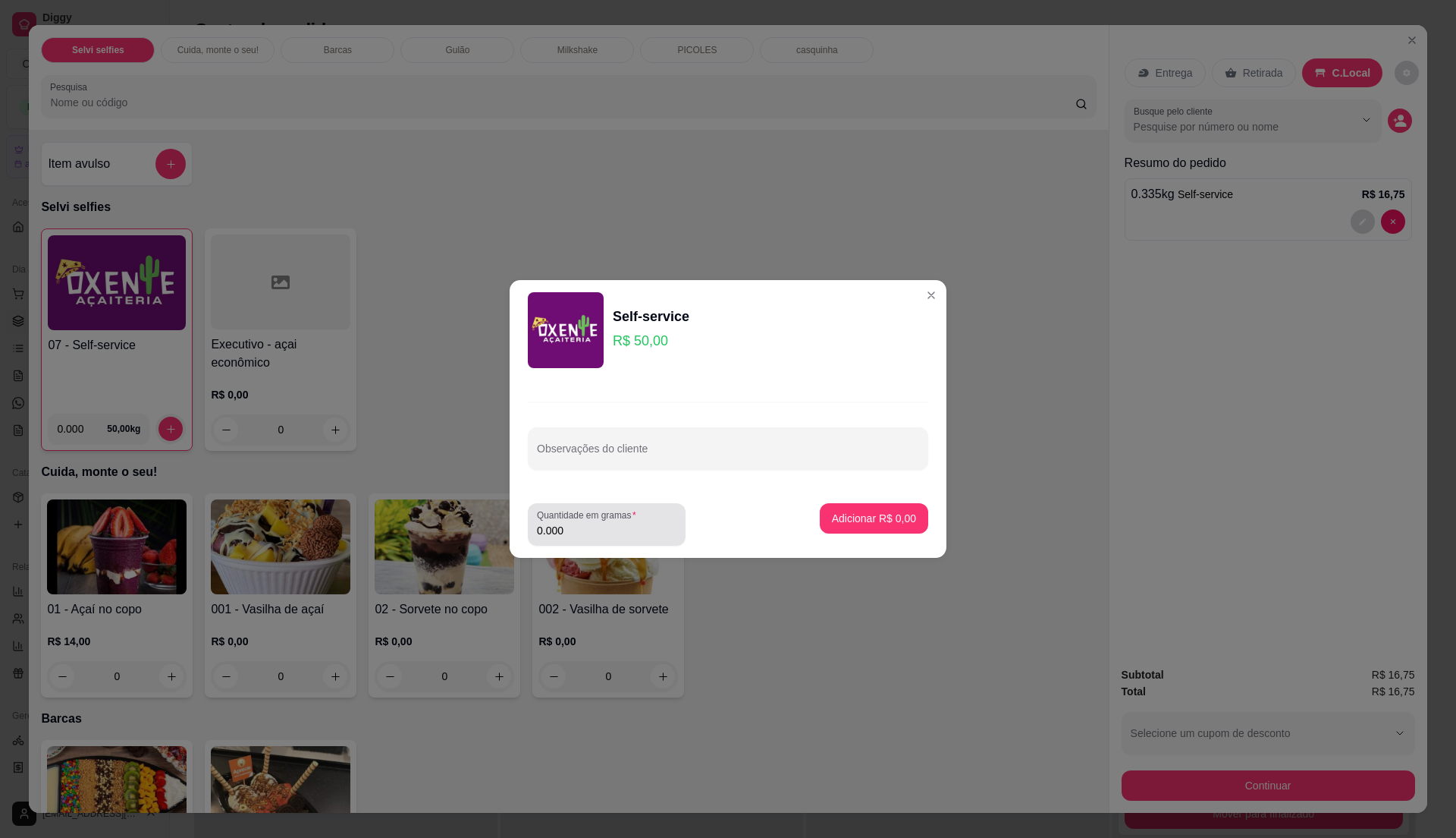
click at [657, 536] on input "0.000" at bounding box center [606, 530] width 139 height 15
click at [650, 528] on input "0" at bounding box center [606, 530] width 139 height 15
type input "0.255"
click at [858, 520] on p "Adicionar R$ 12,75" at bounding box center [870, 517] width 90 height 15
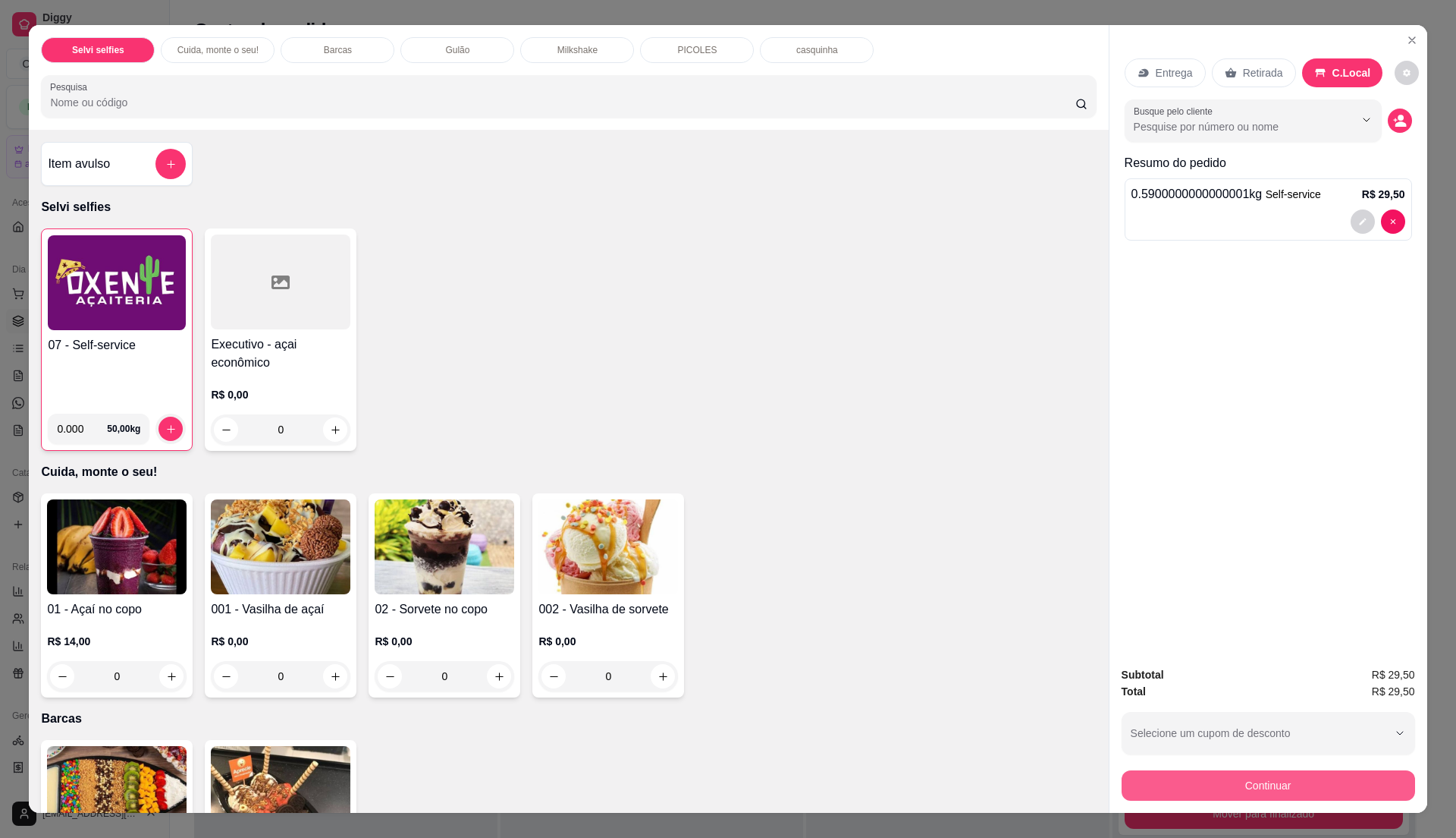
click at [1268, 781] on button "Continuar" at bounding box center [1268, 785] width 293 height 30
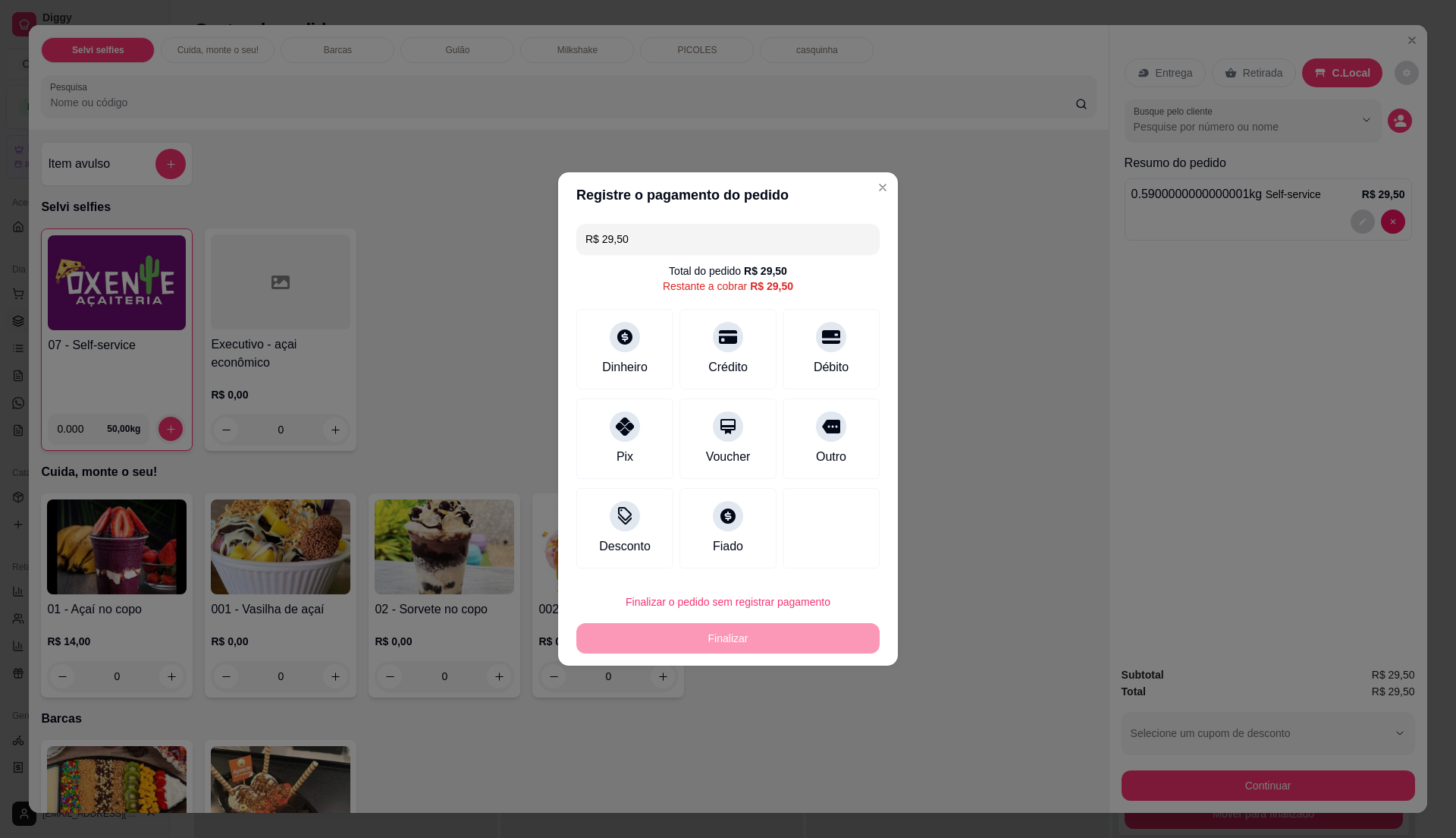
click at [646, 234] on input "R$ 29,50" at bounding box center [728, 239] width 285 height 30
click at [610, 432] on div at bounding box center [625, 422] width 33 height 33
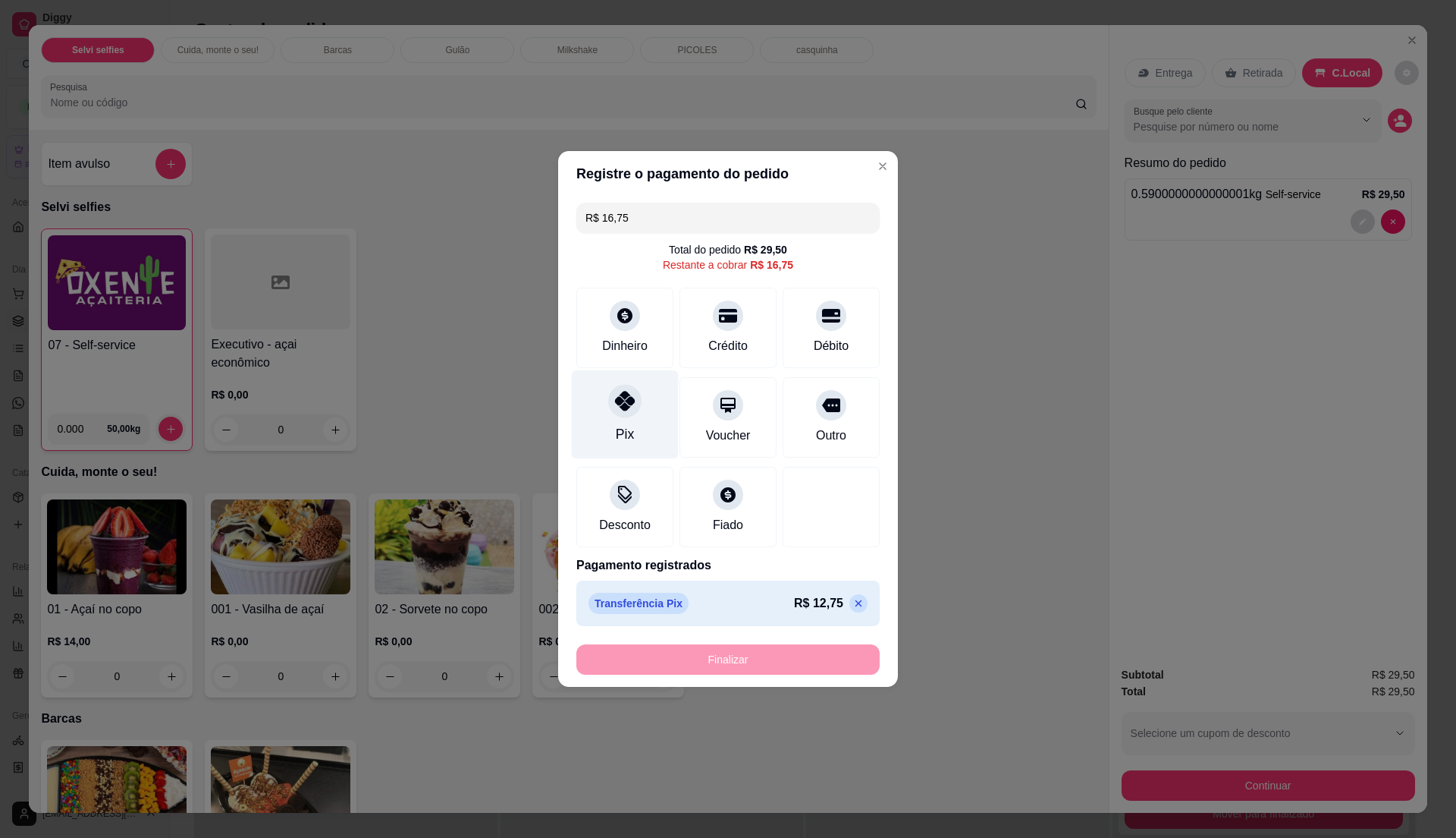
click at [618, 435] on div "Pix" at bounding box center [625, 434] width 18 height 20
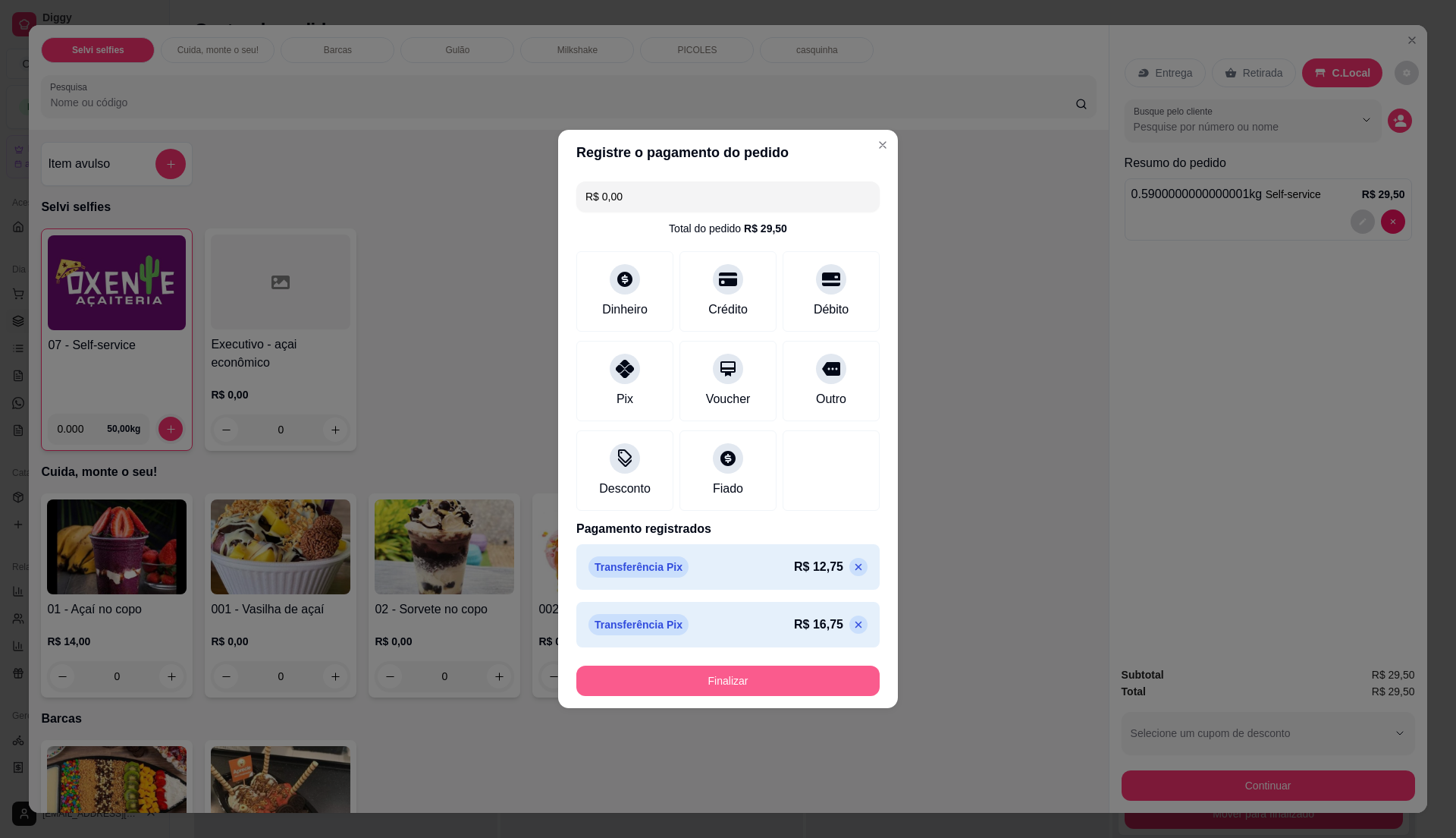
click at [732, 684] on button "Finalizar" at bounding box center [728, 681] width 304 height 30
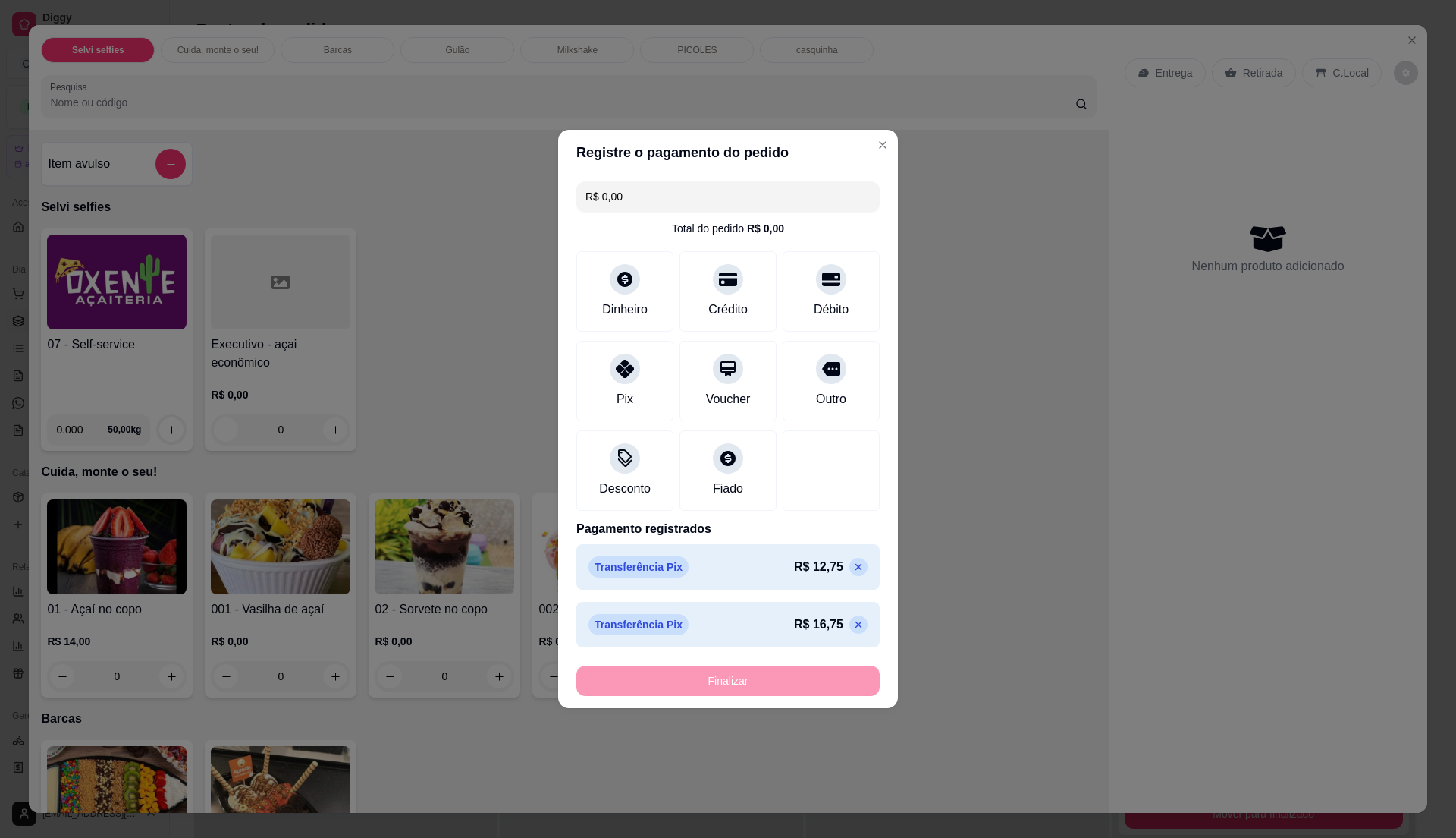
type input "-R$ 29,50"
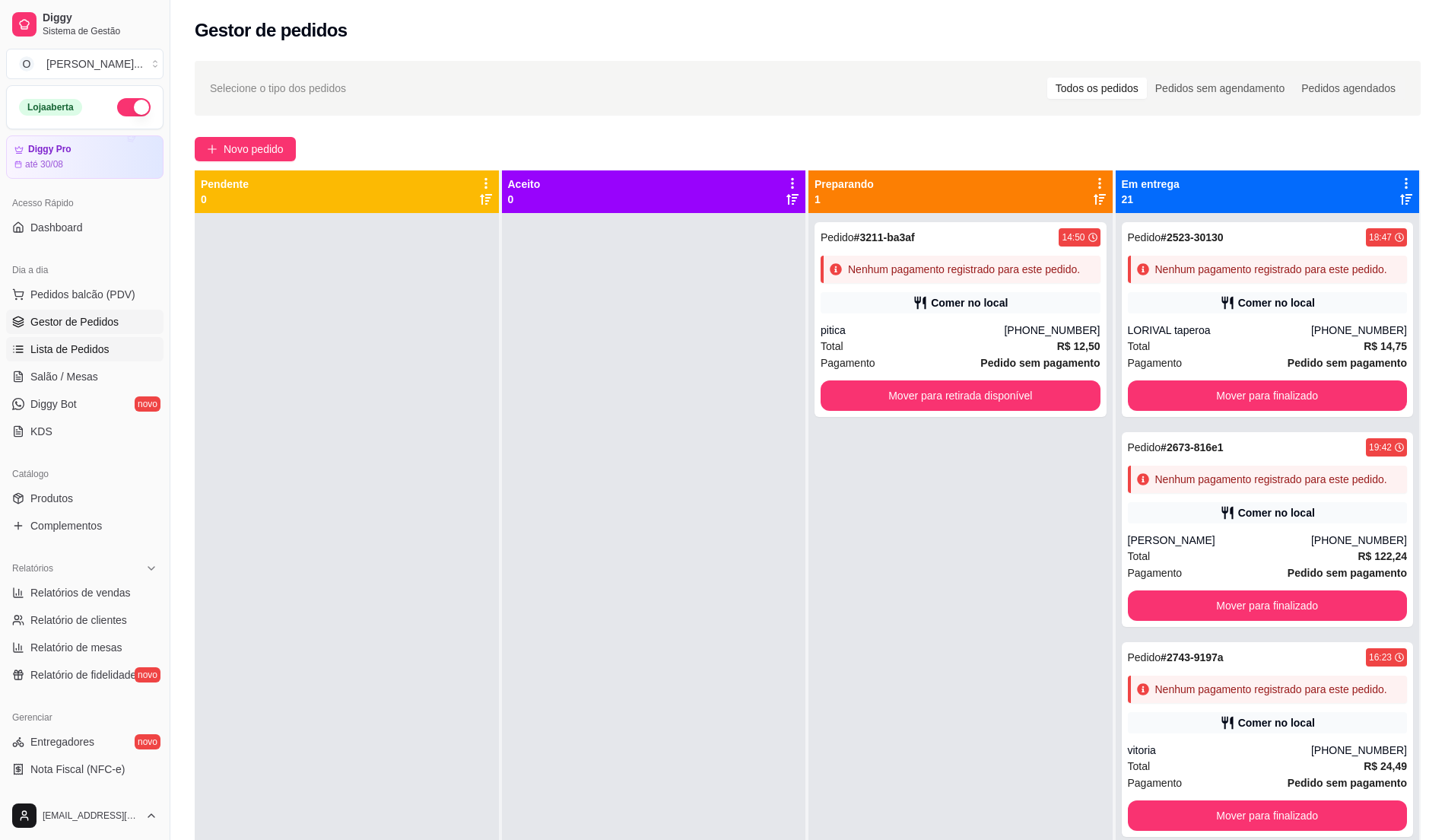
click at [82, 340] on link "Lista de Pedidos" at bounding box center [85, 349] width 157 height 24
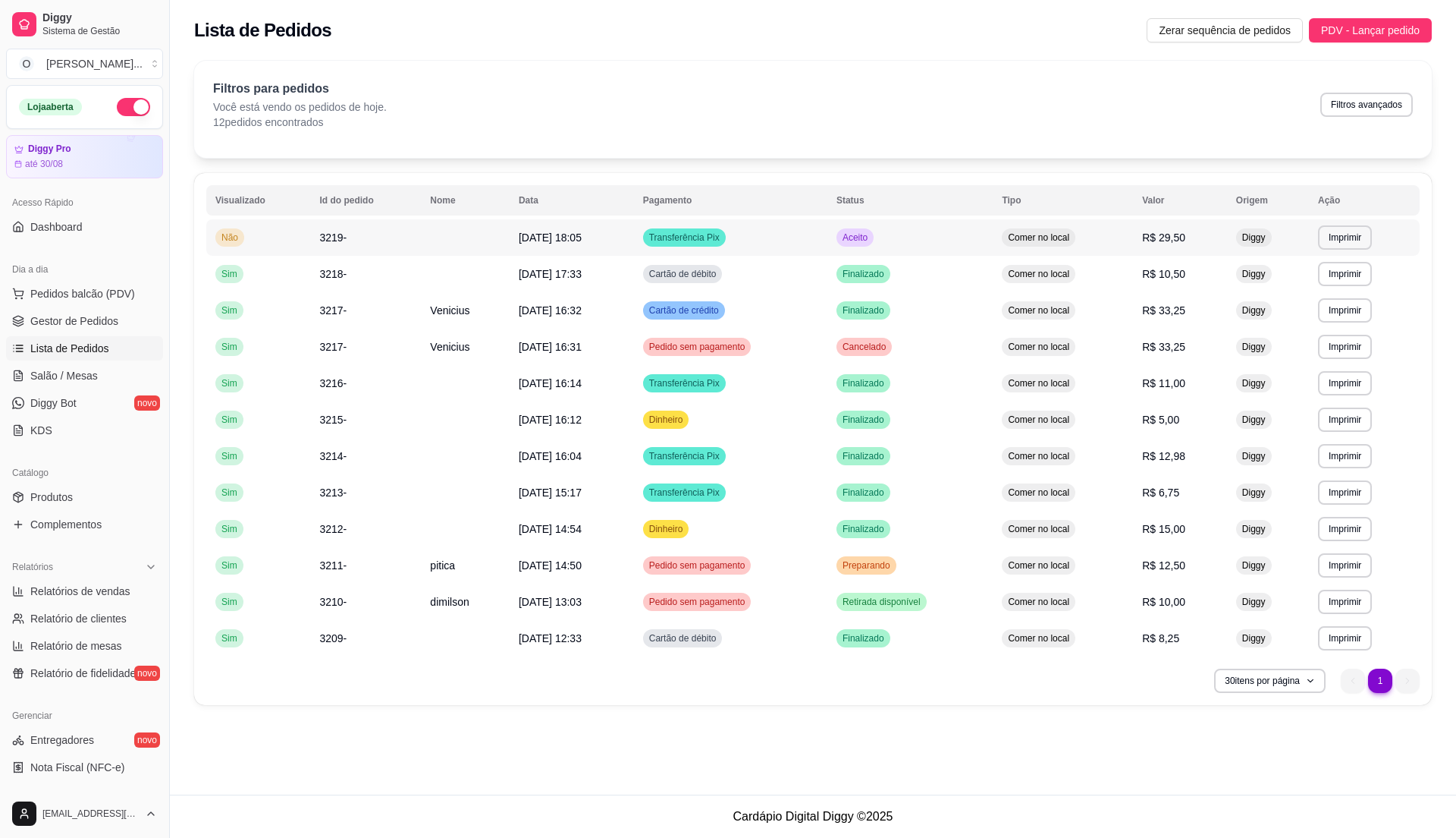
click at [825, 243] on td "Transferência Pix" at bounding box center [730, 238] width 194 height 37
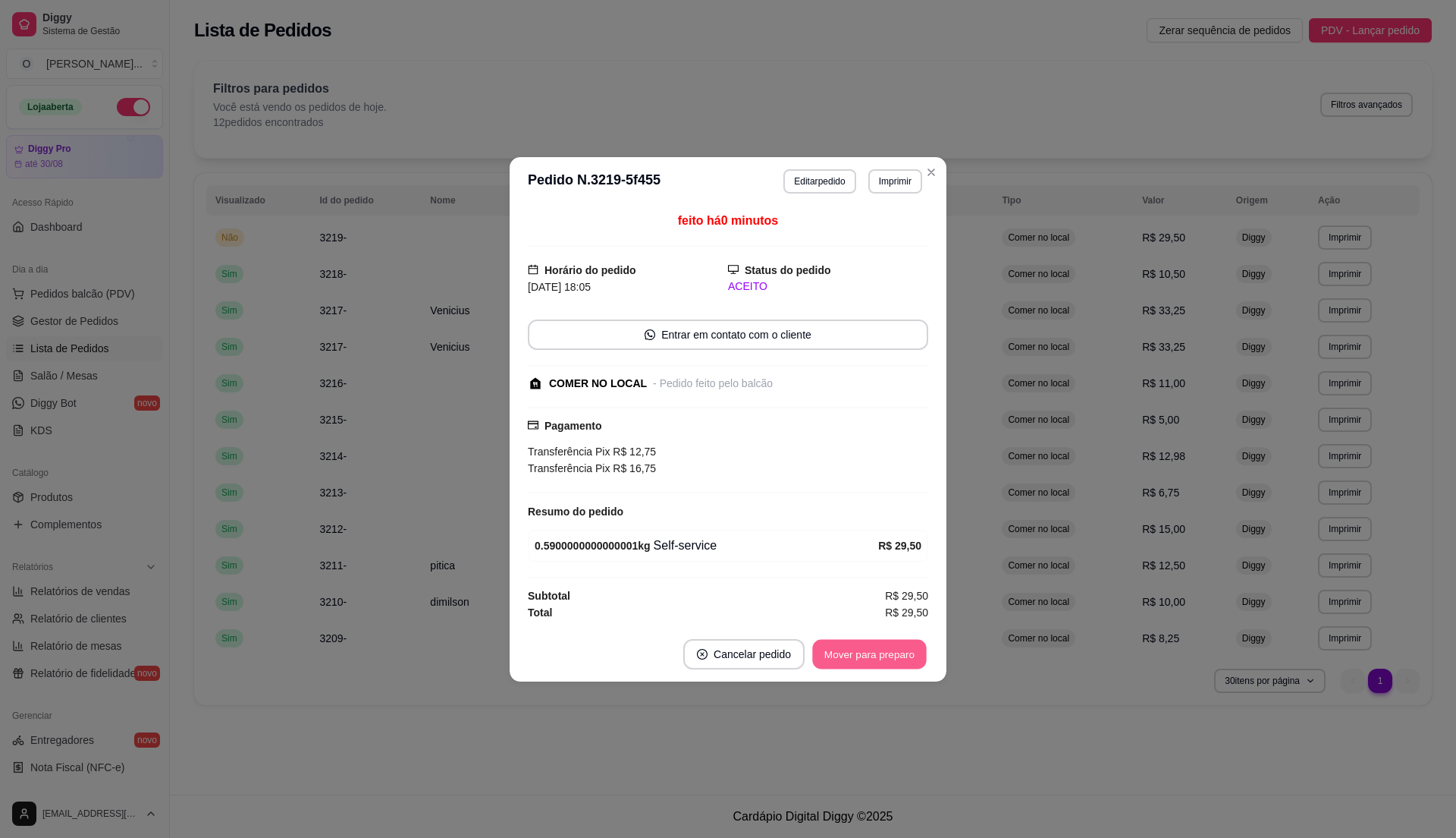
click at [914, 651] on button "Mover para preparo" at bounding box center [869, 653] width 114 height 30
click at [914, 651] on button "Mover para retirada disponível" at bounding box center [844, 654] width 167 height 30
click at [914, 651] on button "Mover para finalizado" at bounding box center [865, 654] width 126 height 30
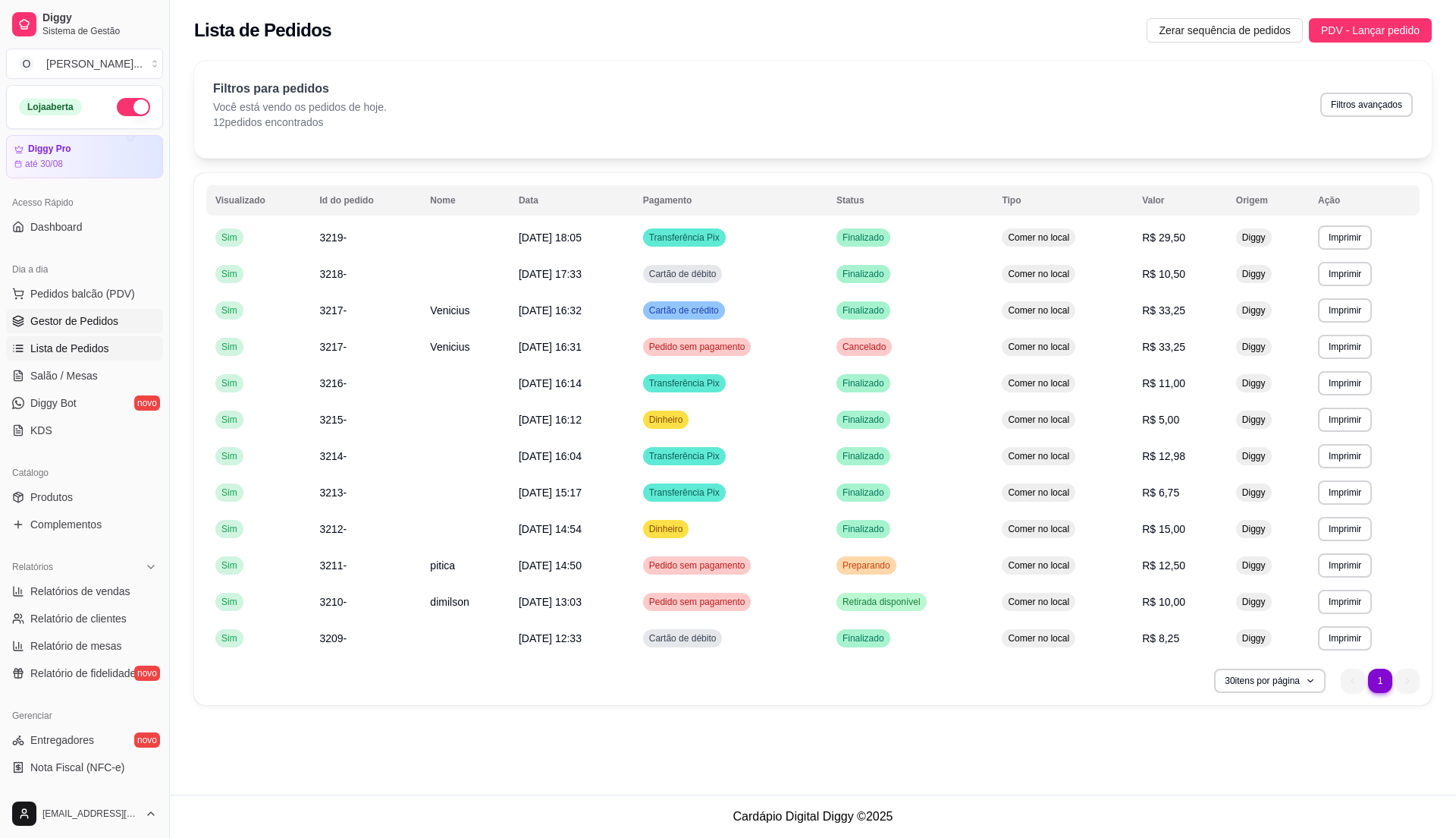
click at [96, 317] on span "Gestor de Pedidos" at bounding box center [74, 321] width 88 height 15
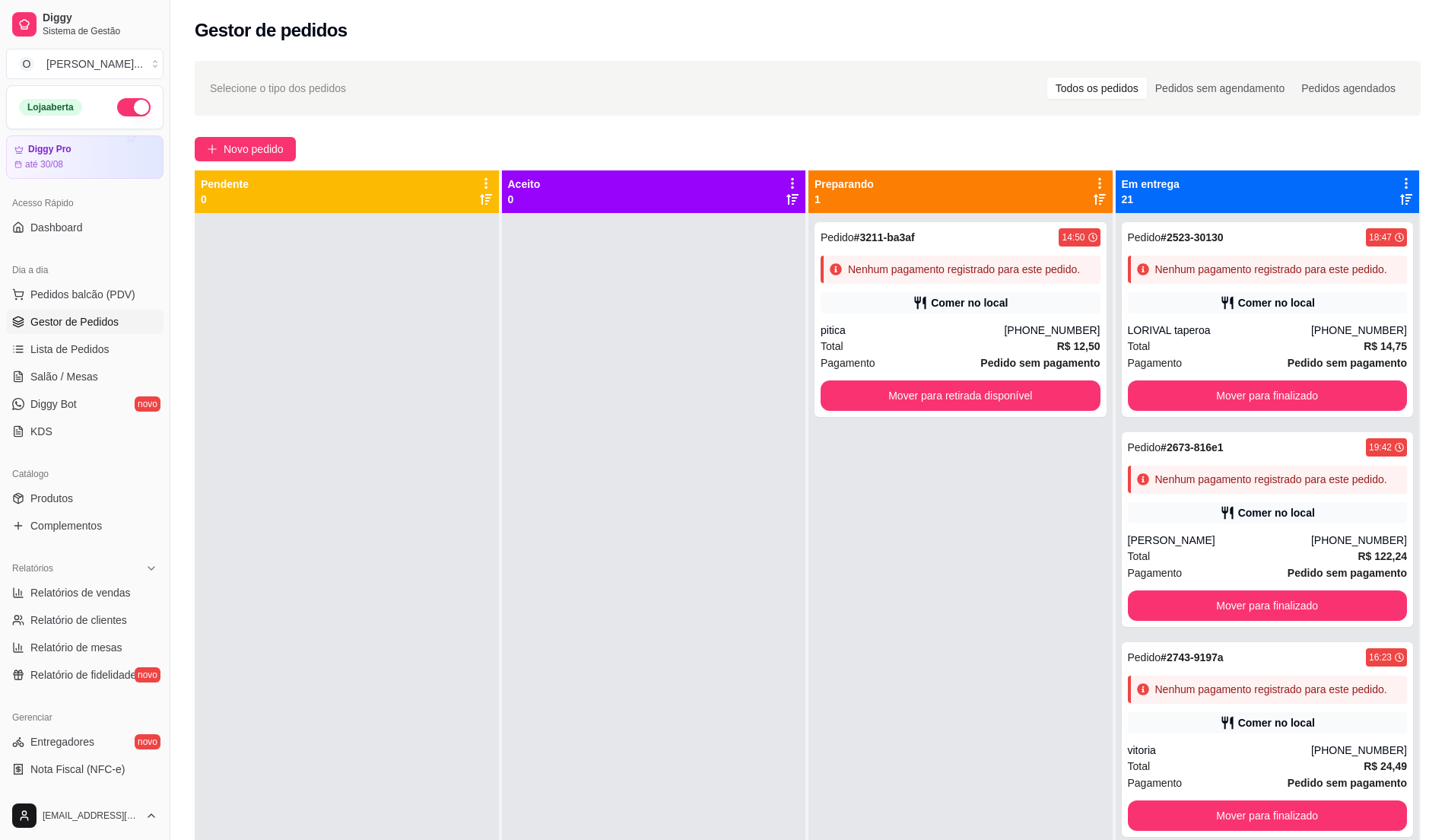
click at [688, 521] on div at bounding box center [654, 632] width 305 height 840
click at [537, 327] on div at bounding box center [654, 632] width 305 height 840
click at [55, 296] on span "Pedidos balcão (PDV)" at bounding box center [82, 294] width 105 height 15
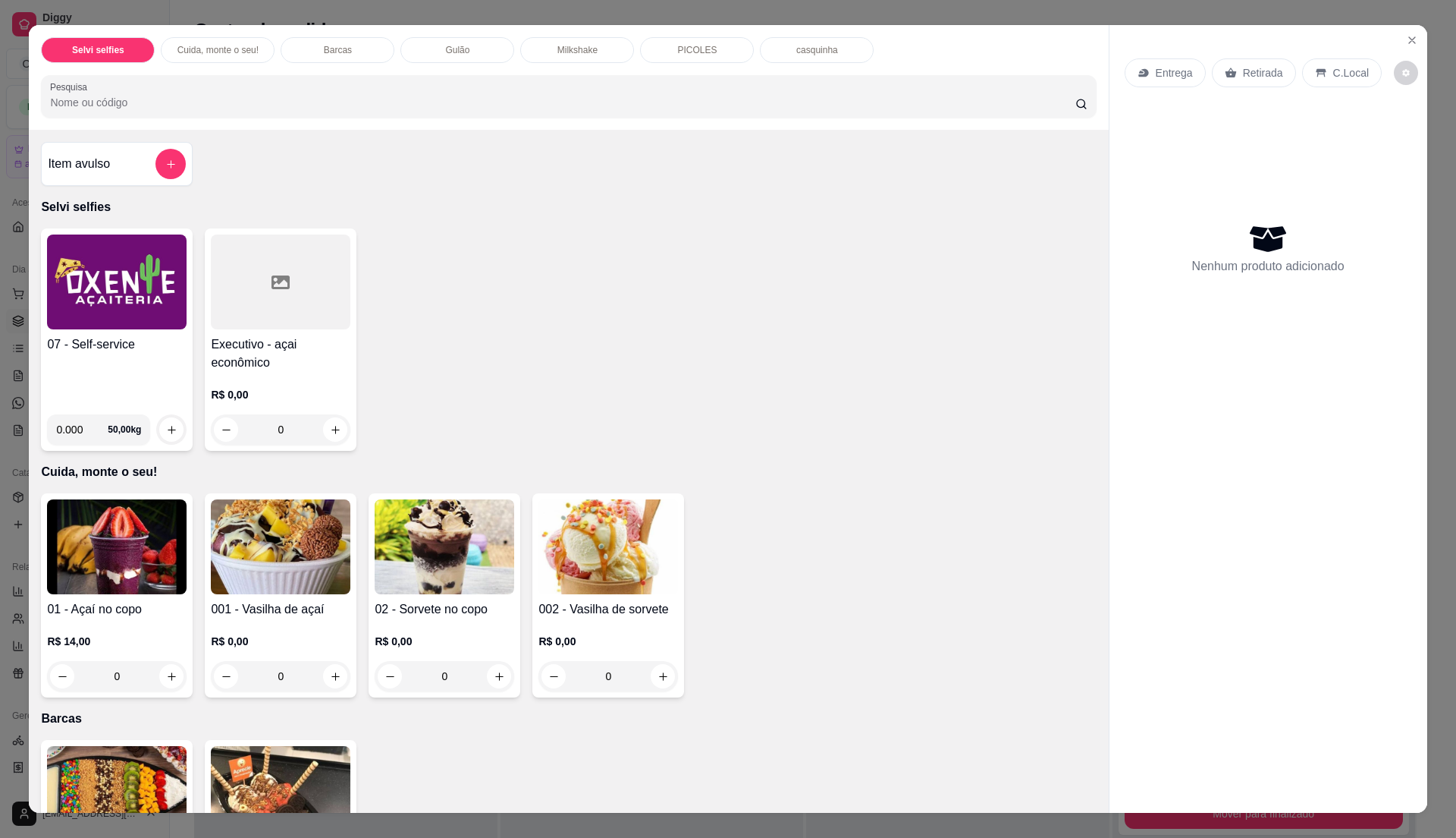
click at [131, 356] on div "07 - Self-service" at bounding box center [116, 369] width 139 height 67
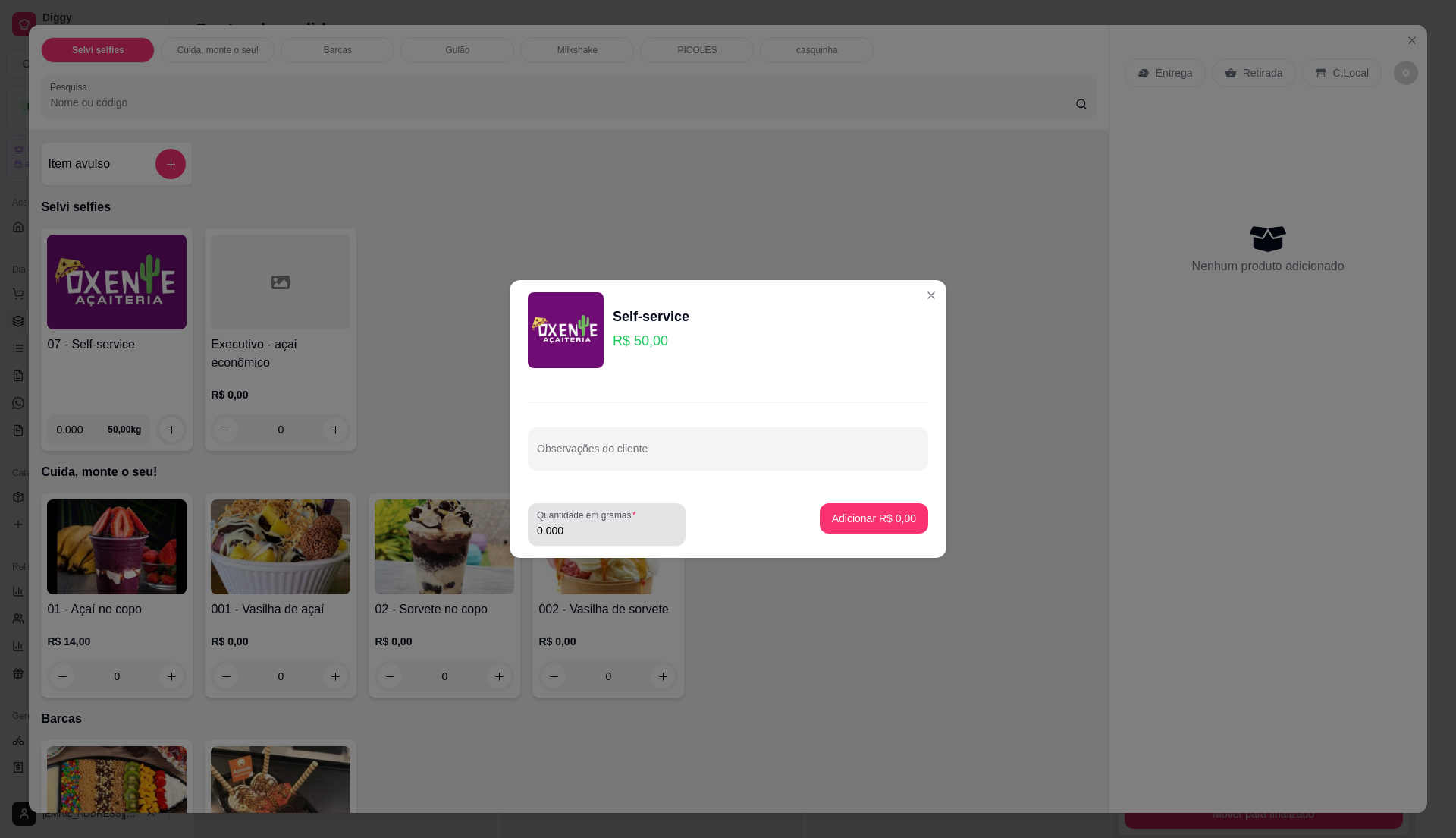
click at [595, 506] on div "Quantidade em gramas 0.000" at bounding box center [606, 524] width 158 height 42
type input "0.200"
click at [799, 522] on footer "Quantidade em gramas 0.200 Adicionar R$ 10,00" at bounding box center [728, 525] width 437 height 67
click at [814, 517] on button "Adicionar R$ 10,00" at bounding box center [871, 518] width 115 height 30
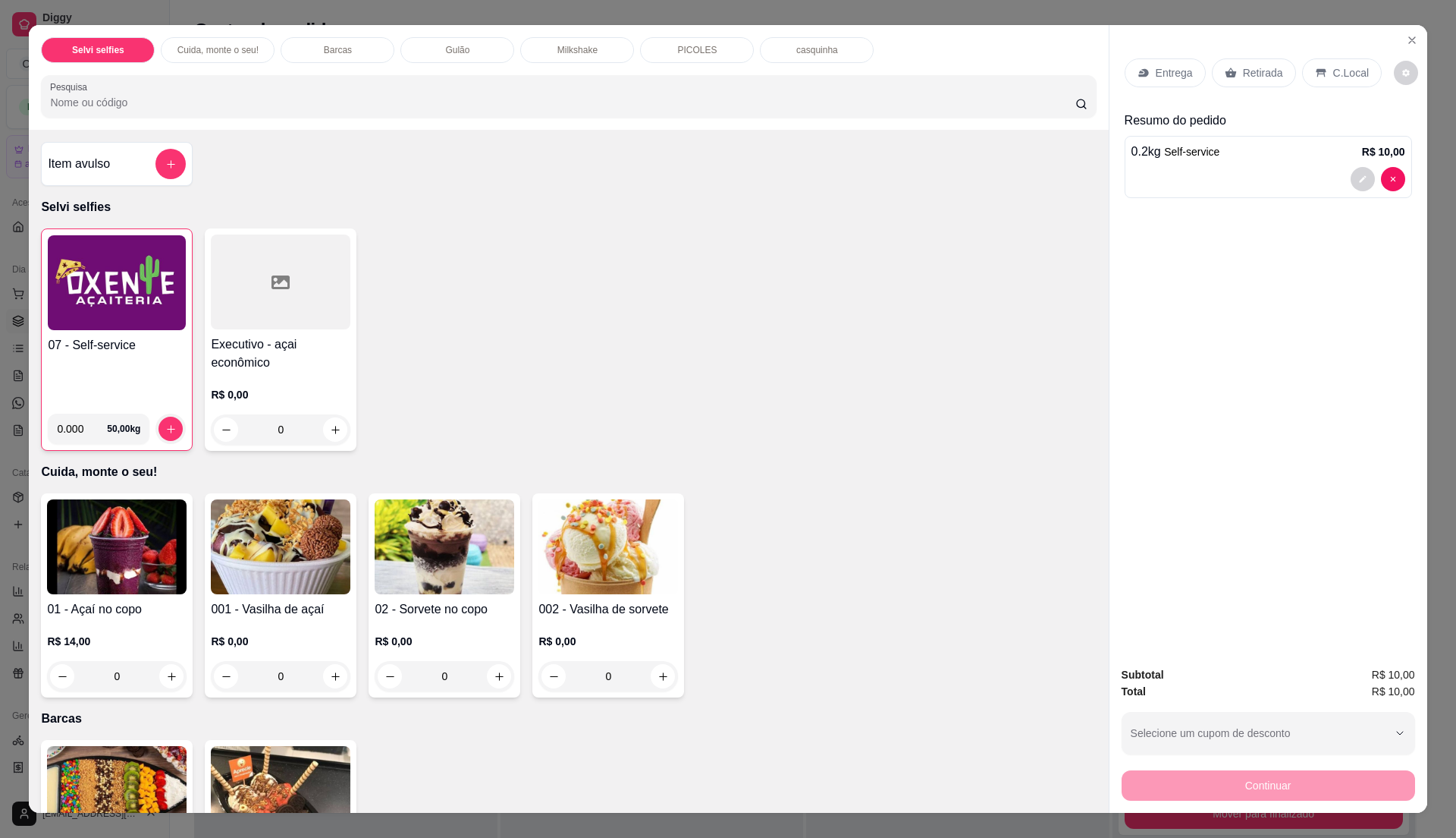
click at [1354, 71] on p "C.Local" at bounding box center [1351, 73] width 36 height 15
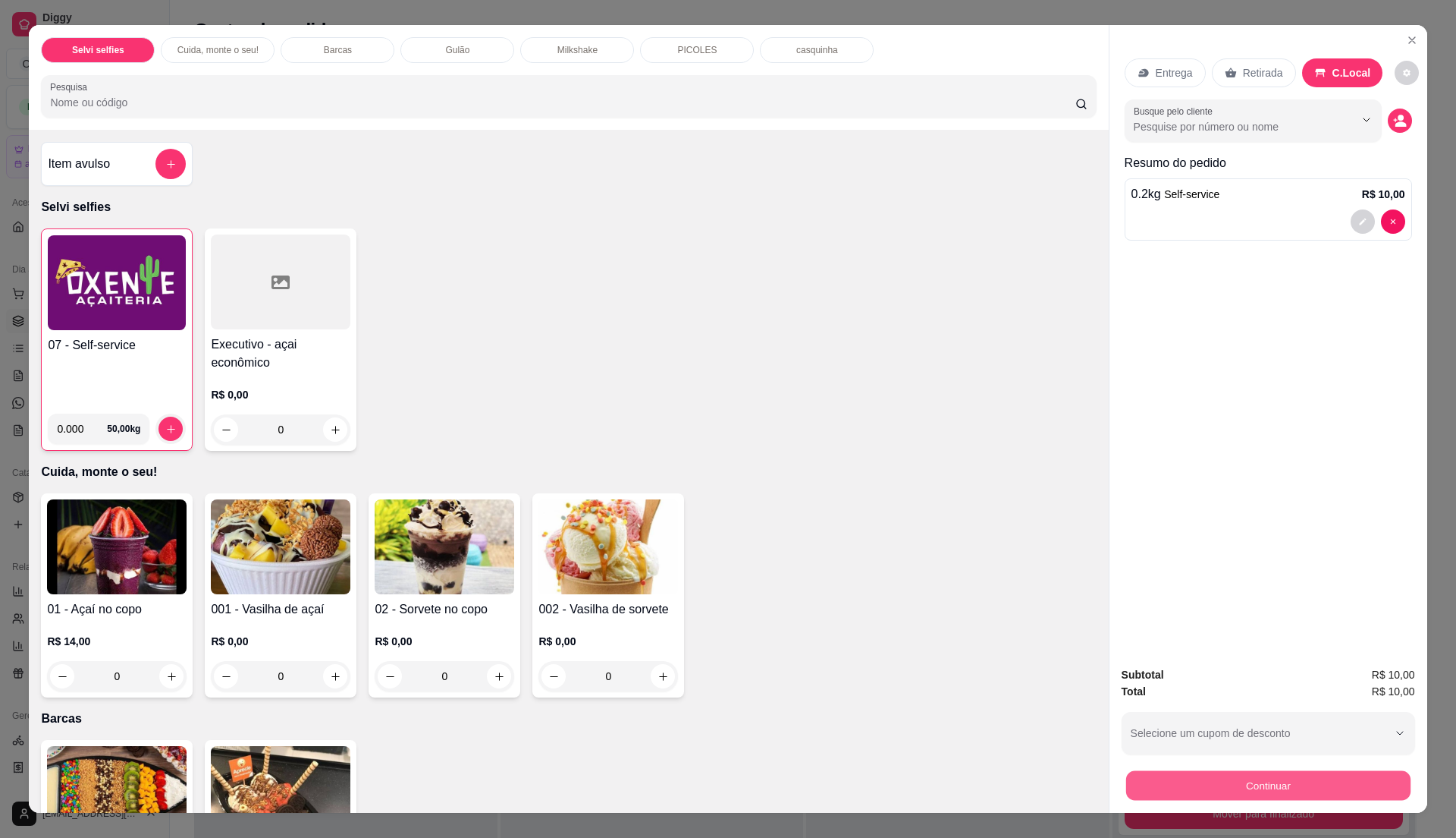
click at [1254, 777] on button "Continuar" at bounding box center [1267, 785] width 285 height 30
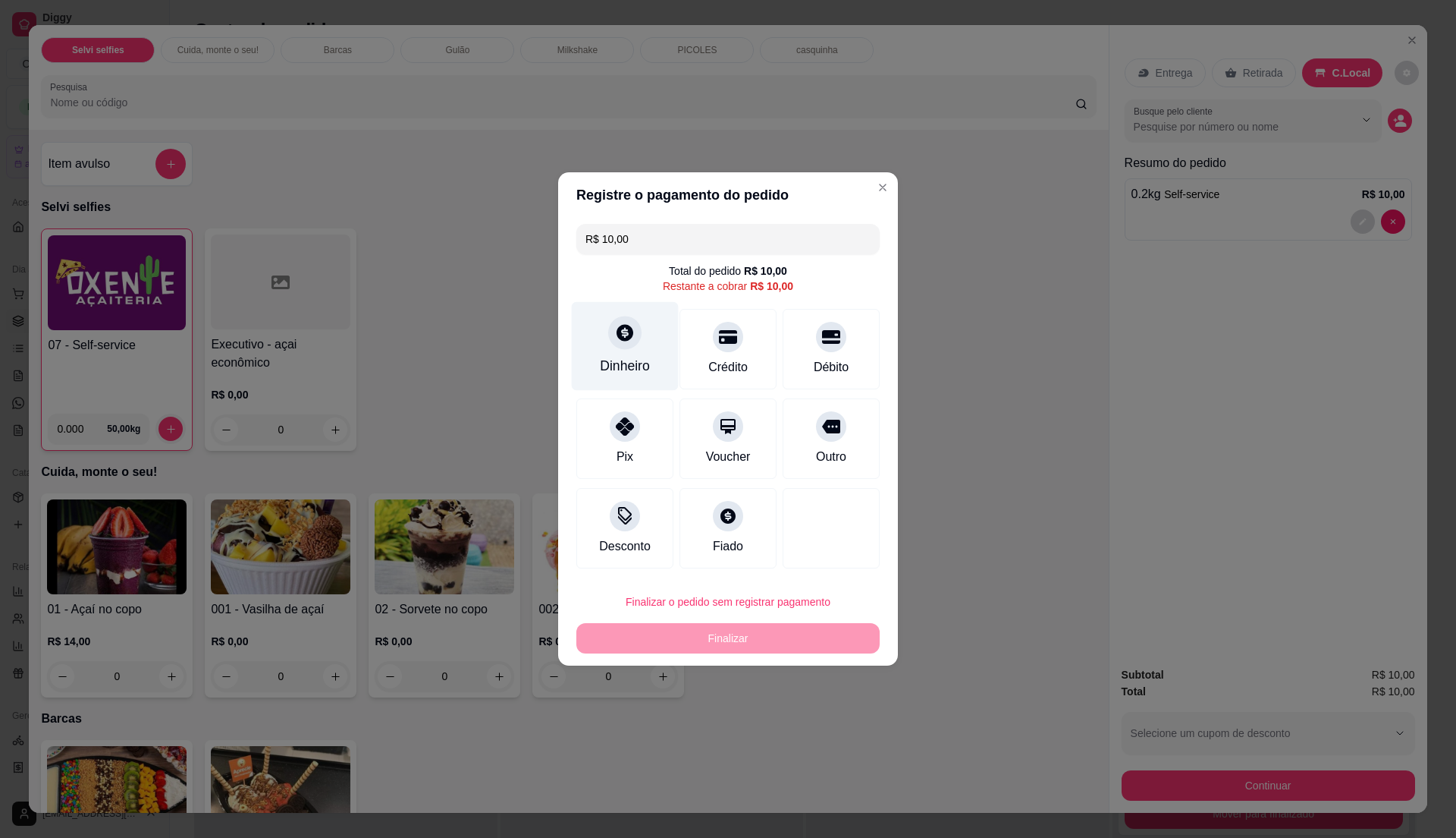
click at [633, 356] on div "Dinheiro" at bounding box center [625, 365] width 50 height 20
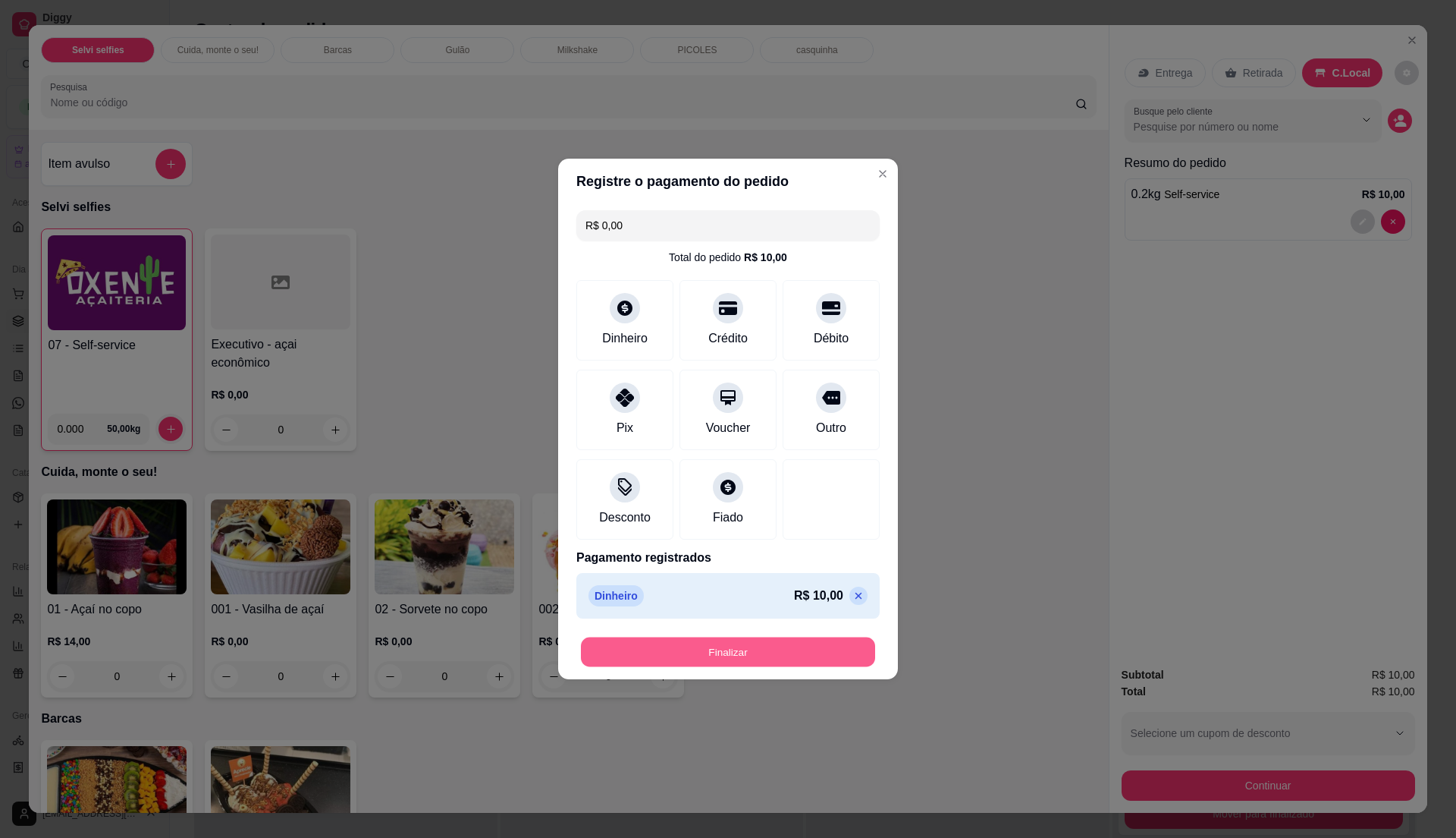
click at [814, 651] on button "Finalizar" at bounding box center [728, 651] width 294 height 30
type input "-R$ 10,00"
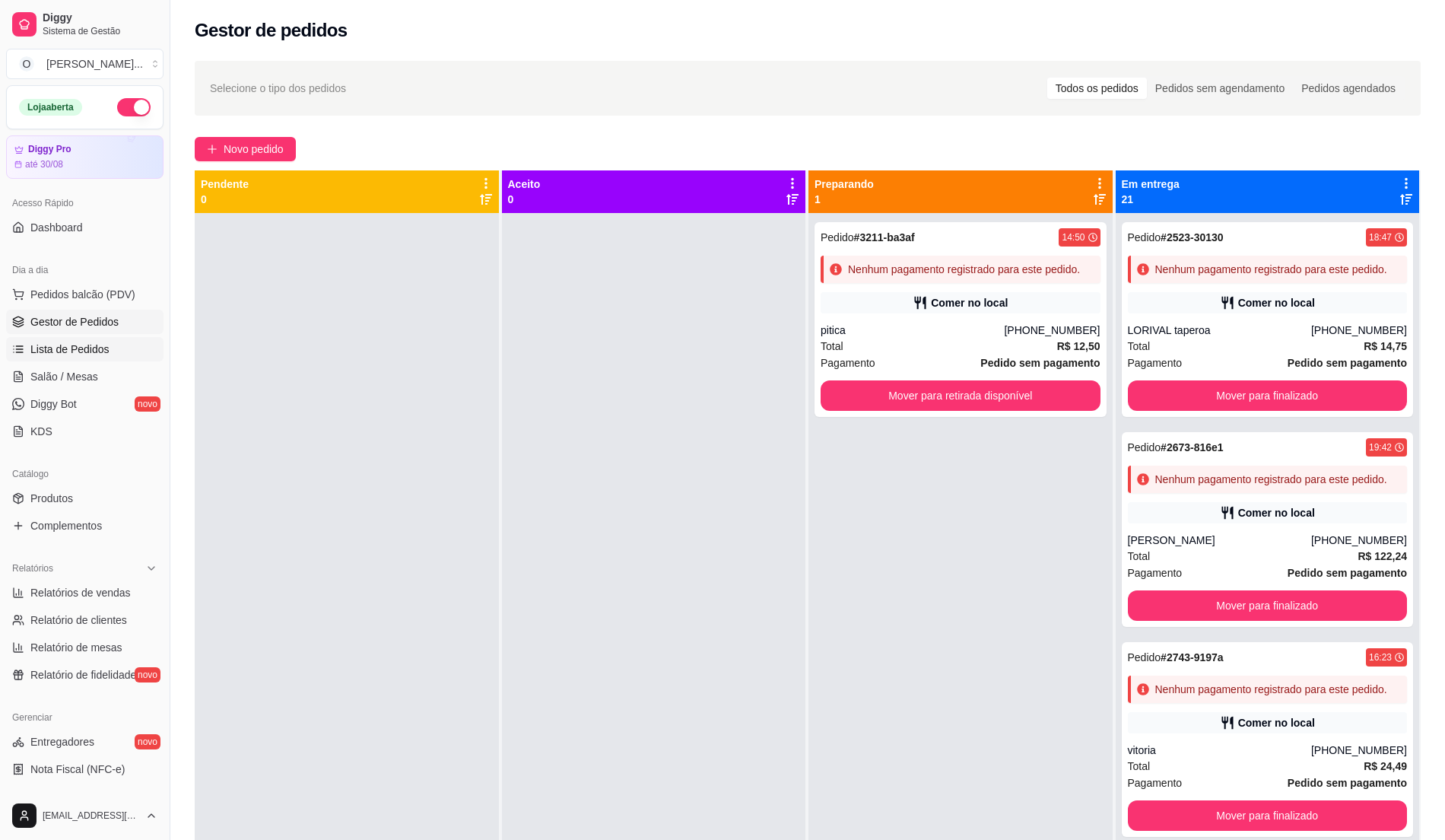
click at [93, 356] on span "Lista de Pedidos" at bounding box center [70, 348] width 79 height 15
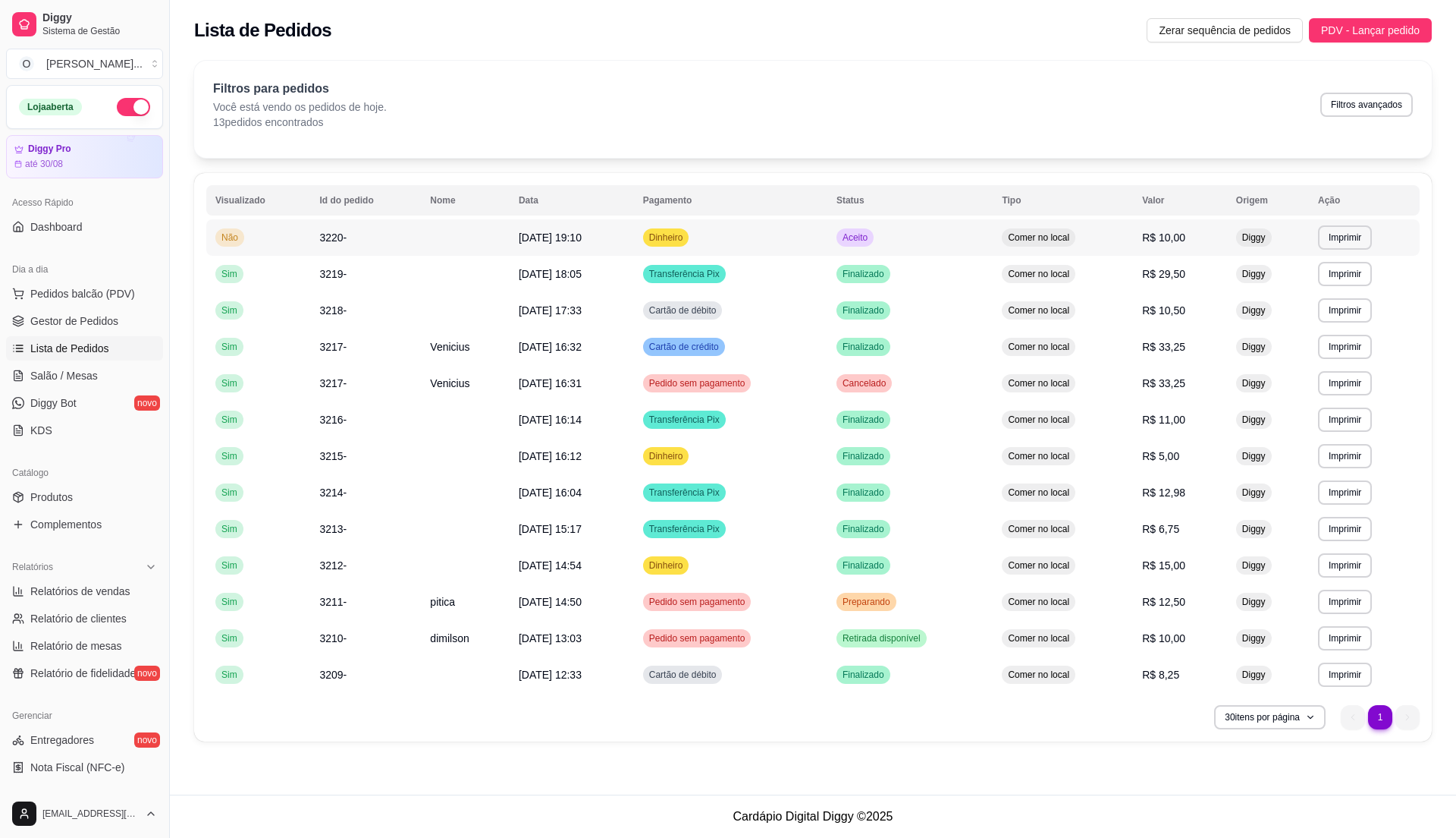
click at [941, 250] on td "Aceito" at bounding box center [909, 238] width 165 height 37
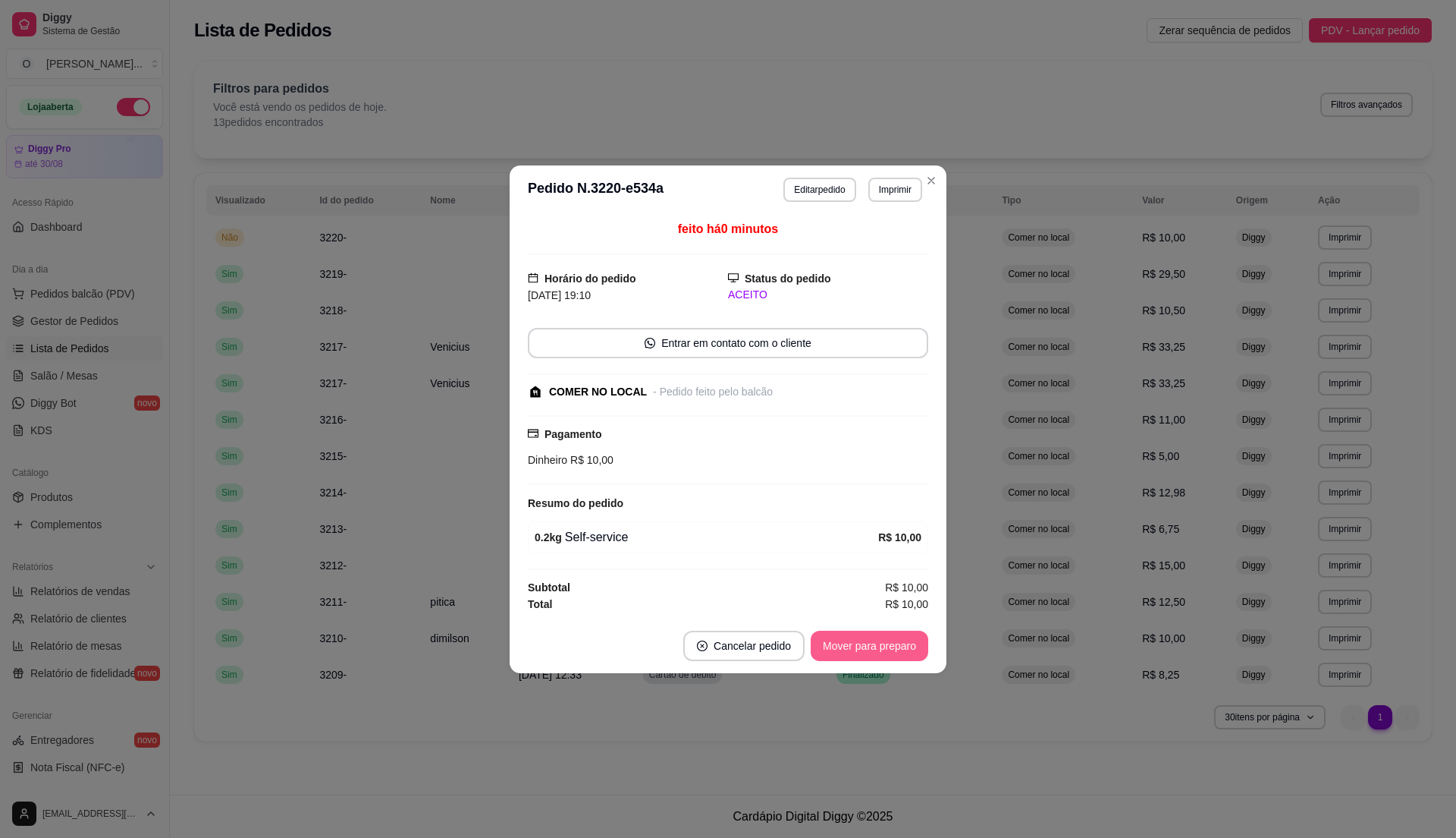
click at [905, 640] on button "Mover para preparo" at bounding box center [869, 646] width 117 height 30
click at [905, 640] on button "Mover para retirada disponível" at bounding box center [844, 646] width 167 height 30
click at [905, 640] on button "Mover para finalizado" at bounding box center [865, 646] width 126 height 30
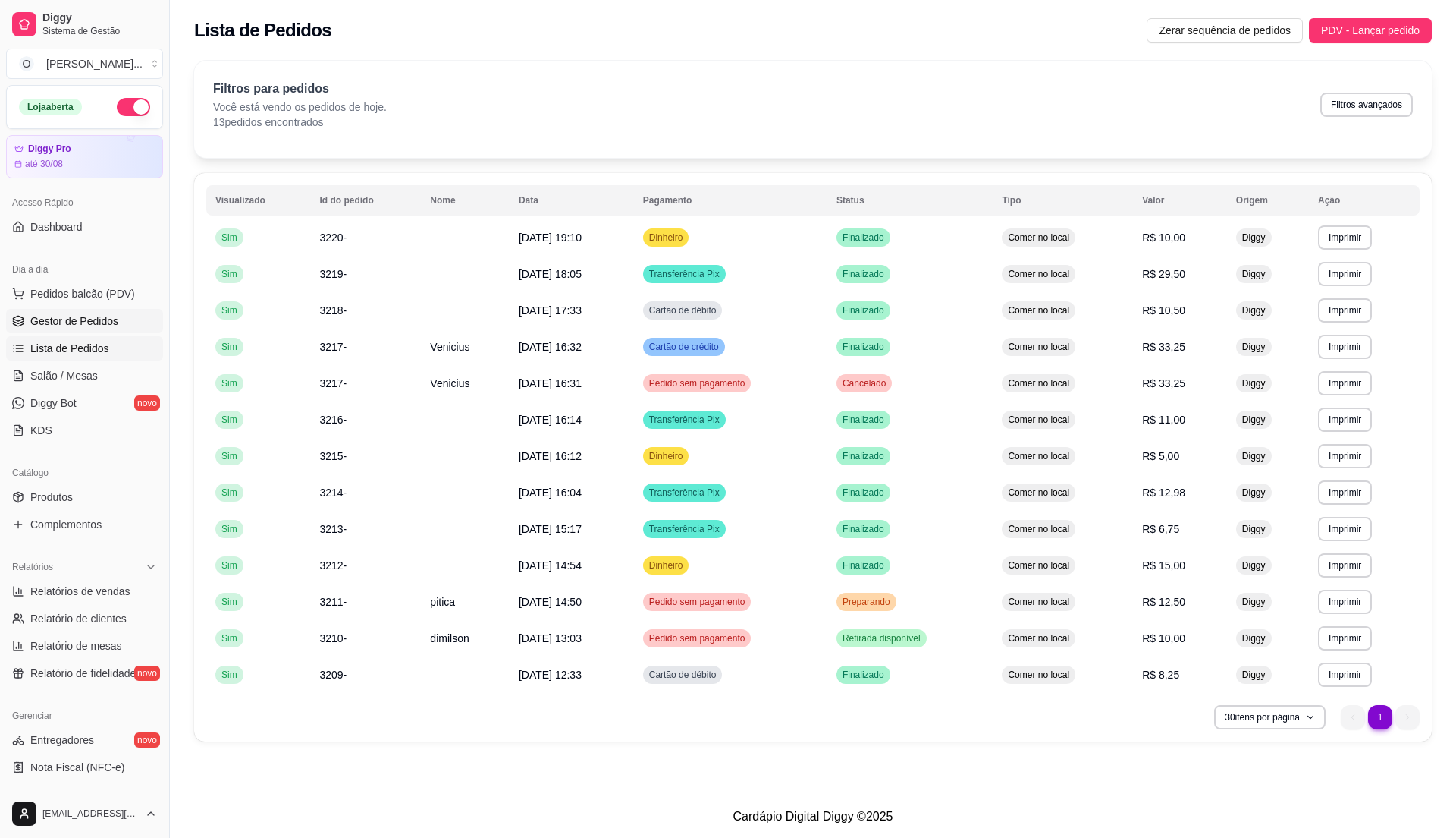
click at [110, 319] on span "Gestor de Pedidos" at bounding box center [74, 321] width 88 height 15
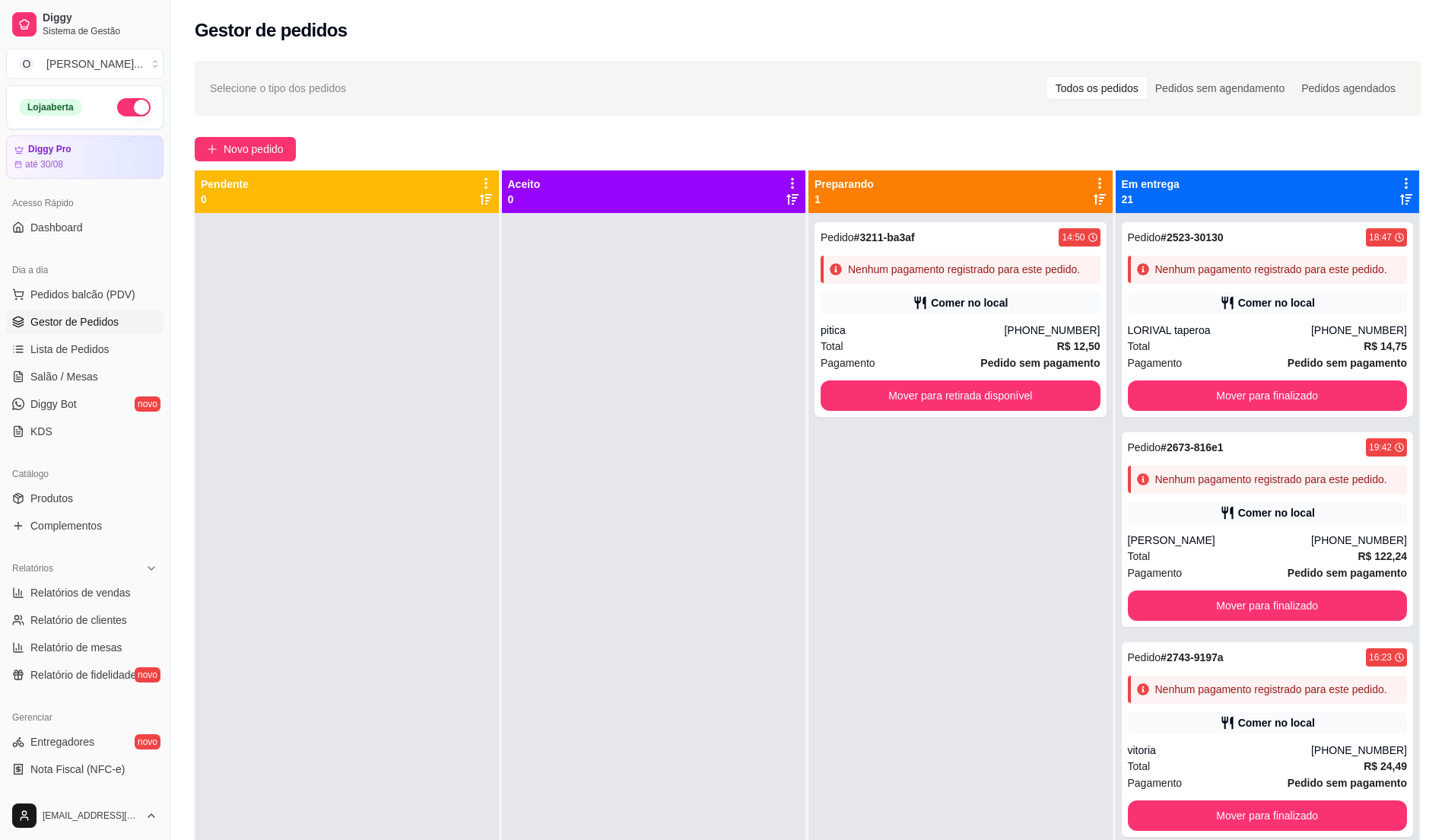
click at [628, 548] on div at bounding box center [654, 632] width 305 height 840
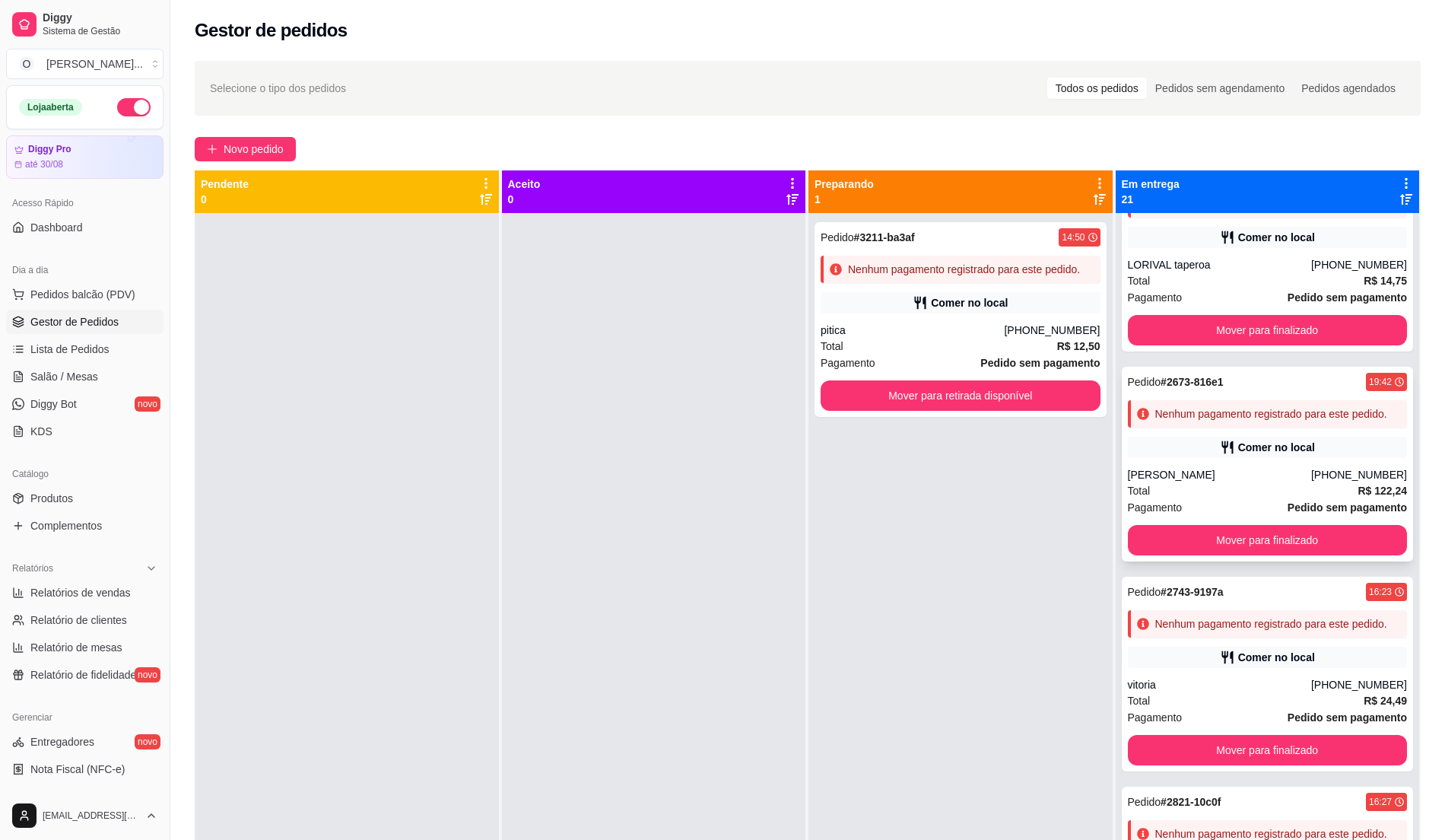
scroll to position [102, 0]
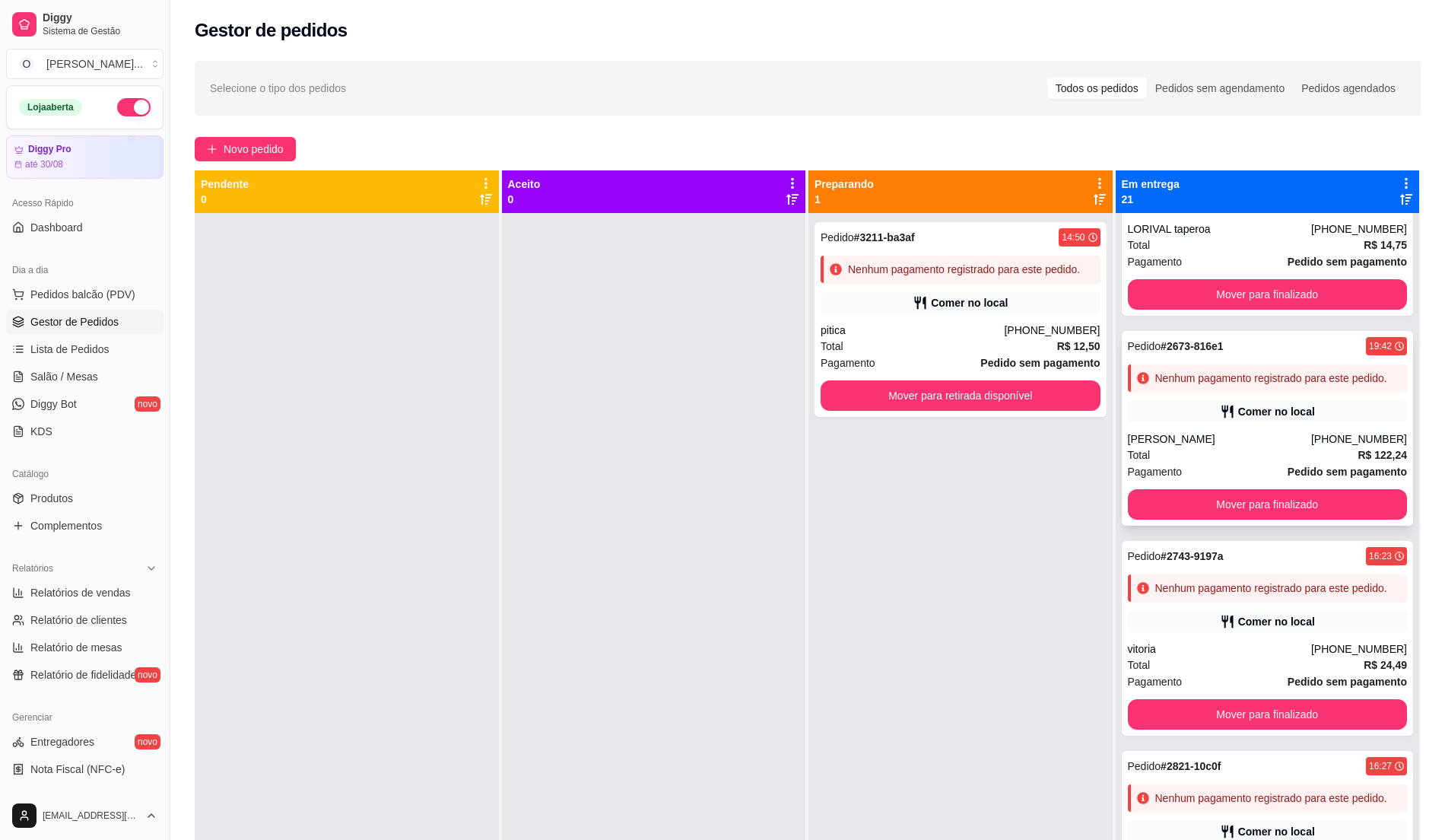
click at [1252, 455] on div "Pedido # 2673-816e1 19:42 Nenhum pagamento registrado para este pedido. Comer n…" at bounding box center [1268, 428] width 292 height 195
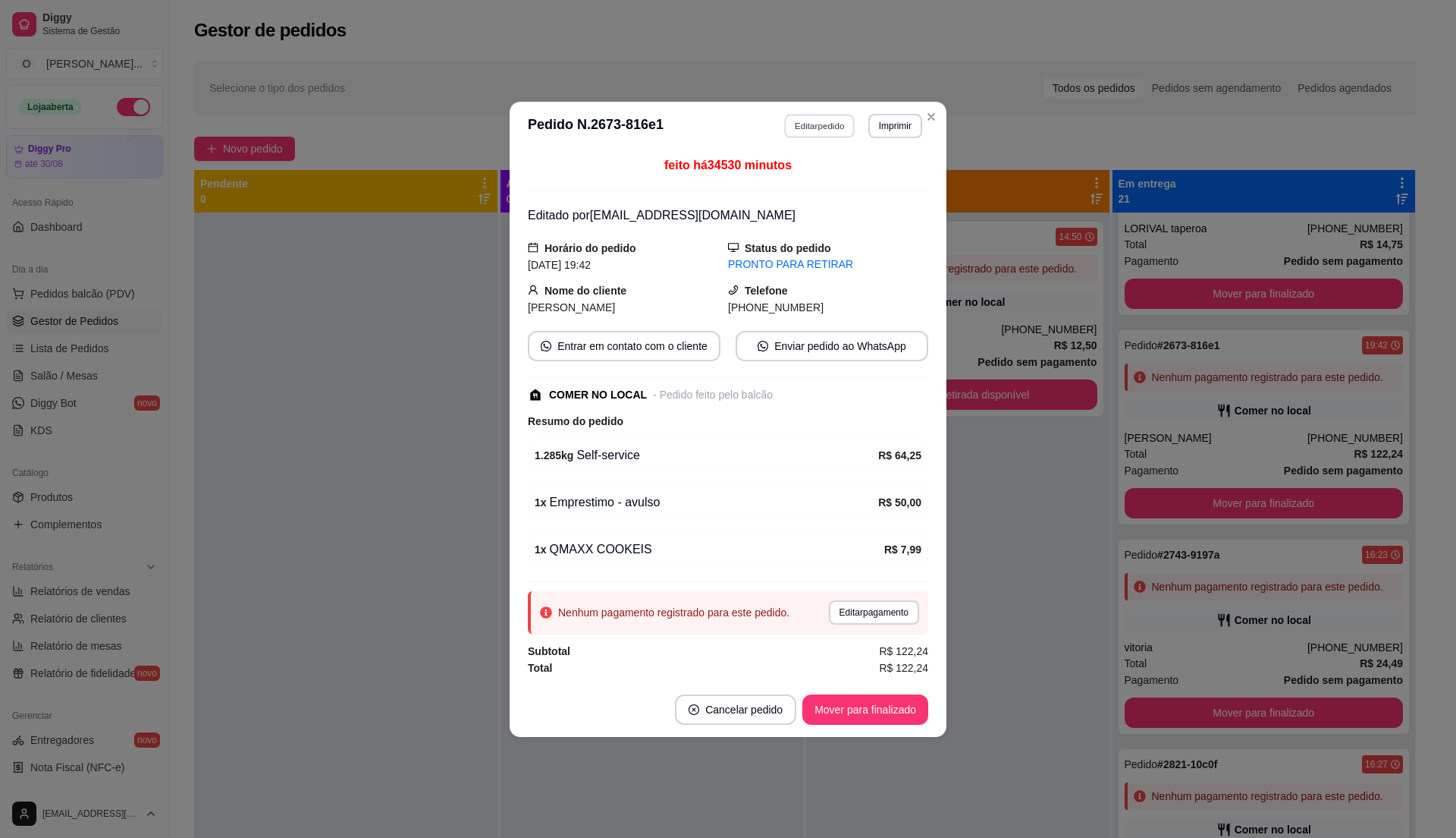
click at [806, 125] on button "Editar pedido" at bounding box center [820, 125] width 70 height 23
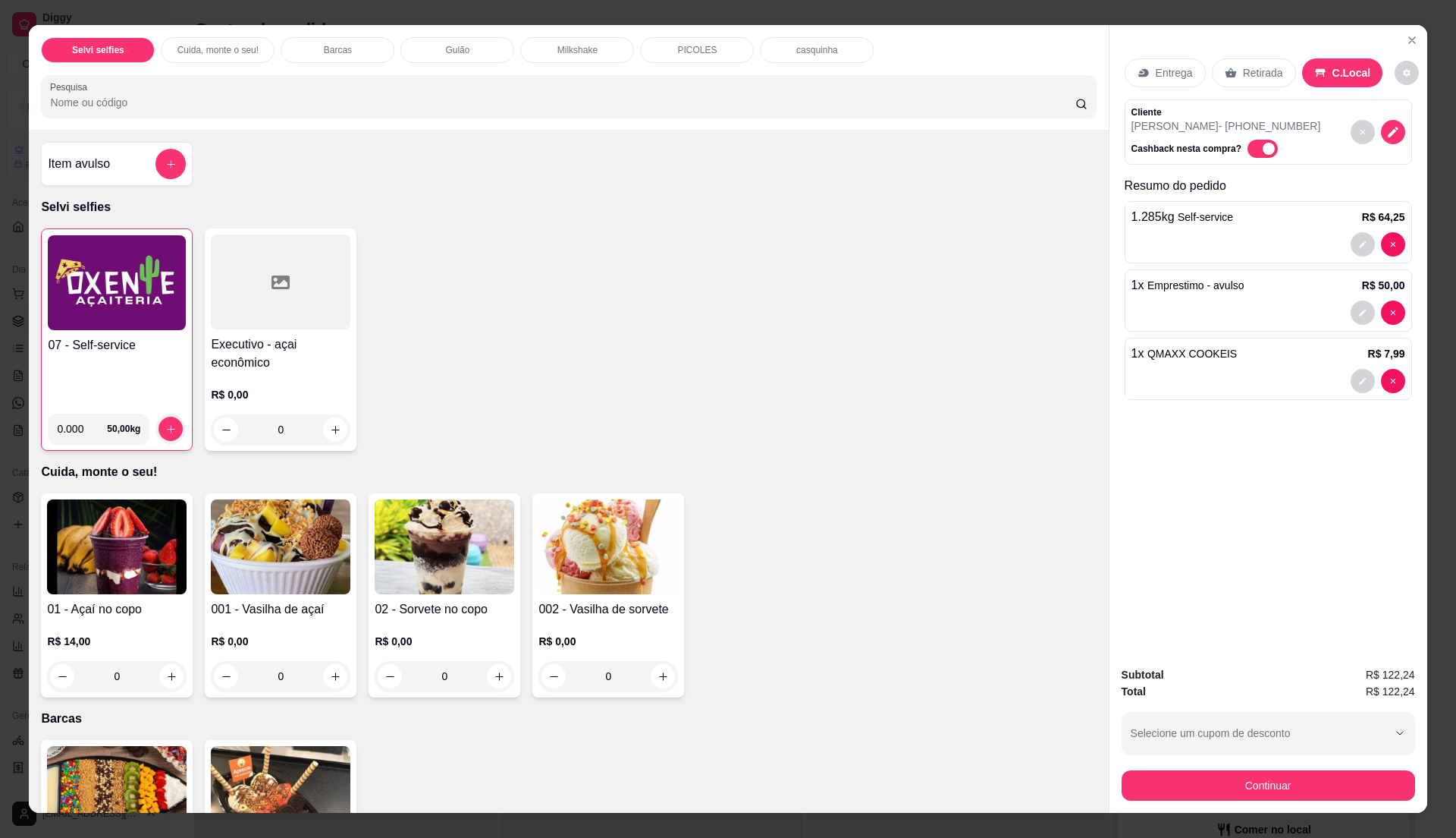
drag, startPoint x: 109, startPoint y: 375, endPoint x: 117, endPoint y: 372, distance: 8.5
click at [117, 372] on div "07 - Self-service" at bounding box center [116, 369] width 138 height 65
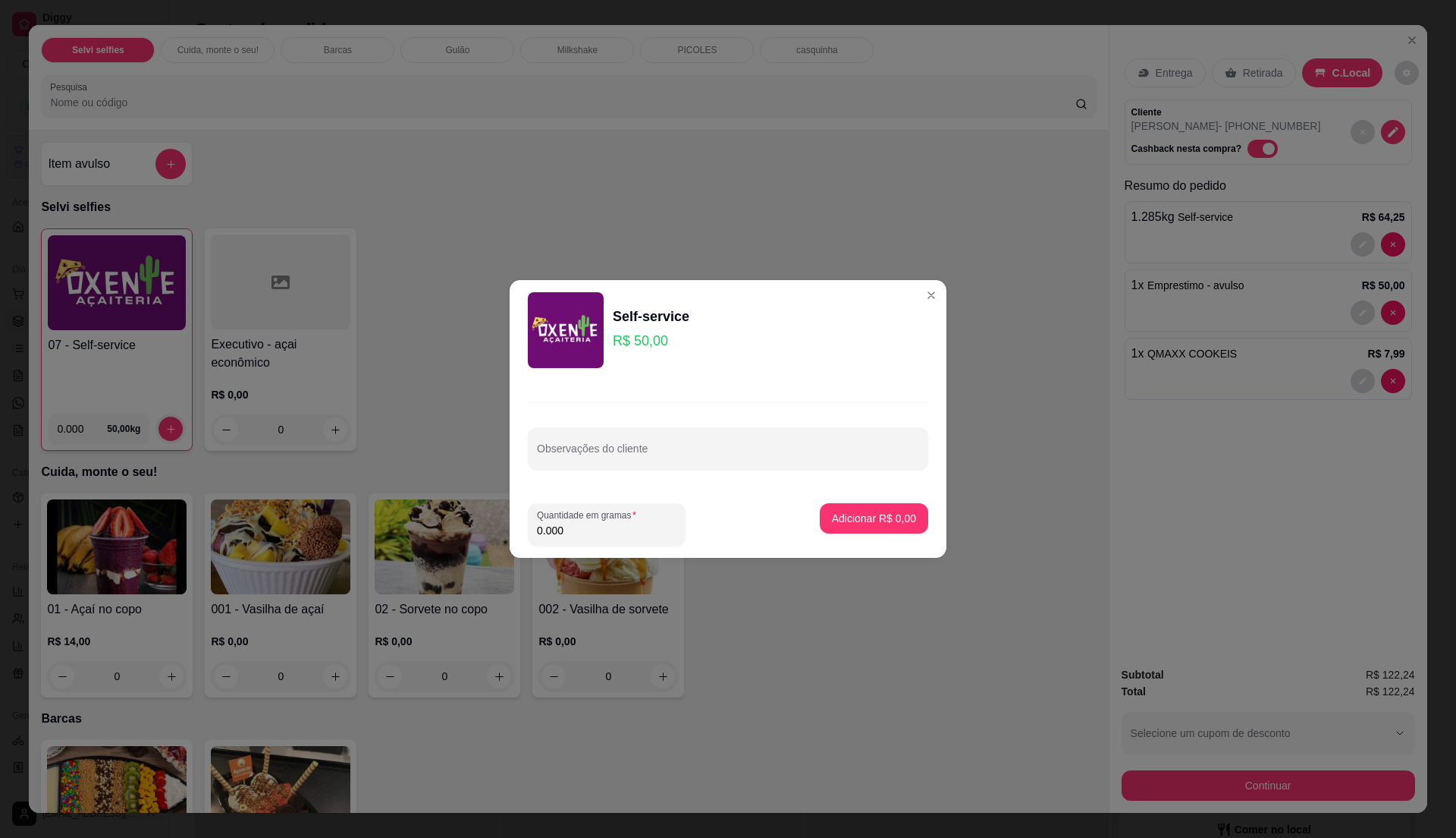
click at [622, 531] on input "0.000" at bounding box center [606, 530] width 139 height 15
type input "0.215"
click at [862, 513] on p "Adicionar R$ 10,75" at bounding box center [870, 517] width 90 height 15
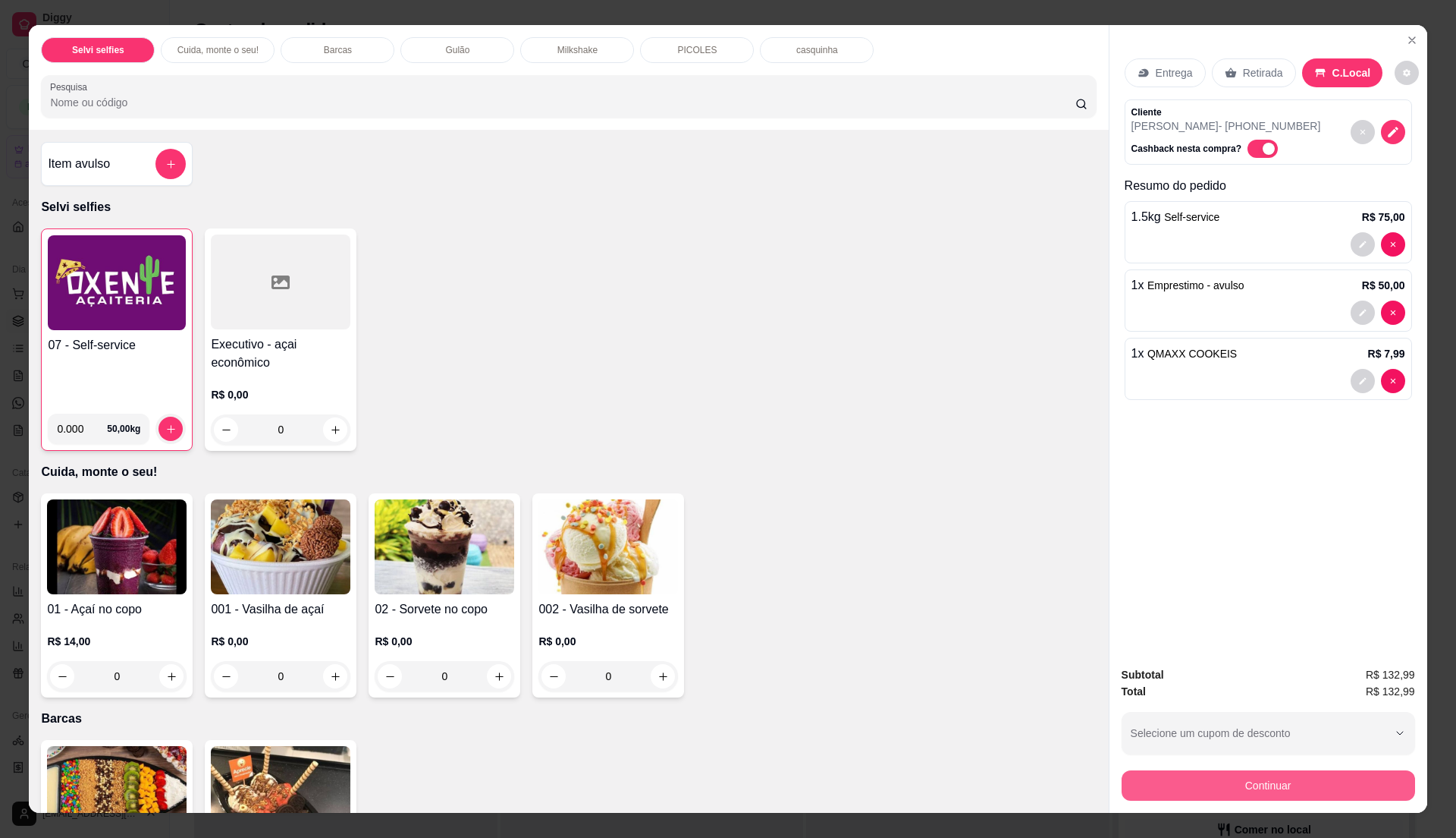
click at [1246, 788] on button "Continuar" at bounding box center [1268, 785] width 293 height 30
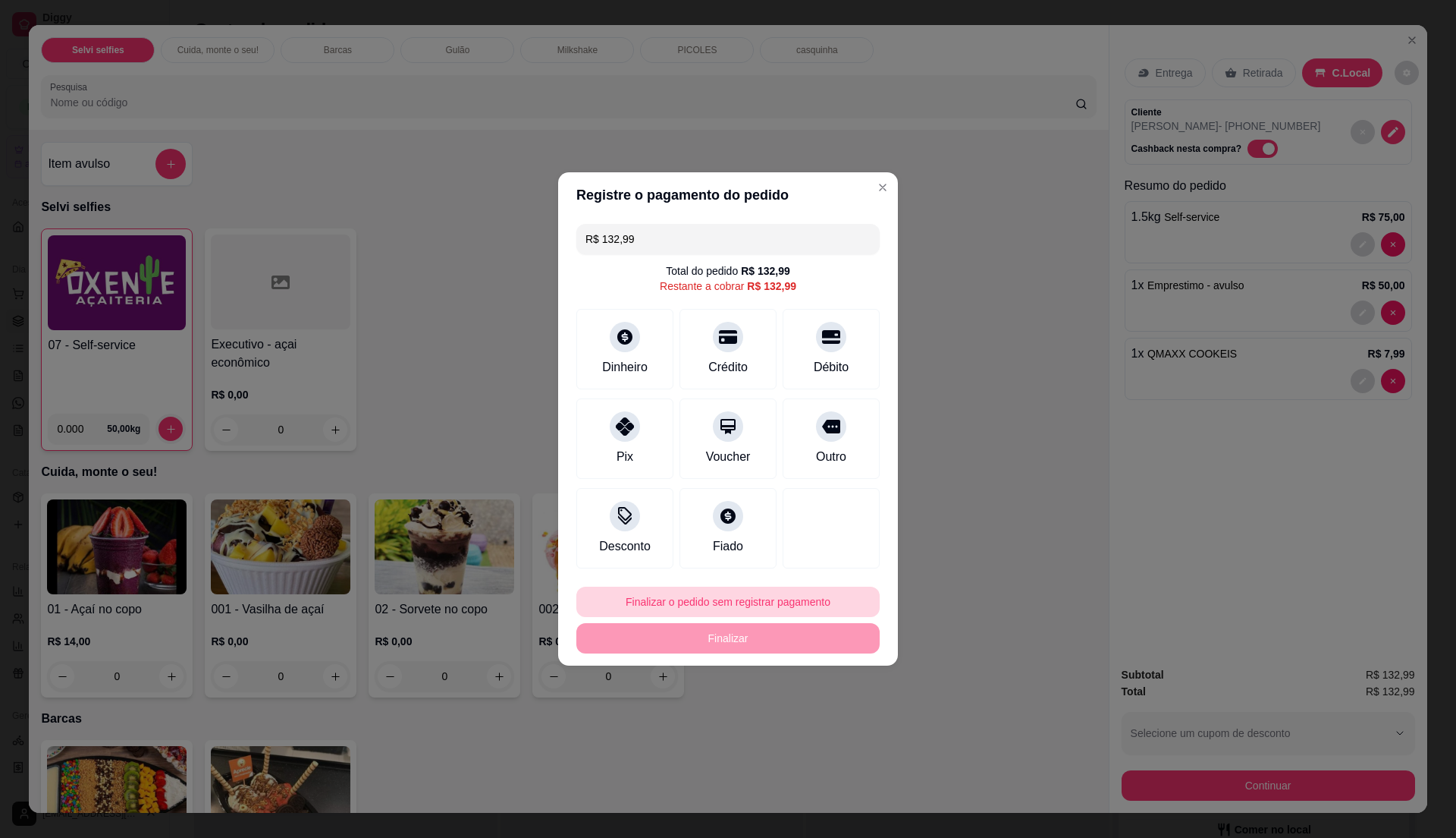
click at [748, 599] on button "Finalizar o pedido sem registrar pagamento" at bounding box center [728, 602] width 304 height 30
click at [799, 722] on button "Confirmar" at bounding box center [822, 726] width 56 height 23
type input "0"
type input "R$ 0,00"
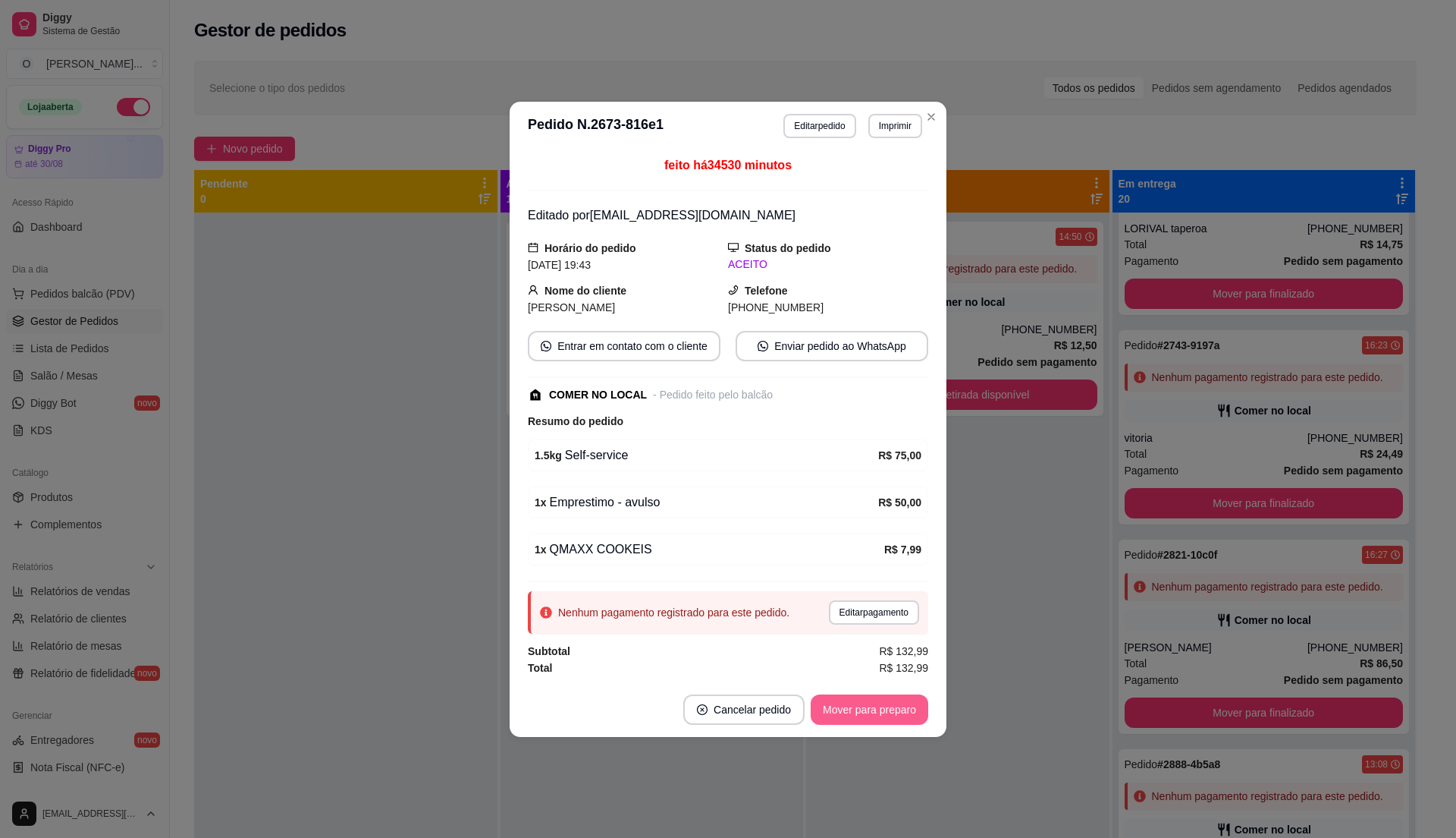
click at [851, 713] on button "Mover para preparo" at bounding box center [869, 710] width 117 height 30
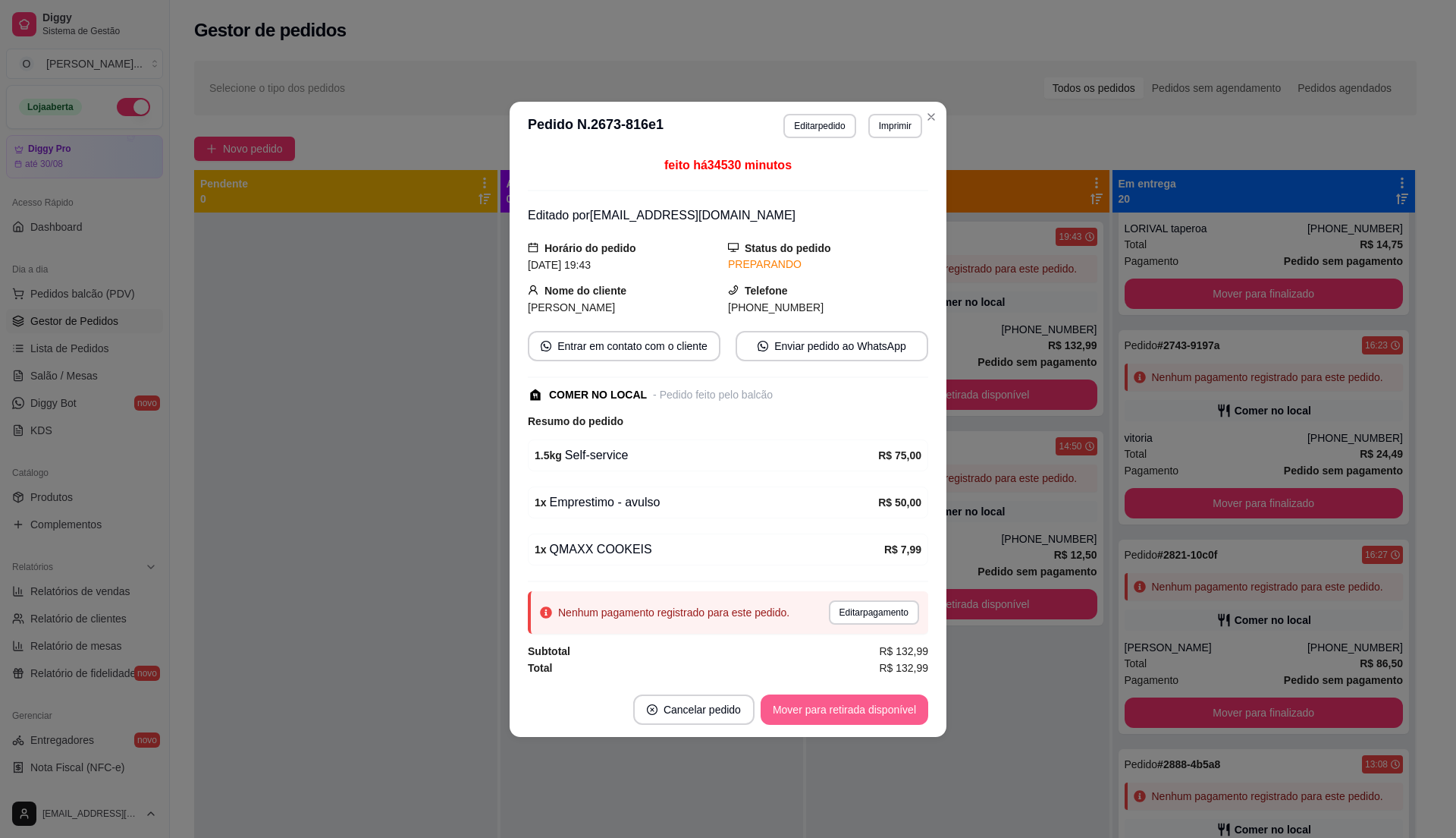
click at [851, 713] on button "Mover para retirada disponível" at bounding box center [844, 710] width 167 height 30
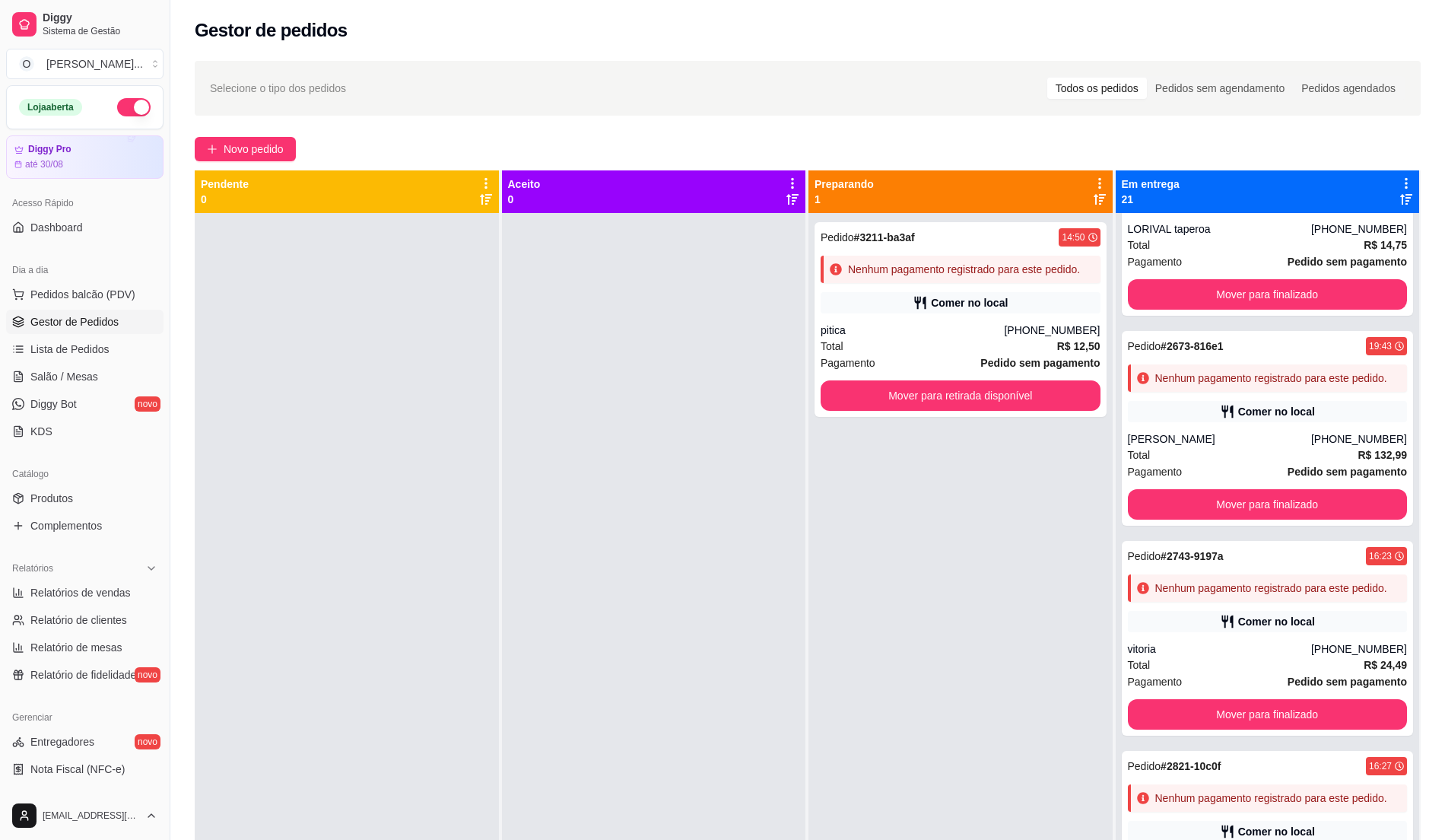
click at [734, 512] on div at bounding box center [654, 632] width 305 height 840
click at [810, 691] on div "Pedido # 3211-ba3af 14:50 Nenhum pagamento registrado para este pedido. Comer n…" at bounding box center [960, 632] width 305 height 840
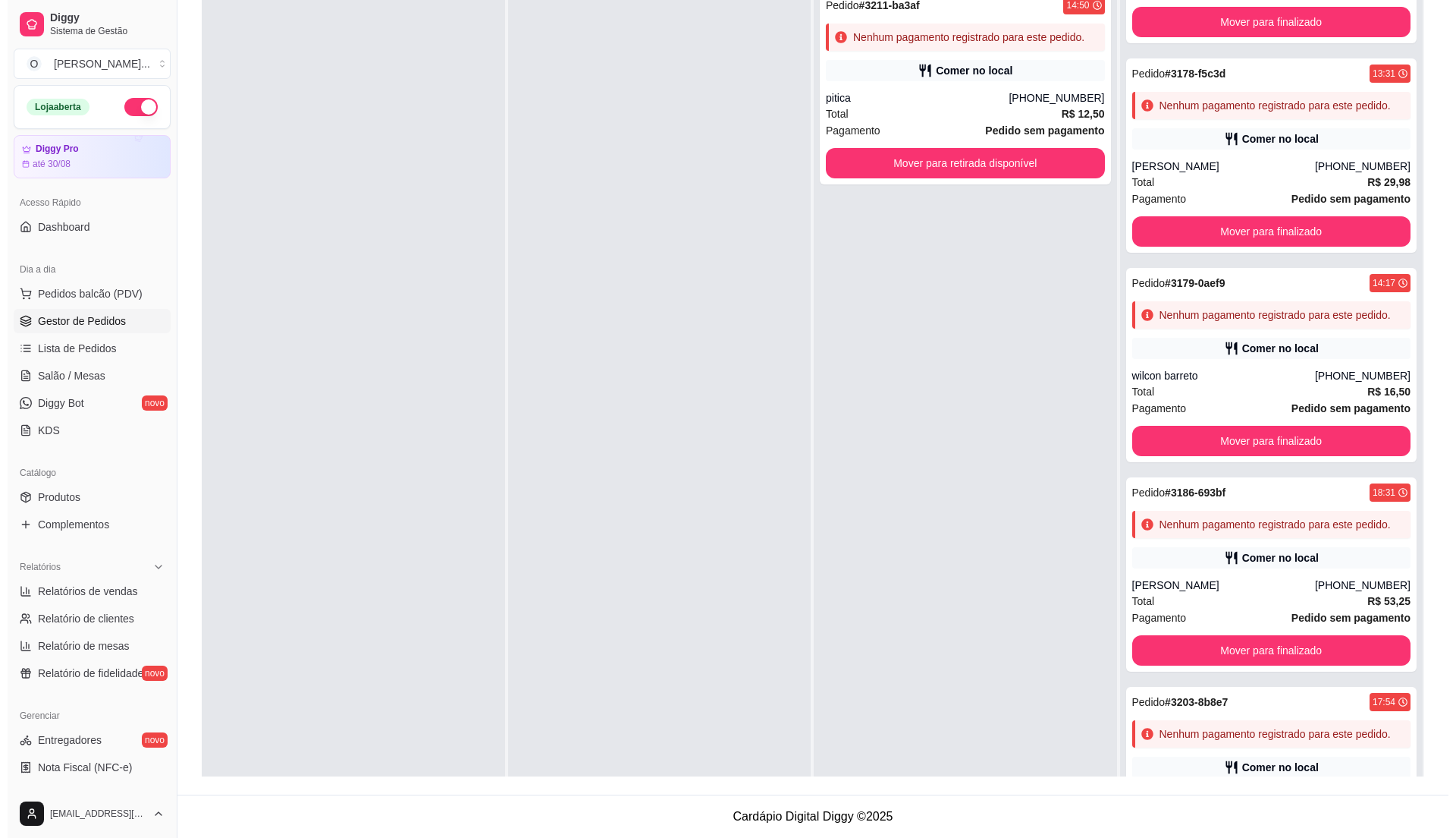
scroll to position [0, 0]
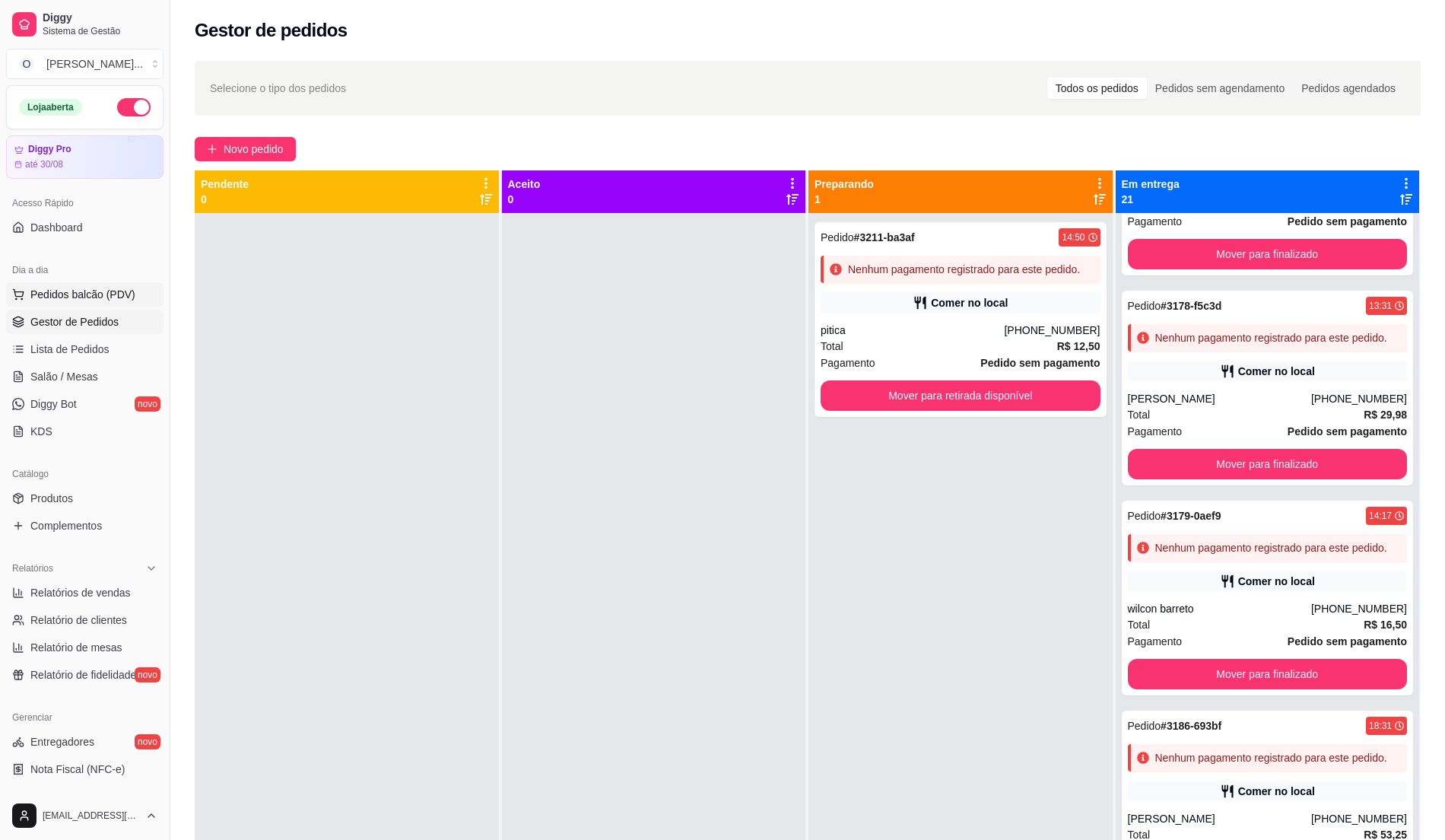
click at [109, 285] on div "Dia a dia Pedidos balcão (PDV) Gestor de Pedidos Lista de Pedidos Salão / Mesas…" at bounding box center [85, 350] width 169 height 197
drag, startPoint x: 109, startPoint y: 285, endPoint x: 103, endPoint y: 292, distance: 9.2
click at [103, 292] on span "Pedidos balcão (PDV)" at bounding box center [82, 294] width 105 height 15
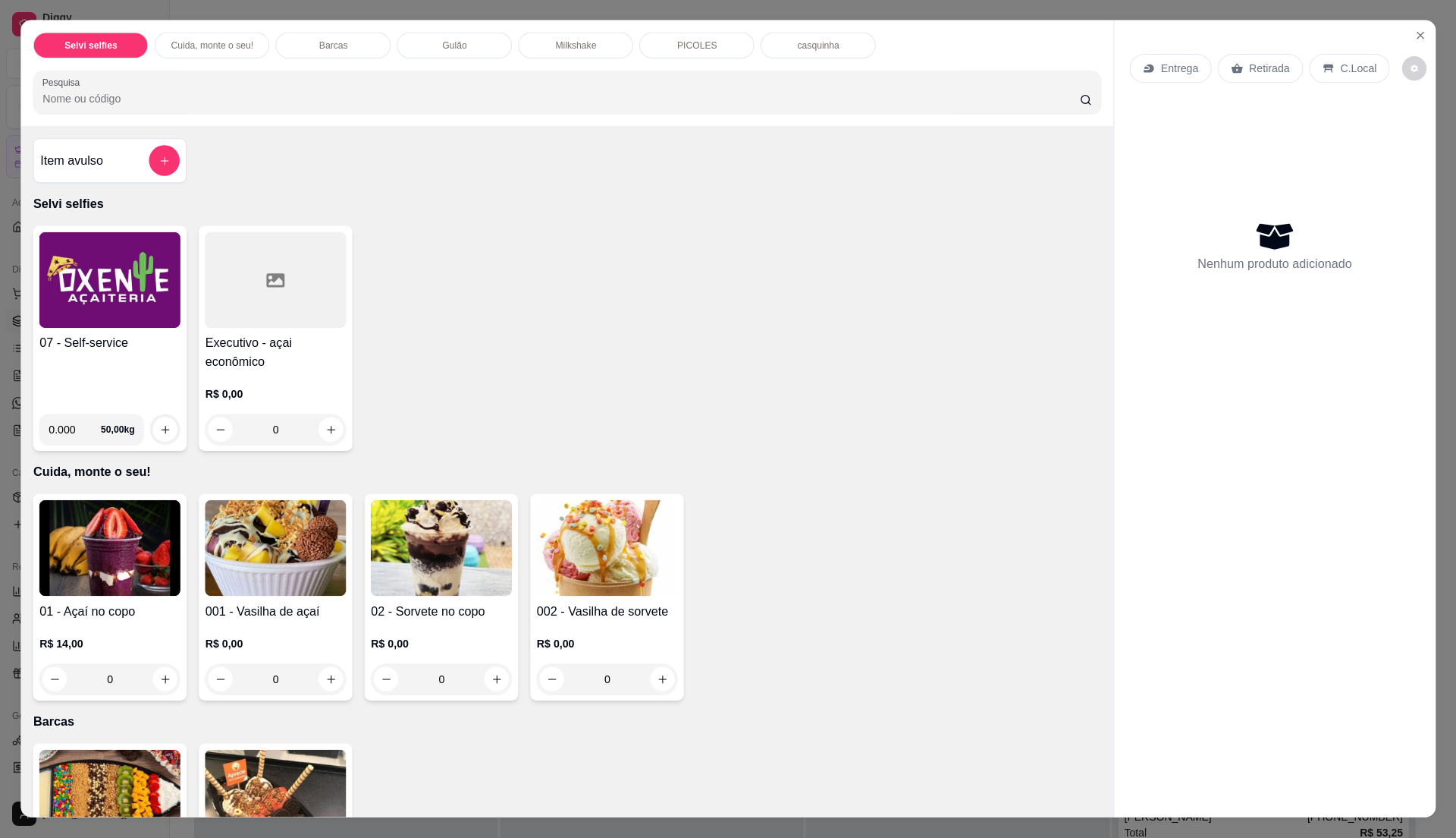
click at [117, 293] on img at bounding box center [109, 280] width 141 height 96
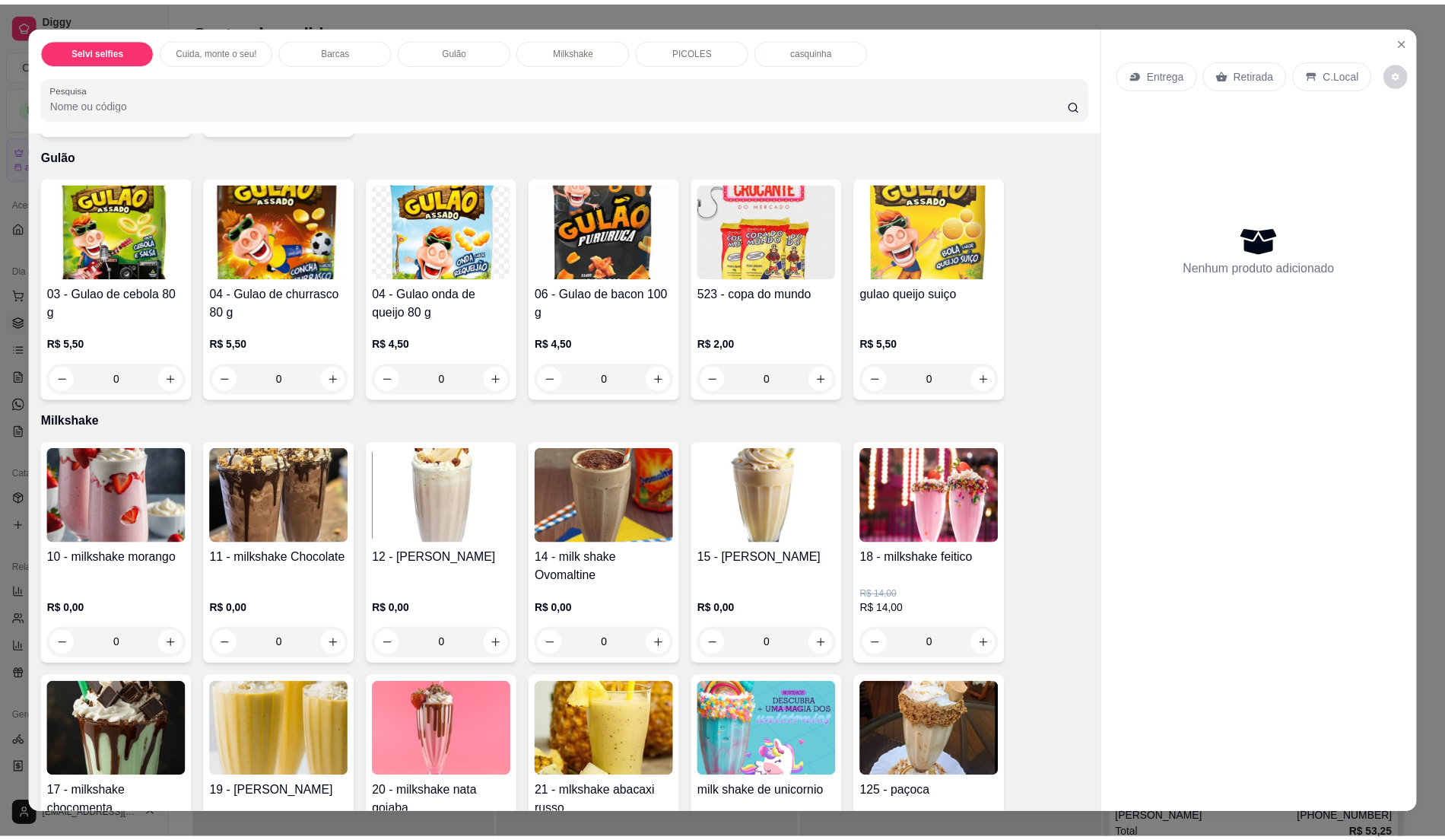
scroll to position [810, 0]
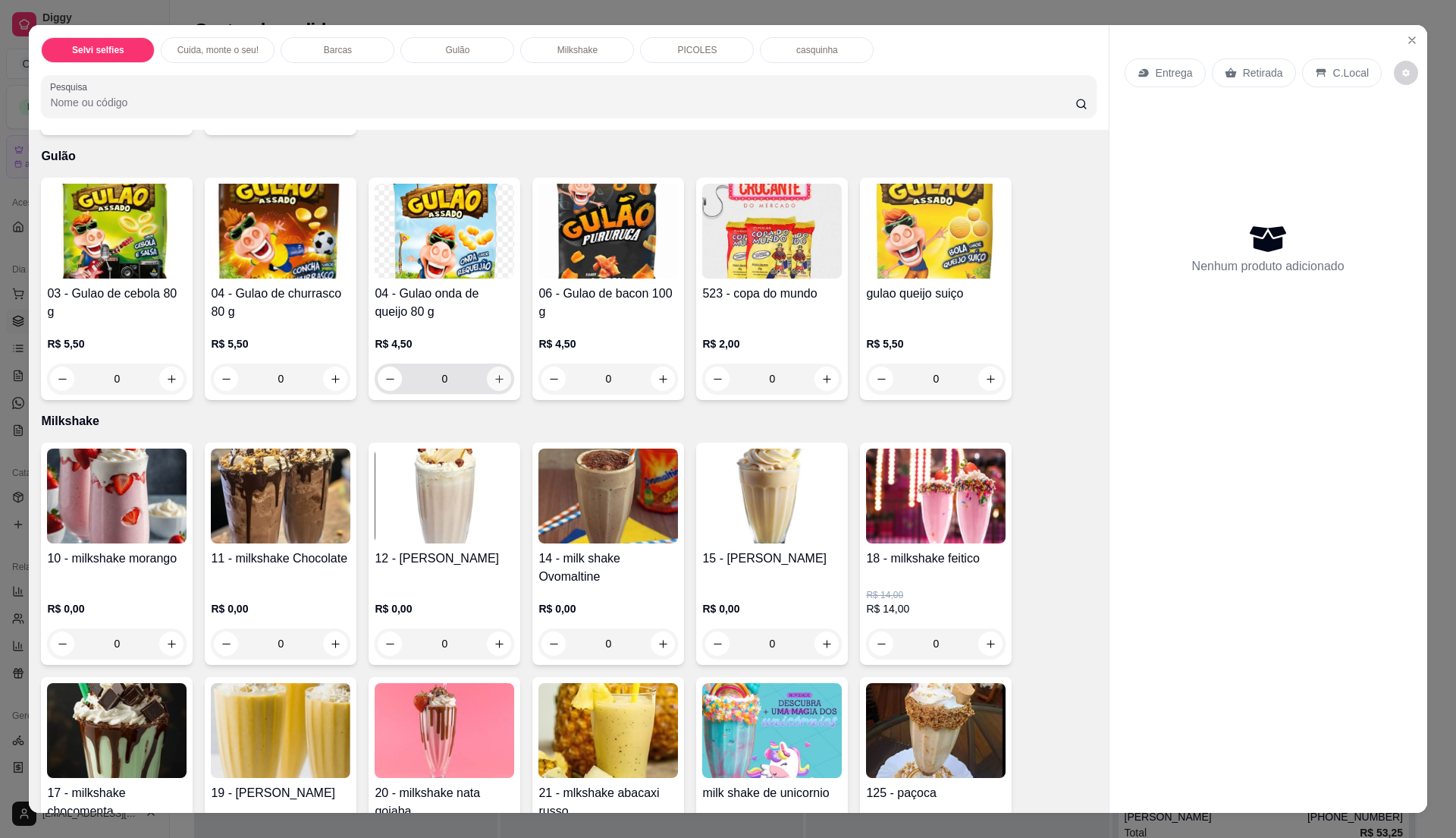
click at [493, 372] on button "increase-product-quantity" at bounding box center [499, 379] width 24 height 24
type input "1"
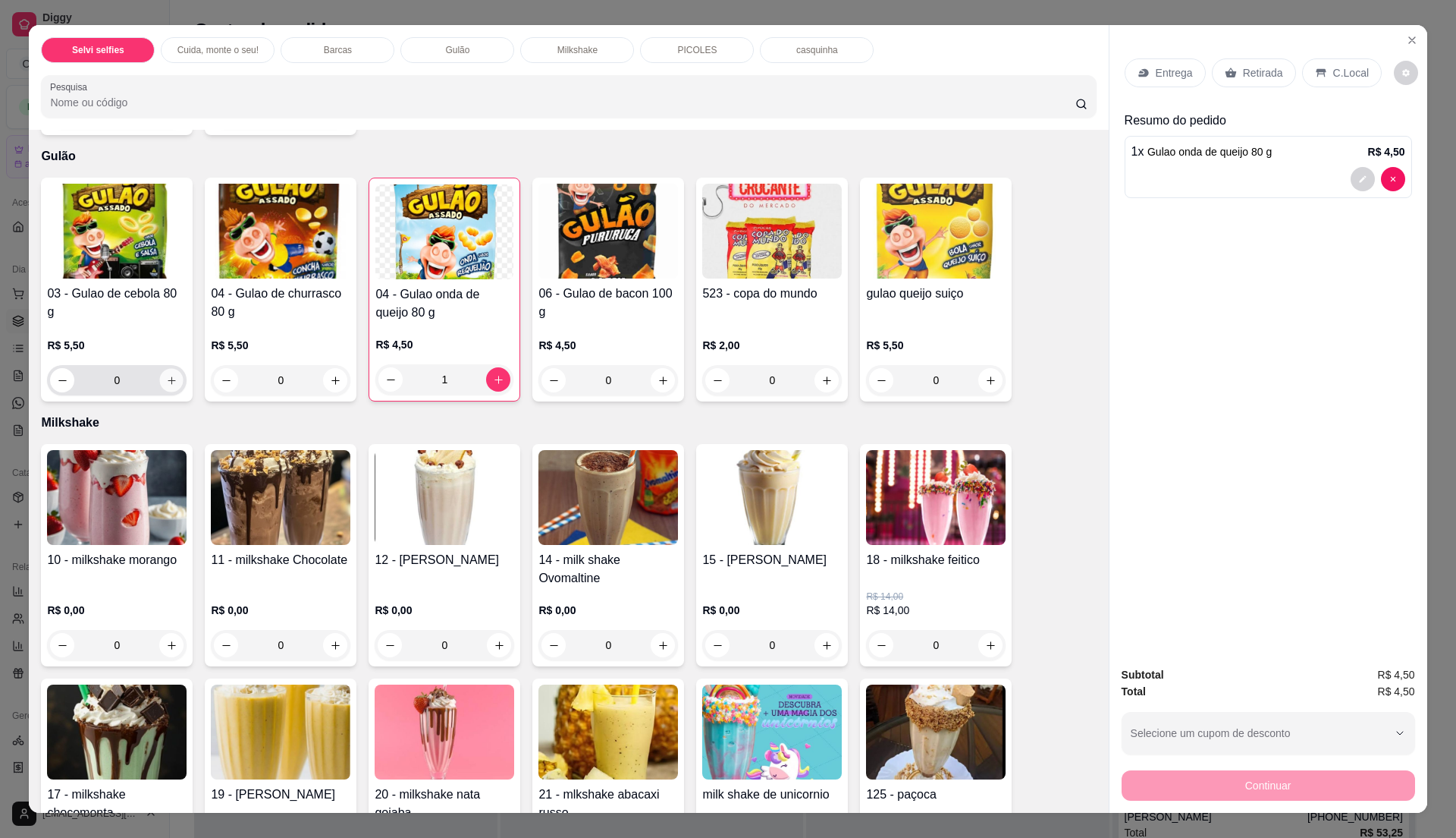
click at [167, 384] on icon "increase-product-quantity" at bounding box center [171, 380] width 11 height 11
type input "1"
click at [660, 385] on icon "increase-product-quantity" at bounding box center [663, 380] width 11 height 11
type input "1"
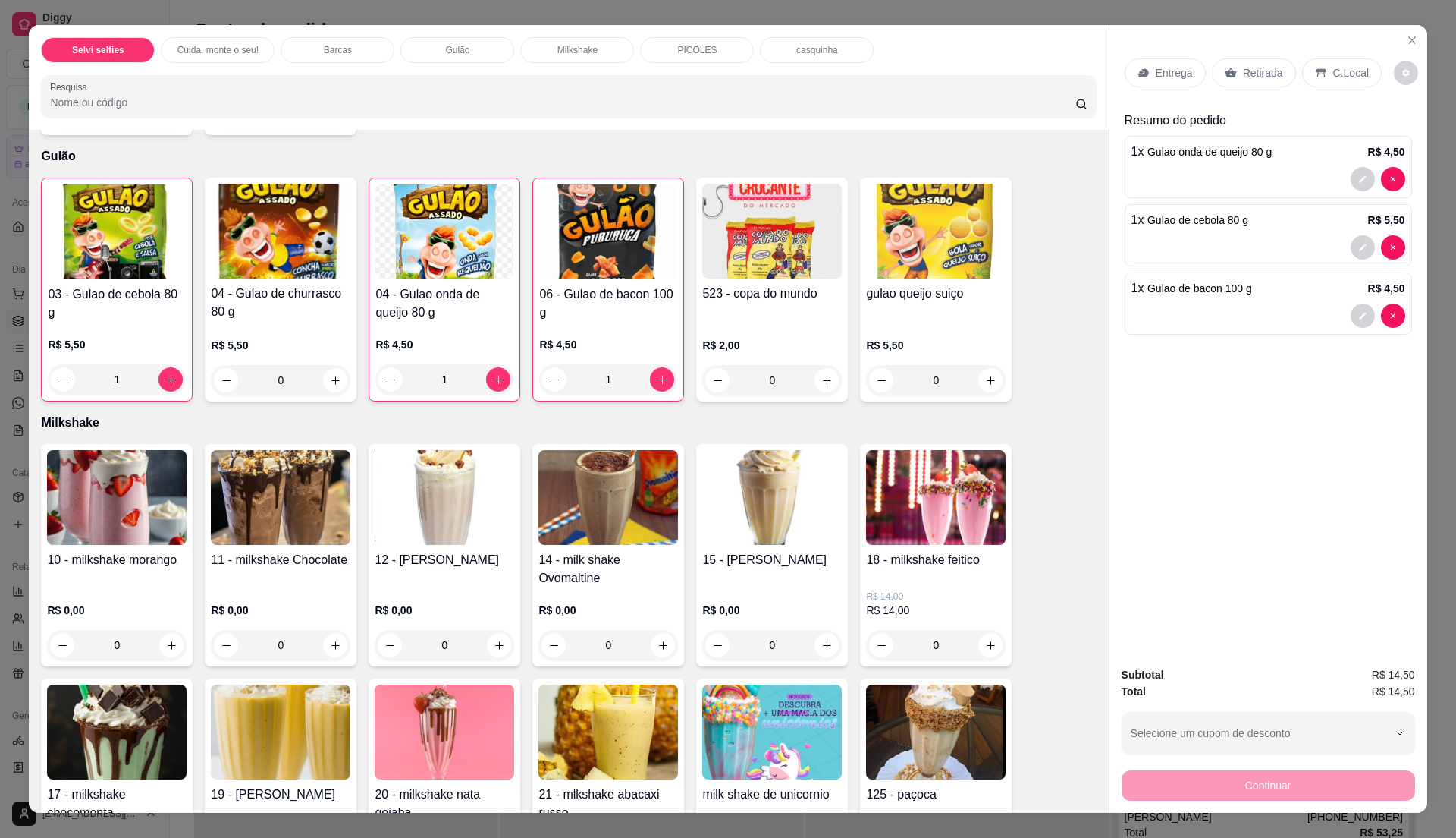
click at [1325, 61] on div "C.Local" at bounding box center [1342, 73] width 80 height 29
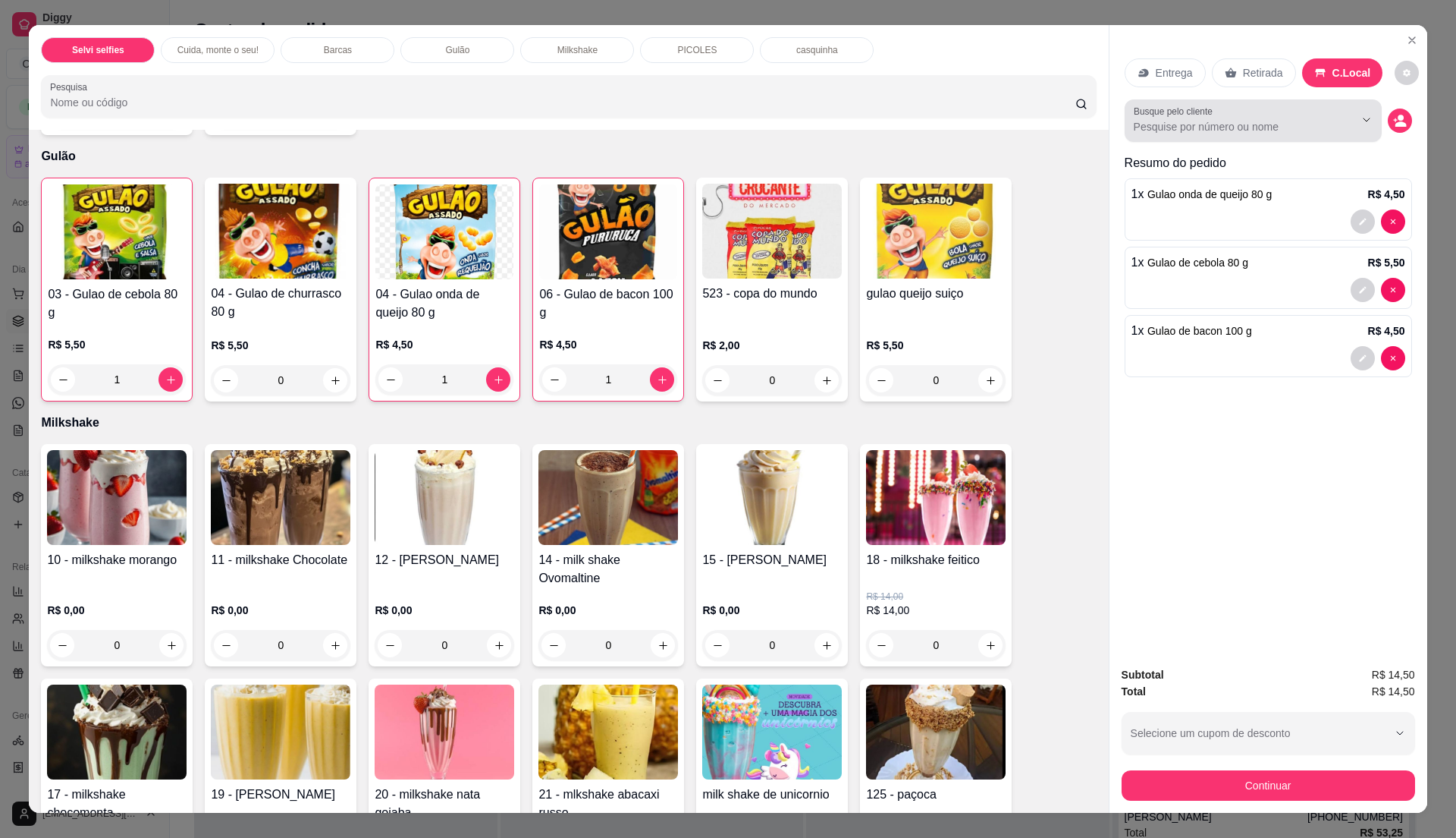
click at [1254, 124] on input "Busque pelo cliente" at bounding box center [1232, 126] width 196 height 15
type input "maur"
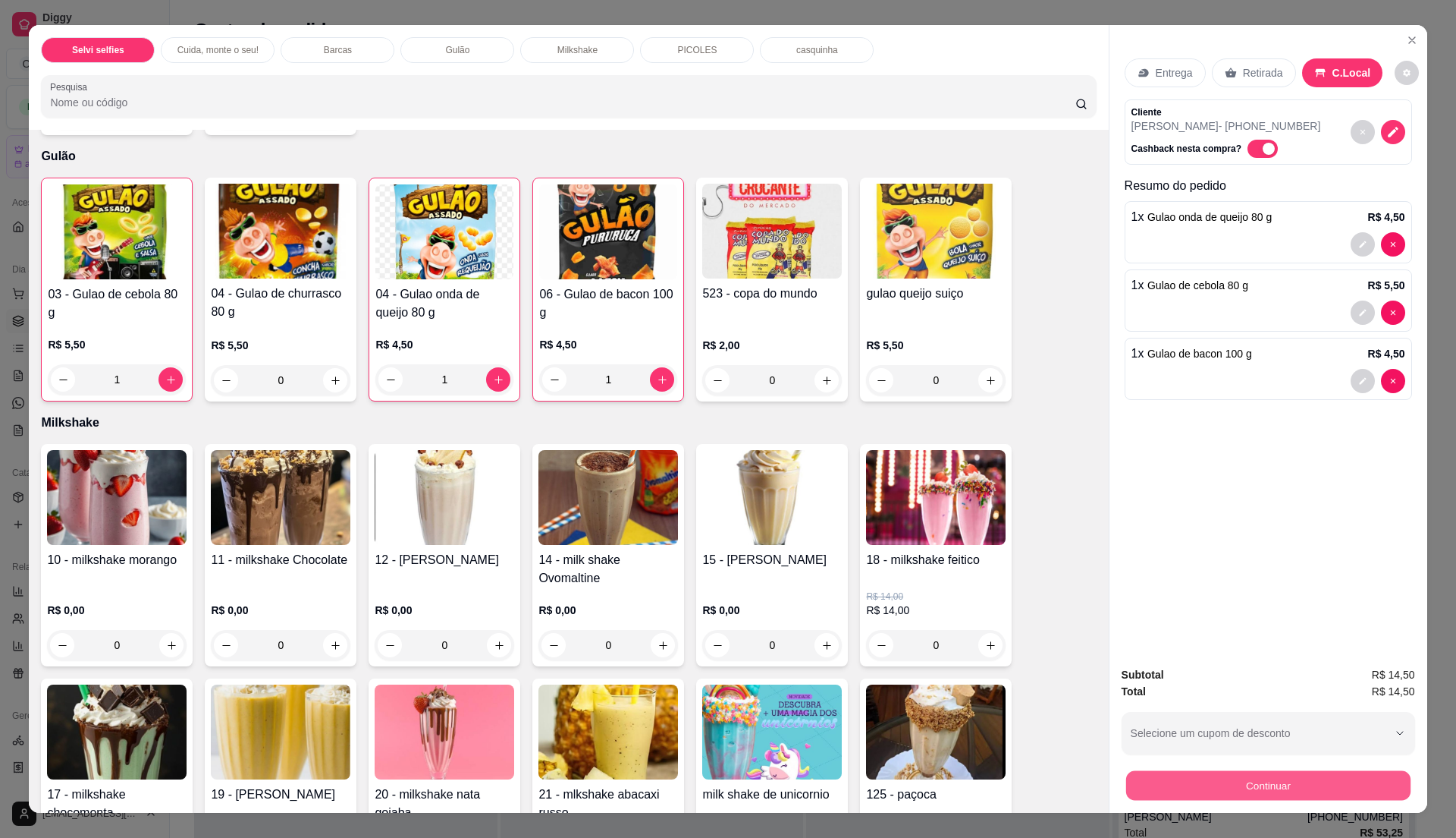
click at [1216, 774] on button "Continuar" at bounding box center [1267, 785] width 285 height 30
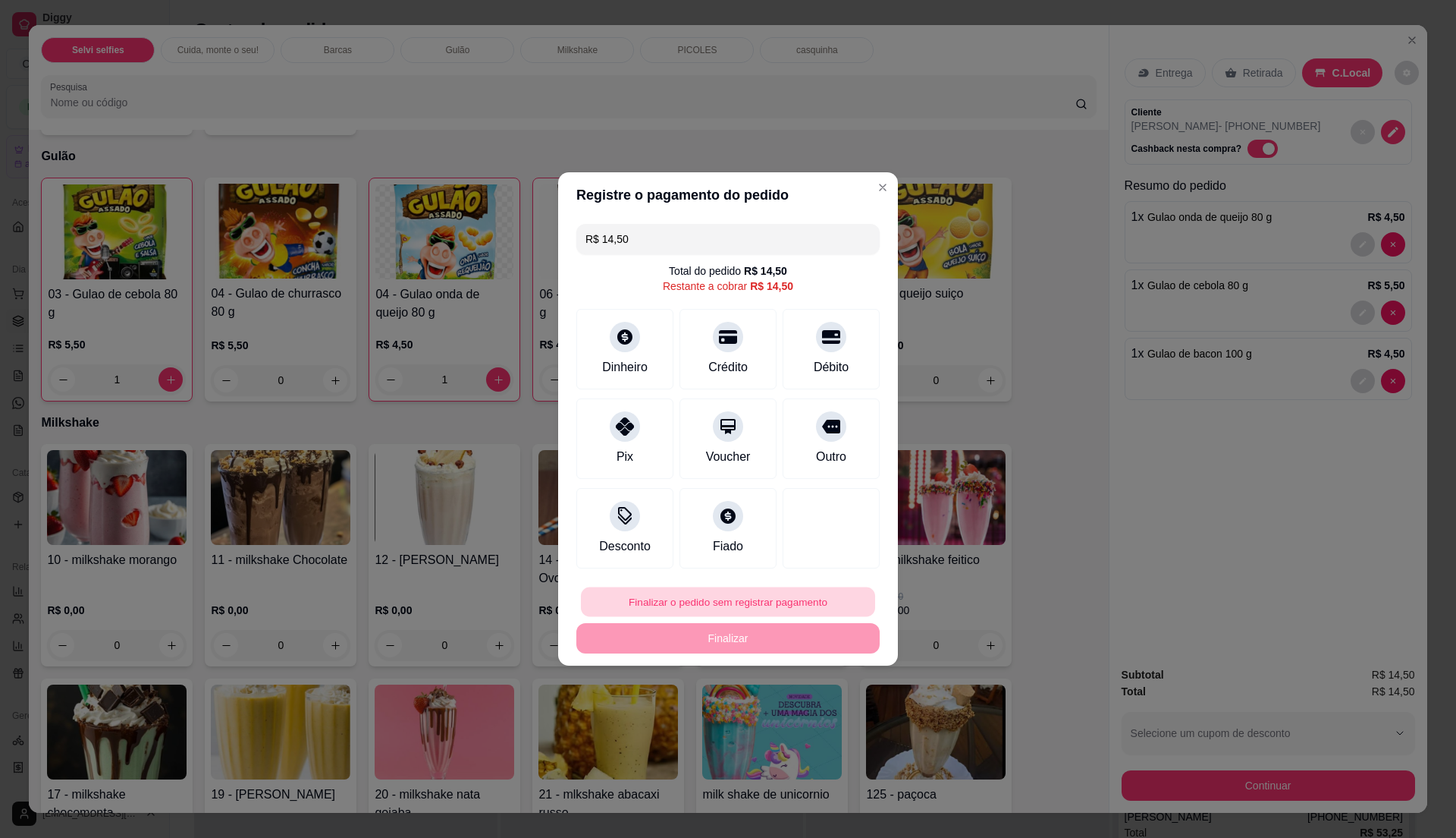
click at [796, 595] on button "Finalizar o pedido sem registrar pagamento" at bounding box center [728, 601] width 294 height 30
click at [806, 732] on button "Confirmar" at bounding box center [822, 726] width 54 height 23
type input "0"
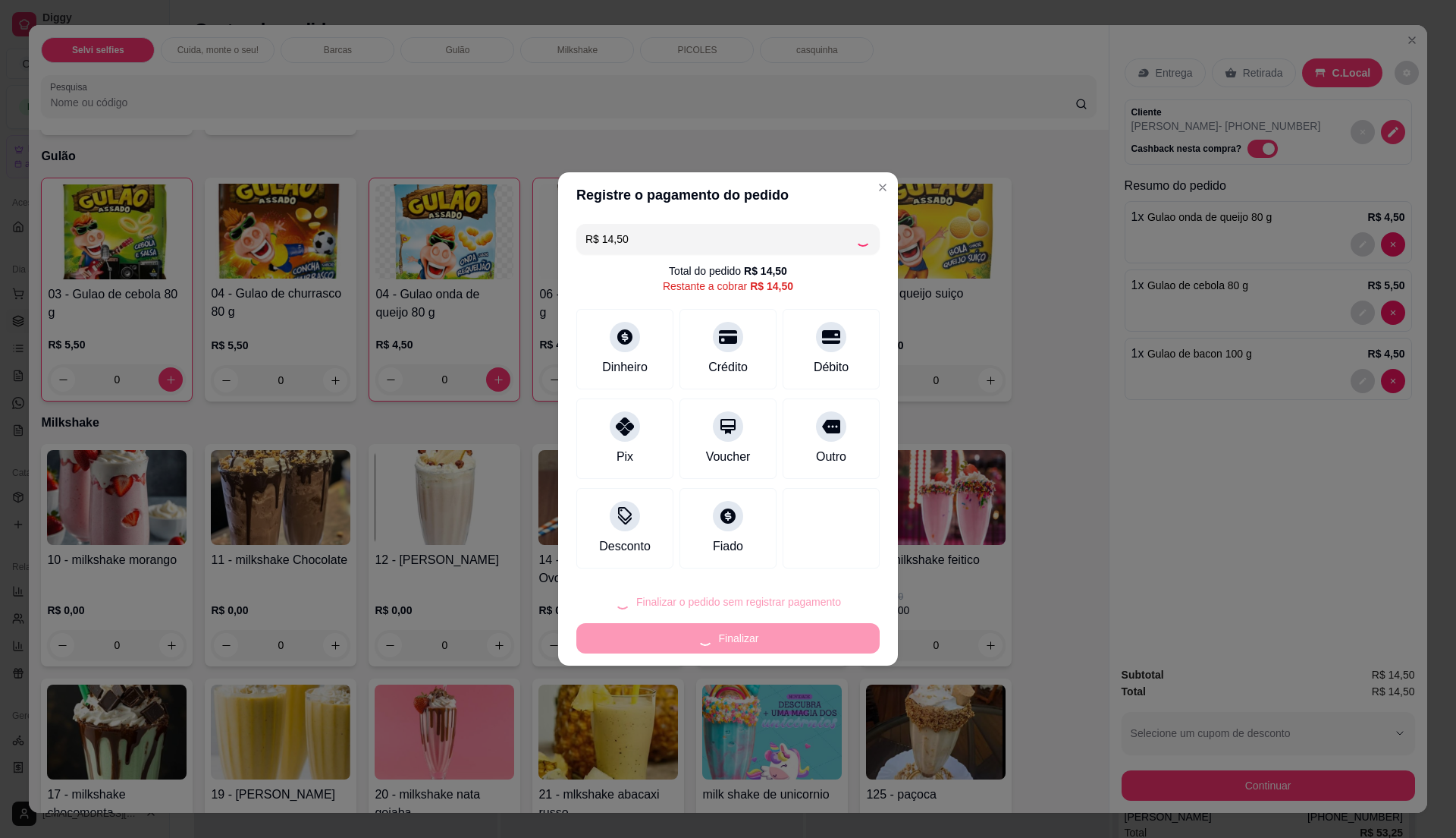
type input "R$ 0,00"
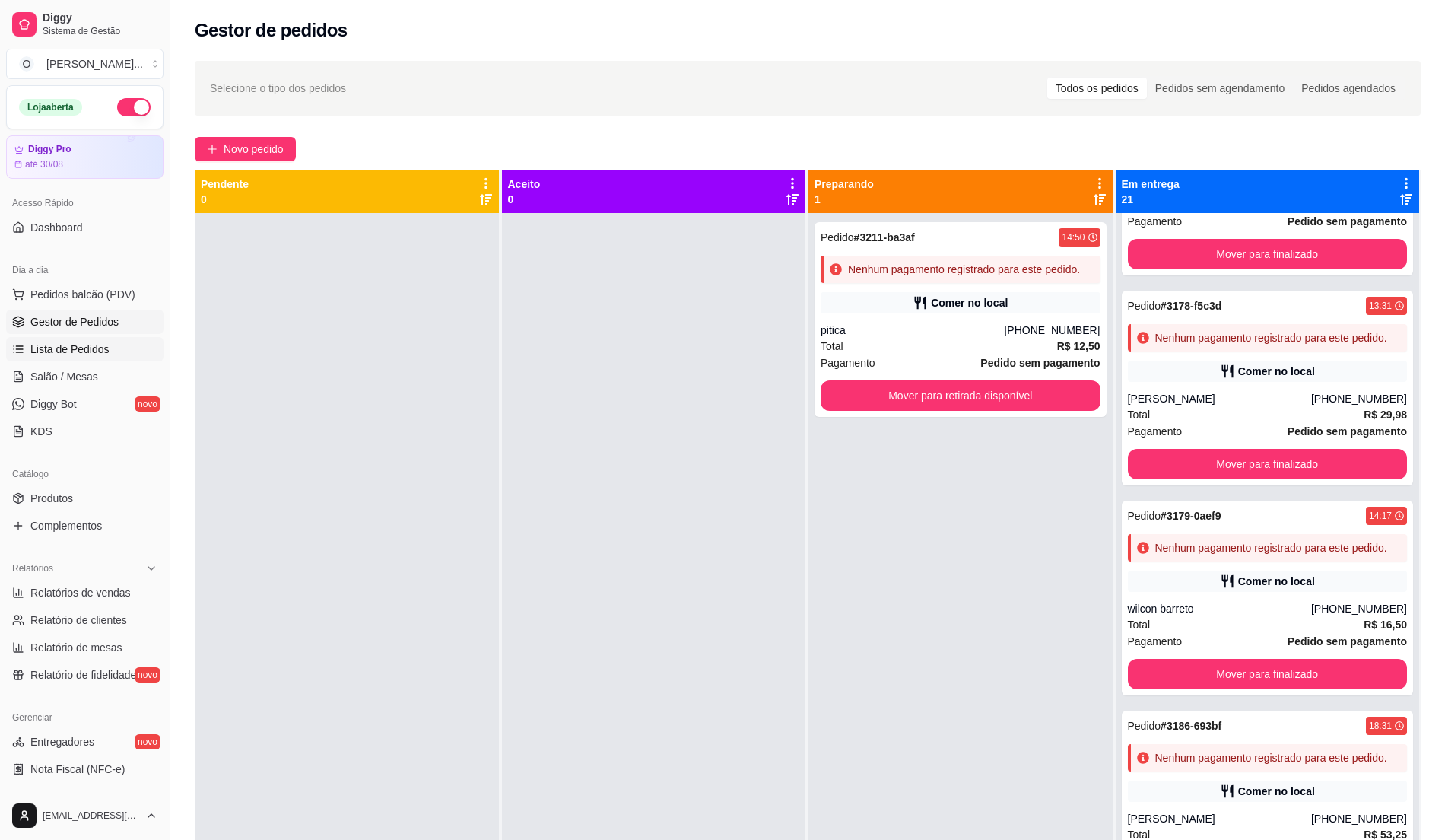
click at [83, 342] on span "Lista de Pedidos" at bounding box center [70, 348] width 79 height 15
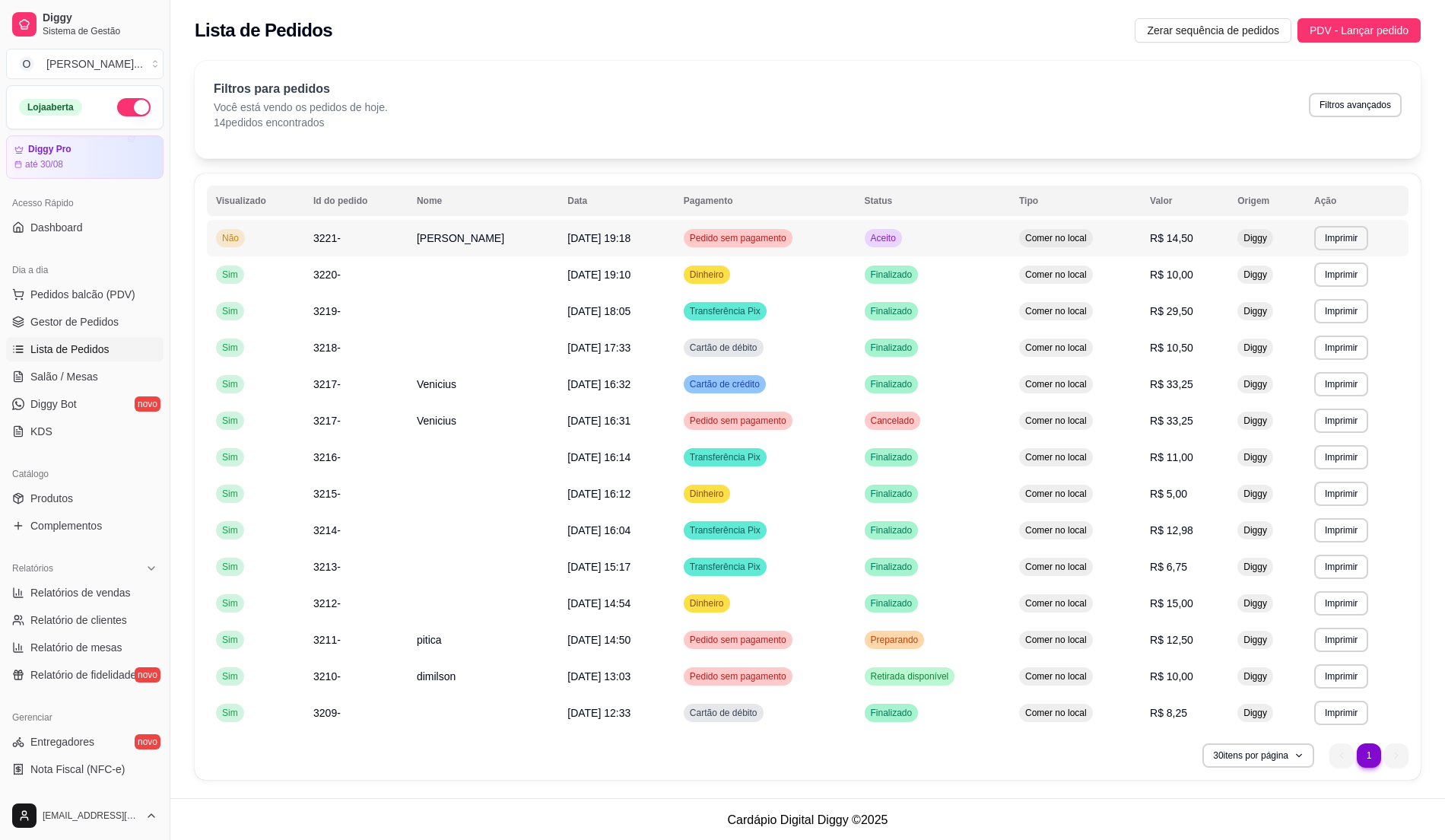
click at [825, 244] on td "Pedido sem pagamento" at bounding box center [765, 238] width 181 height 37
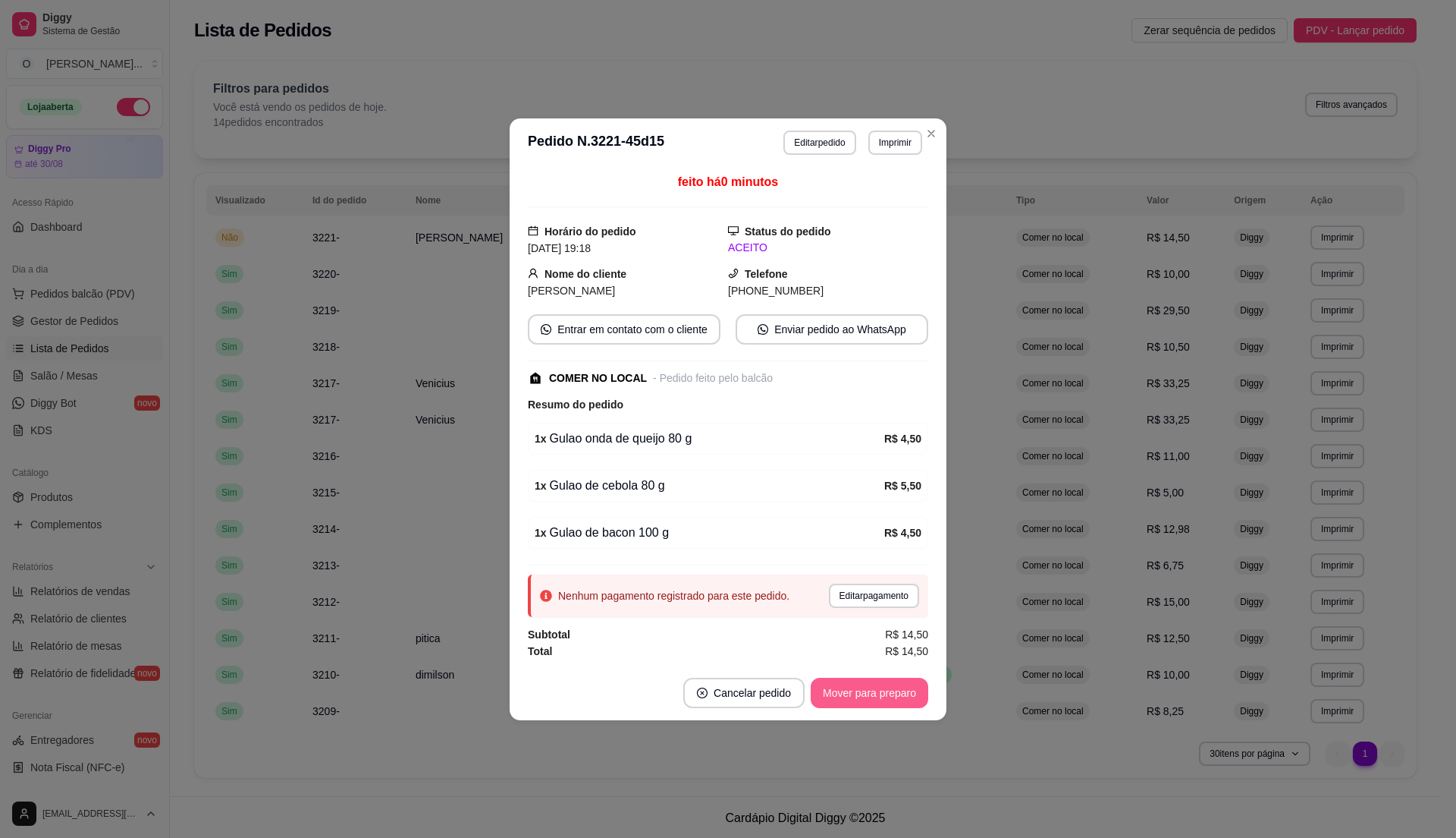
click at [905, 686] on button "Mover para preparo" at bounding box center [869, 693] width 117 height 30
click at [902, 708] on button "Mover para retirada disponível" at bounding box center [844, 693] width 167 height 30
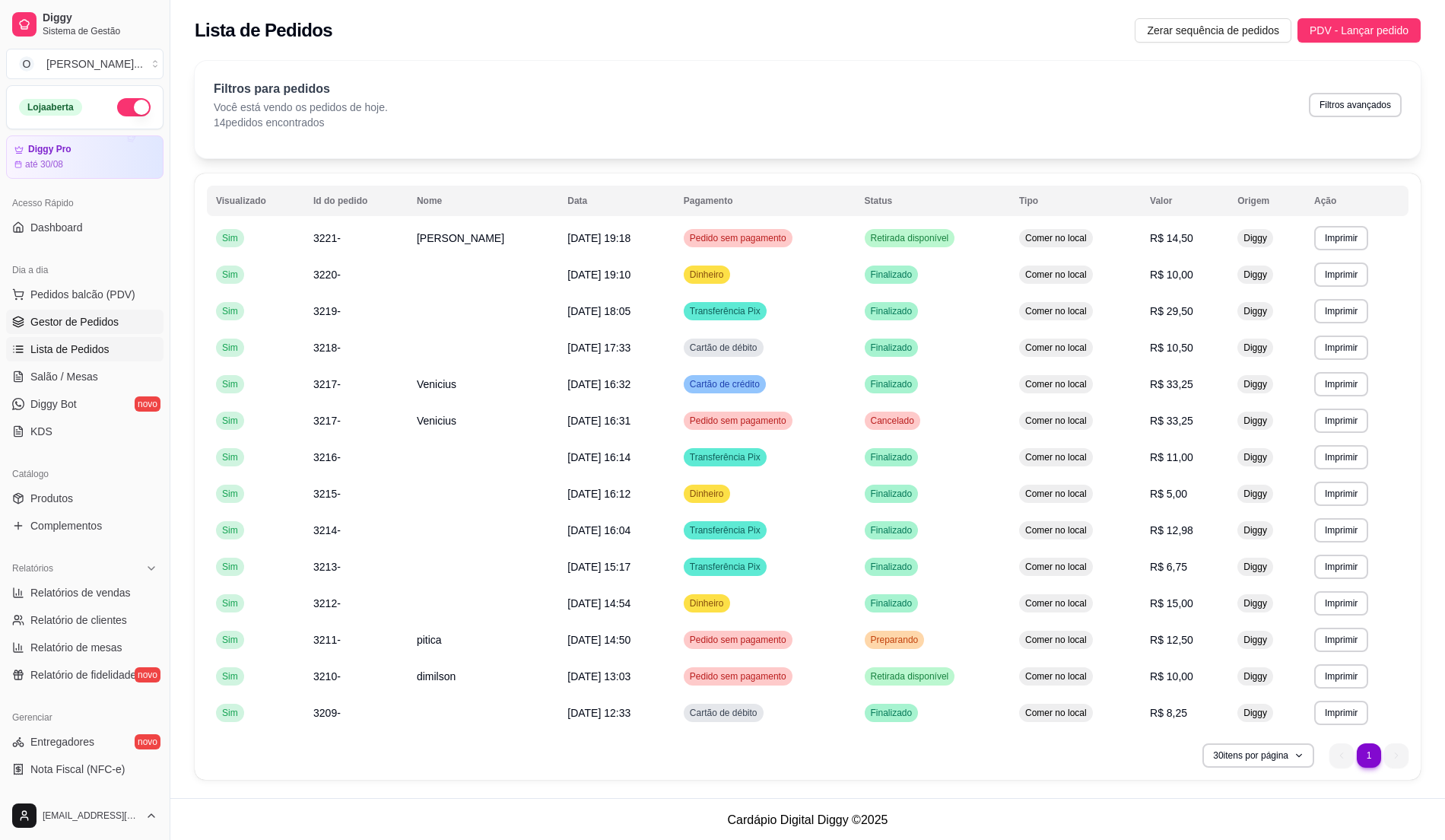
click at [108, 326] on span "Gestor de Pedidos" at bounding box center [74, 321] width 88 height 15
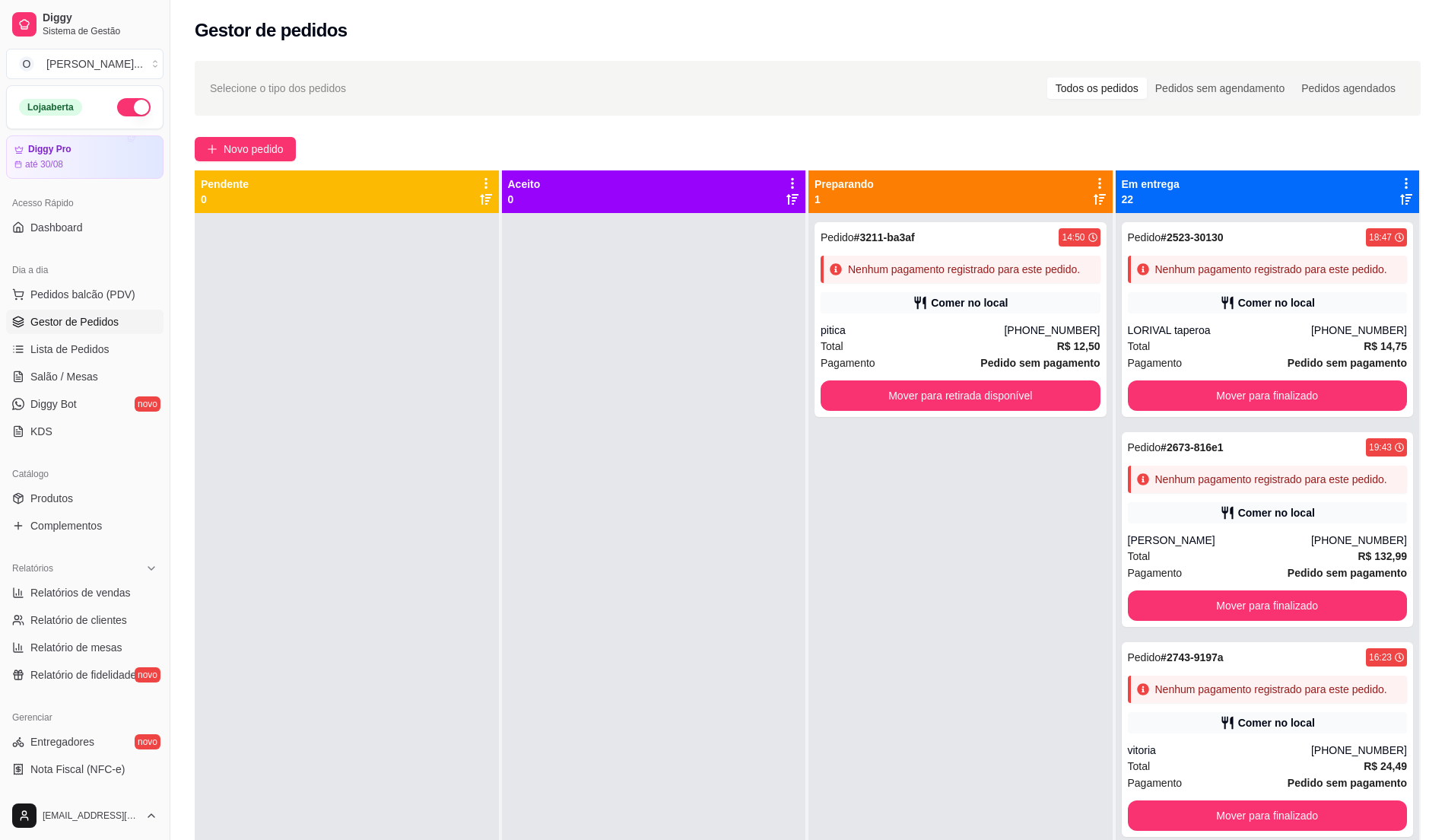
click at [670, 326] on div at bounding box center [654, 632] width 305 height 840
click at [109, 299] on span "Pedidos balcão (PDV)" at bounding box center [82, 294] width 105 height 15
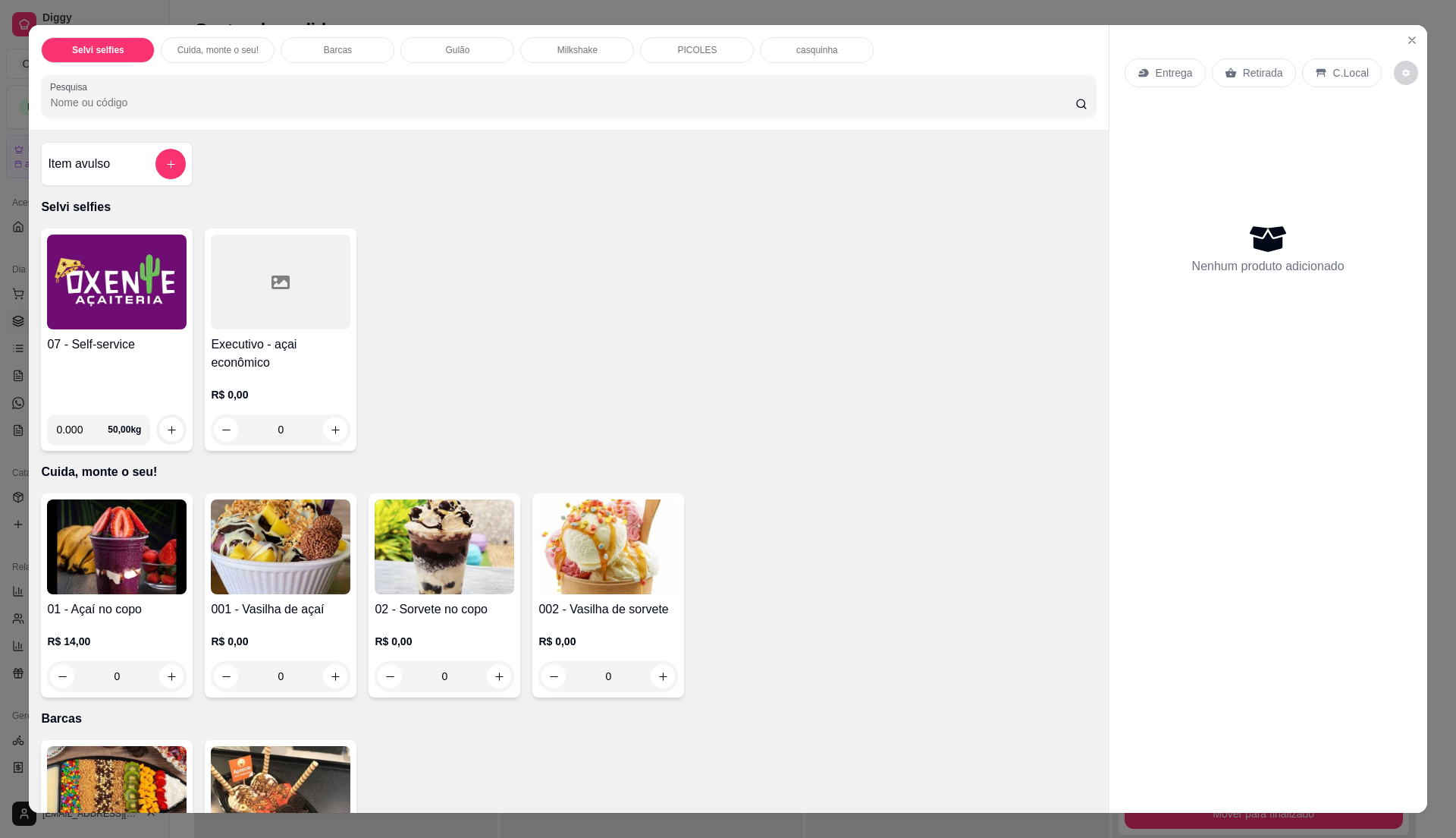
click at [133, 353] on h4 "07 - Self-service" at bounding box center [116, 344] width 139 height 18
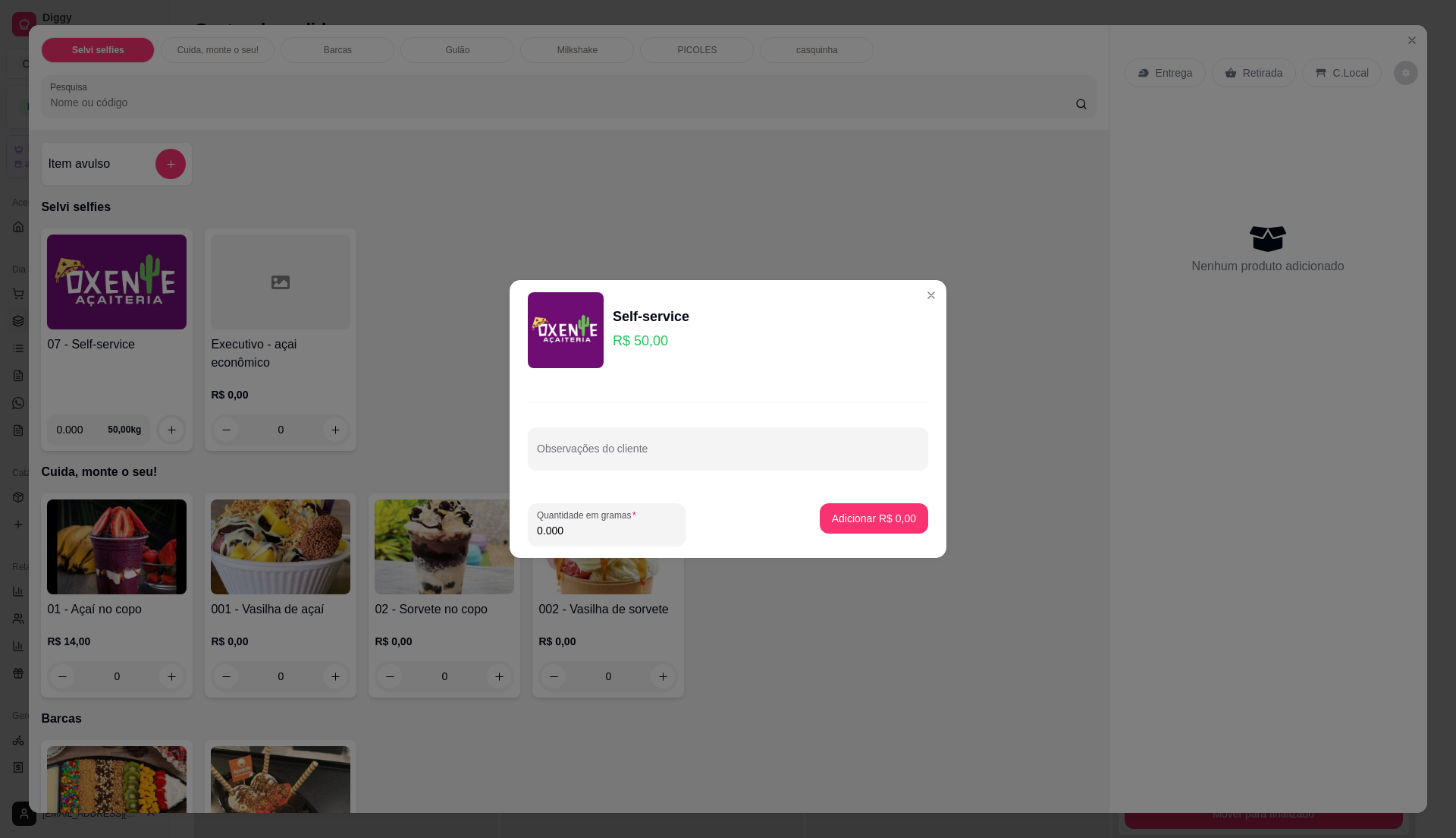
click at [661, 531] on input "0.000" at bounding box center [606, 530] width 139 height 15
type input "0.525"
click at [868, 510] on p "Adicionar R$ 26,25" at bounding box center [870, 517] width 90 height 15
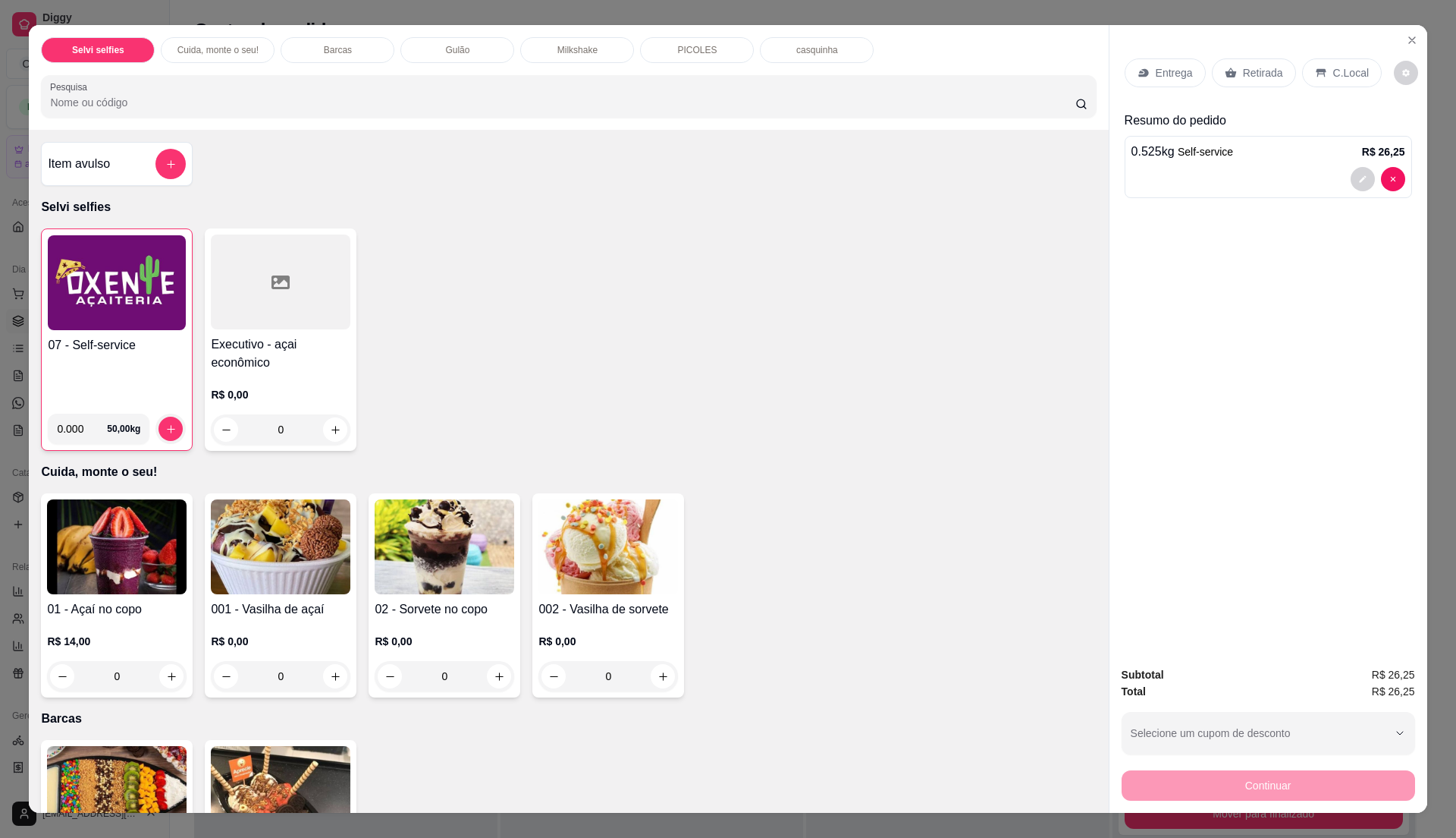
click at [1336, 69] on p "C.Local" at bounding box center [1351, 73] width 36 height 15
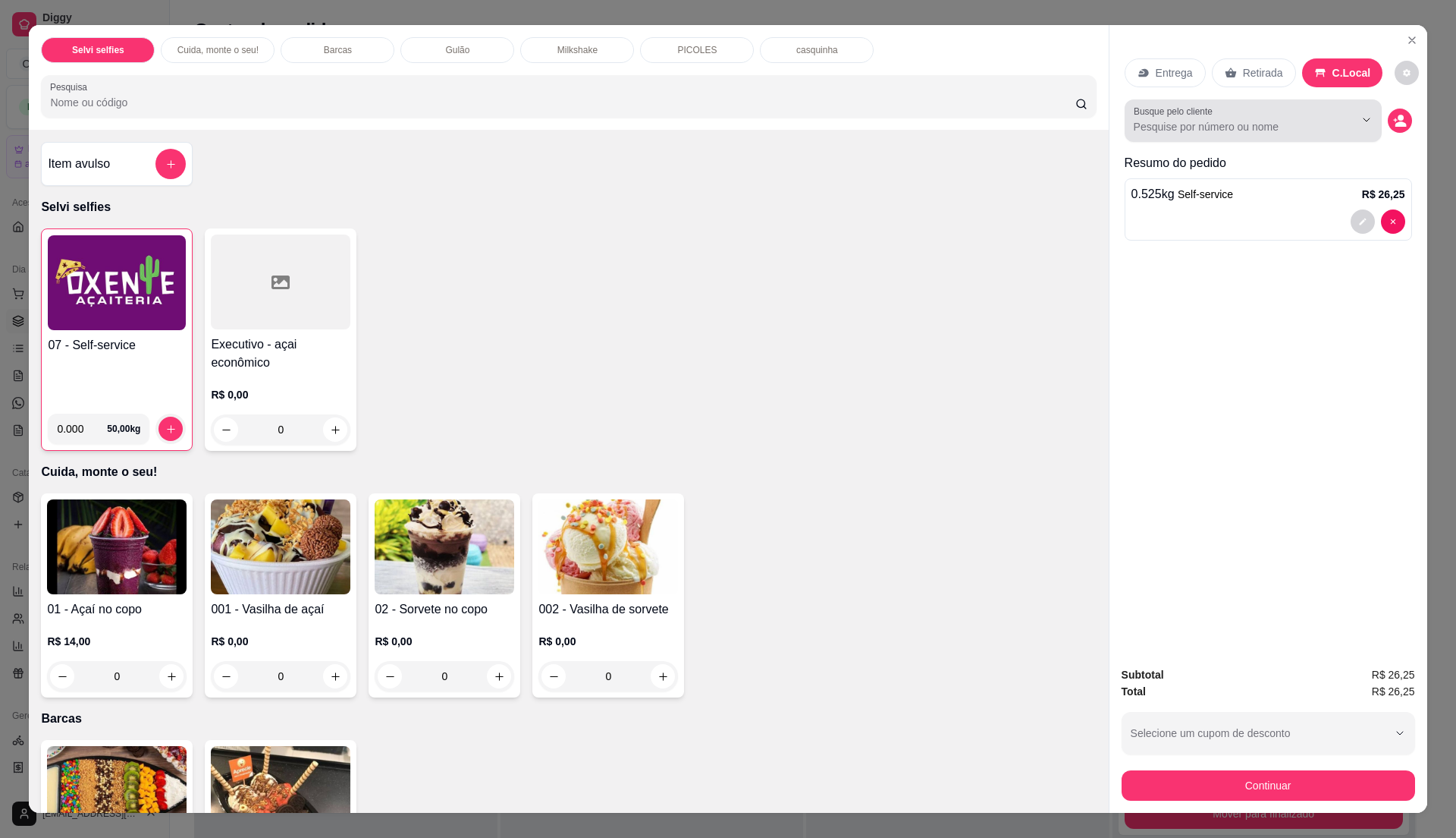
click at [1271, 122] on input "Busque pelo cliente" at bounding box center [1232, 126] width 196 height 15
type input "[PERSON_NAME]"
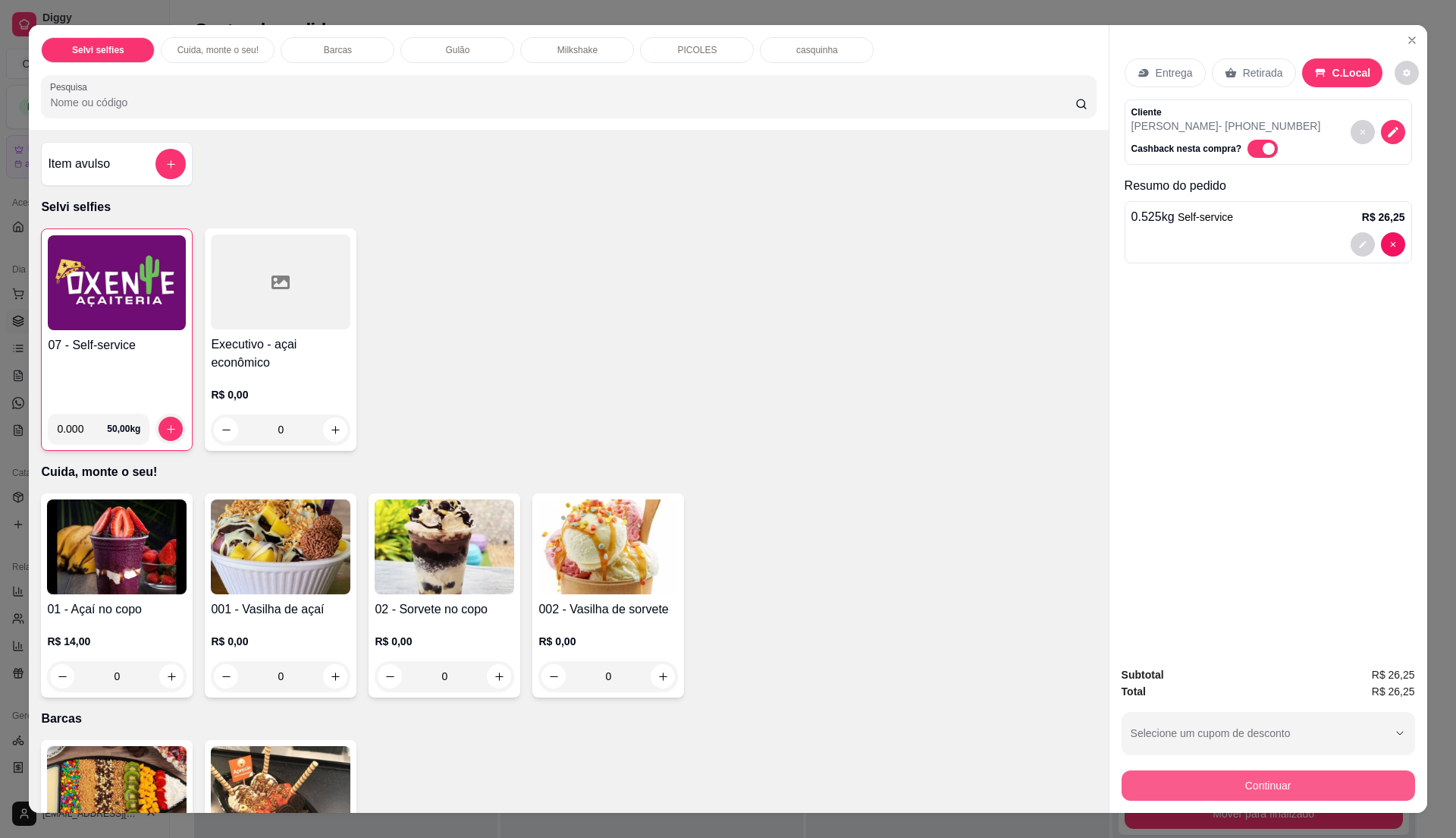
click at [1232, 789] on button "Continuar" at bounding box center [1268, 785] width 293 height 30
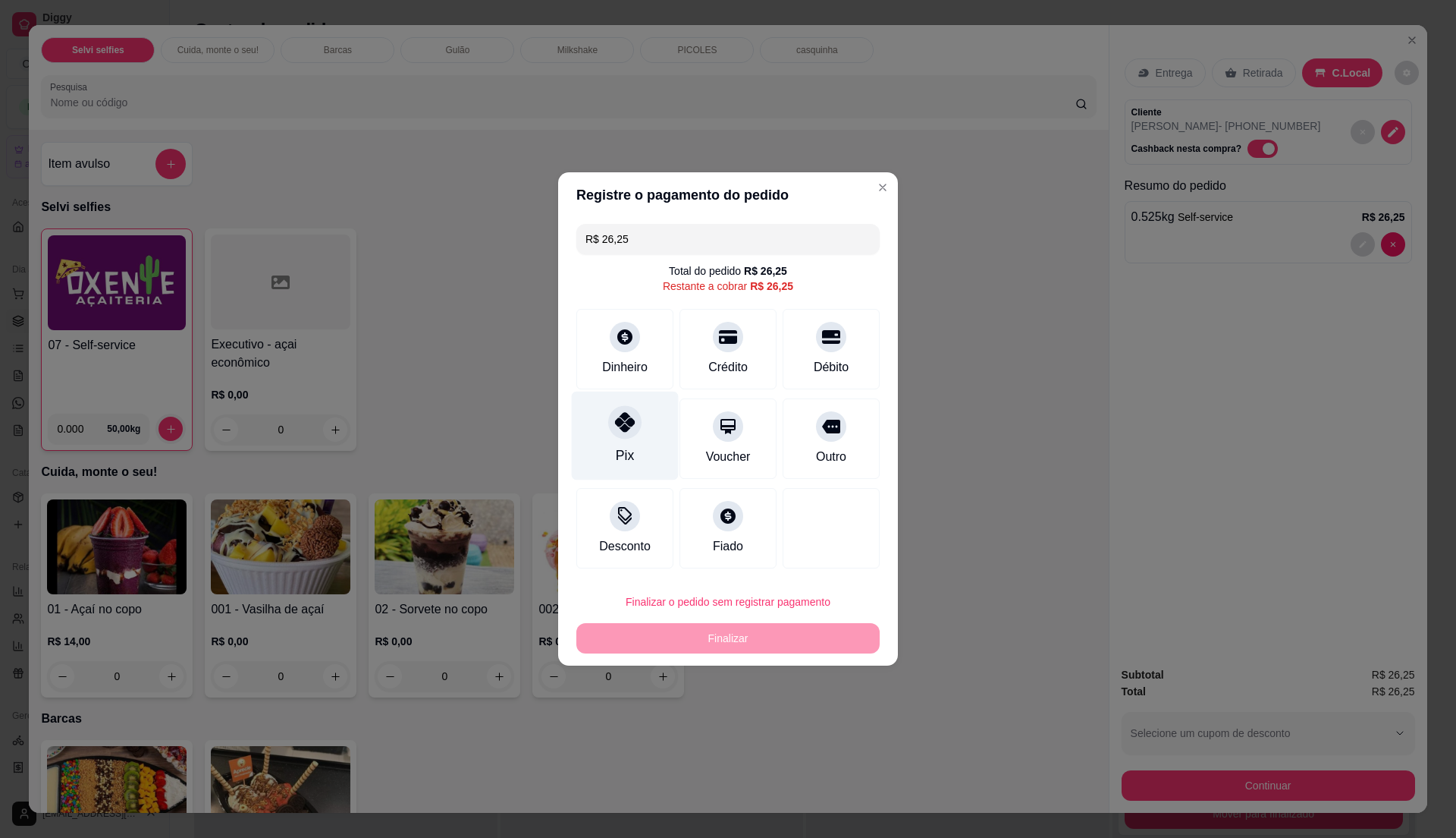
click at [634, 432] on div at bounding box center [625, 422] width 33 height 33
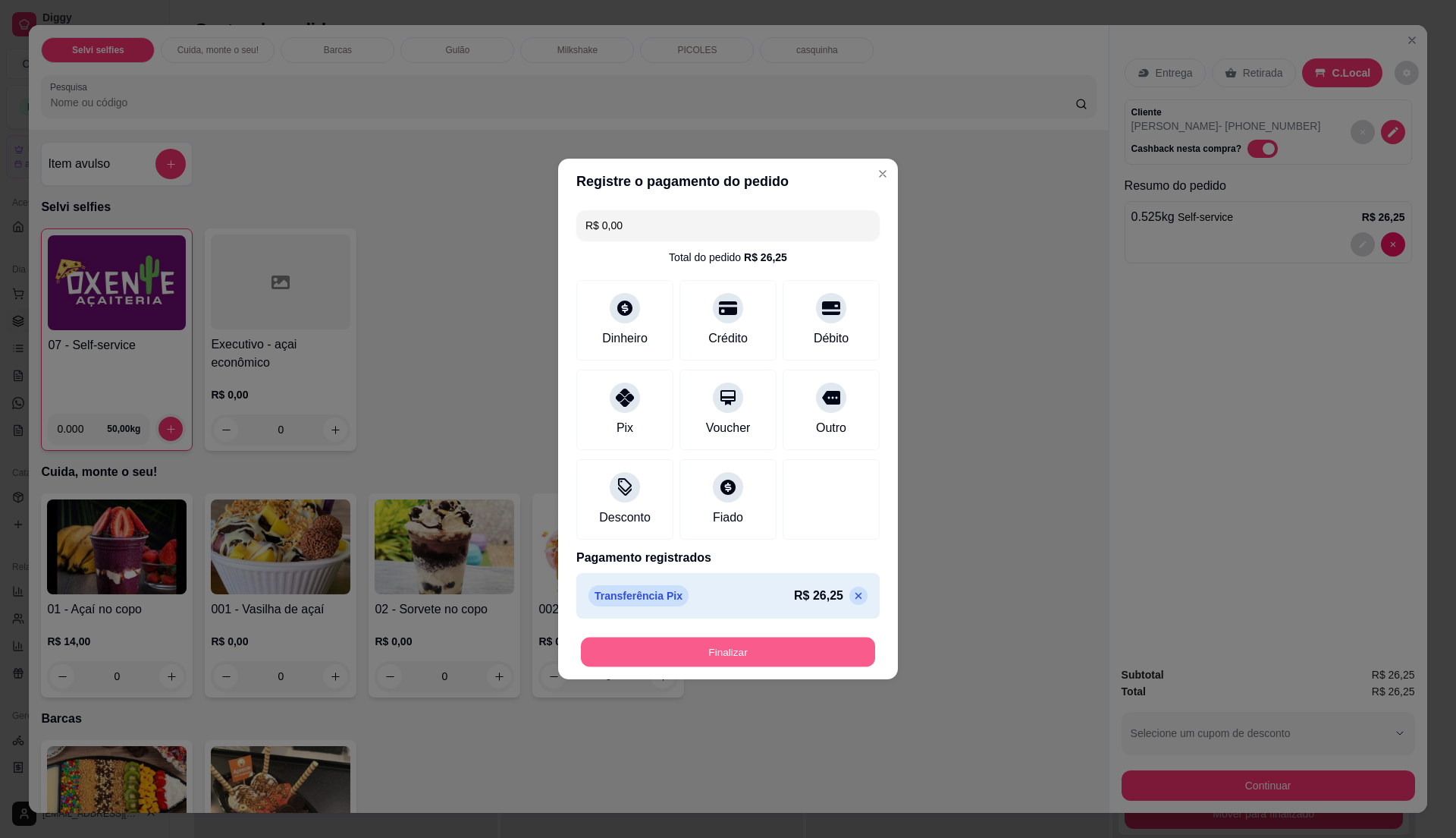
click at [769, 659] on button "Finalizar" at bounding box center [728, 651] width 294 height 30
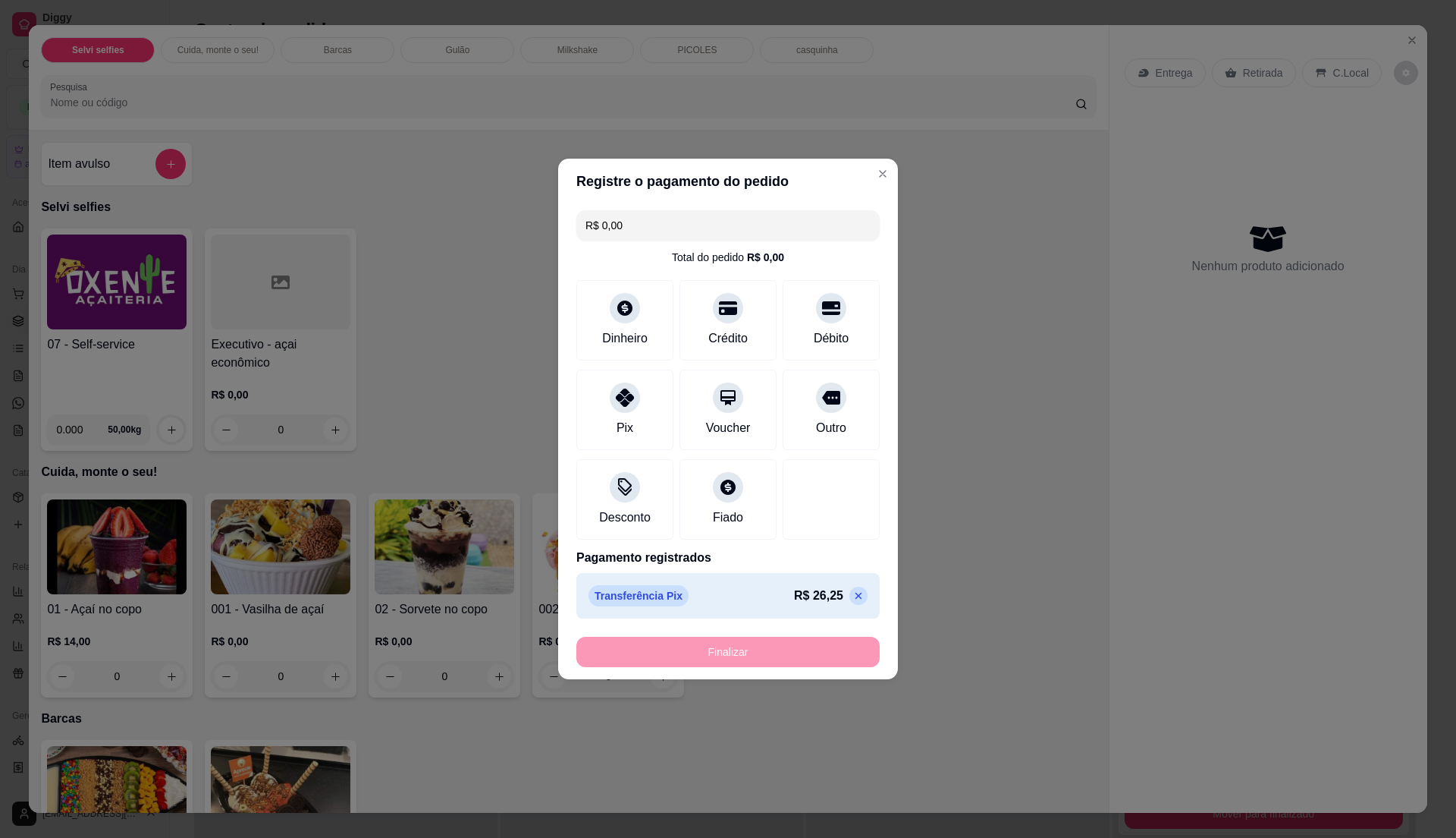
type input "-R$ 26,25"
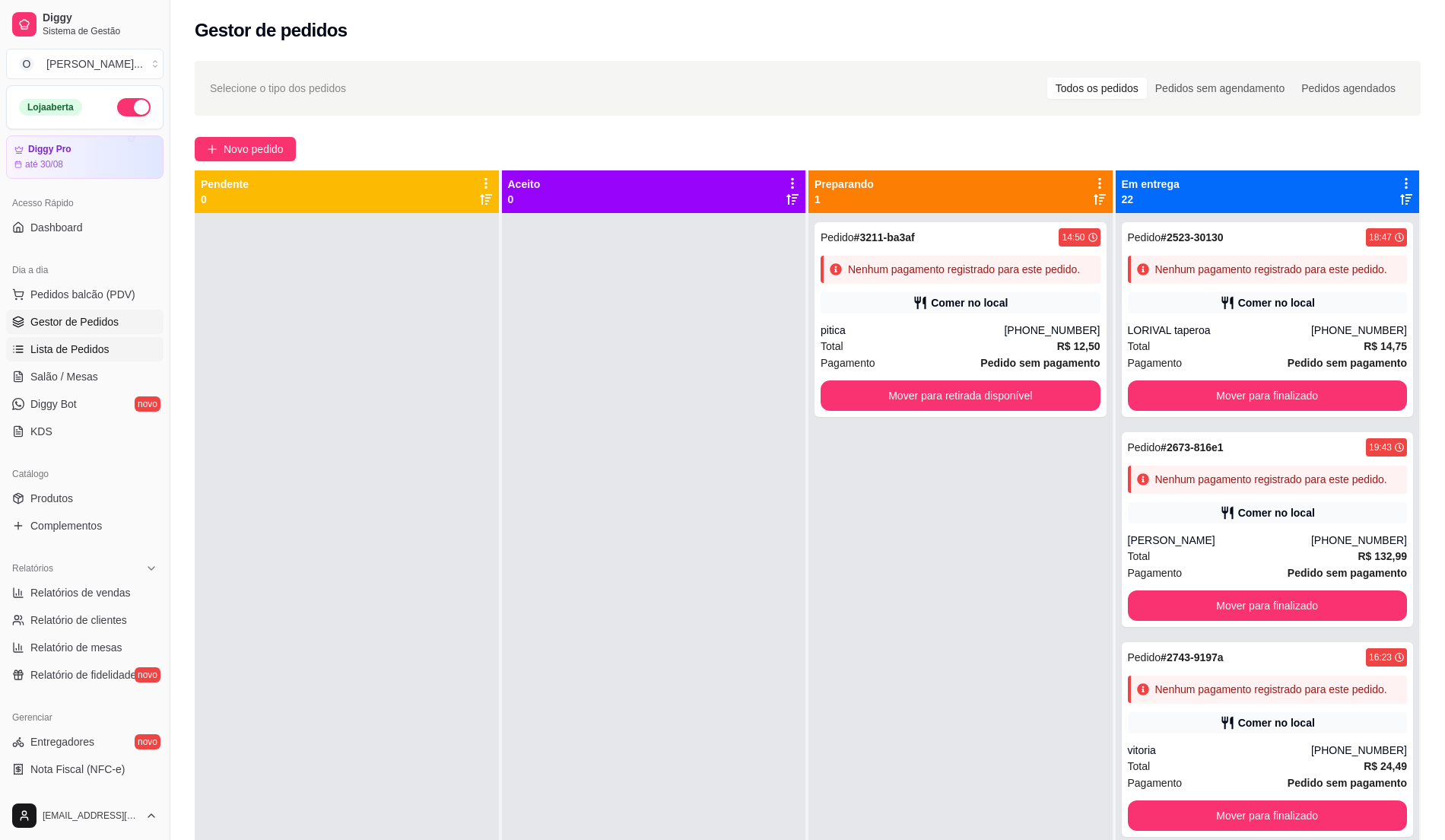
click at [69, 347] on span "Lista de Pedidos" at bounding box center [70, 348] width 79 height 15
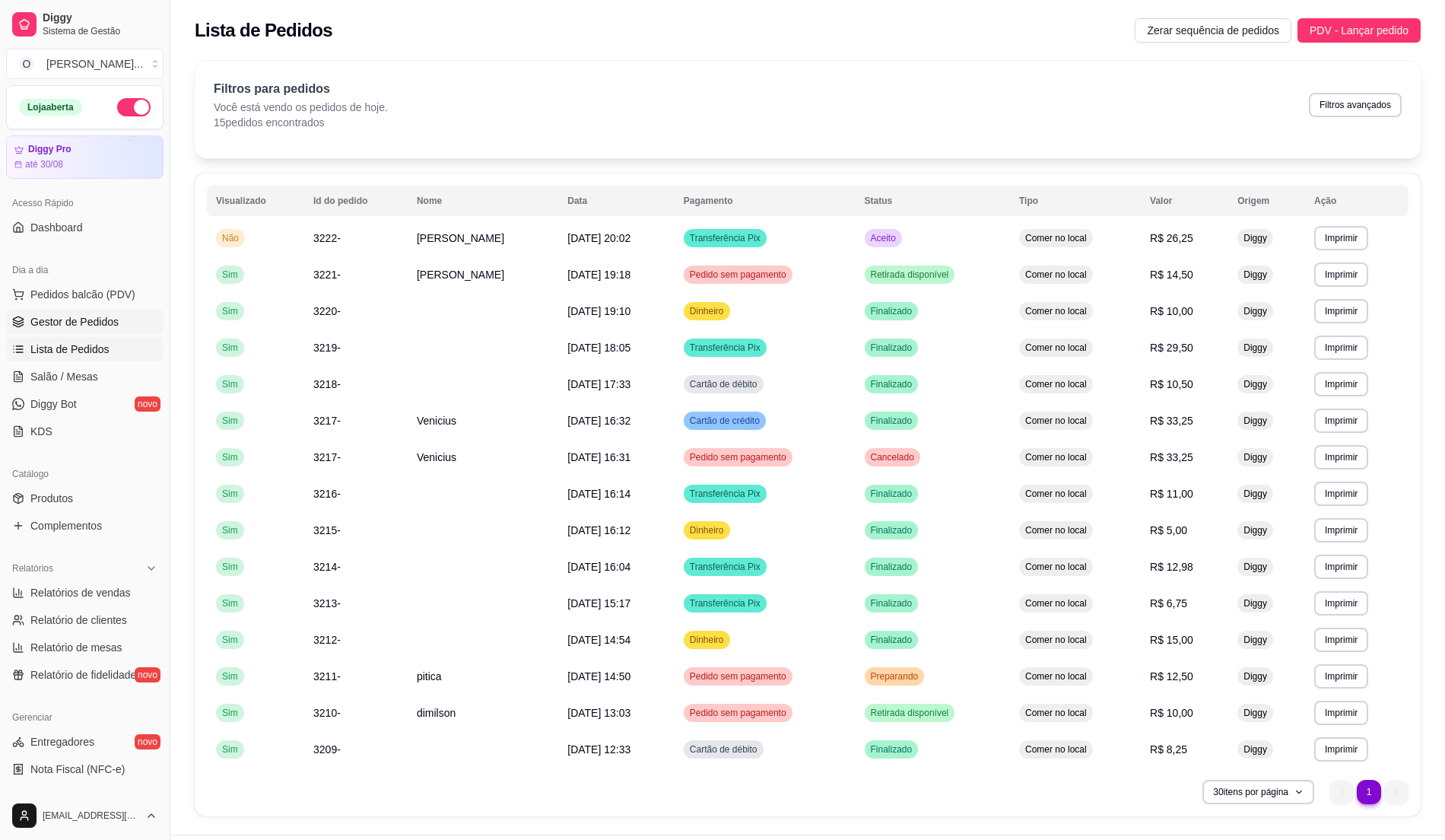
click at [113, 316] on span "Gestor de Pedidos" at bounding box center [74, 321] width 88 height 15
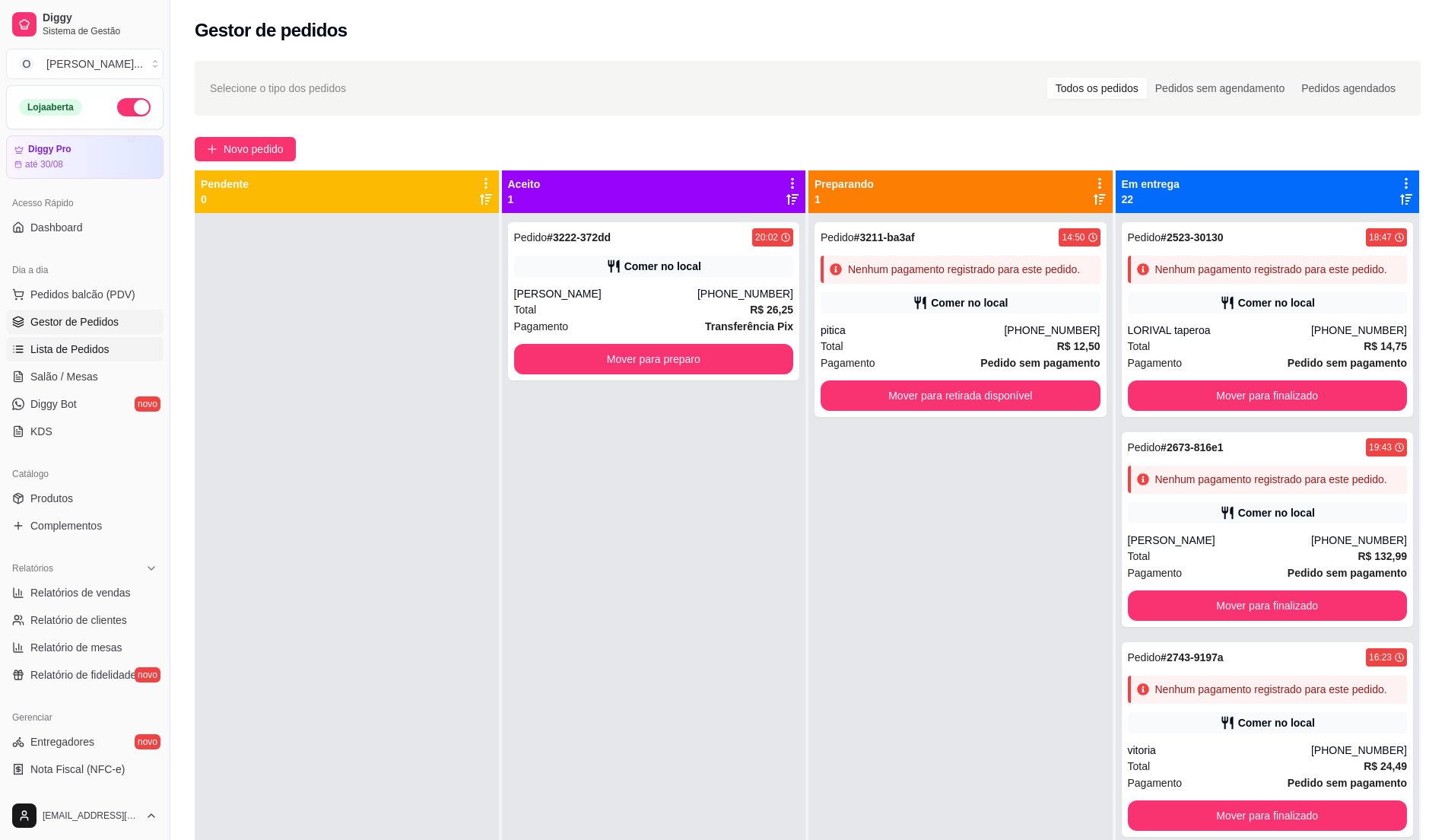
click at [101, 352] on span "Lista de Pedidos" at bounding box center [70, 348] width 79 height 15
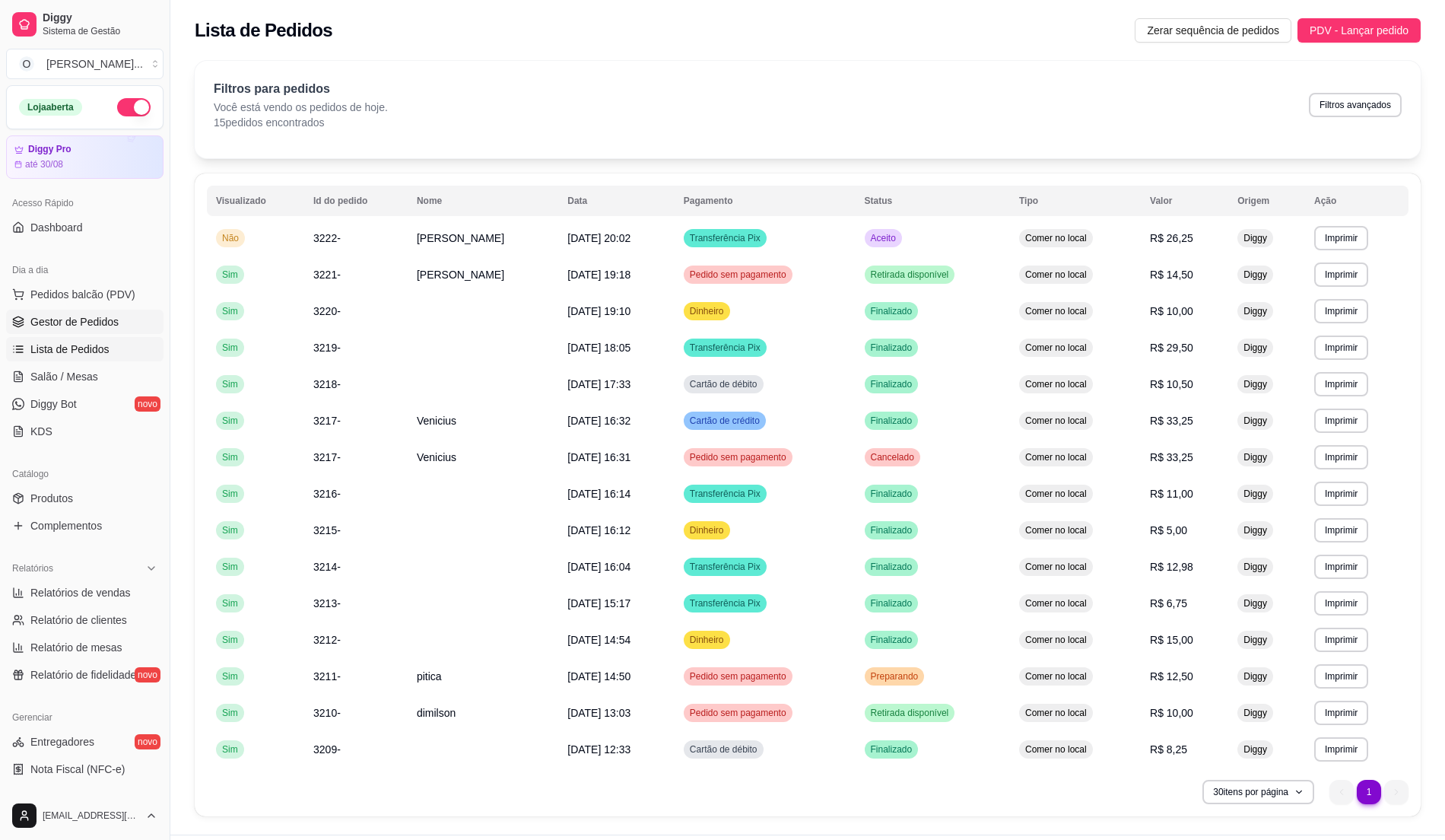
click at [114, 320] on span "Gestor de Pedidos" at bounding box center [74, 321] width 88 height 15
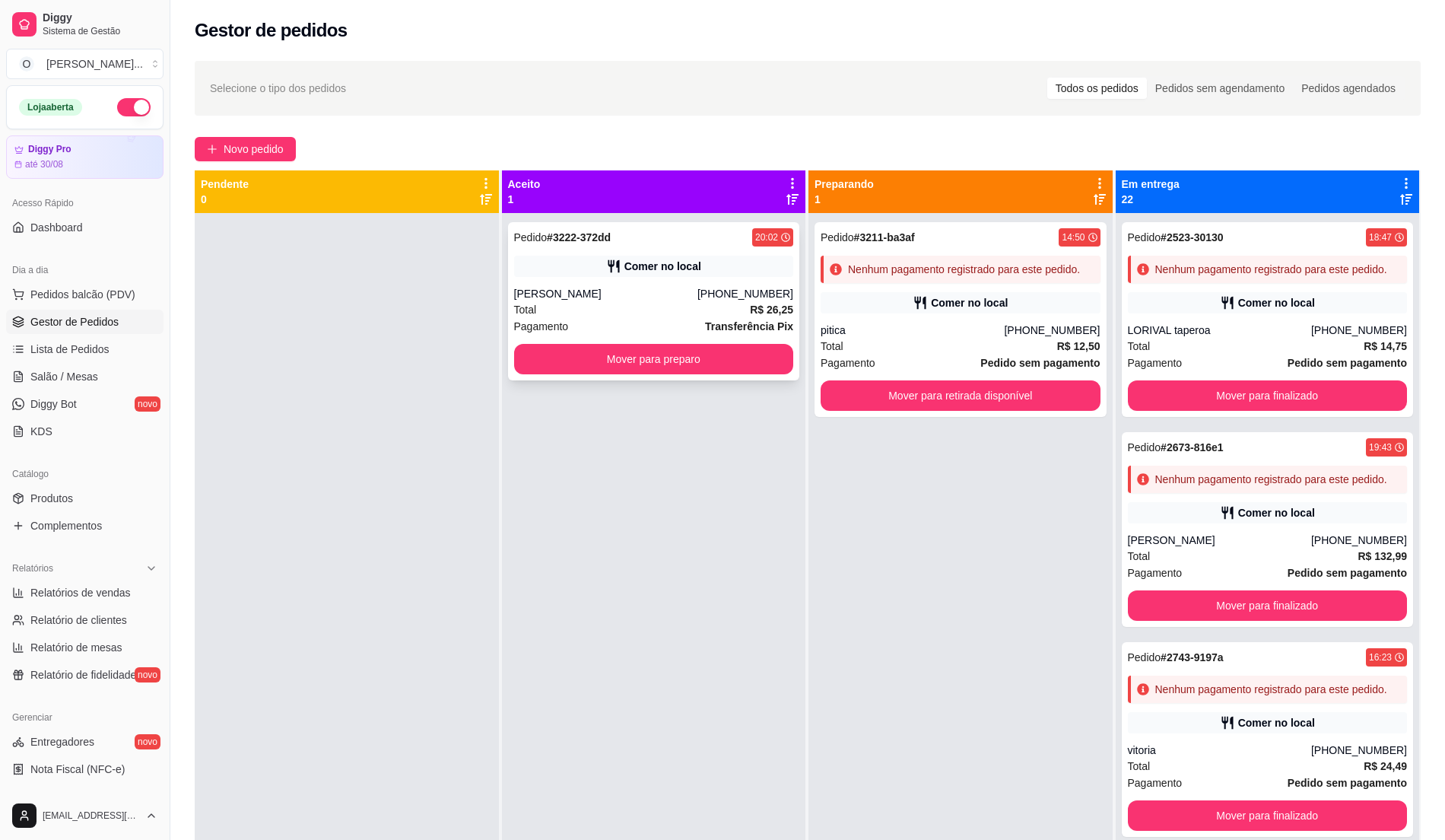
click at [539, 275] on div "Comer no local" at bounding box center [654, 266] width 280 height 22
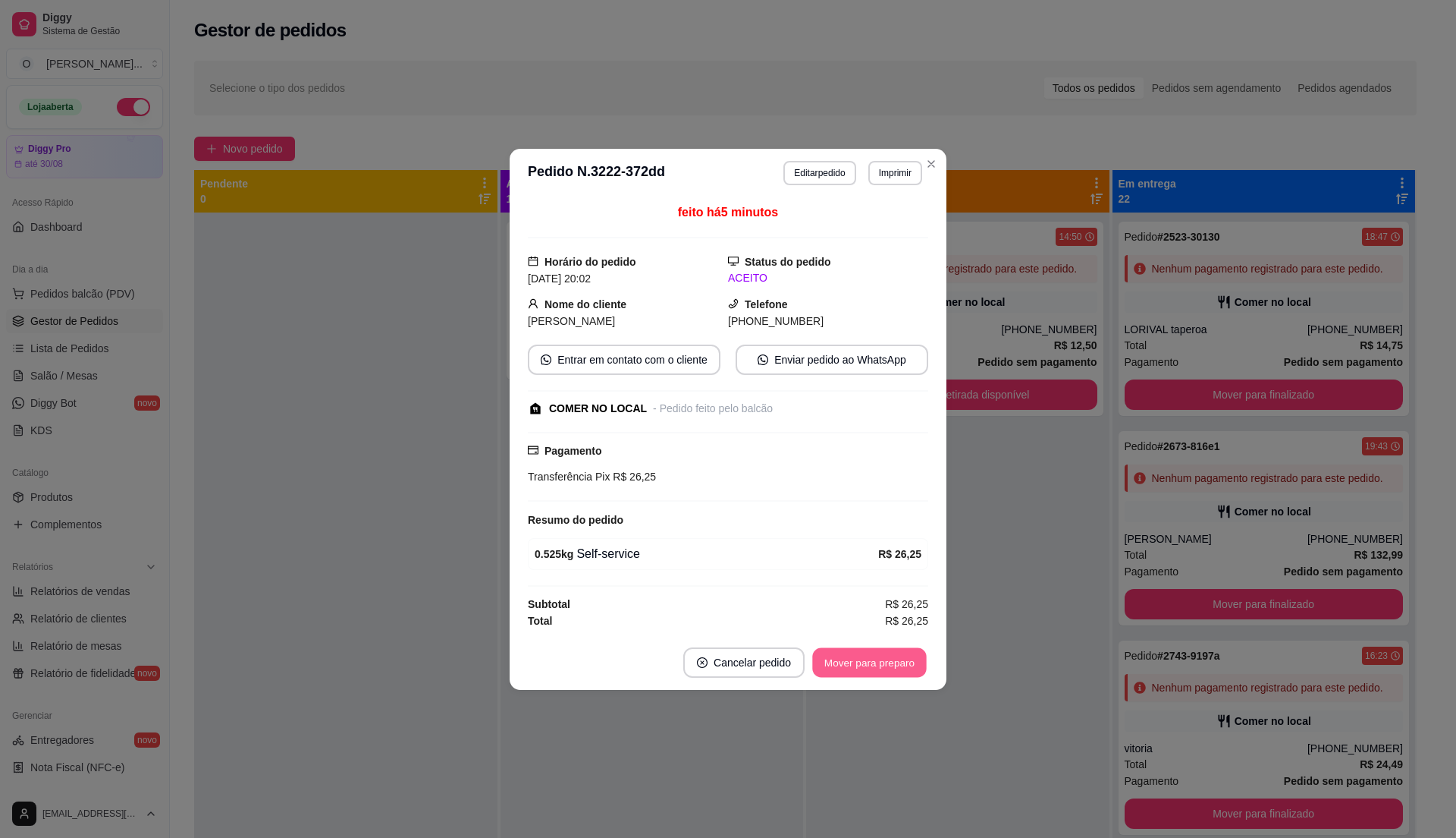
click at [850, 663] on button "Mover para preparo" at bounding box center [869, 662] width 114 height 30
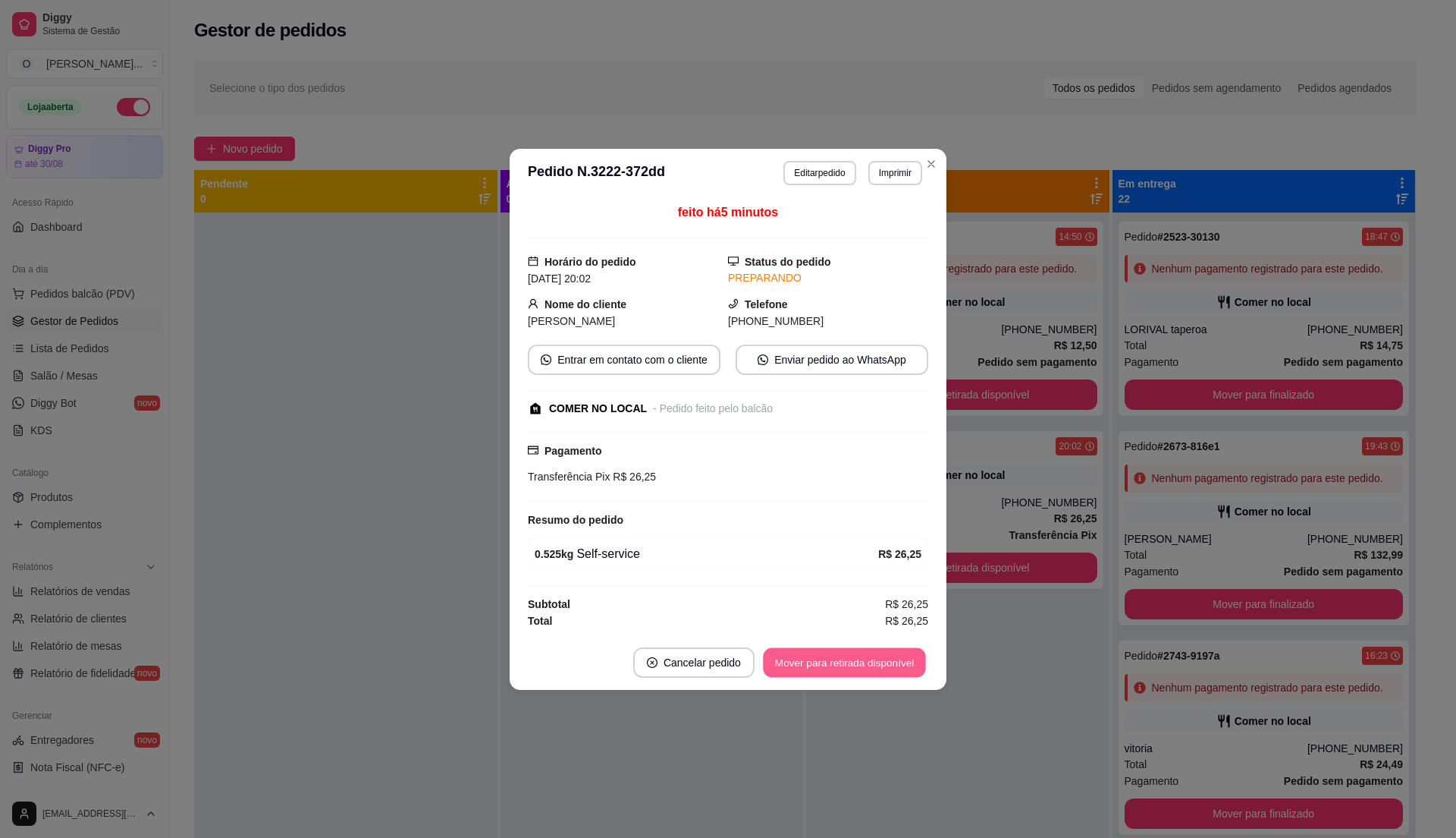
click at [850, 663] on button "Mover para retirada disponível" at bounding box center [844, 662] width 163 height 30
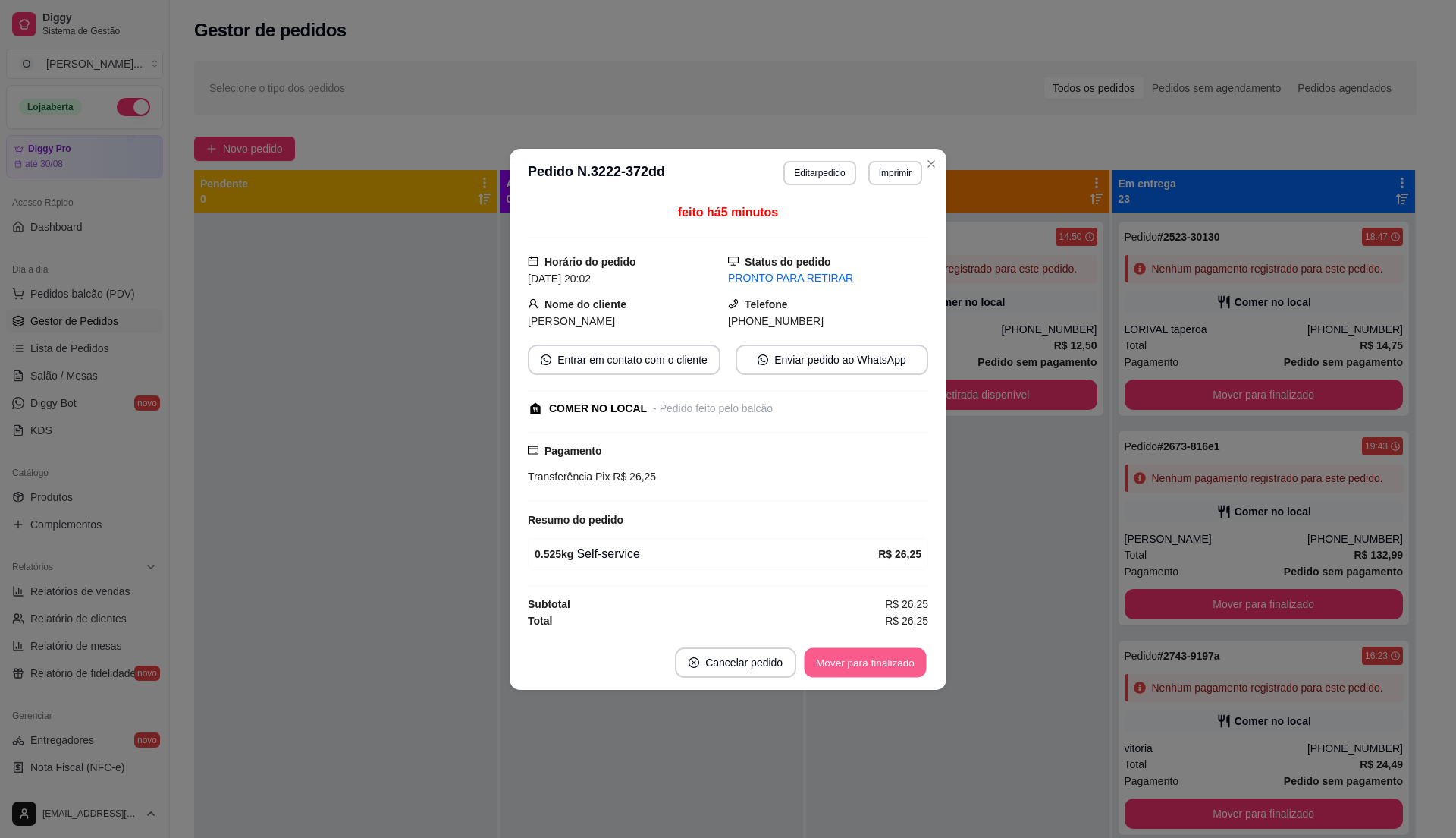
click at [850, 663] on button "Mover para finalizado" at bounding box center [865, 662] width 122 height 30
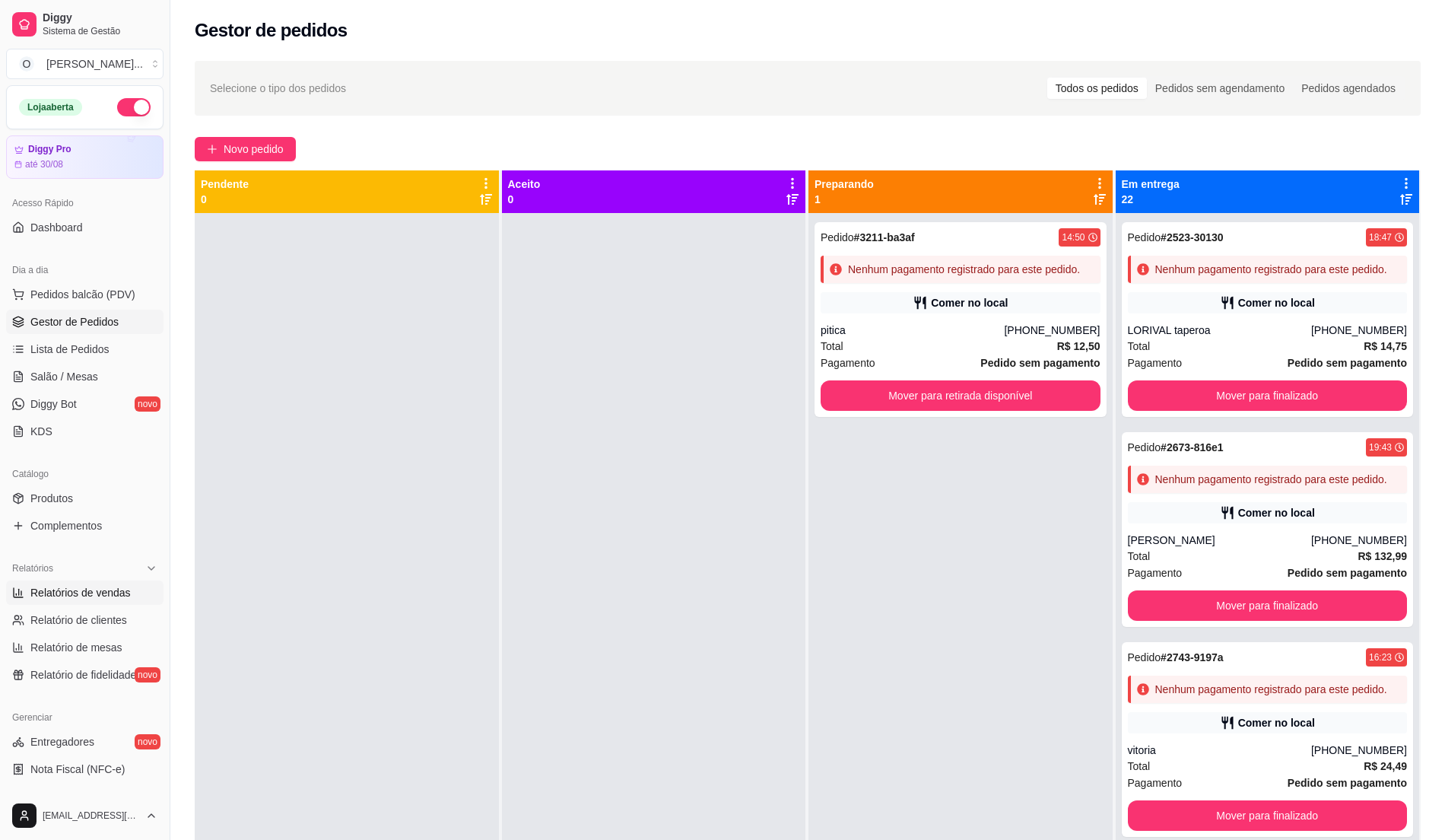
click at [131, 601] on link "Relatórios de vendas" at bounding box center [85, 592] width 157 height 24
select select "ALL"
select select "0"
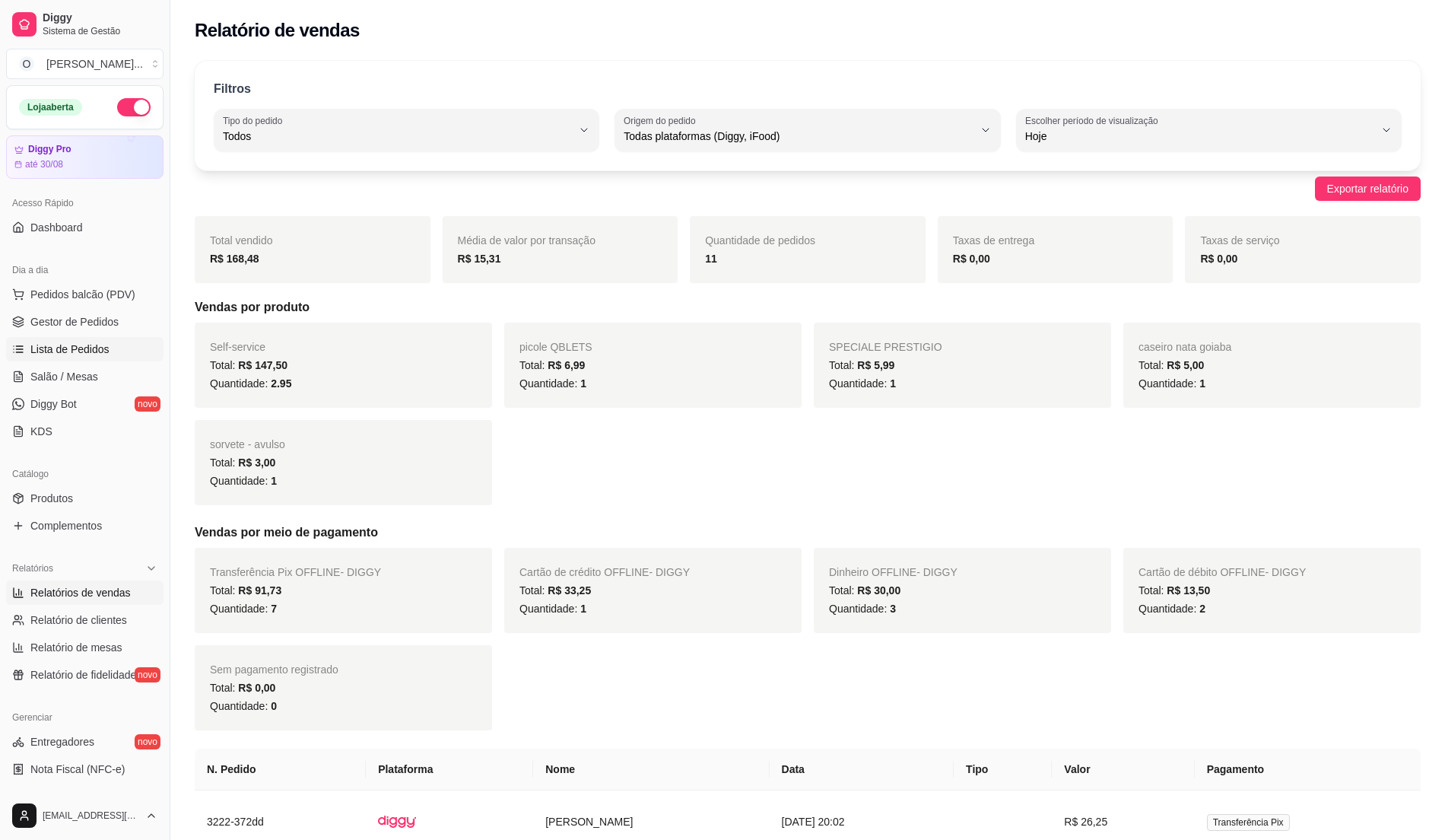
click at [68, 348] on span "Lista de Pedidos" at bounding box center [70, 348] width 79 height 15
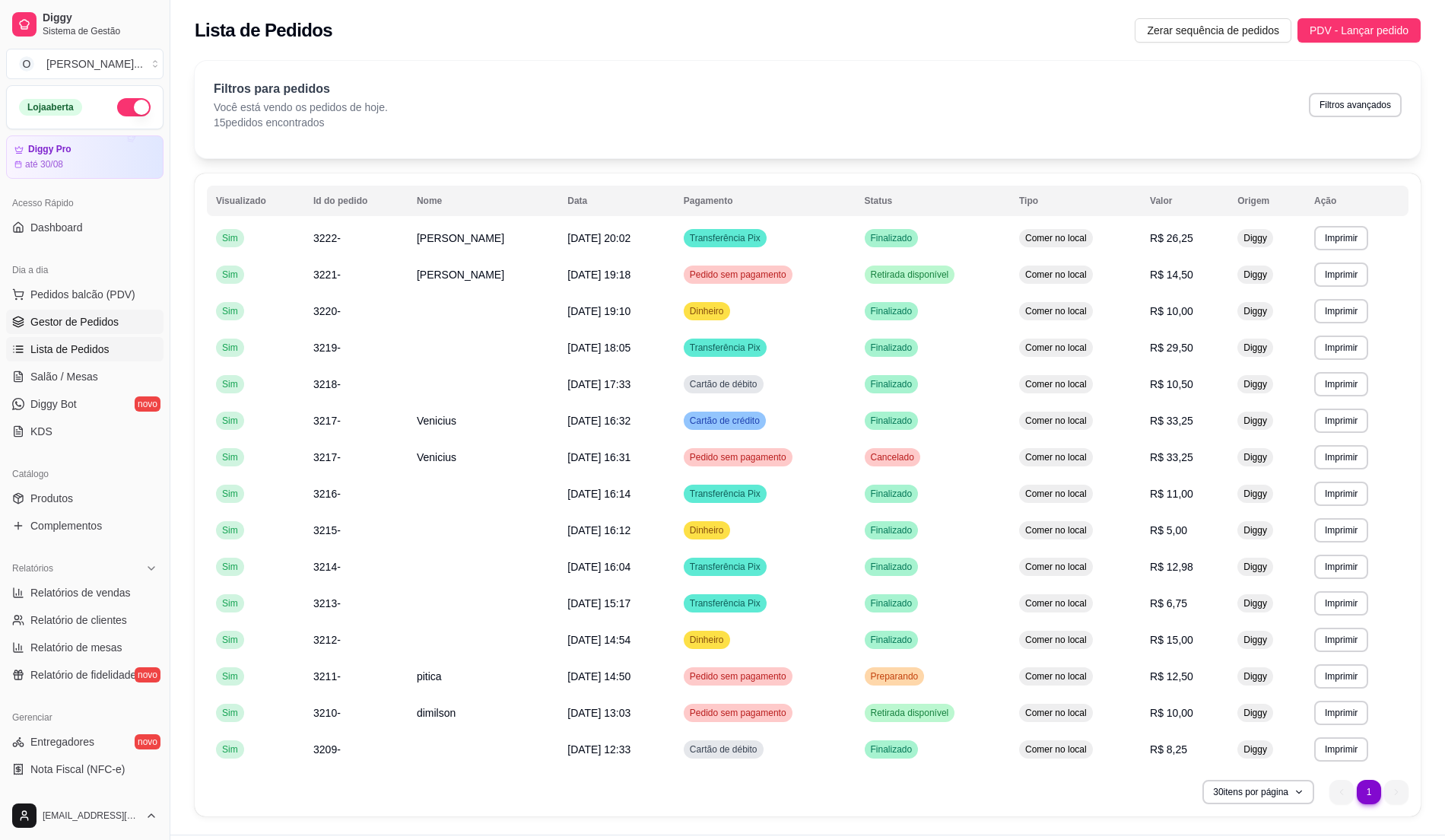
click at [86, 325] on span "Gestor de Pedidos" at bounding box center [74, 321] width 88 height 15
